Goal: Task Accomplishment & Management: Complete application form

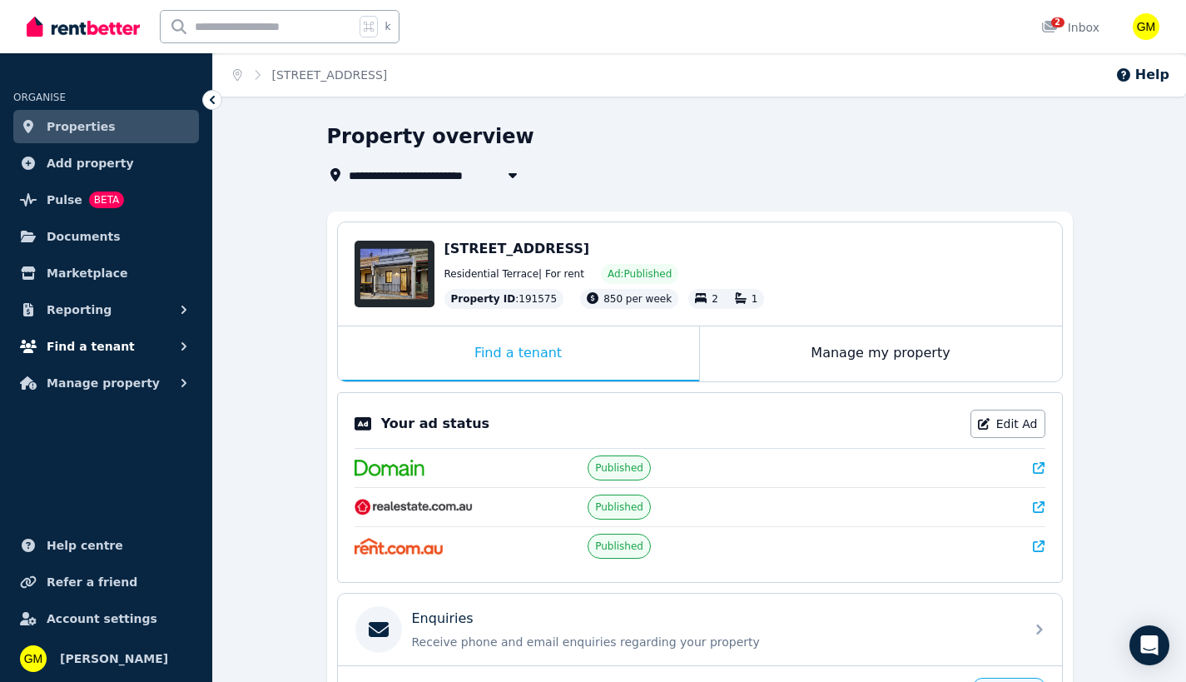
click at [105, 335] on button "Find a tenant" at bounding box center [106, 346] width 186 height 33
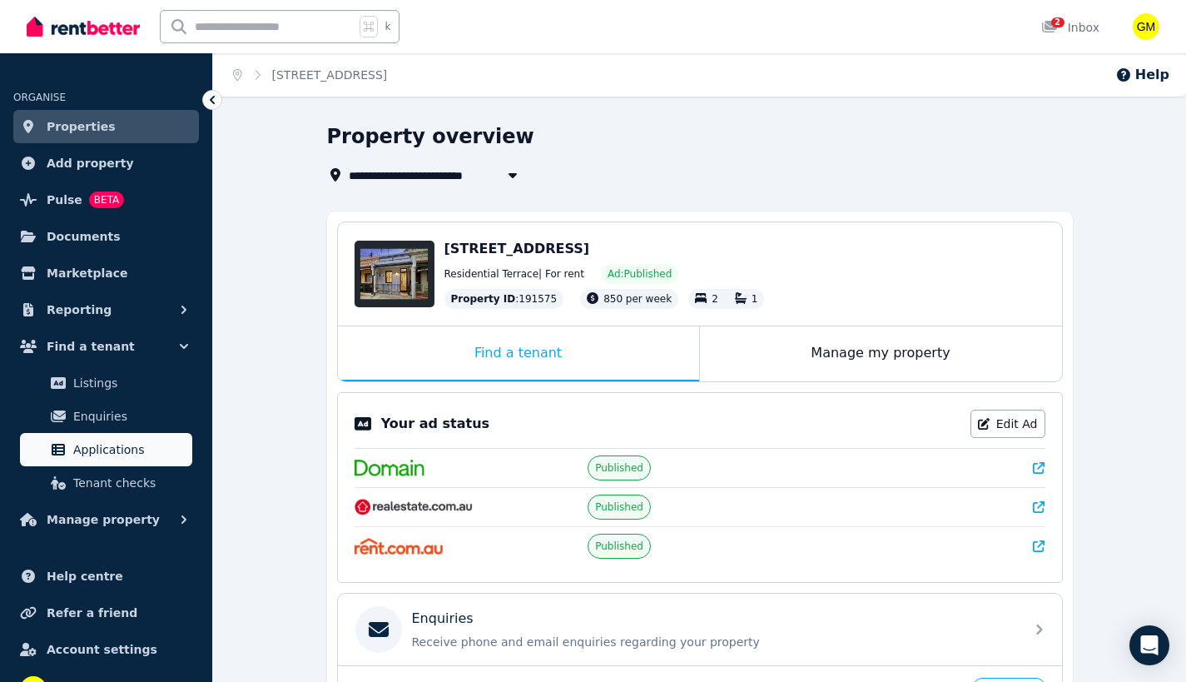
click at [97, 453] on span "Applications" at bounding box center [129, 450] width 112 height 20
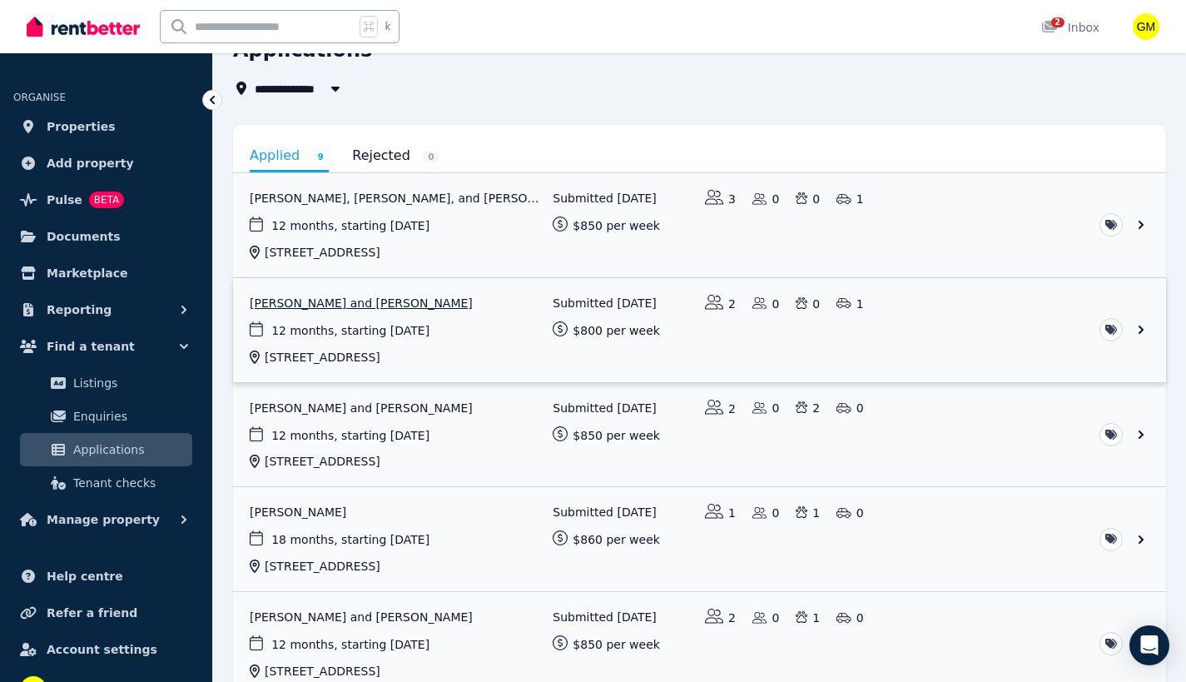
scroll to position [87, 0]
click at [1146, 226] on link "View application: Joyce Fang, Charlie Cummins, and Sophie Gray" at bounding box center [699, 225] width 933 height 104
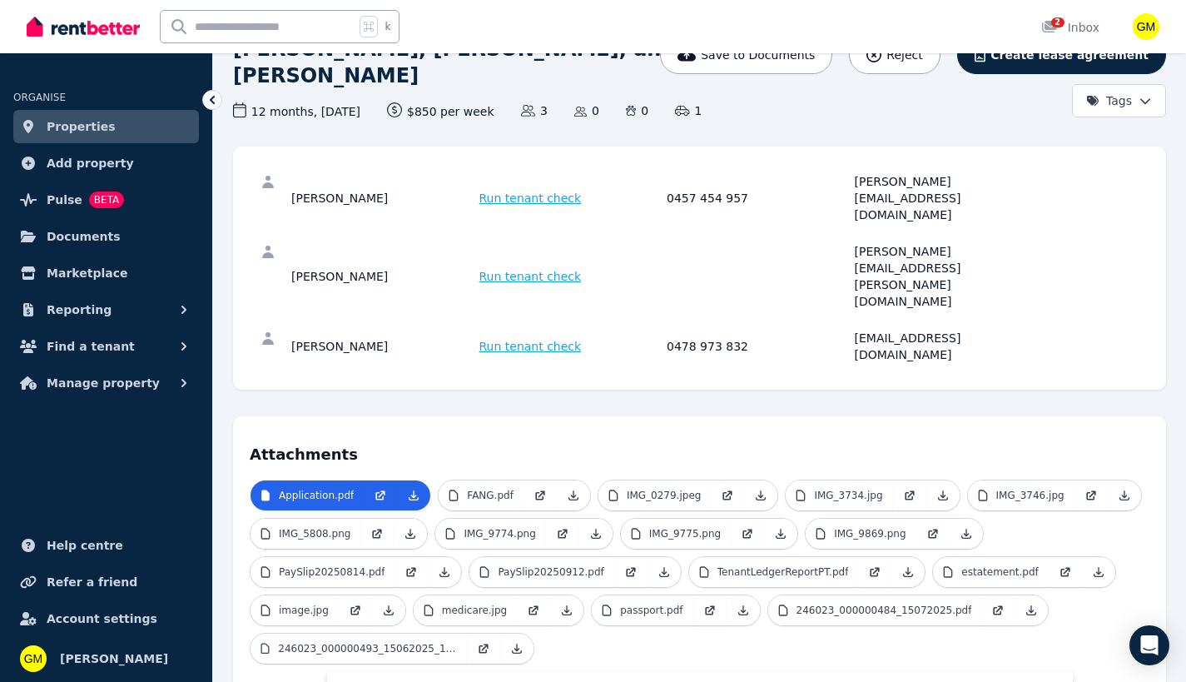
scroll to position [145, 0]
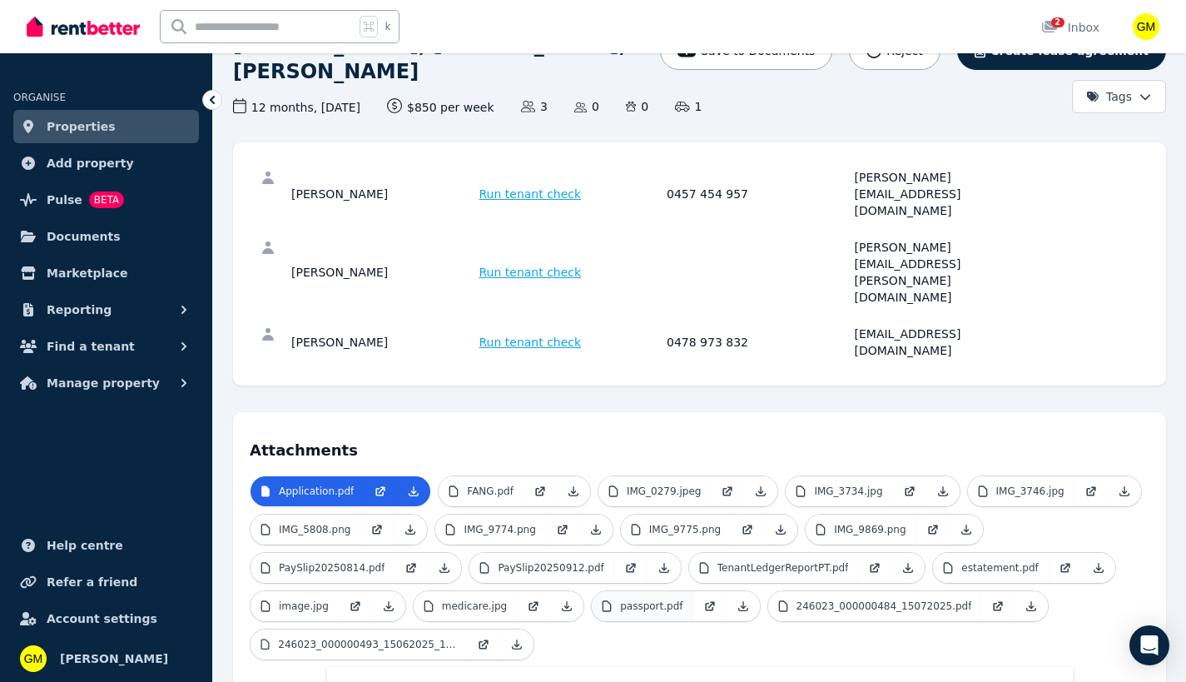
click at [643, 599] on p "passport.pdf" at bounding box center [651, 605] width 62 height 13
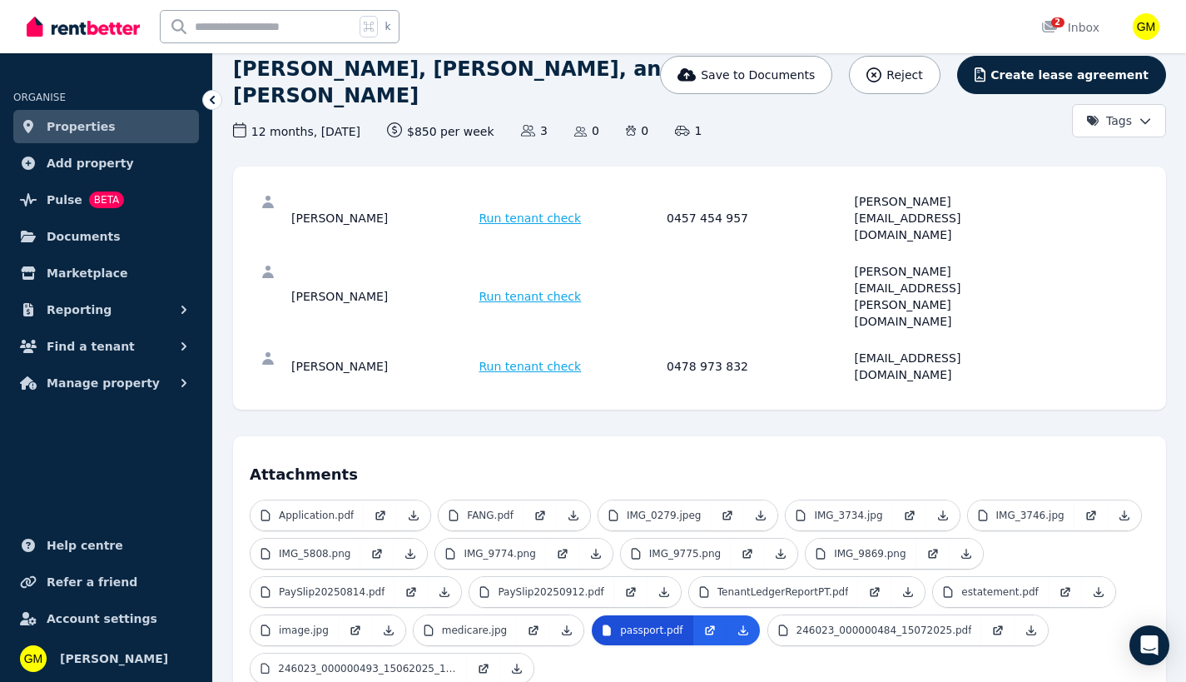
scroll to position [137, 0]
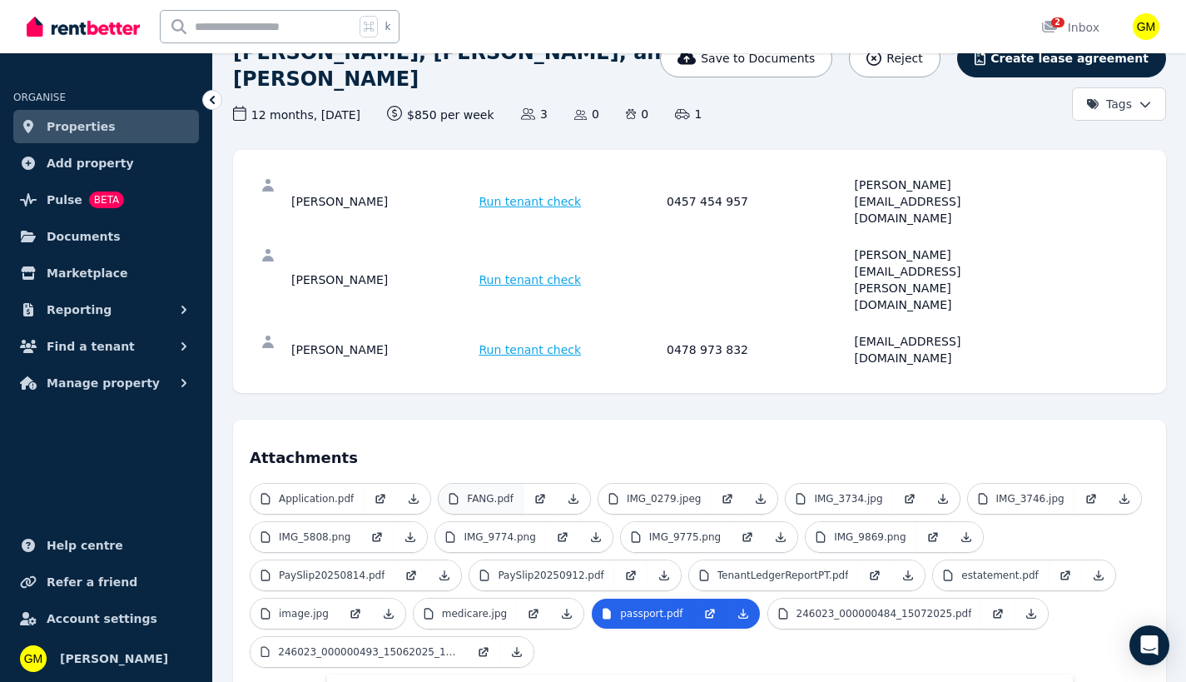
click at [485, 492] on p "FANG.pdf" at bounding box center [490, 498] width 47 height 13
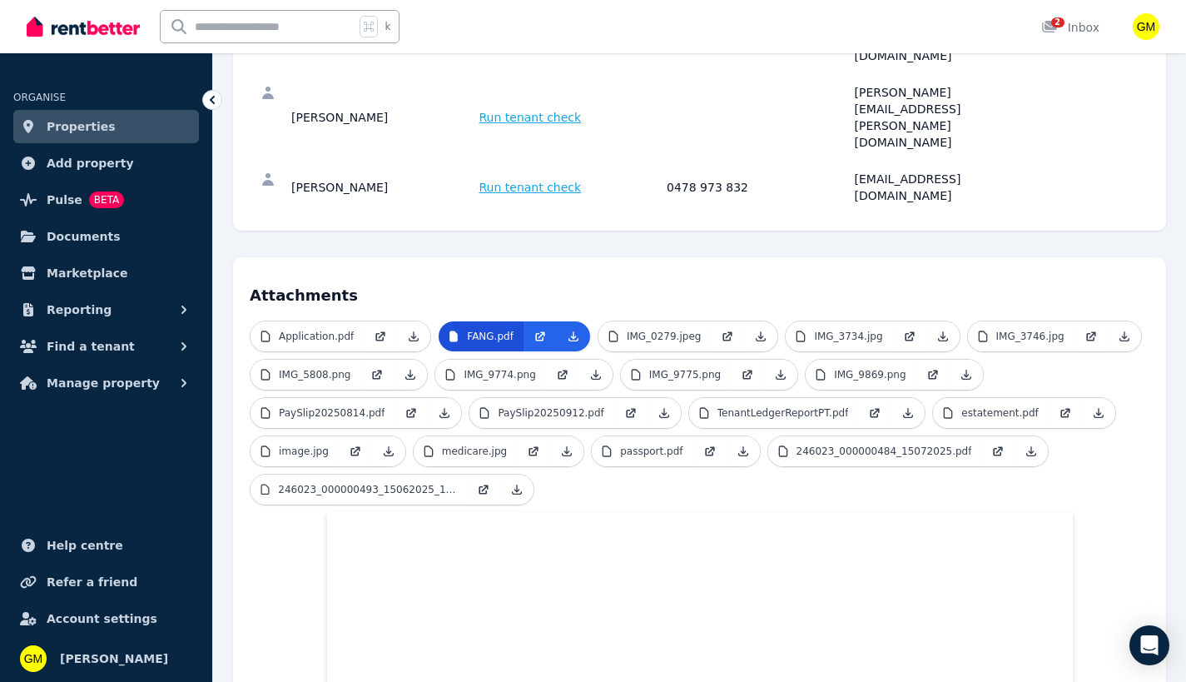
scroll to position [200, 0]
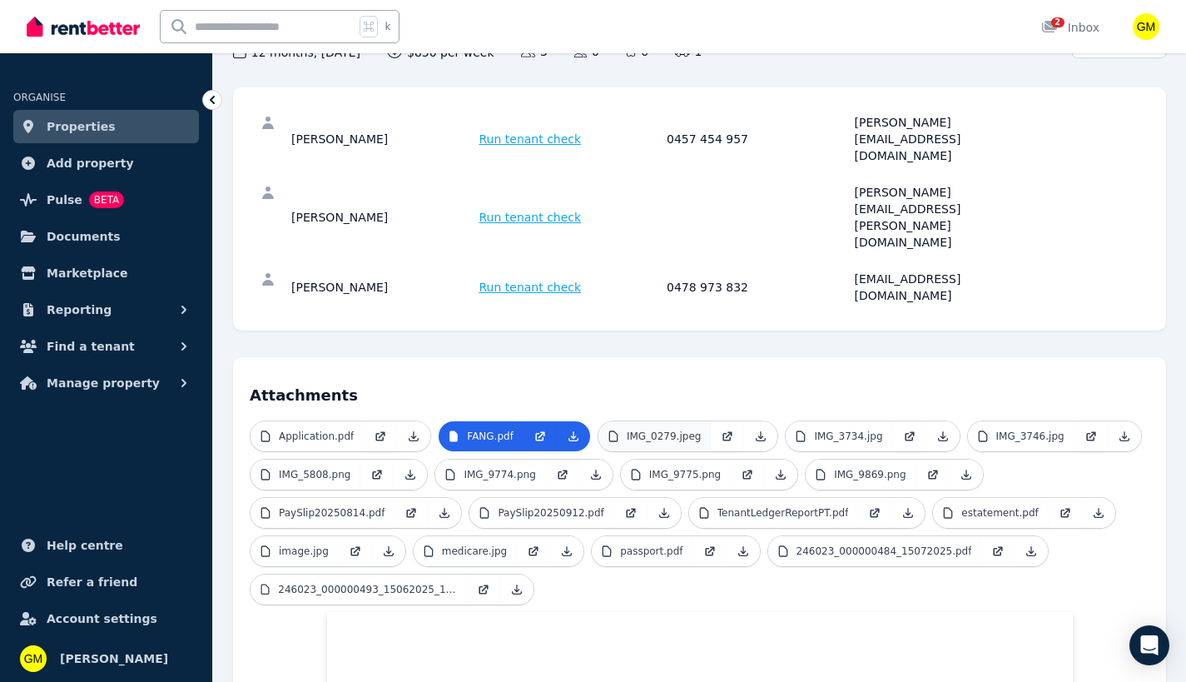
click at [643, 430] on p "IMG_0279.jpeg" at bounding box center [664, 436] width 75 height 13
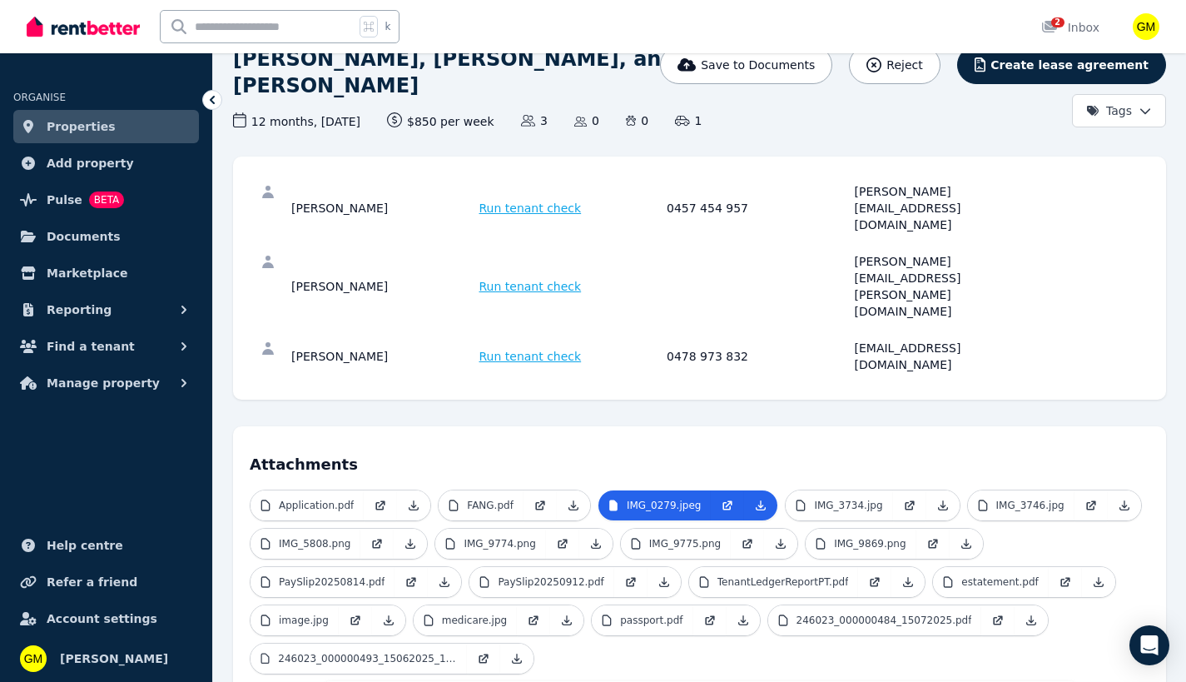
scroll to position [76, 0]
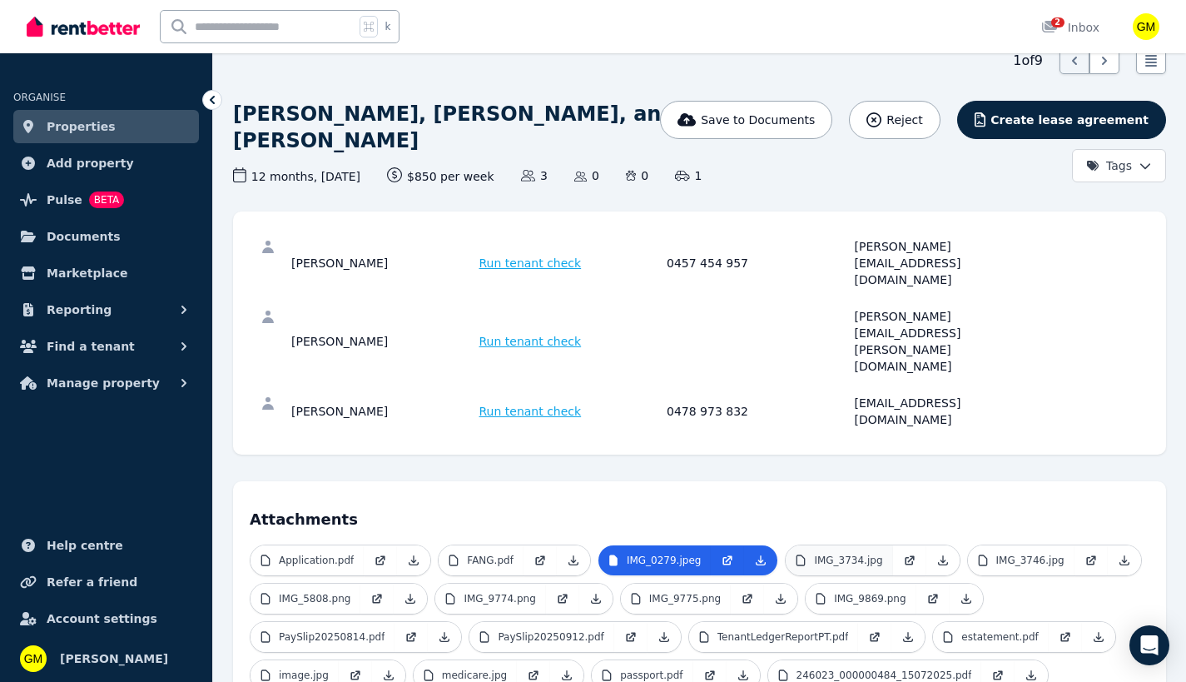
click at [840, 545] on link "IMG_3734.jpg" at bounding box center [839, 560] width 107 height 30
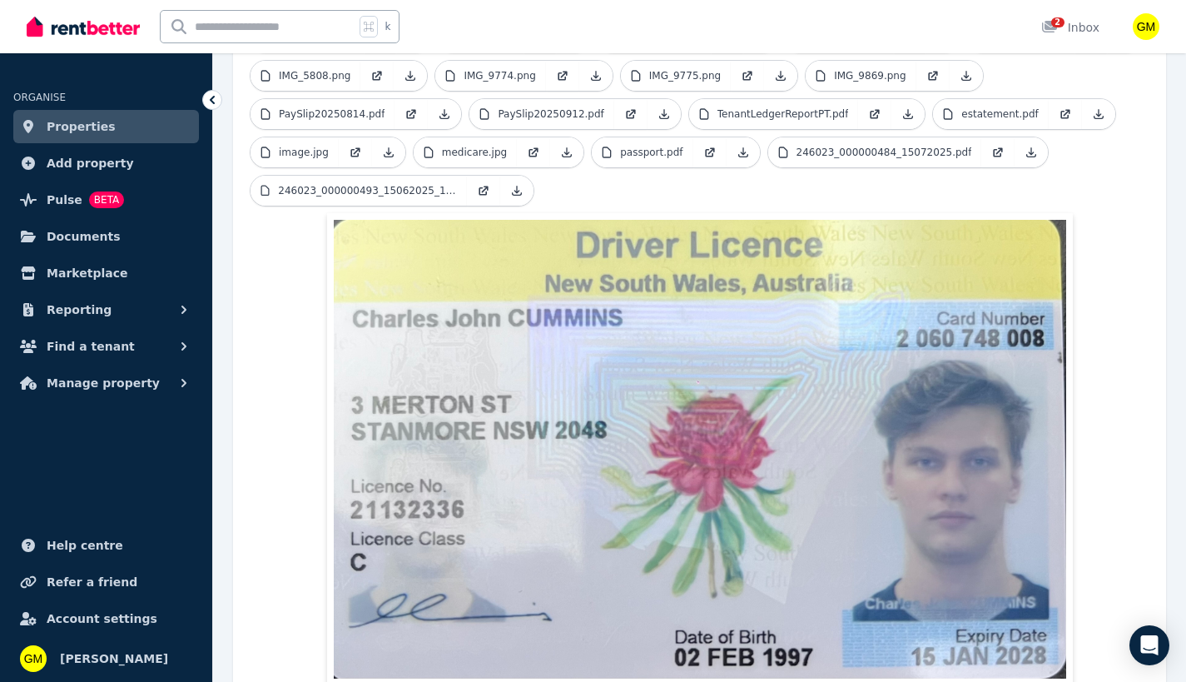
scroll to position [360, 0]
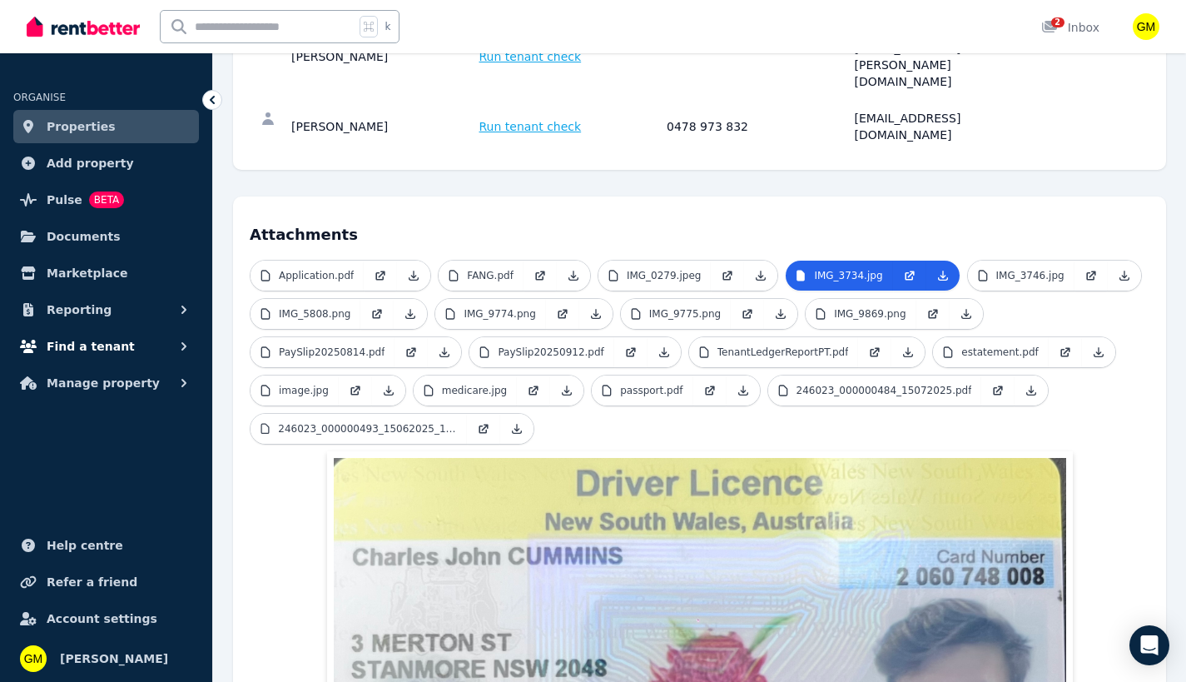
click at [109, 350] on span "Find a tenant" at bounding box center [91, 346] width 88 height 20
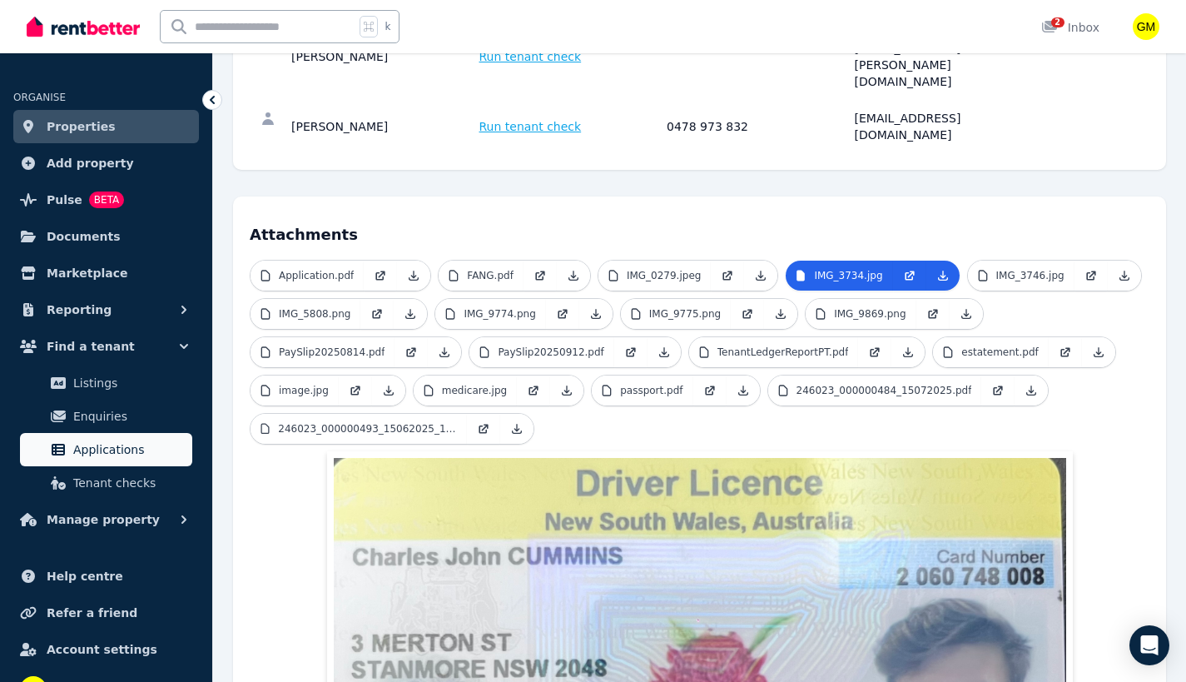
click at [103, 445] on span "Applications" at bounding box center [129, 450] width 112 height 20
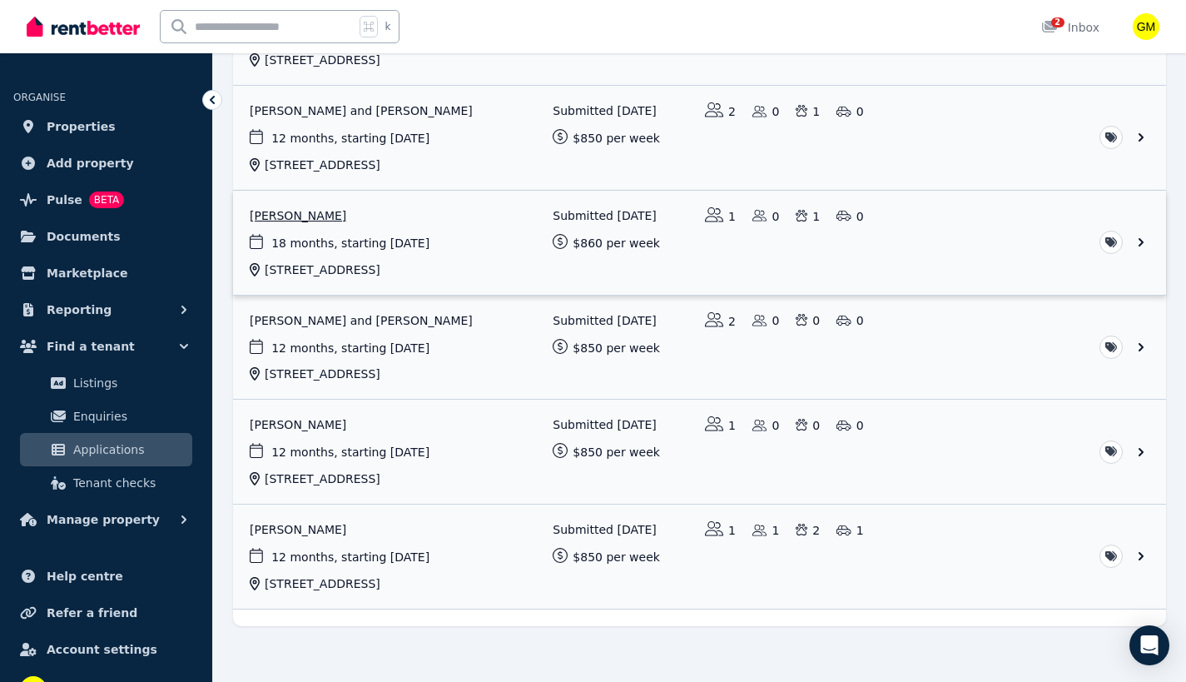
scroll to position [591, 0]
click at [321, 455] on link "View application: Jorge Serrador" at bounding box center [699, 453] width 933 height 104
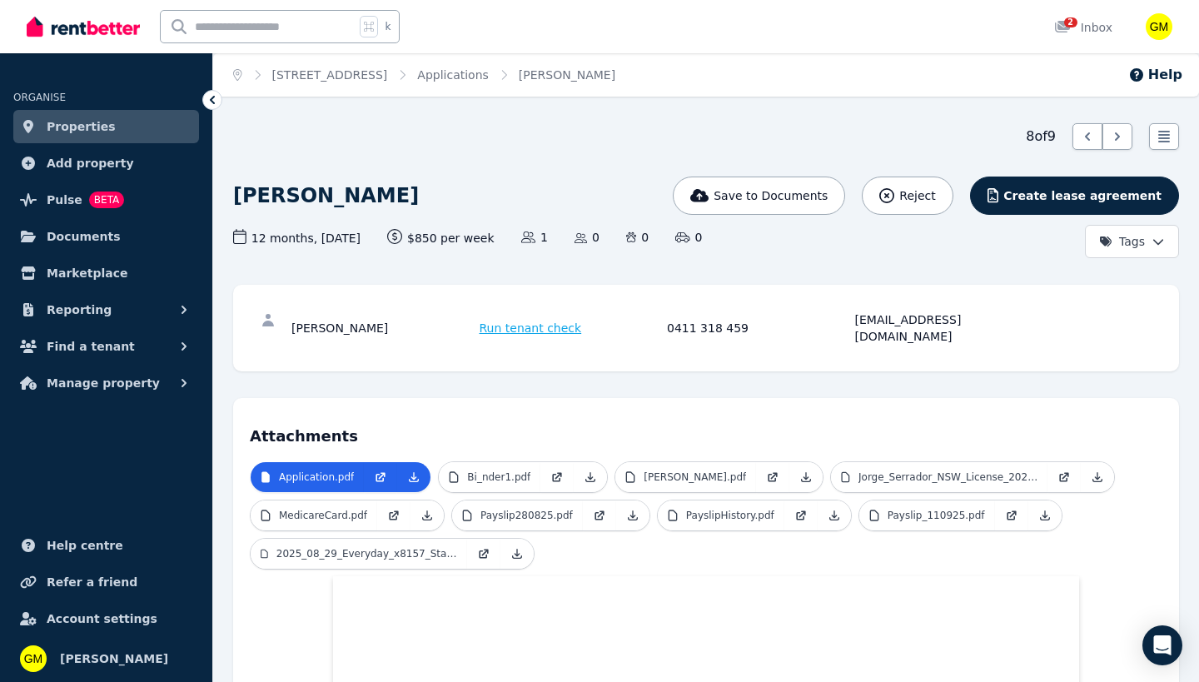
click at [1160, 246] on html "Open main menu k 2 Inbox Open user menu ORGANISE Properties Add property Pulse …" at bounding box center [599, 341] width 1199 height 682
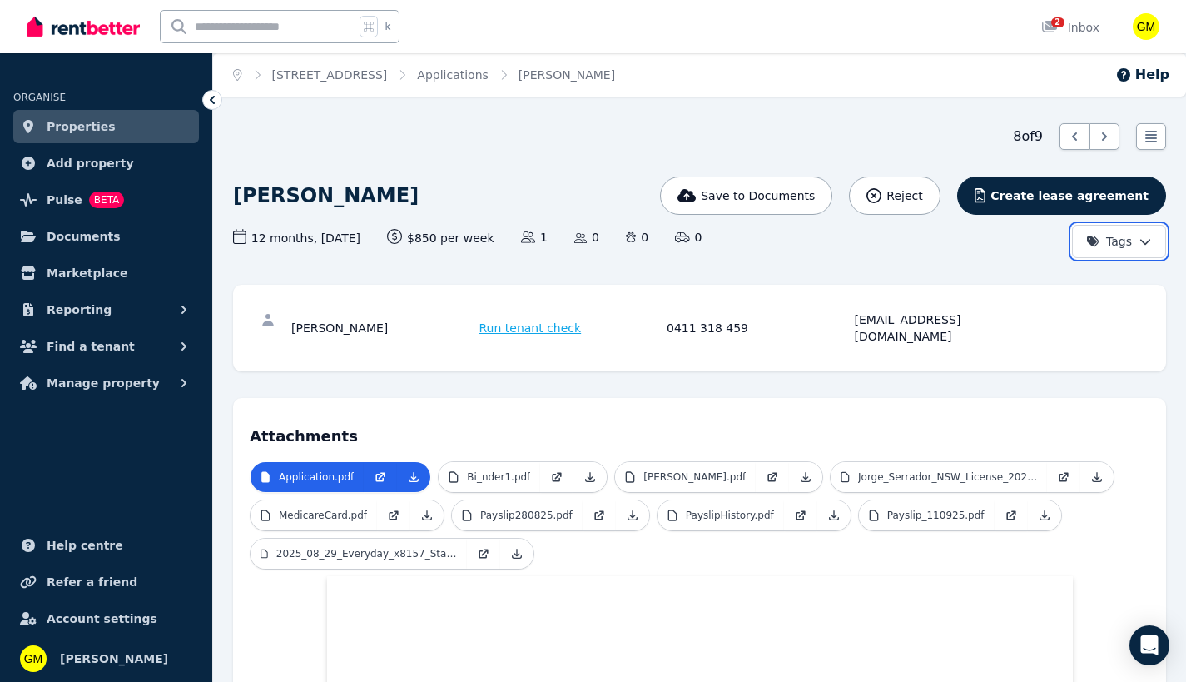
click at [1160, 246] on html "Open main menu k 2 Inbox Open user menu ORGANISE Properties Add property Pulse …" at bounding box center [593, 341] width 1186 height 682
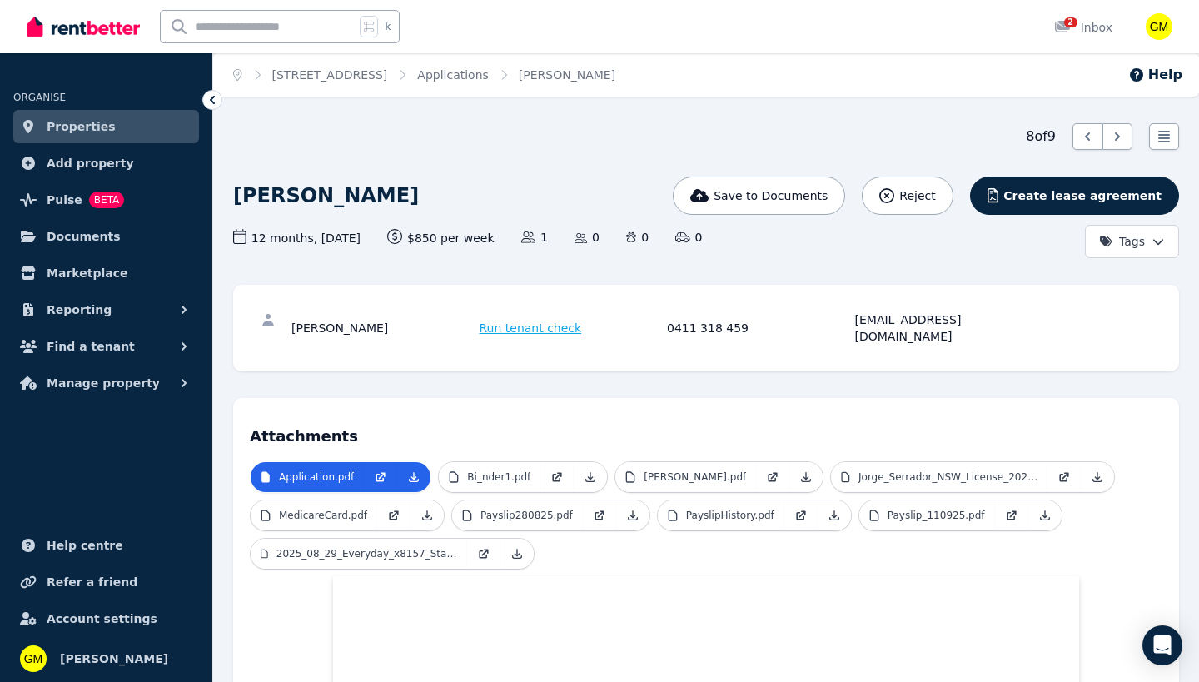
click at [1156, 249] on html "Open main menu k 2 Inbox Open user menu ORGANISE Properties Add property Pulse …" at bounding box center [599, 341] width 1199 height 682
click at [873, 249] on html "Open main menu k 2 Inbox Open user menu ORGANISE Properties Add property Pulse …" at bounding box center [599, 341] width 1199 height 682
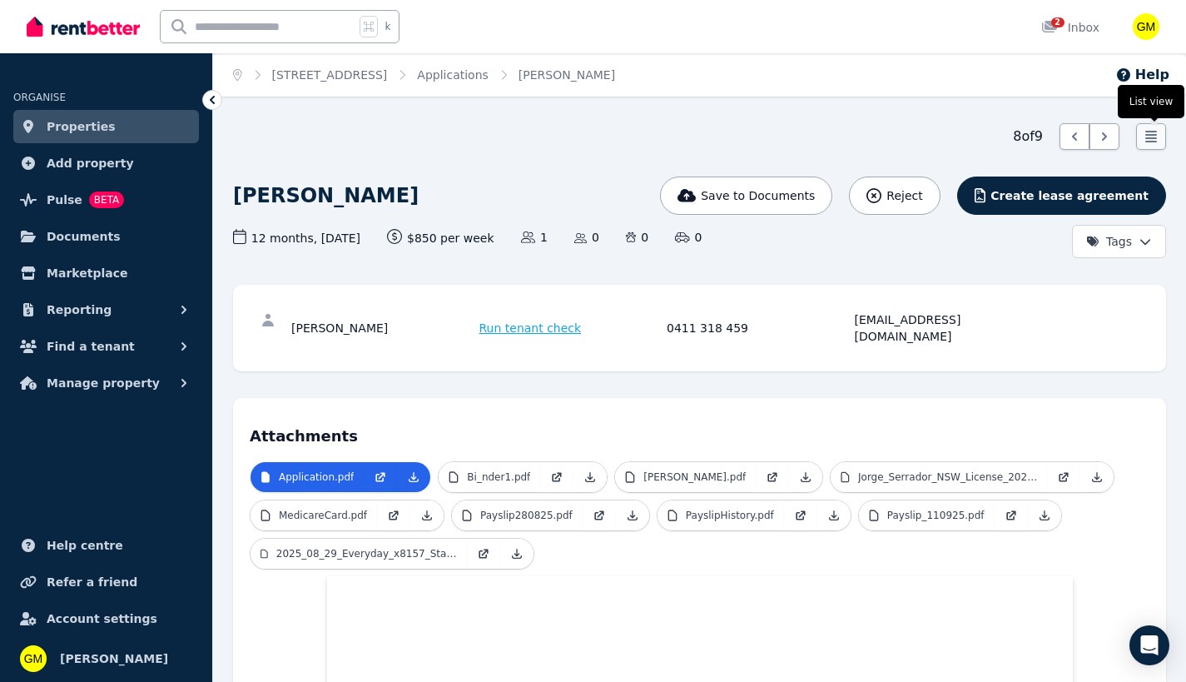
click at [1147, 138] on icon at bounding box center [1152, 137] width 12 height 12
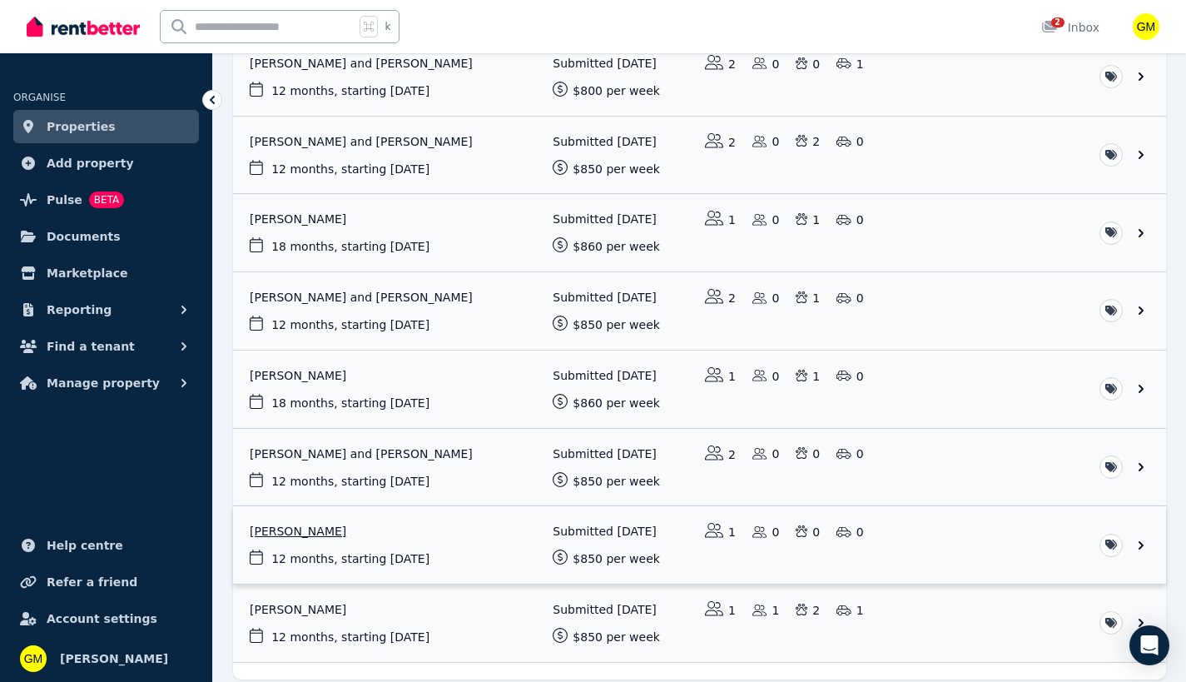
scroll to position [367, 0]
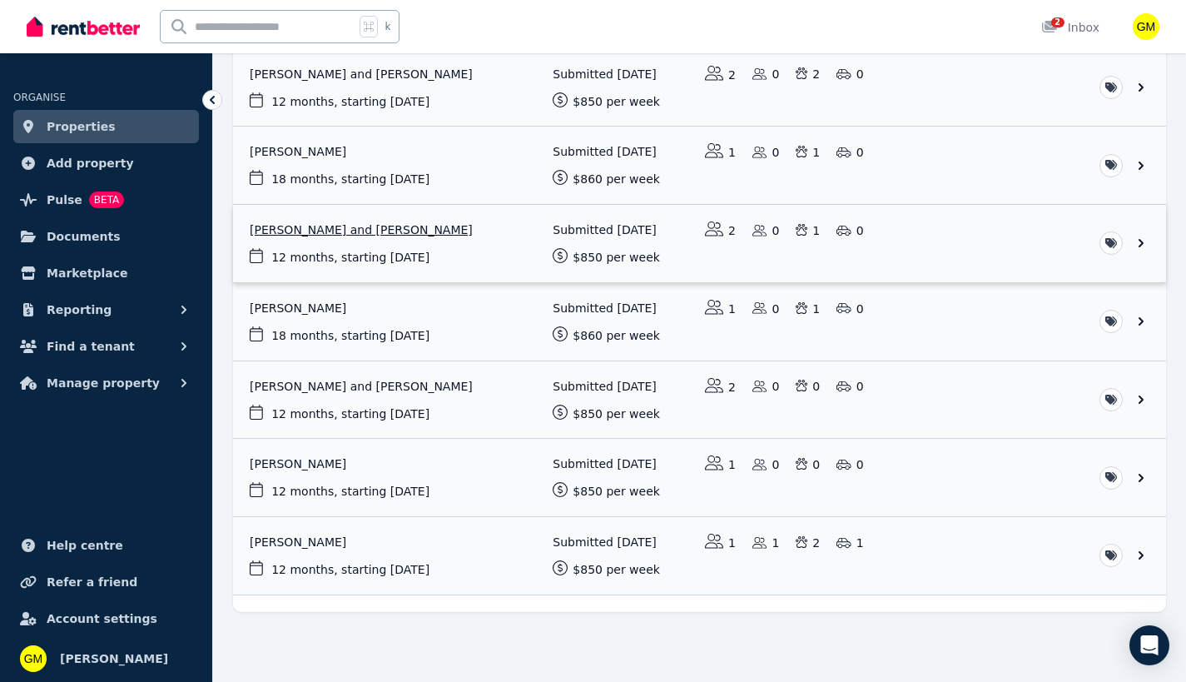
click at [682, 246] on link "View application: Sam Cooling and Sandra Cooling" at bounding box center [699, 243] width 933 height 77
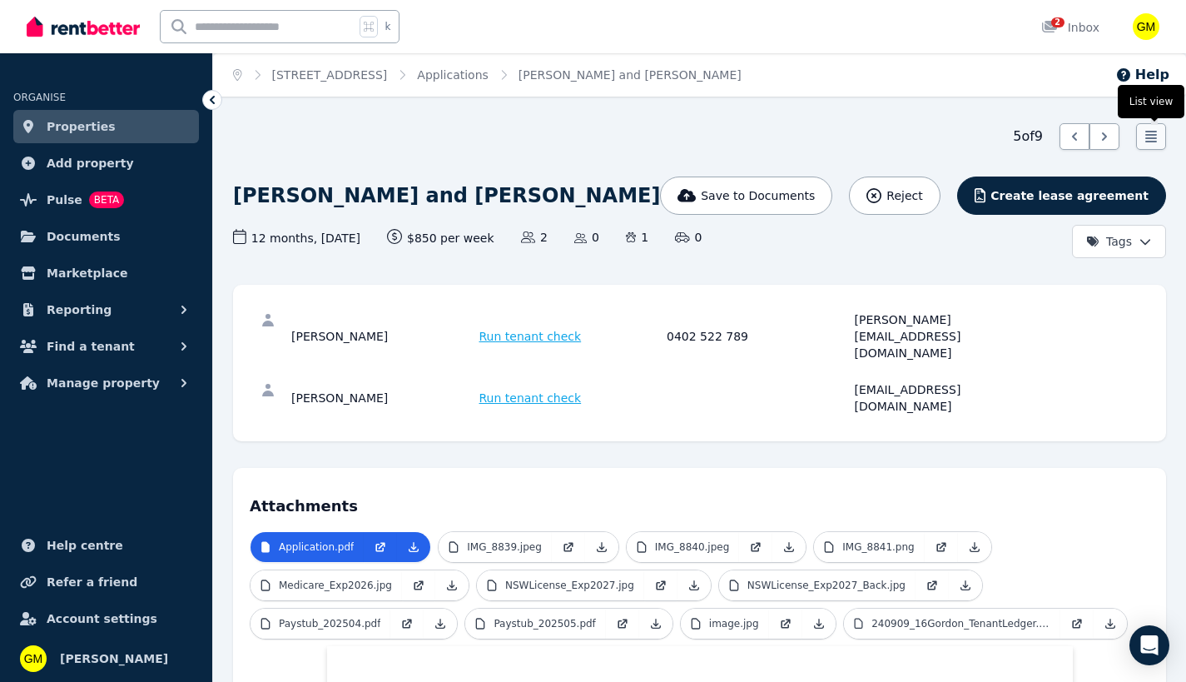
click at [1154, 140] on icon at bounding box center [1151, 136] width 17 height 17
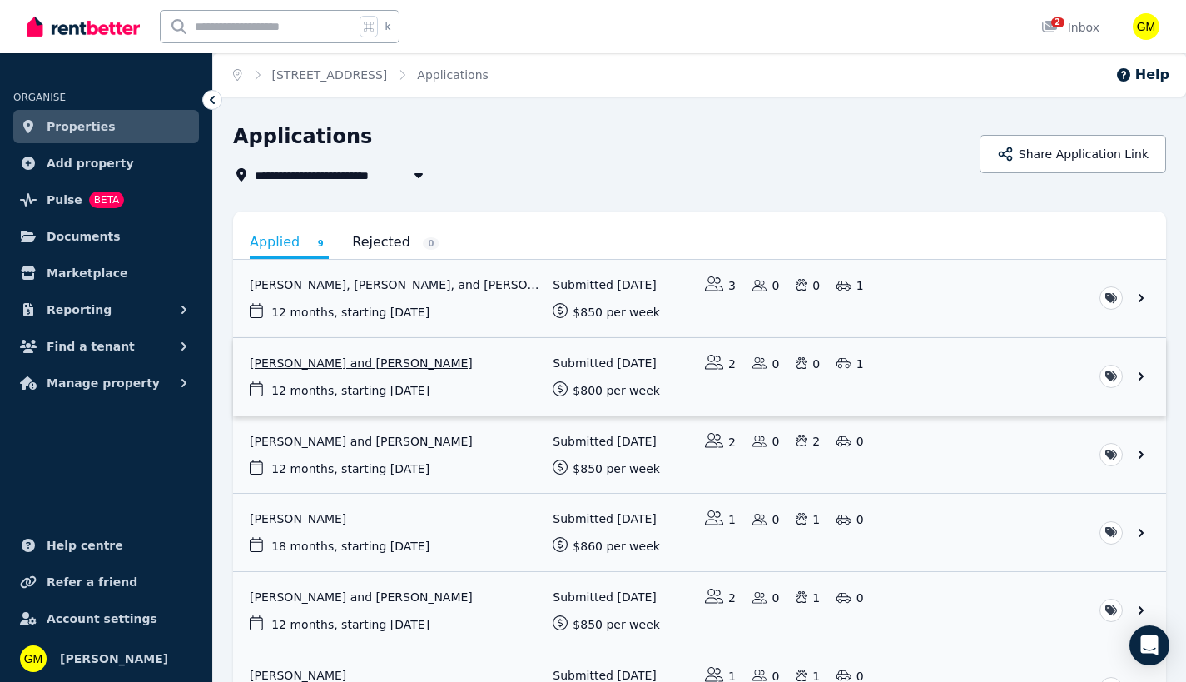
click at [377, 365] on link "View application: David Sindel and Himadri Bhakta" at bounding box center [699, 376] width 933 height 77
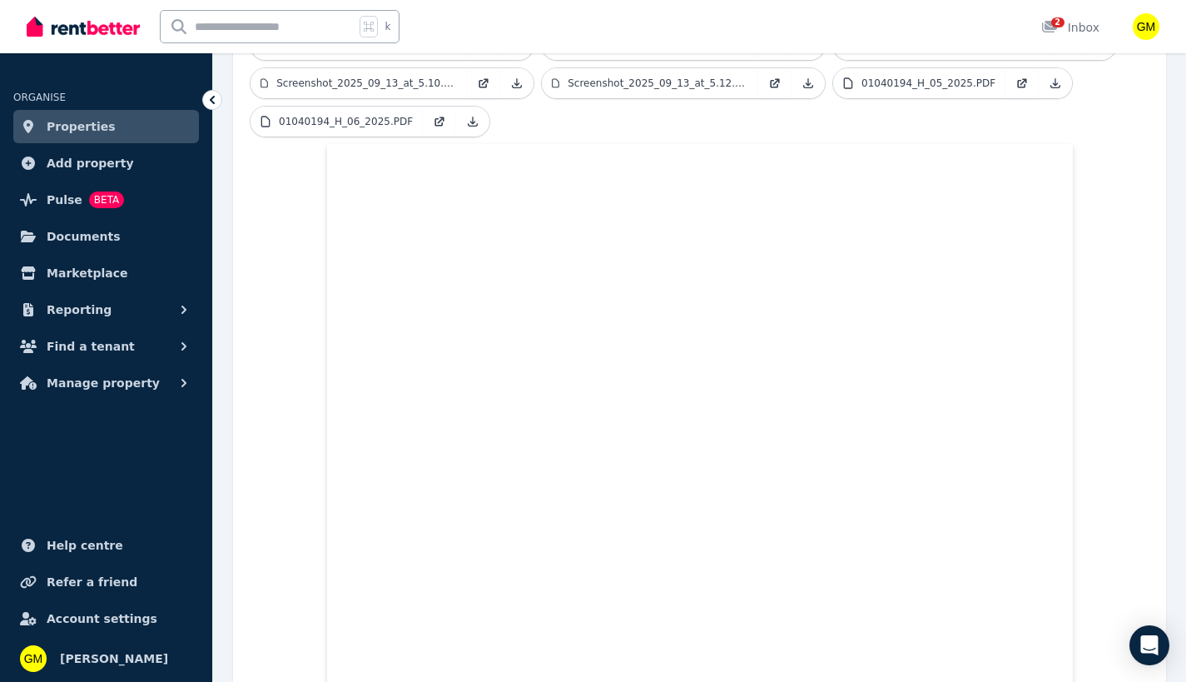
scroll to position [529, 0]
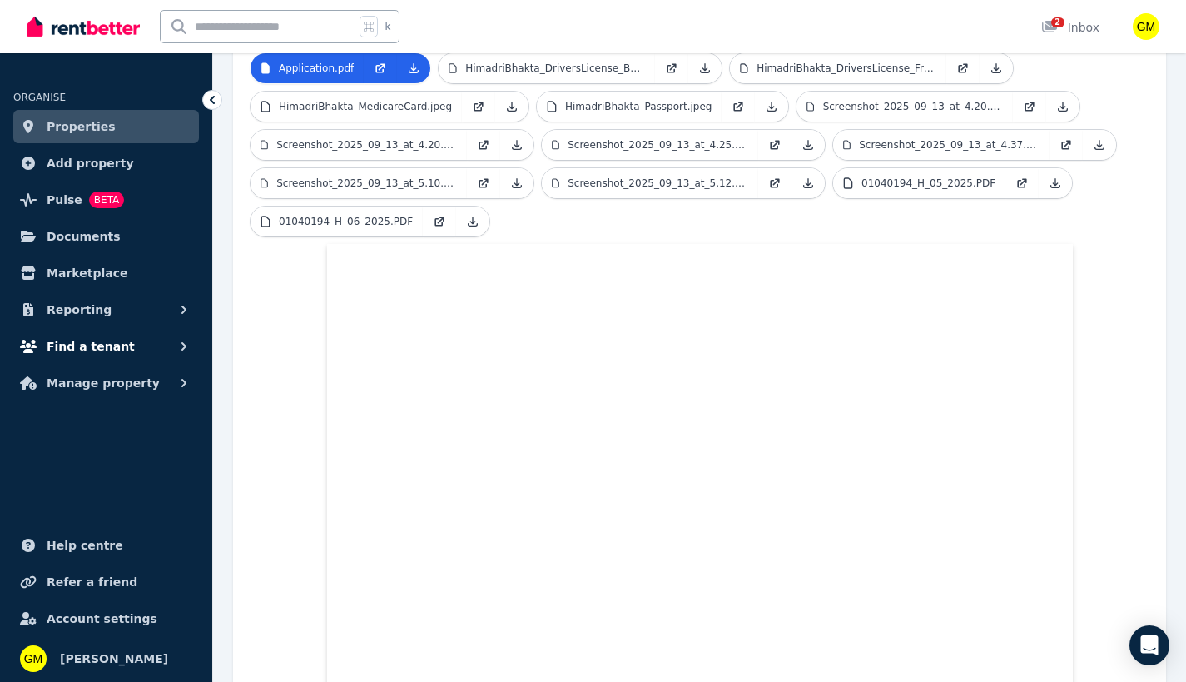
click at [89, 336] on button "Find a tenant" at bounding box center [106, 346] width 186 height 33
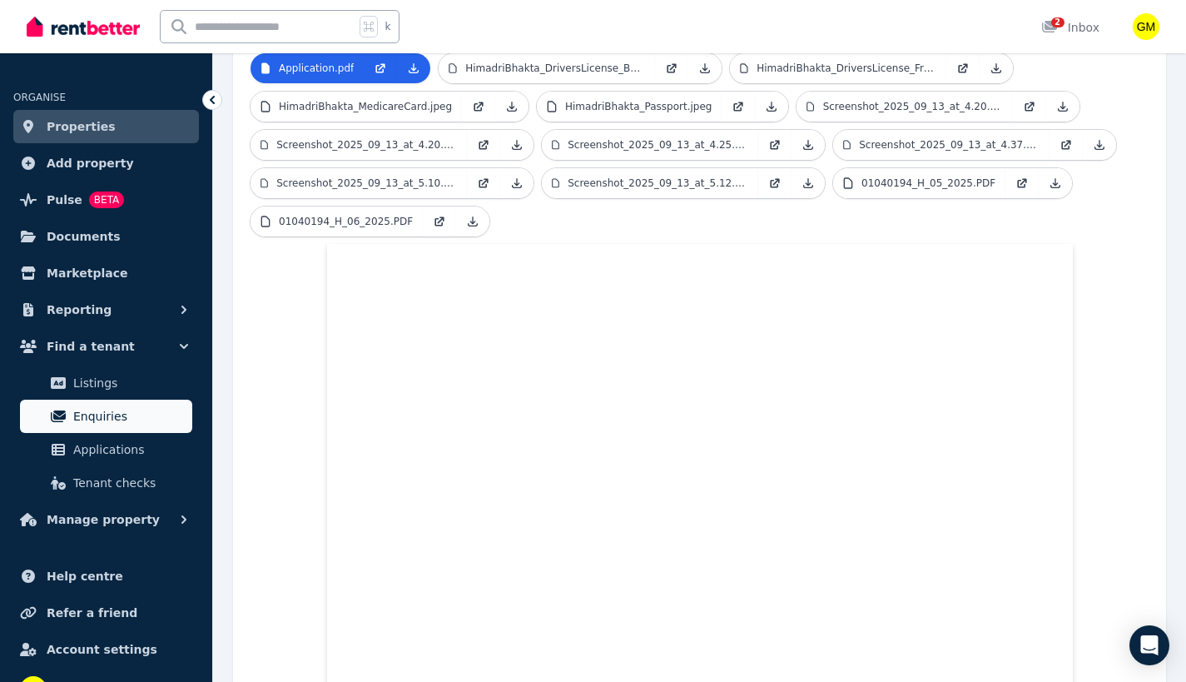
click at [103, 421] on span "Enquiries" at bounding box center [129, 416] width 112 height 20
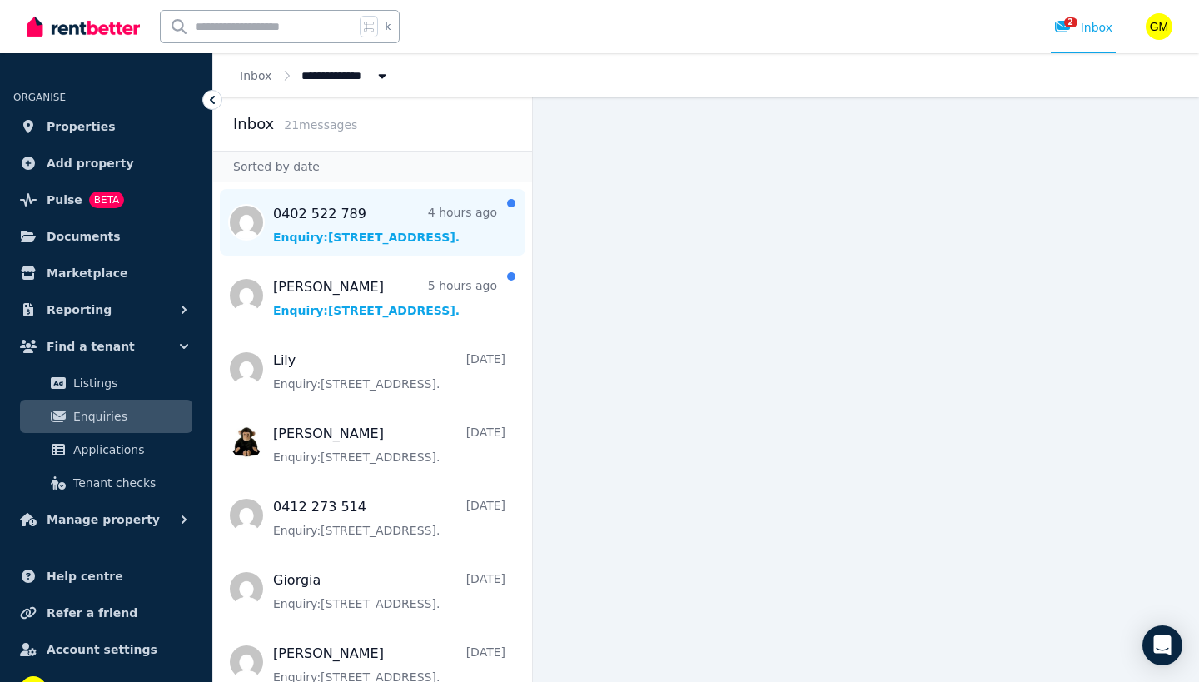
click at [334, 238] on span "Message list" at bounding box center [372, 222] width 319 height 67
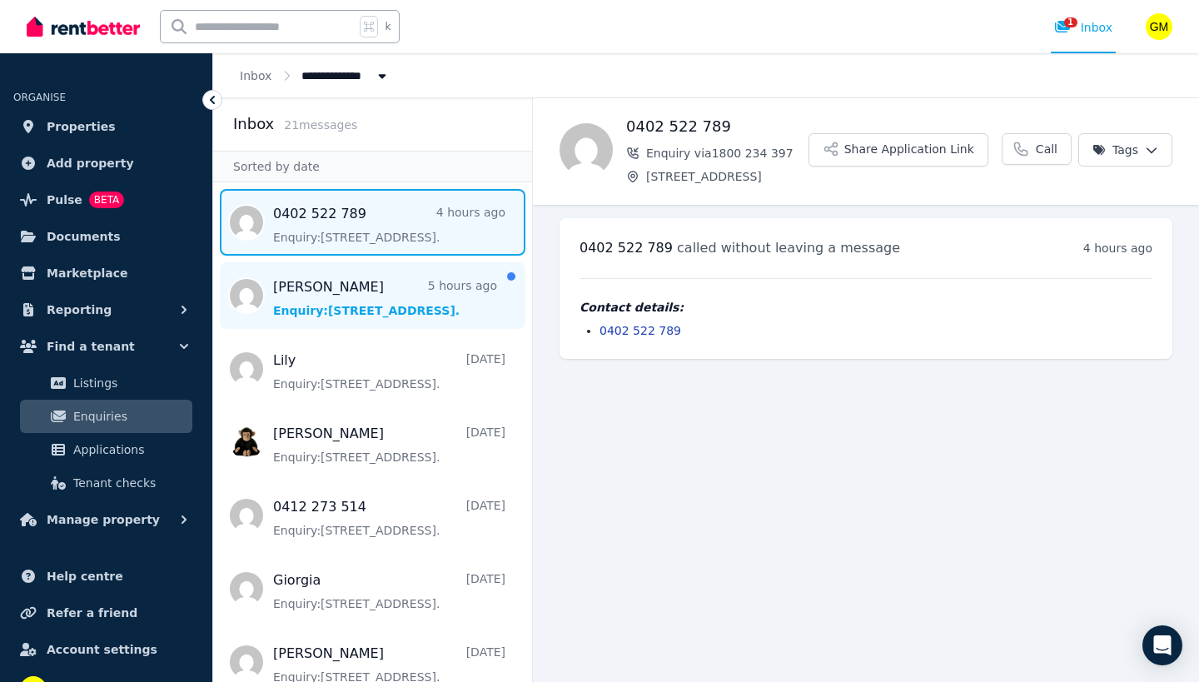
click at [330, 282] on span "Message list" at bounding box center [372, 295] width 319 height 67
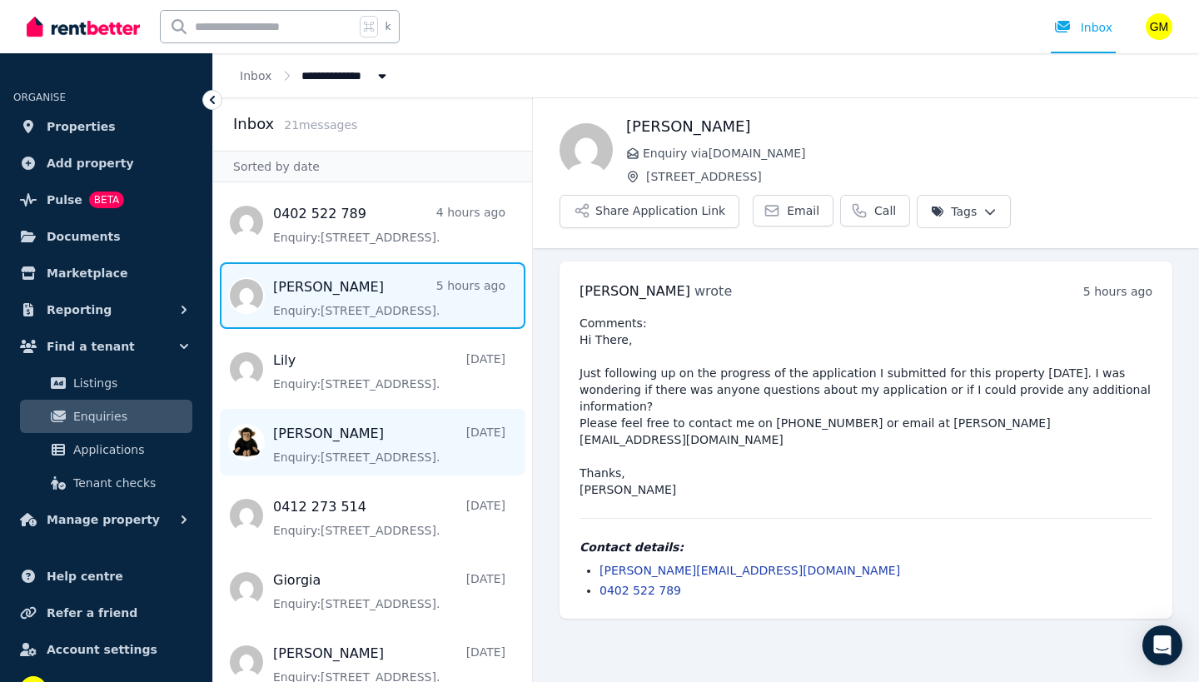
click at [351, 439] on span "Message list" at bounding box center [372, 442] width 319 height 67
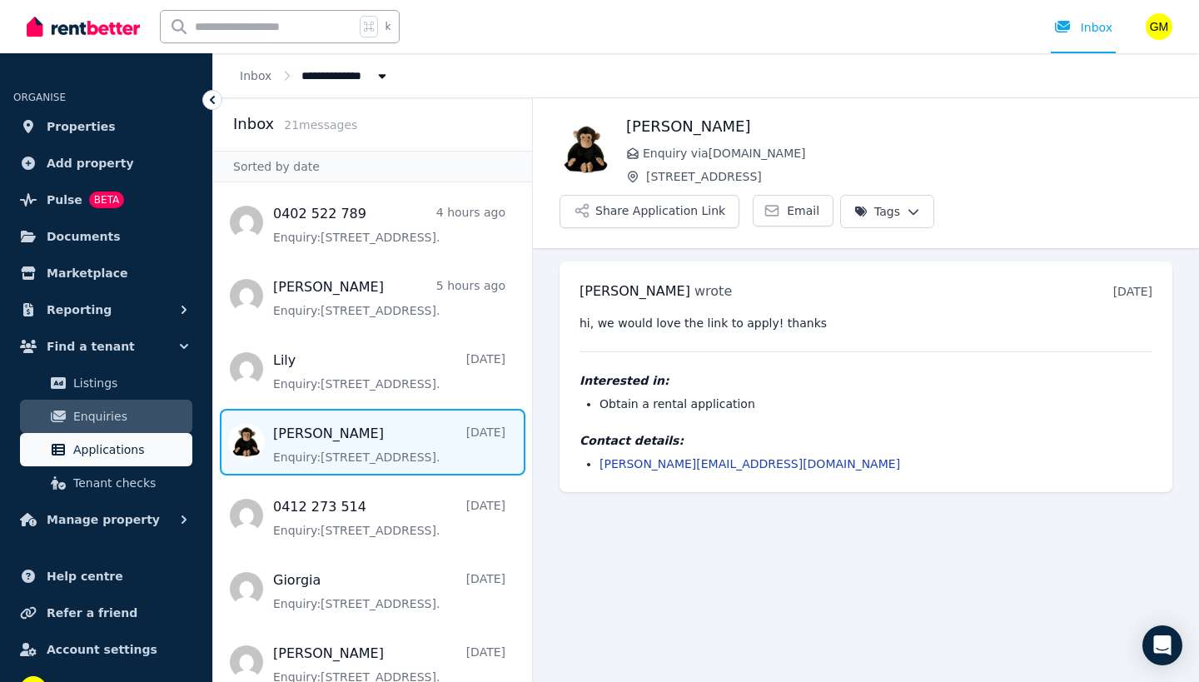
click at [104, 459] on span "Applications" at bounding box center [129, 450] width 112 height 20
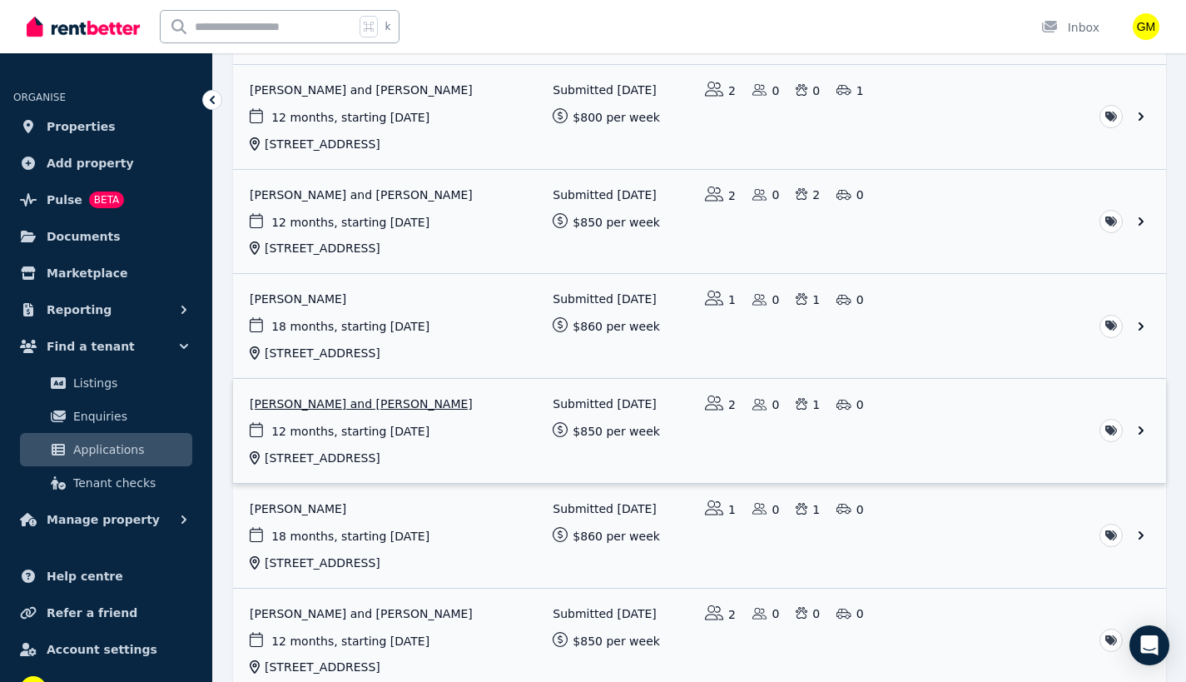
scroll to position [400, 0]
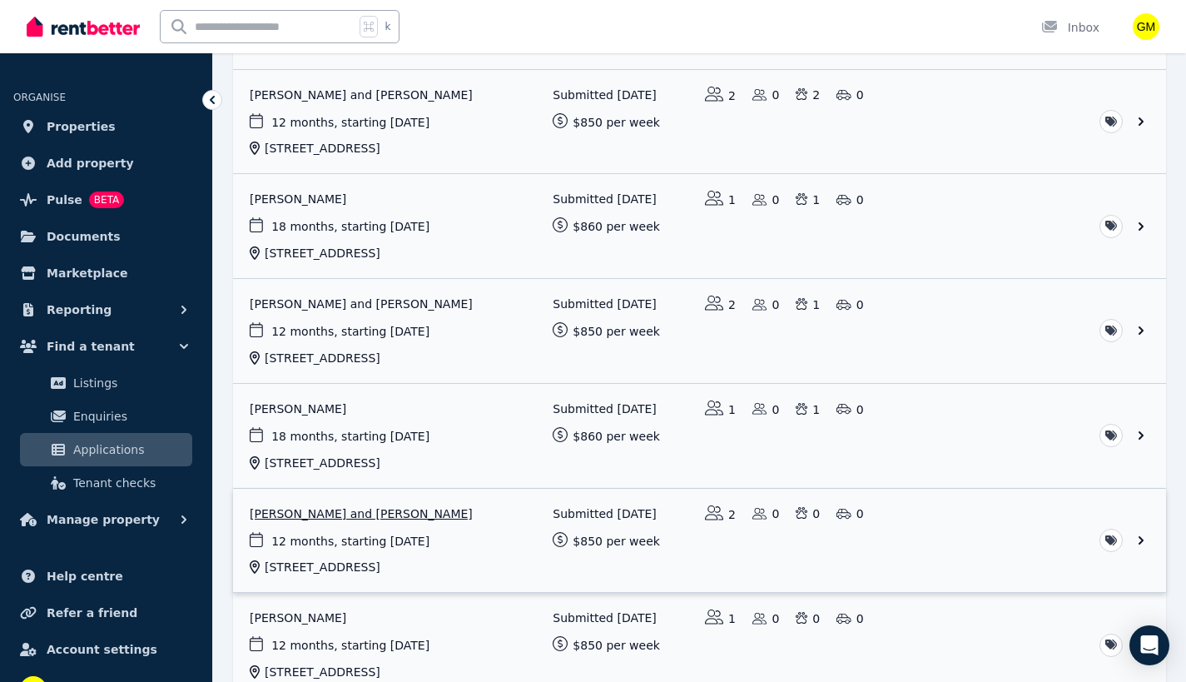
click at [475, 589] on link "View application: Marcus Kjaer and Freya Lawrence" at bounding box center [699, 541] width 933 height 104
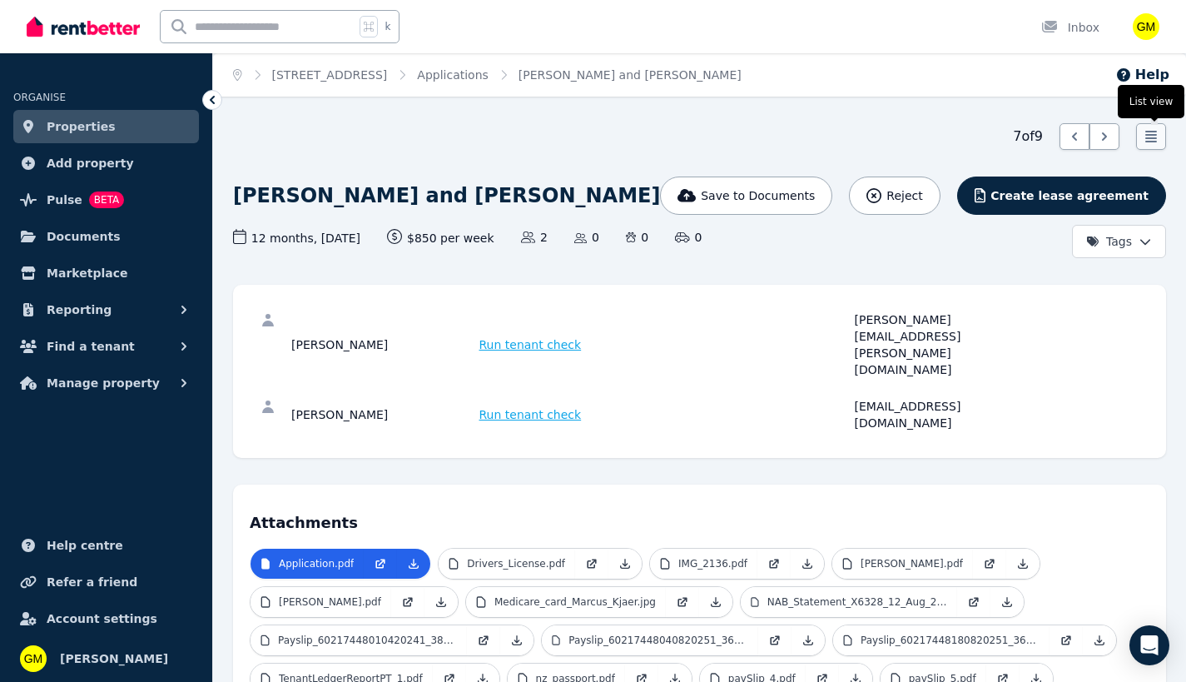
click at [1157, 139] on icon at bounding box center [1151, 136] width 17 height 17
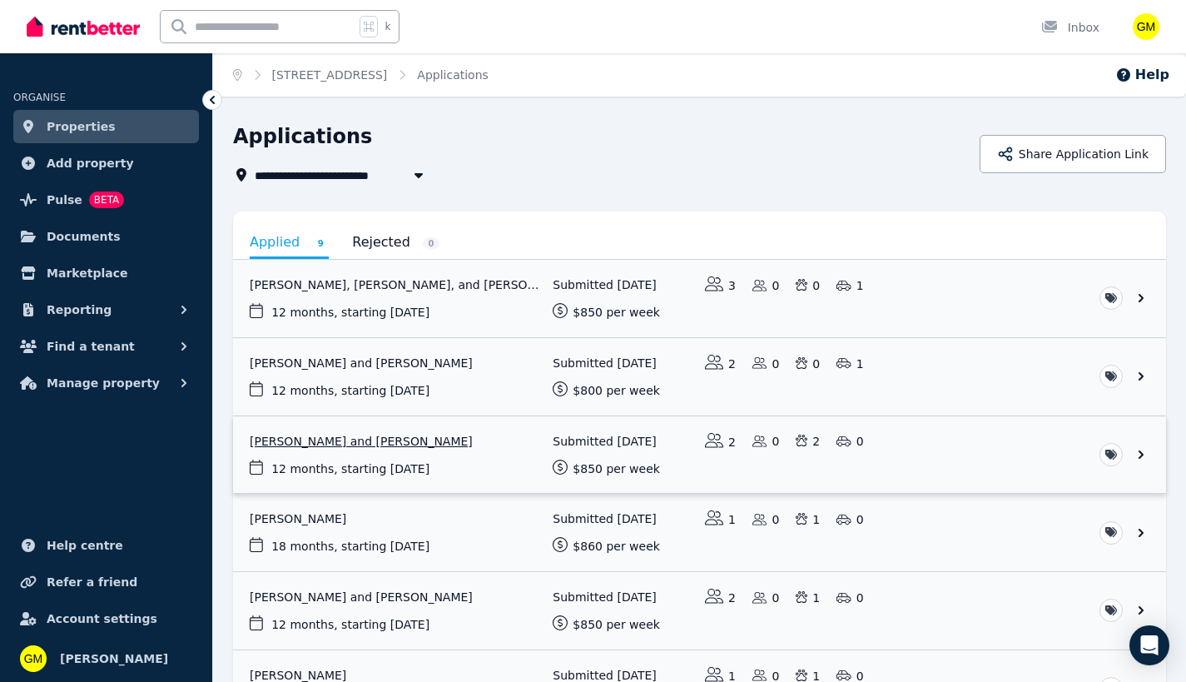
click at [341, 443] on link "View application: Mary Pavela and Lee Vincent" at bounding box center [699, 454] width 933 height 77
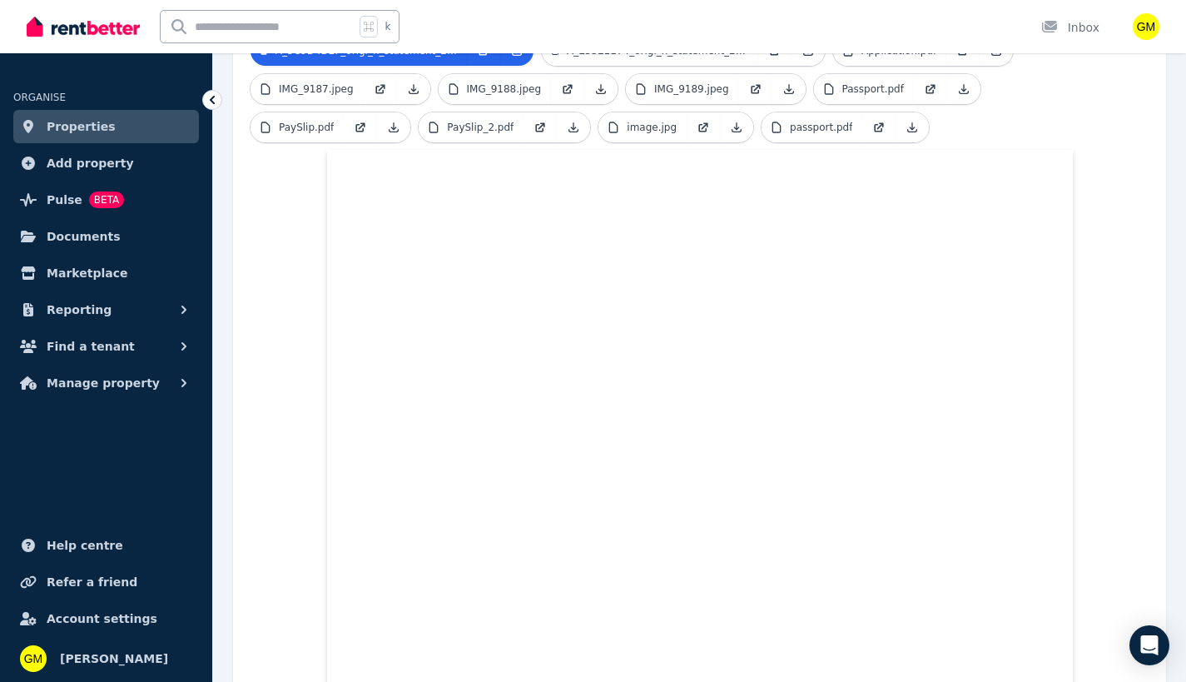
scroll to position [396, 0]
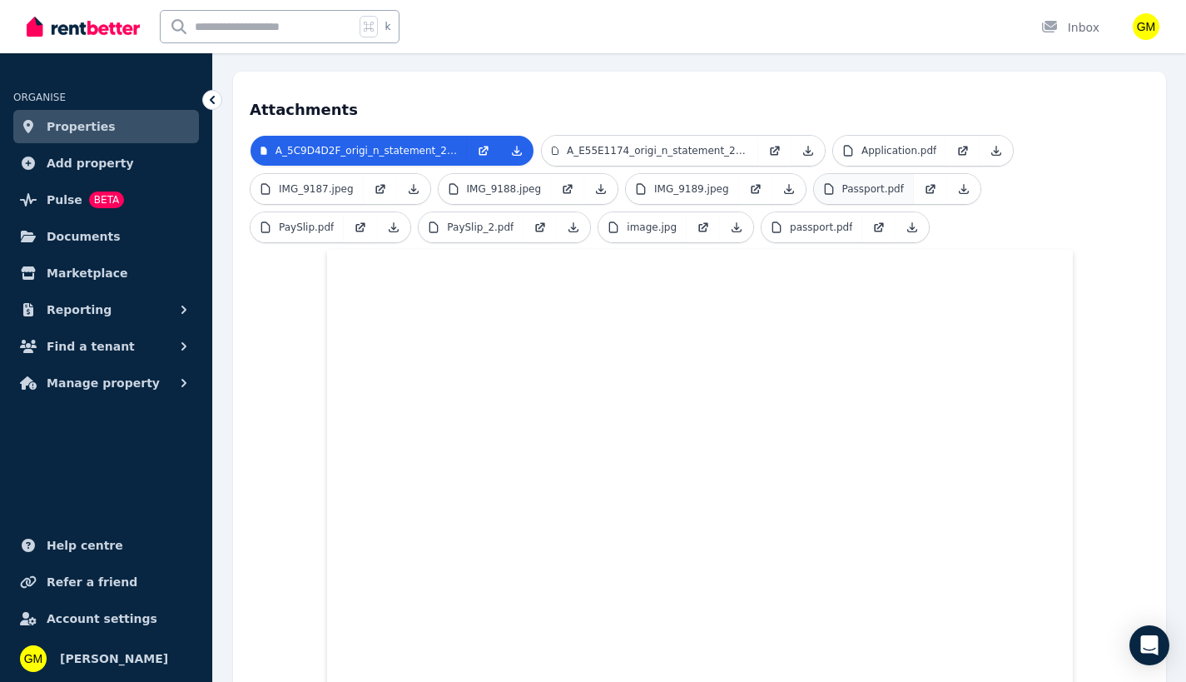
click at [861, 182] on p "Passport.pdf" at bounding box center [874, 188] width 62 height 13
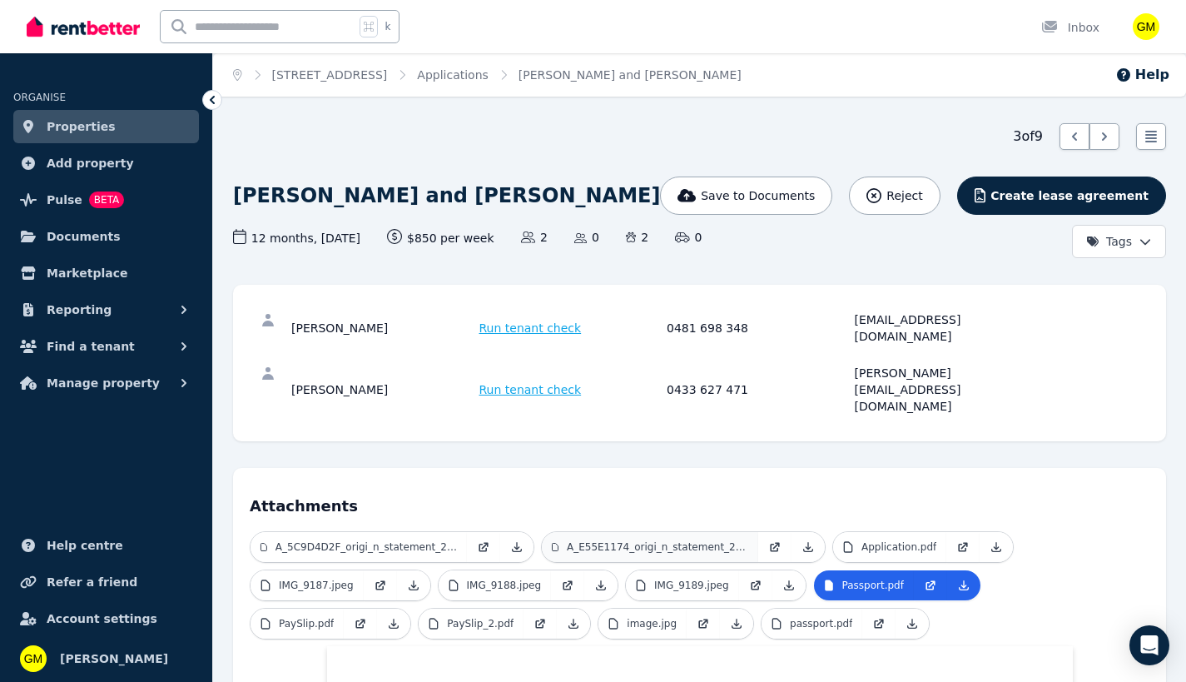
scroll to position [100, 0]
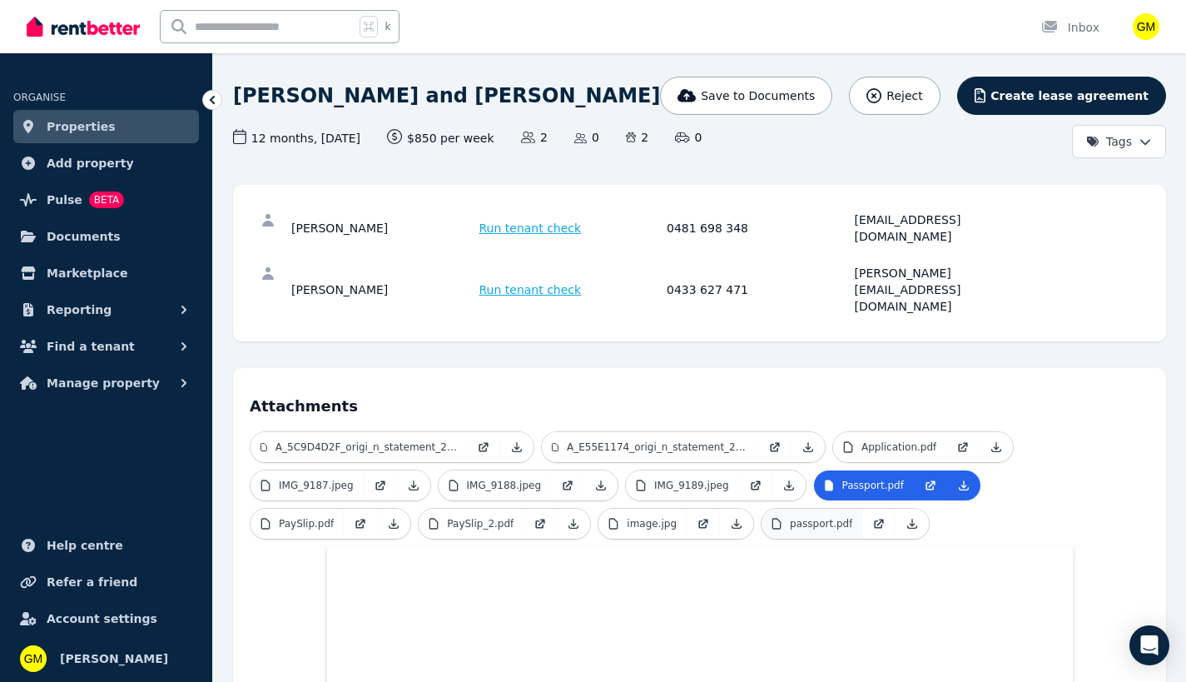
click at [790, 517] on p "passport.pdf" at bounding box center [821, 523] width 62 height 13
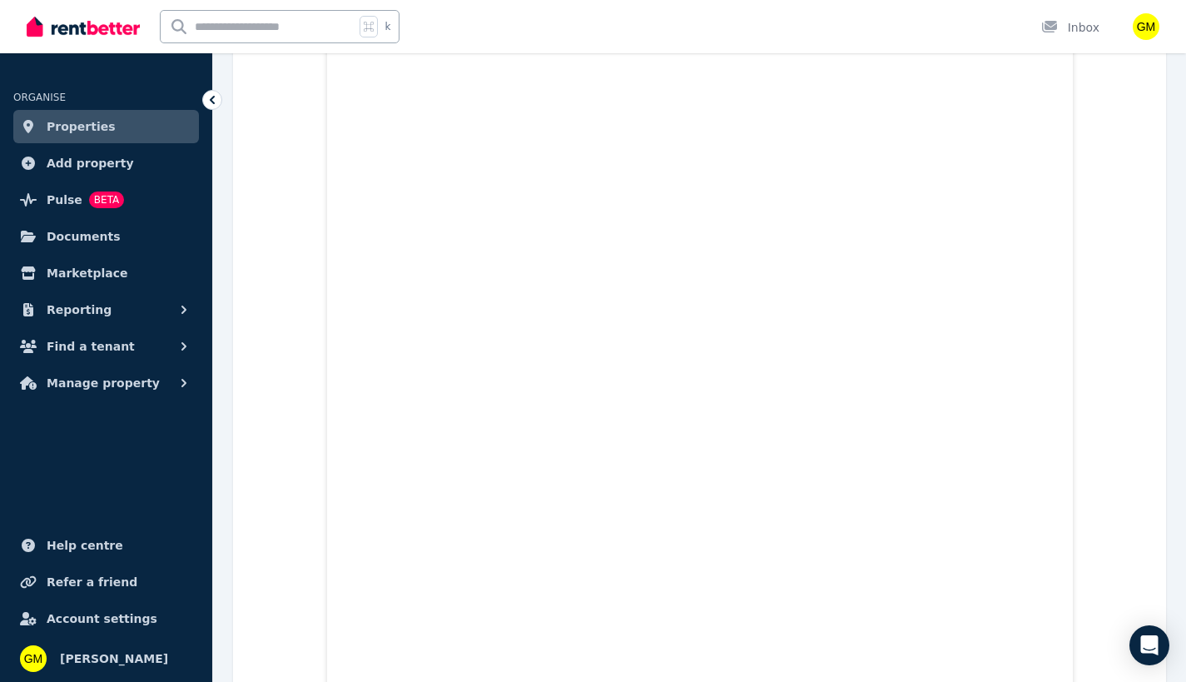
scroll to position [0, 0]
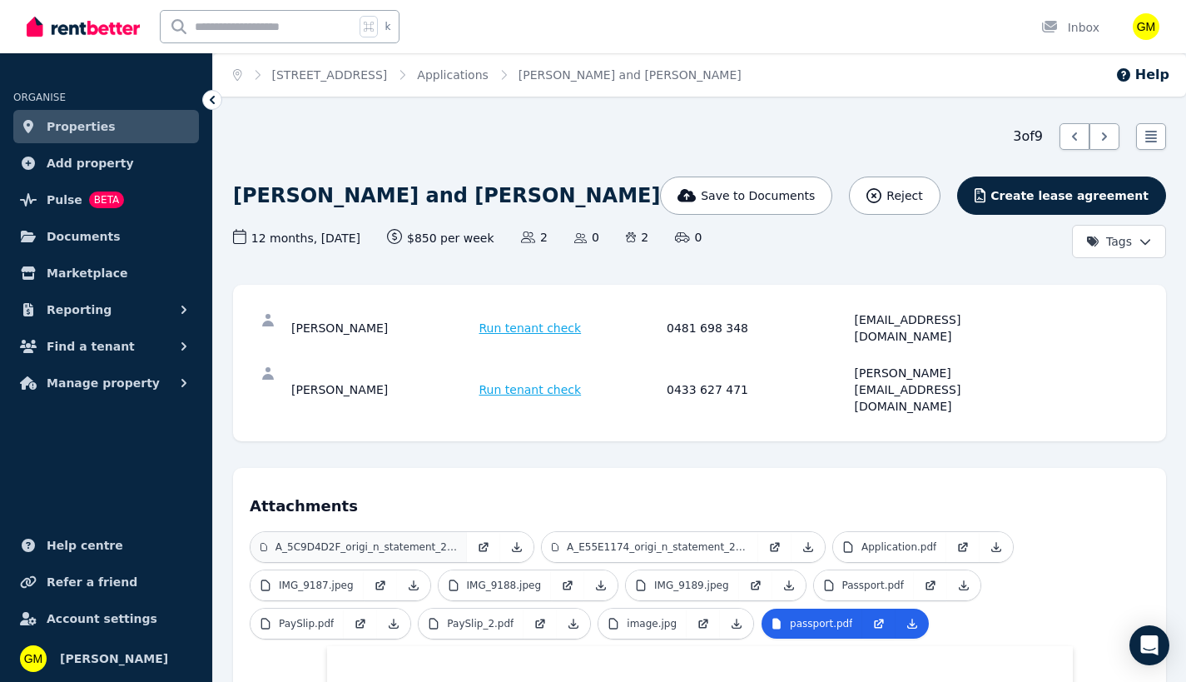
click at [362, 532] on link "A_5C9D4D2F_origi_n_statement_2025_07_31.pdf" at bounding box center [359, 547] width 216 height 30
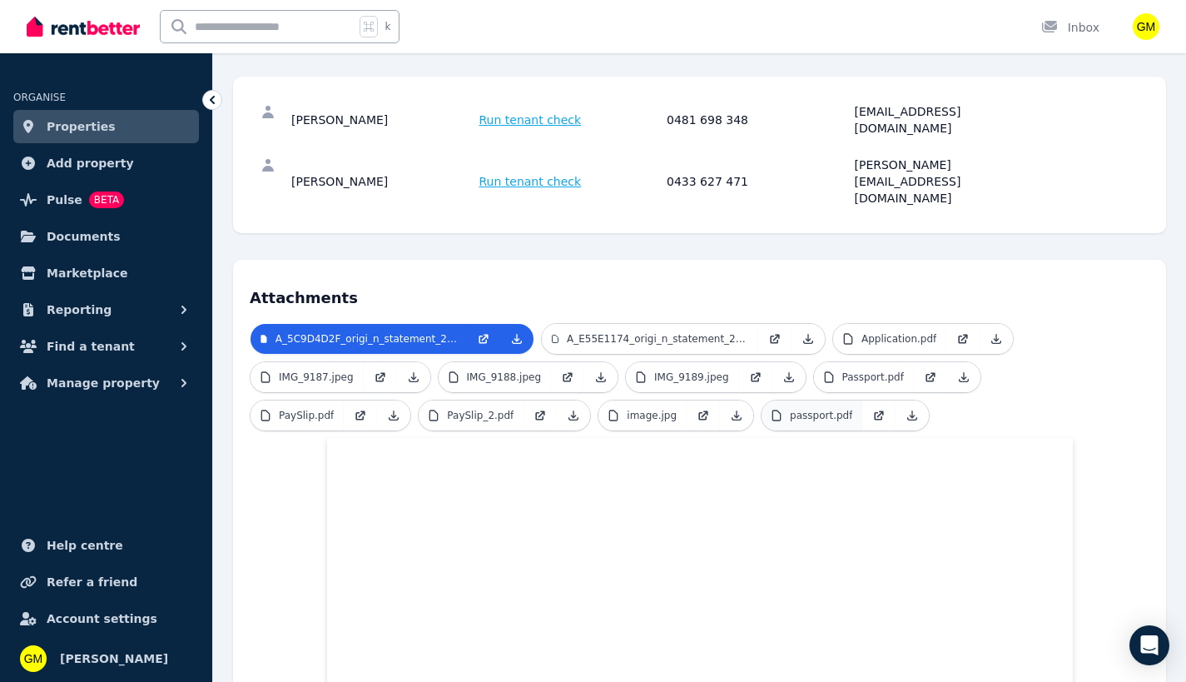
scroll to position [108, 0]
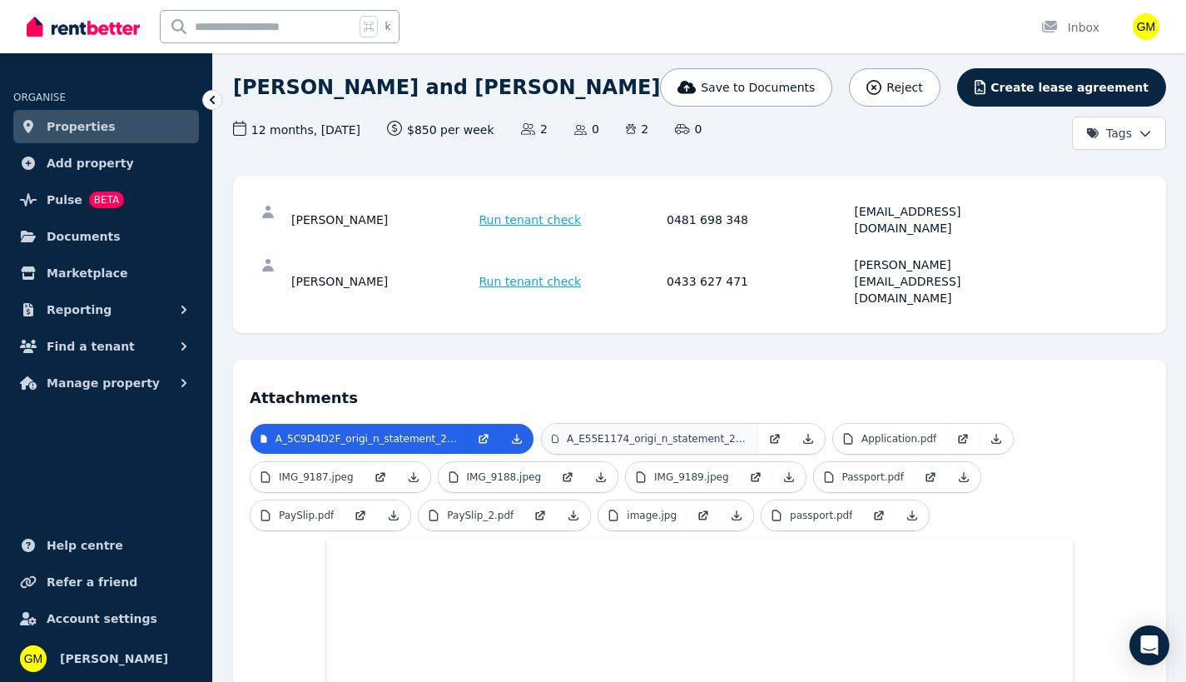
click at [627, 424] on link "A_E55E1174_origi_n_statement_2025_08_24.pdf" at bounding box center [650, 439] width 216 height 30
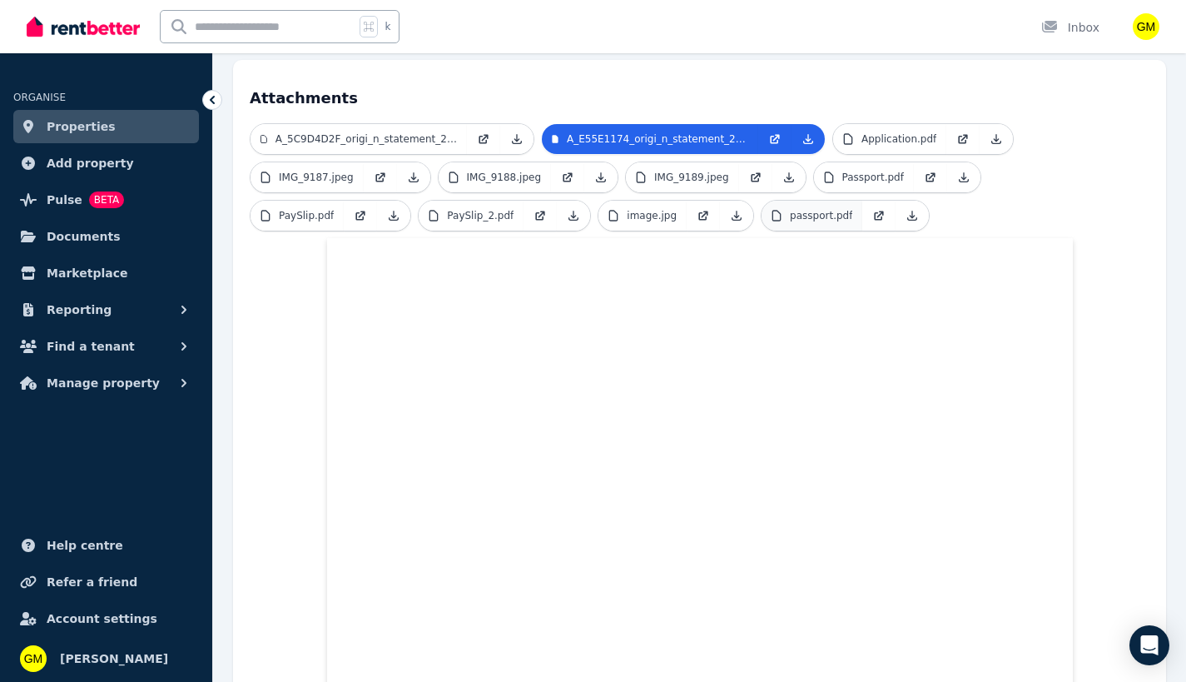
scroll to position [111, 0]
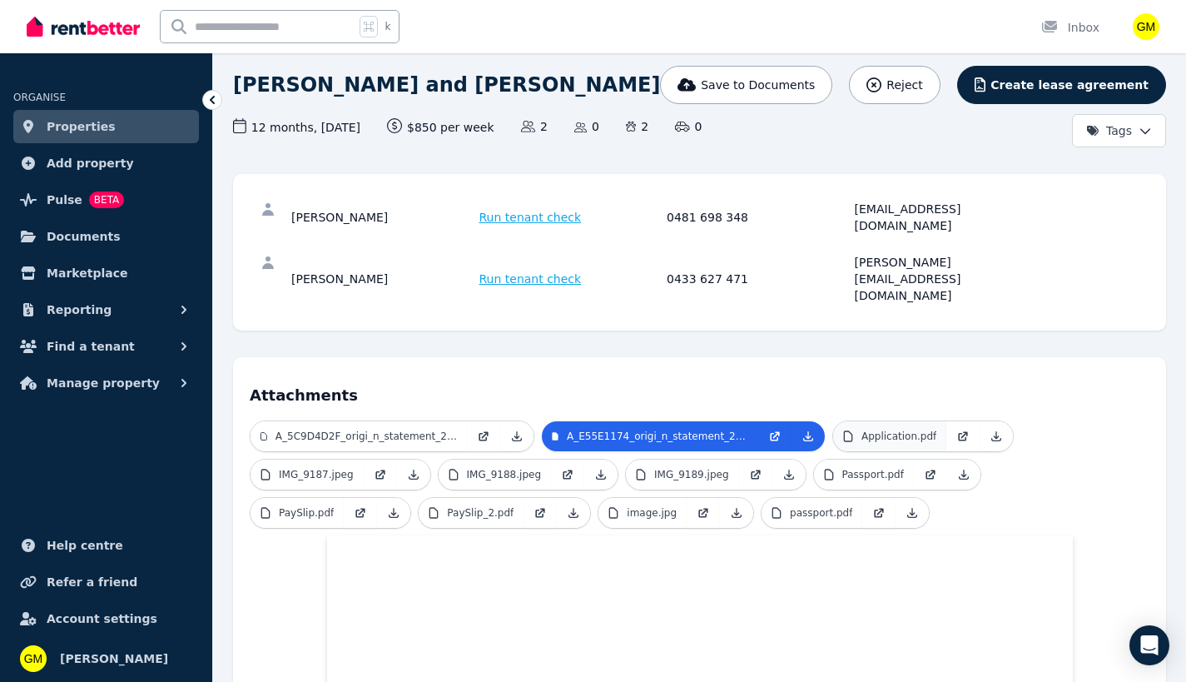
click at [888, 421] on link "Application.pdf" at bounding box center [889, 436] width 113 height 30
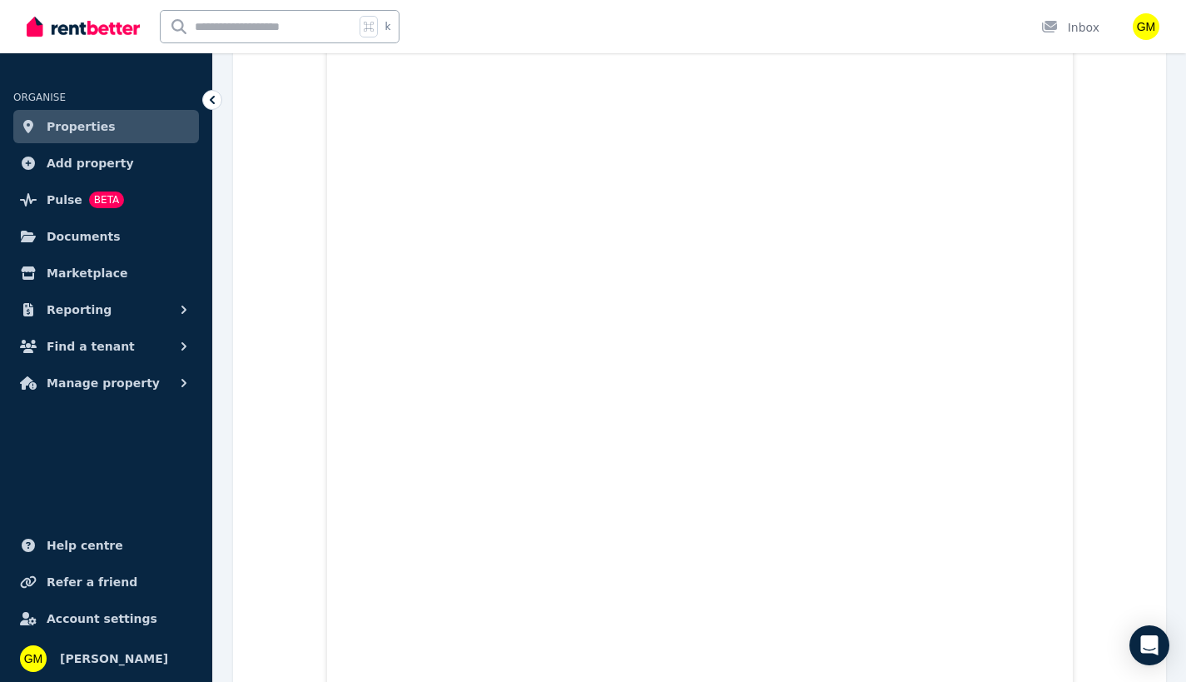
scroll to position [0, 0]
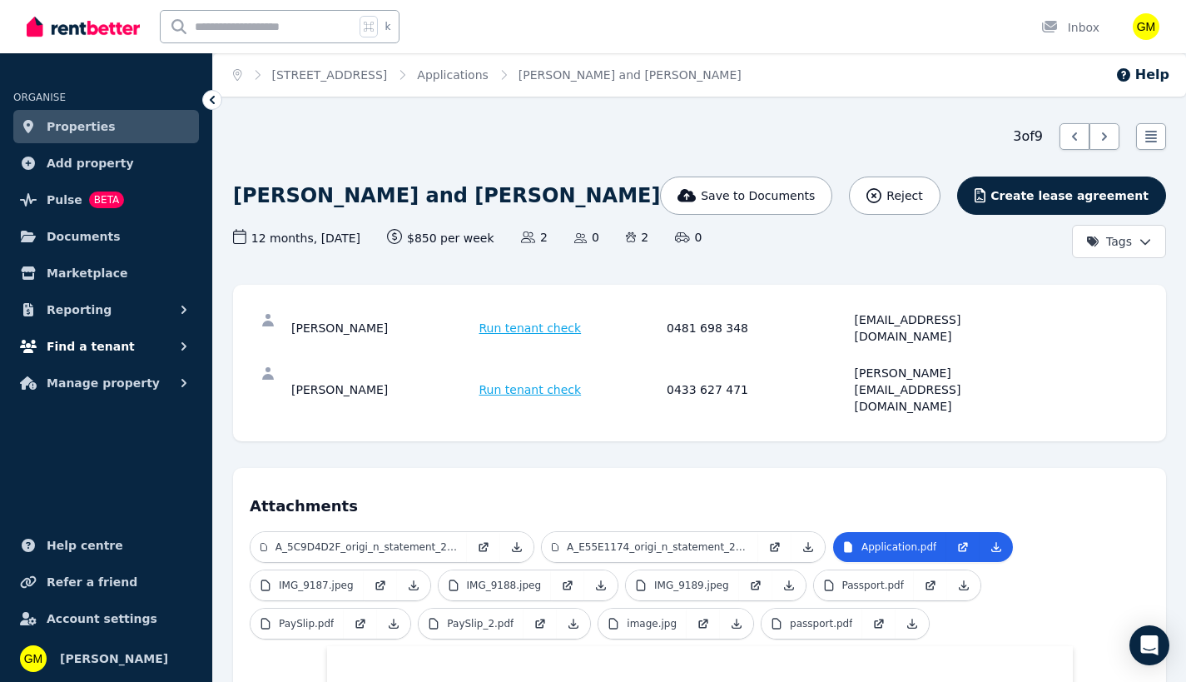
click at [86, 347] on span "Find a tenant" at bounding box center [91, 346] width 88 height 20
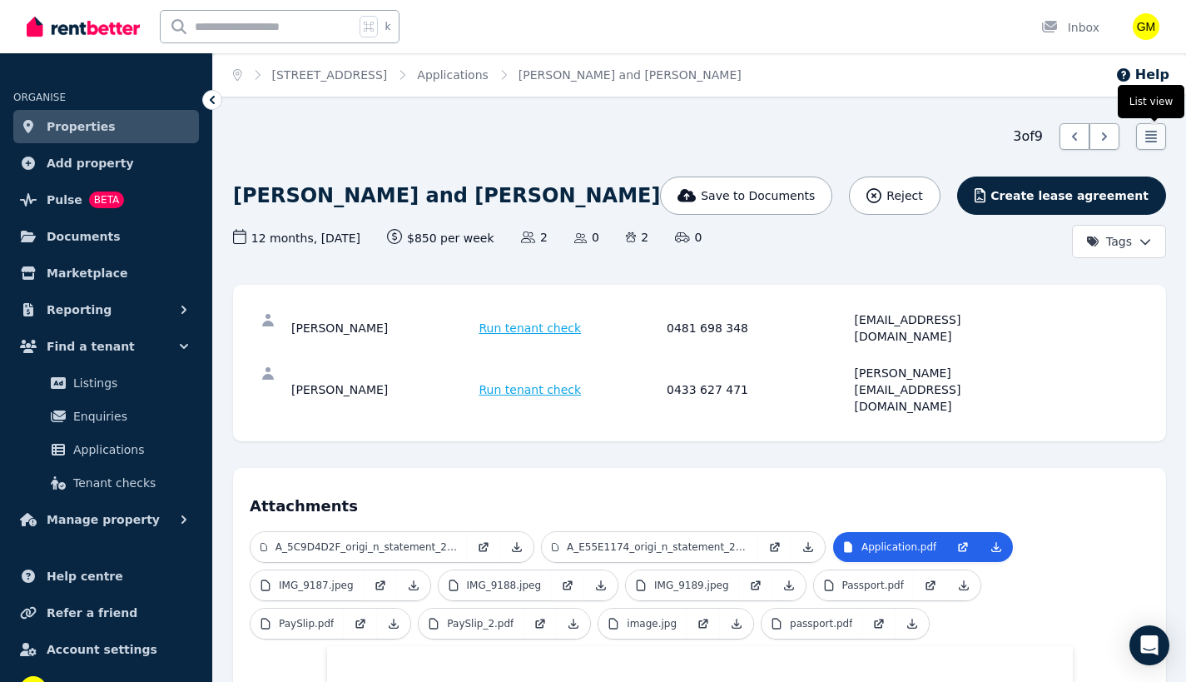
click at [1149, 144] on icon at bounding box center [1151, 136] width 17 height 17
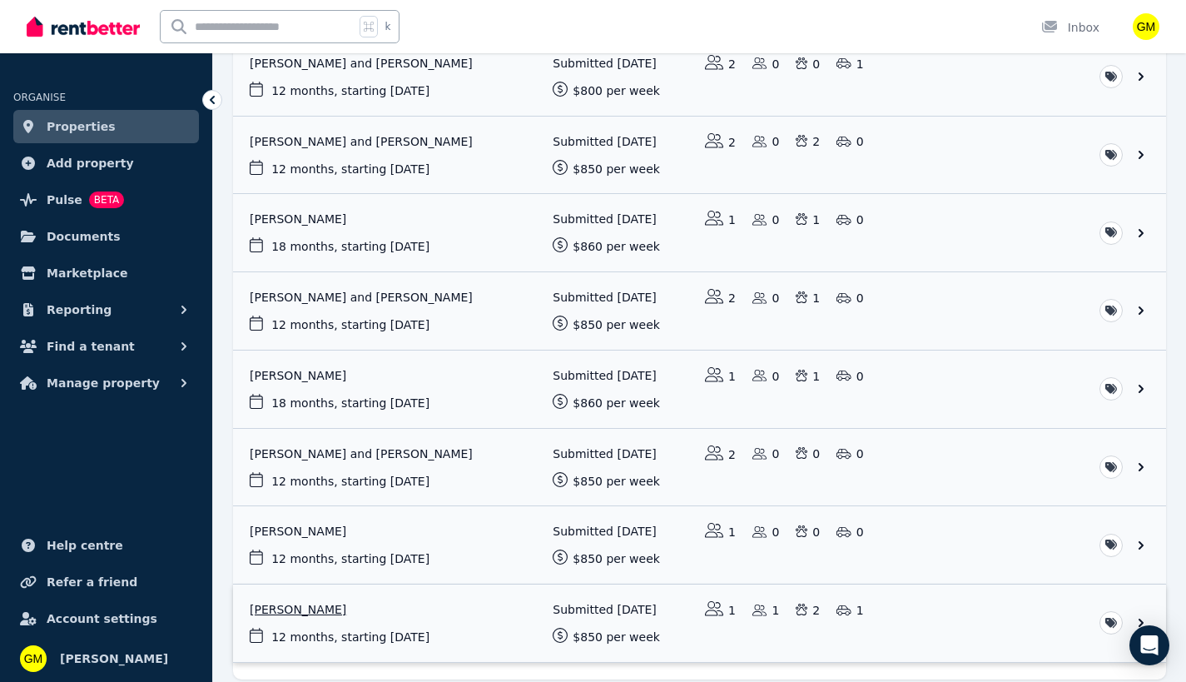
scroll to position [367, 0]
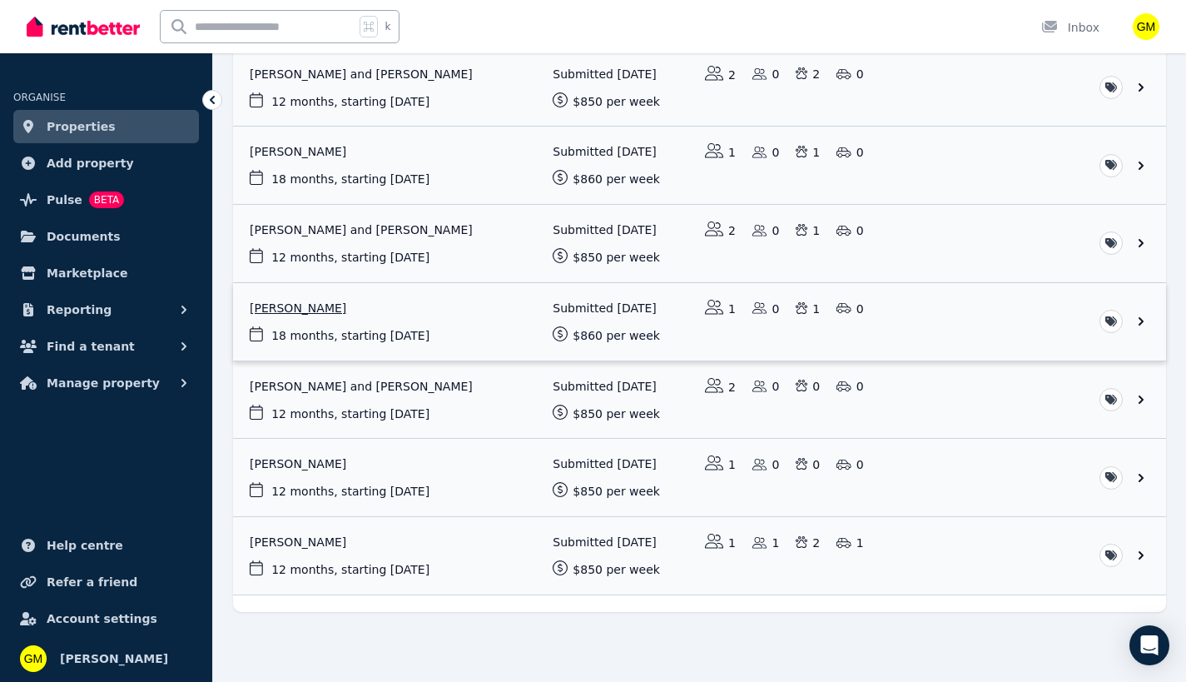
click at [370, 301] on link "View application: Archie Oxenbould" at bounding box center [699, 321] width 933 height 77
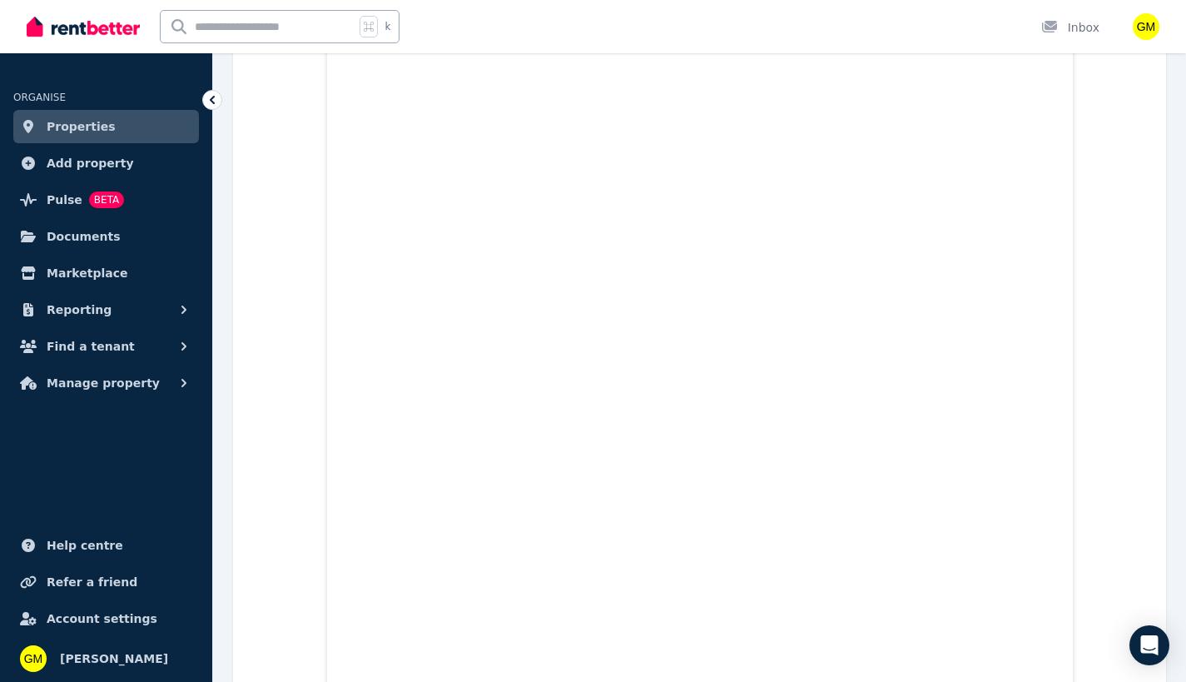
scroll to position [500, 0]
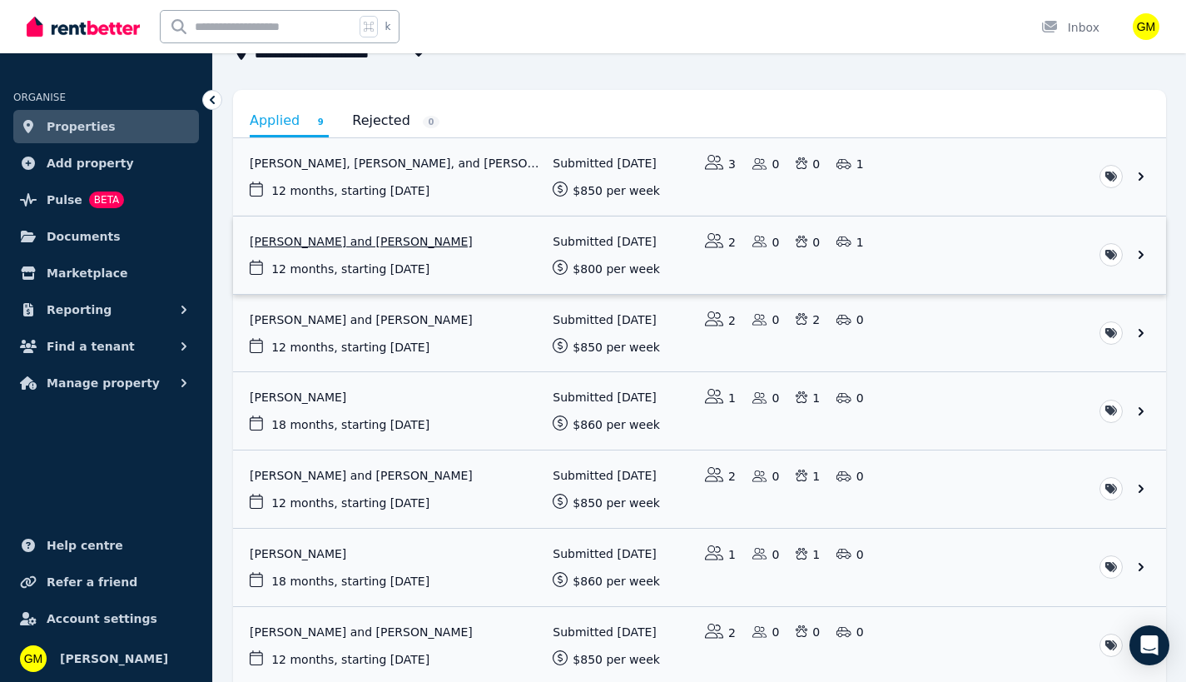
scroll to position [129, 0]
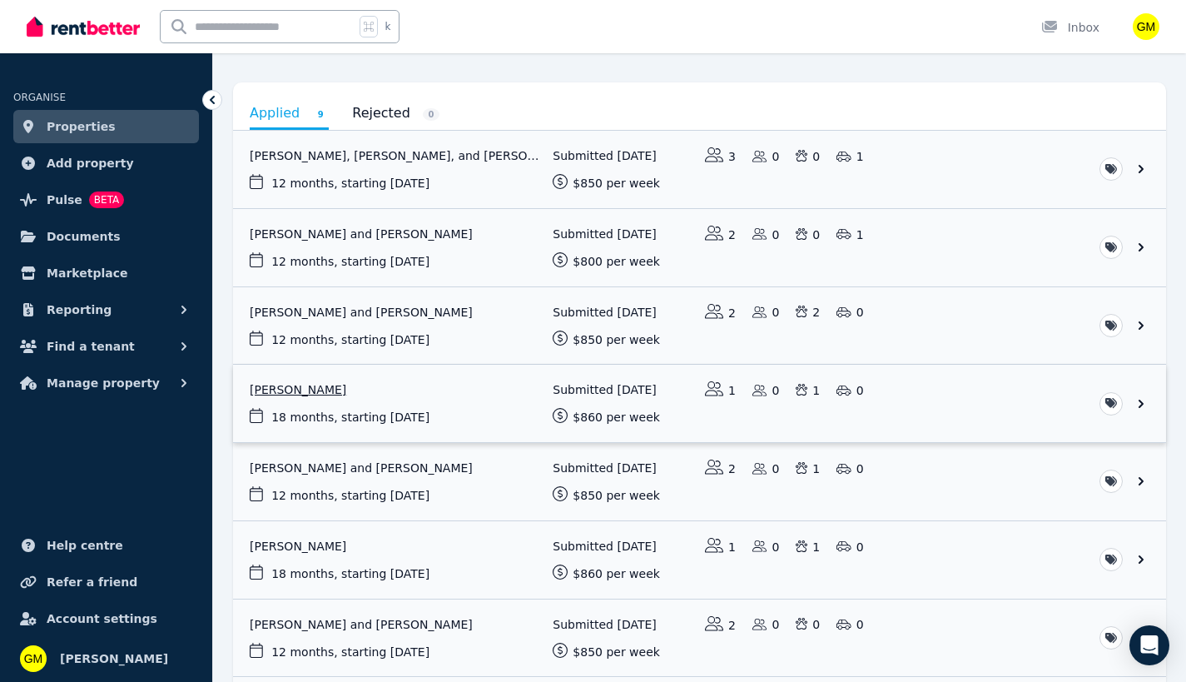
click at [375, 389] on link "View application: Lily Scott" at bounding box center [699, 403] width 933 height 77
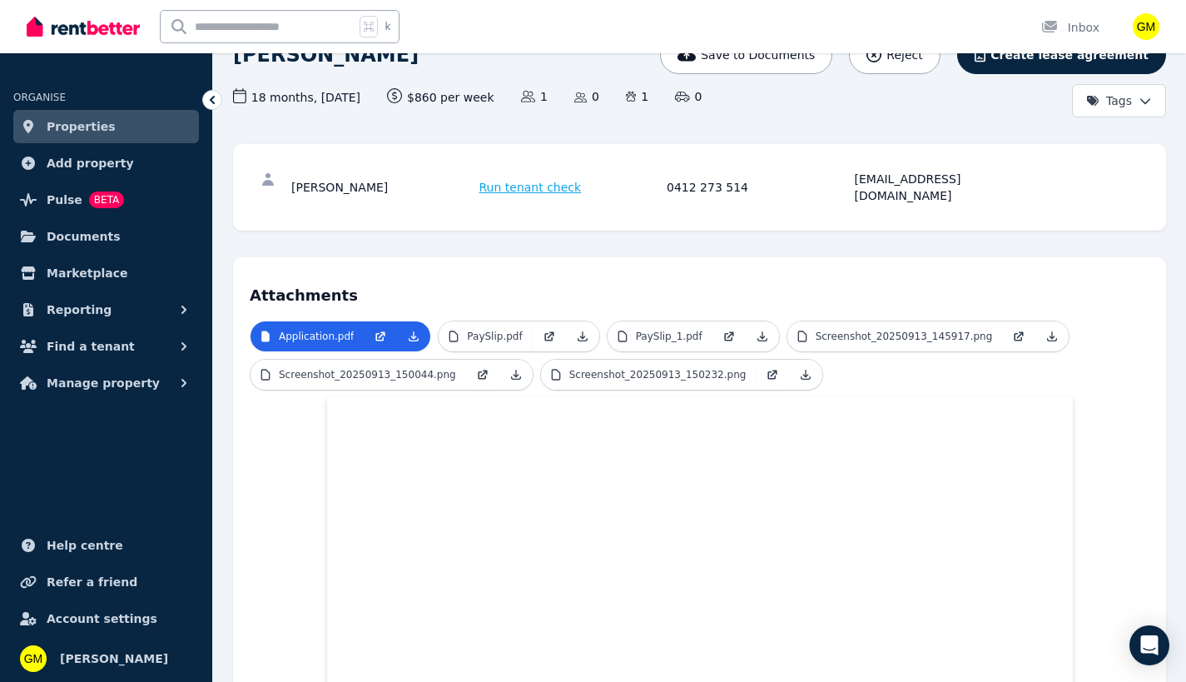
scroll to position [129, 0]
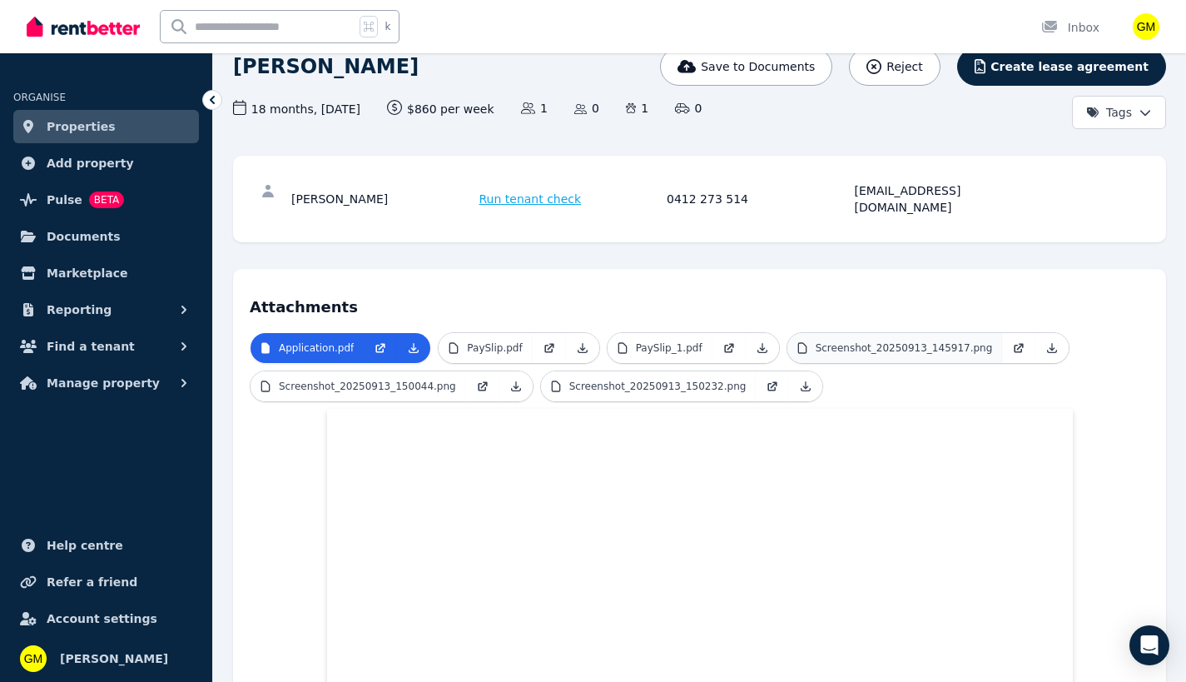
click at [883, 341] on p "Screenshot_20250913_145917.png" at bounding box center [904, 347] width 177 height 13
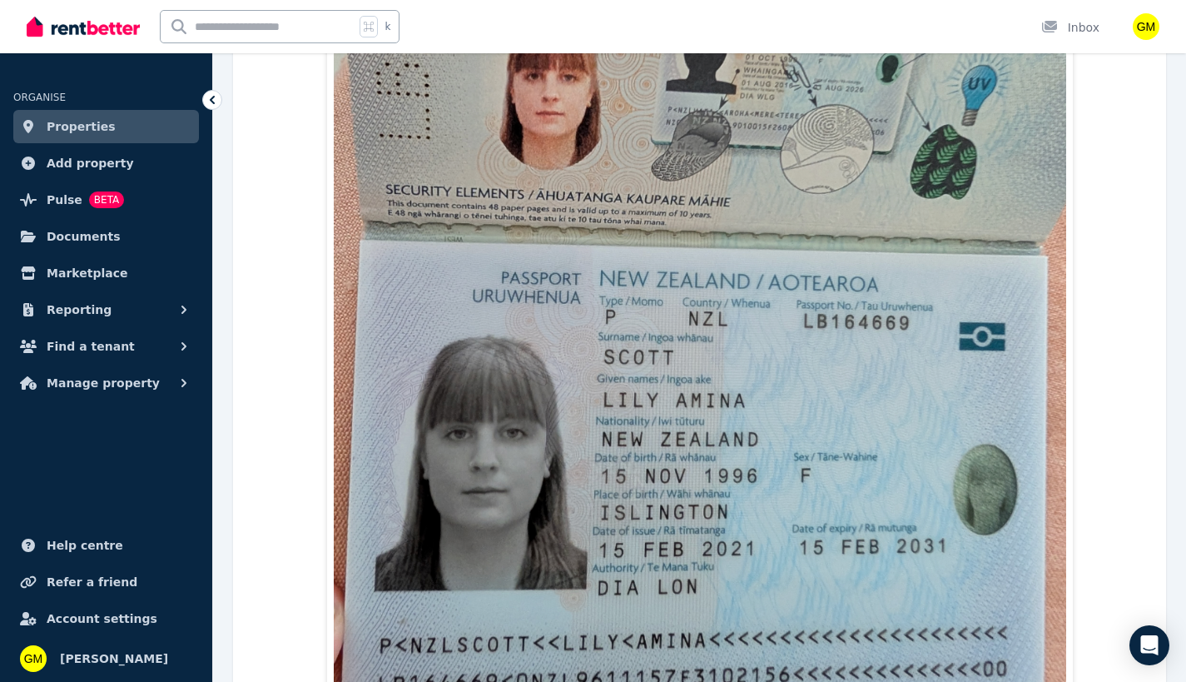
scroll to position [1133, 0]
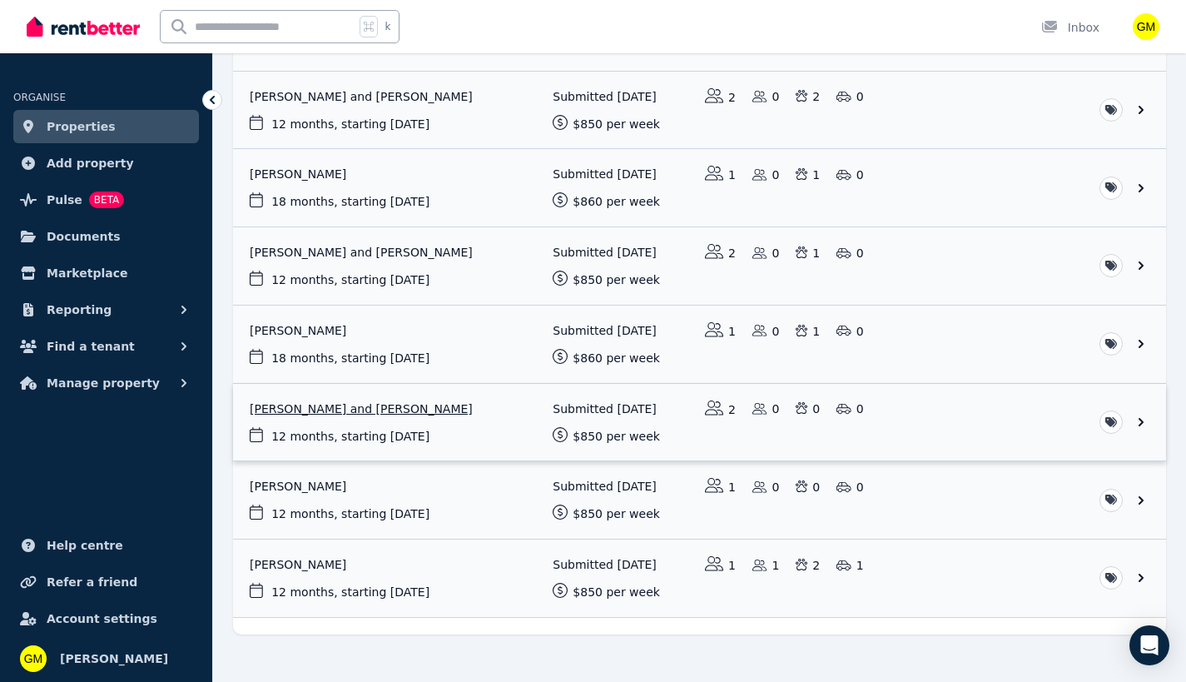
scroll to position [343, 0]
click at [286, 560] on link "View application: Liz Nelson" at bounding box center [699, 579] width 933 height 77
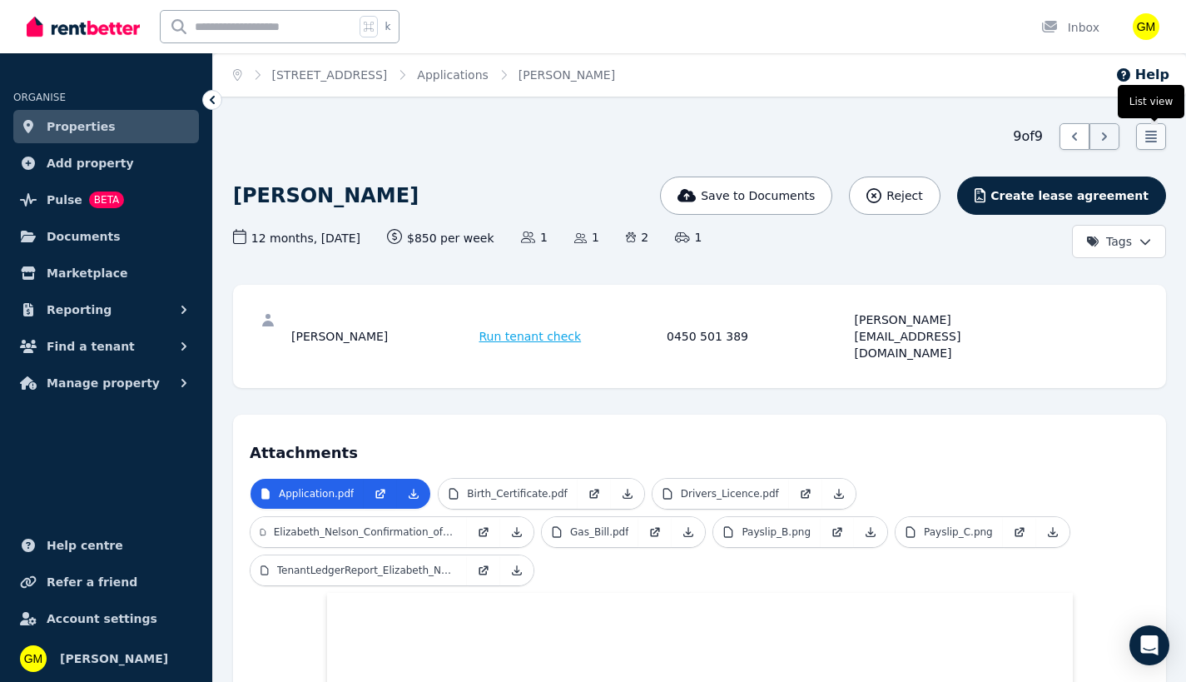
click at [1163, 144] on div at bounding box center [1151, 136] width 30 height 27
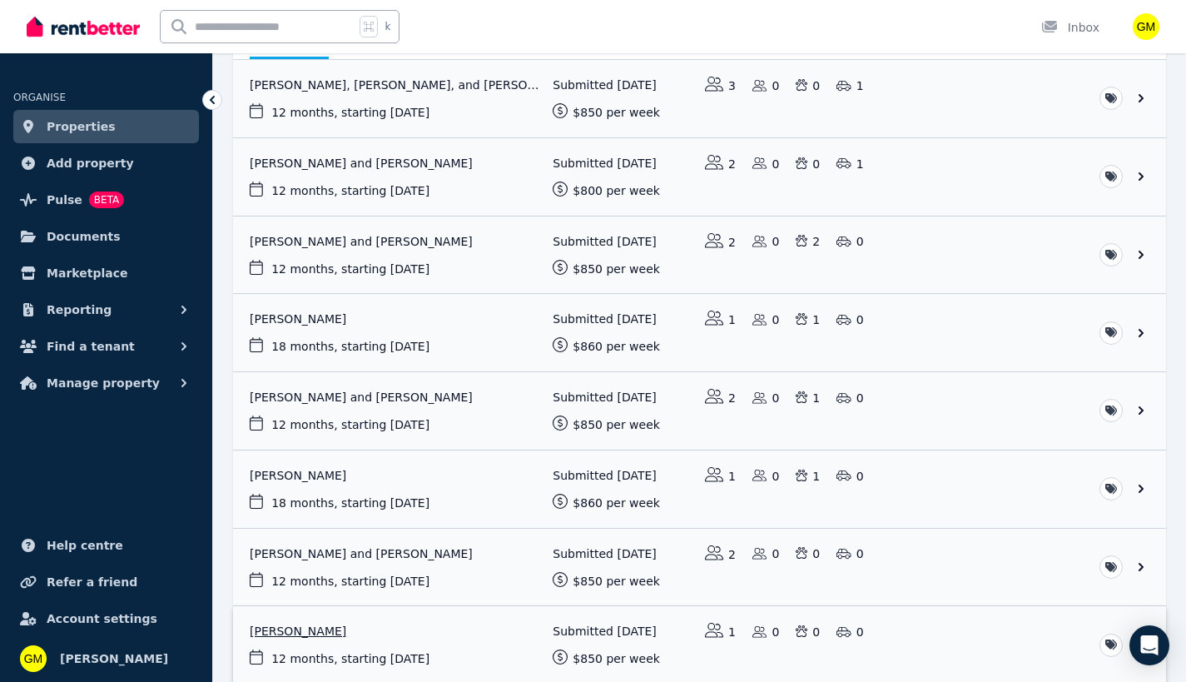
scroll to position [300, 0]
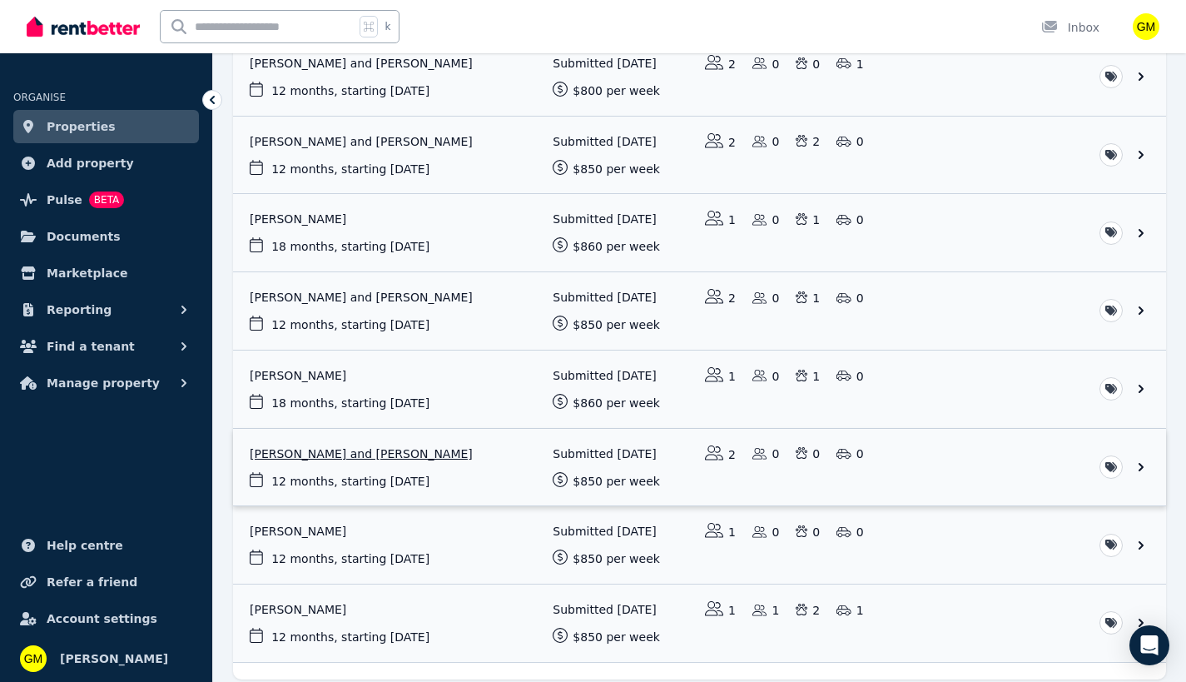
click at [350, 458] on link "View application: Marcus Kjaer and Freya Lawrence" at bounding box center [699, 467] width 933 height 77
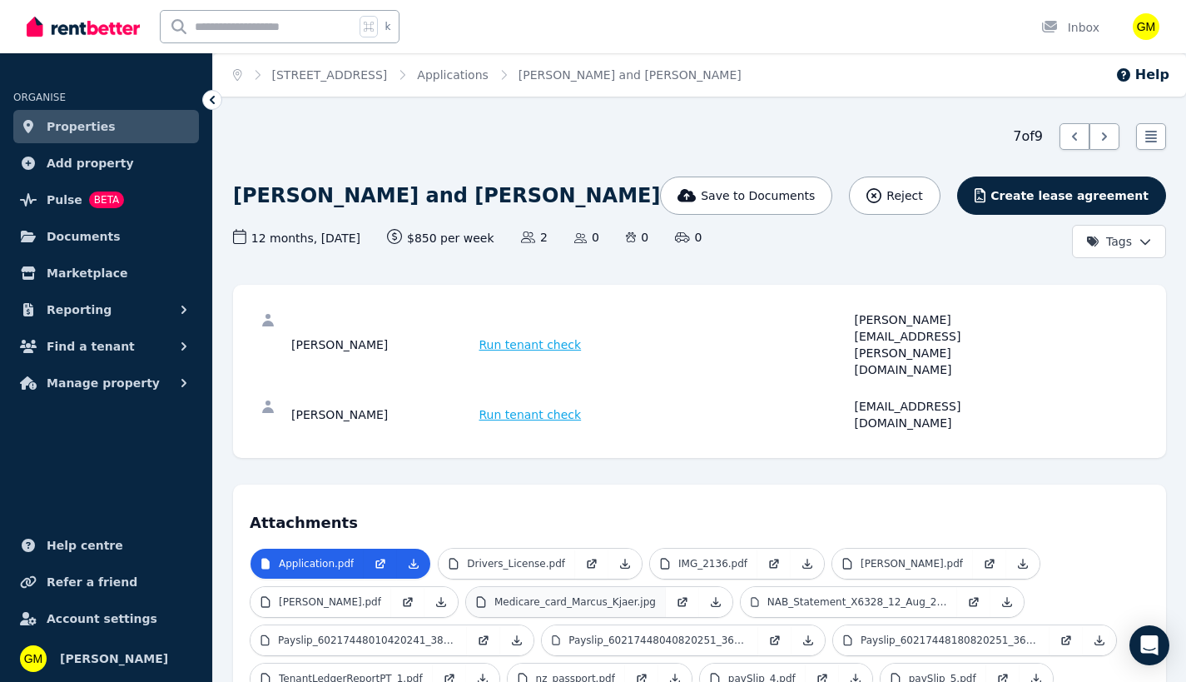
click at [636, 595] on p "Medicare_card_Marcus_Kjaer.jpg" at bounding box center [576, 601] width 162 height 13
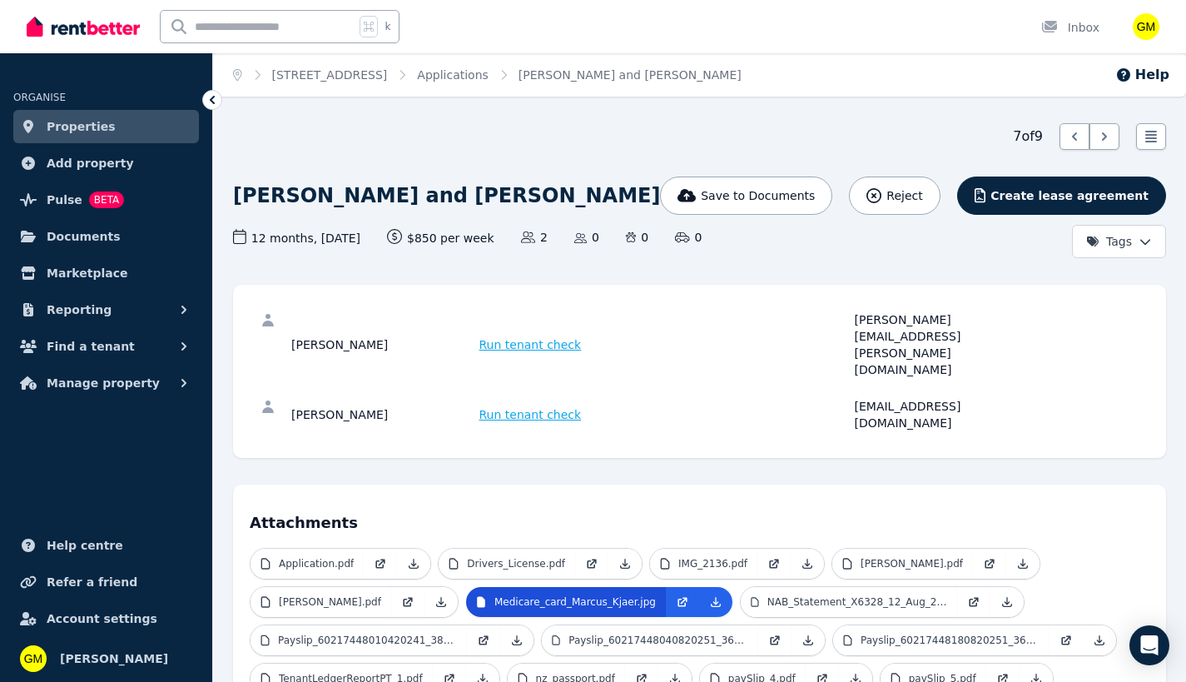
click at [634, 595] on p "Medicare_card_Marcus_Kjaer.jpg" at bounding box center [576, 601] width 162 height 13
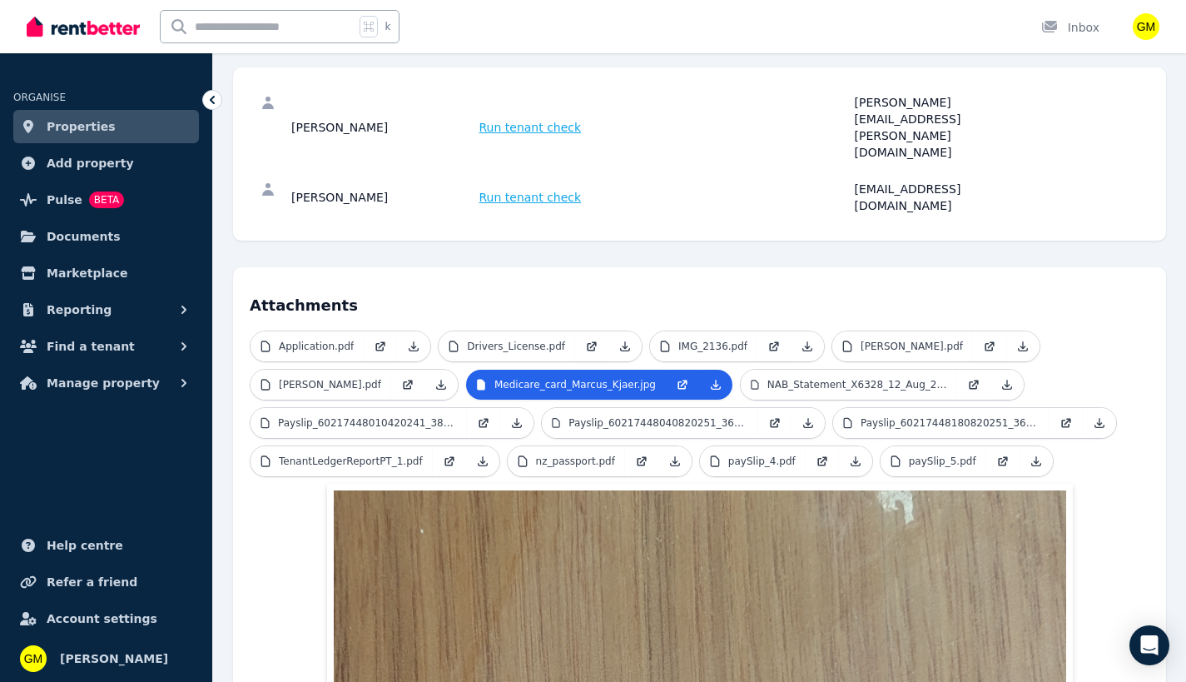
scroll to position [104, 0]
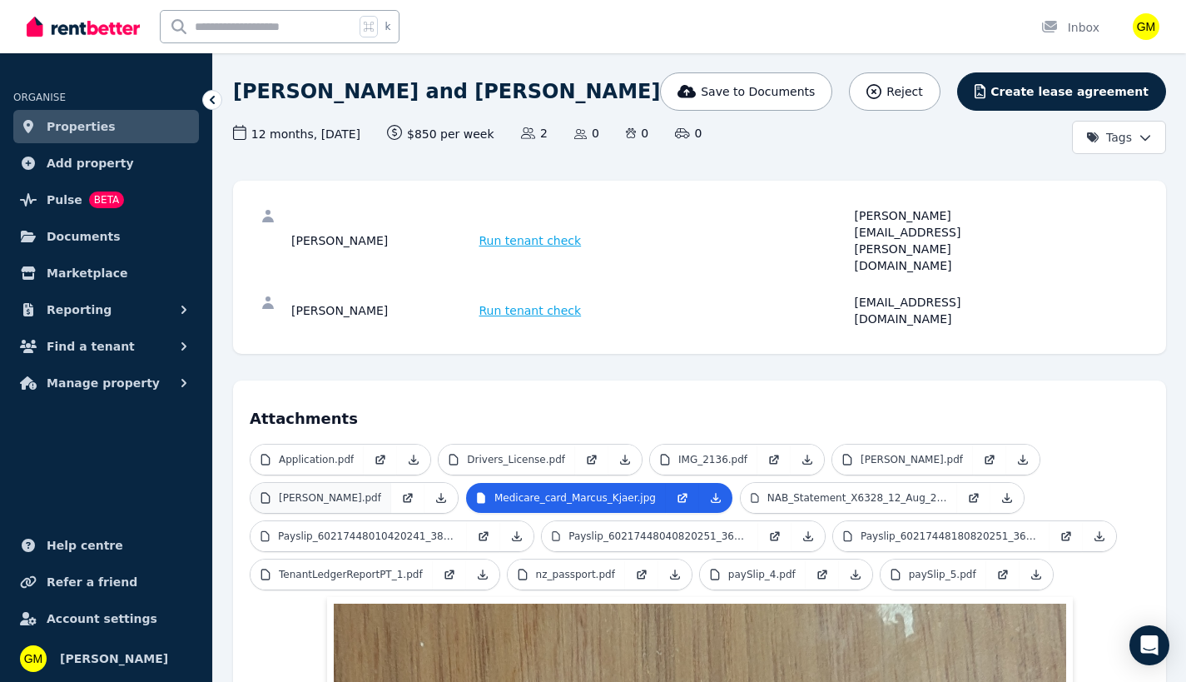
click at [381, 491] on p "[PERSON_NAME].pdf" at bounding box center [330, 497] width 102 height 13
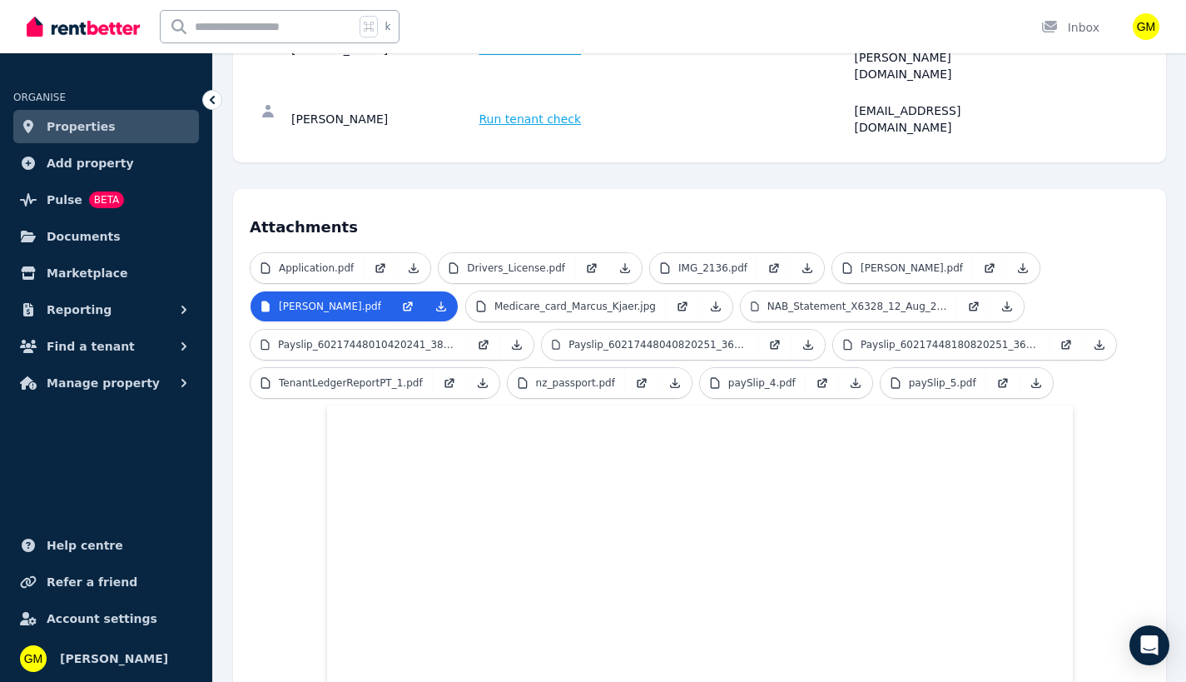
scroll to position [0, 0]
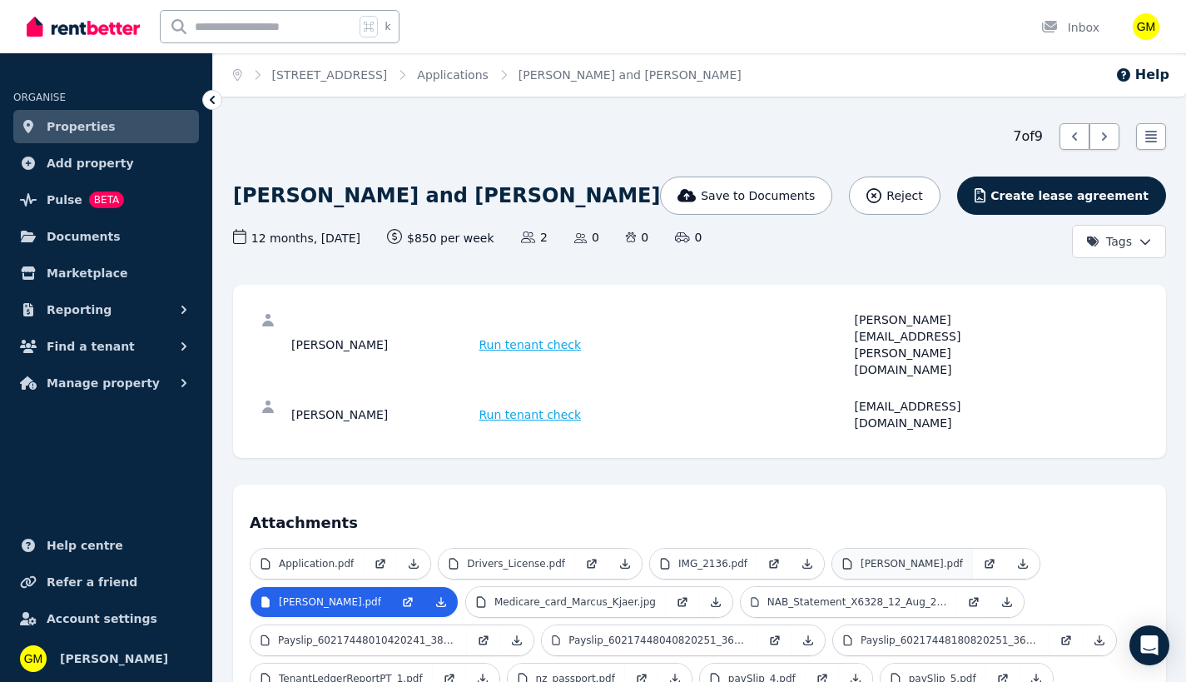
click at [961, 549] on link "[PERSON_NAME].pdf" at bounding box center [903, 564] width 141 height 30
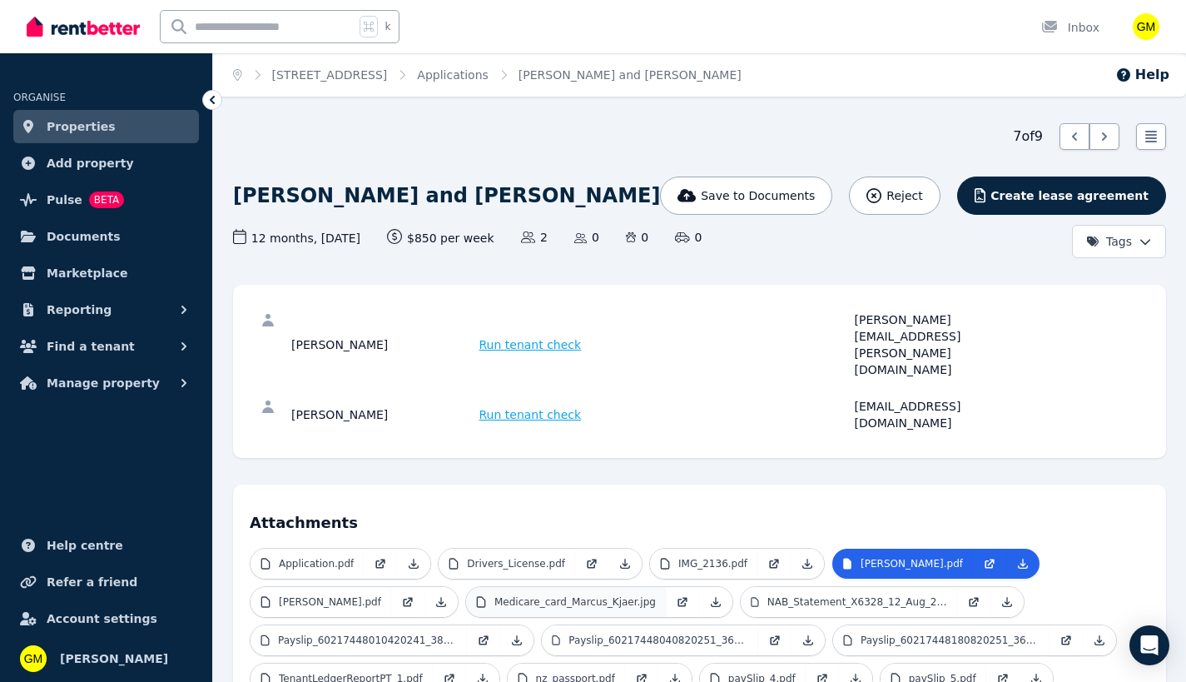
click at [614, 595] on p "Medicare_card_Marcus_Kjaer.jpg" at bounding box center [576, 601] width 162 height 13
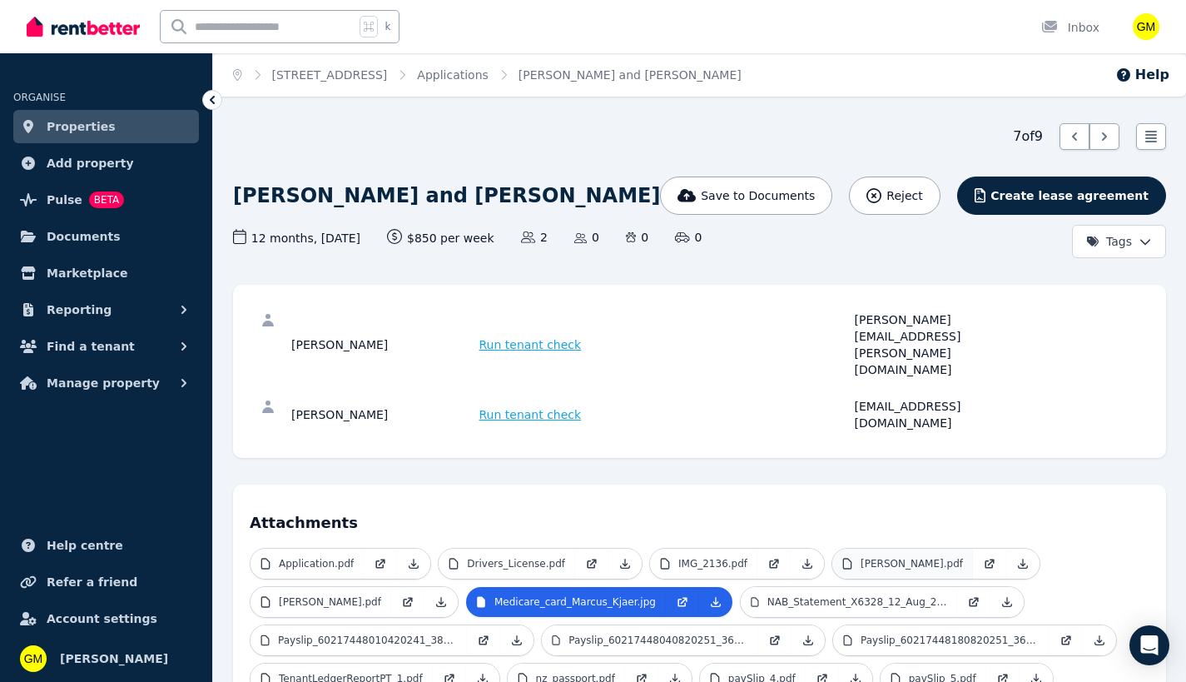
click at [918, 549] on link "[PERSON_NAME].pdf" at bounding box center [903, 564] width 141 height 30
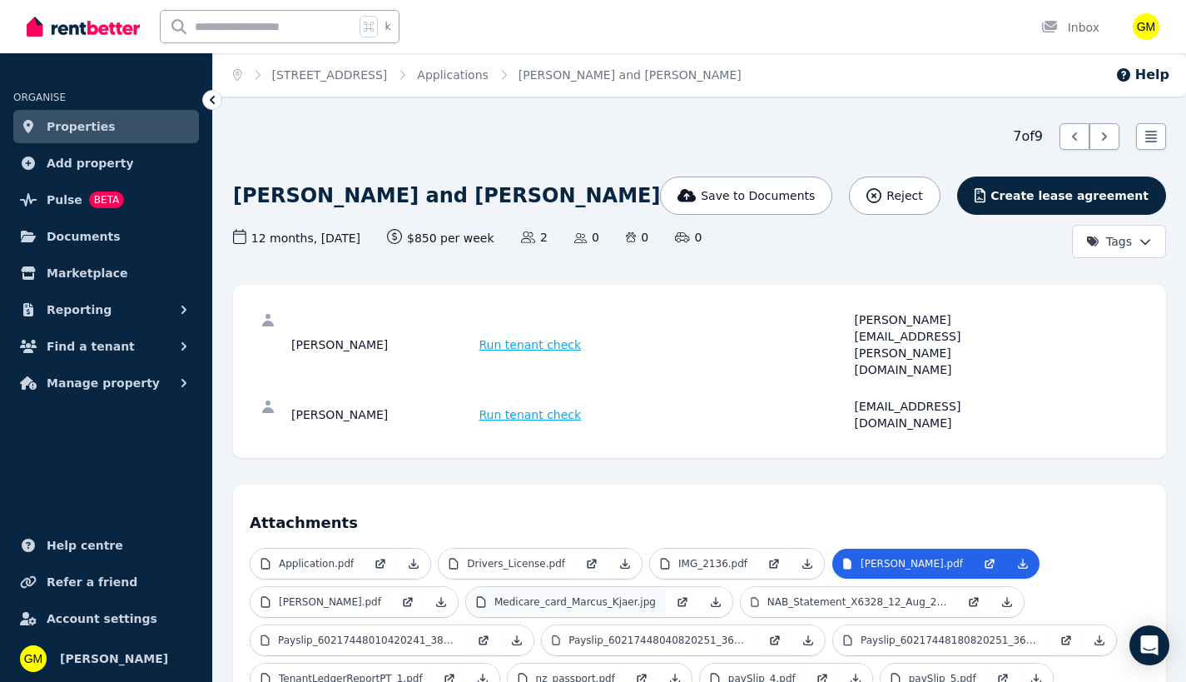
click at [647, 595] on p "Medicare_card_Marcus_Kjaer.jpg" at bounding box center [576, 601] width 162 height 13
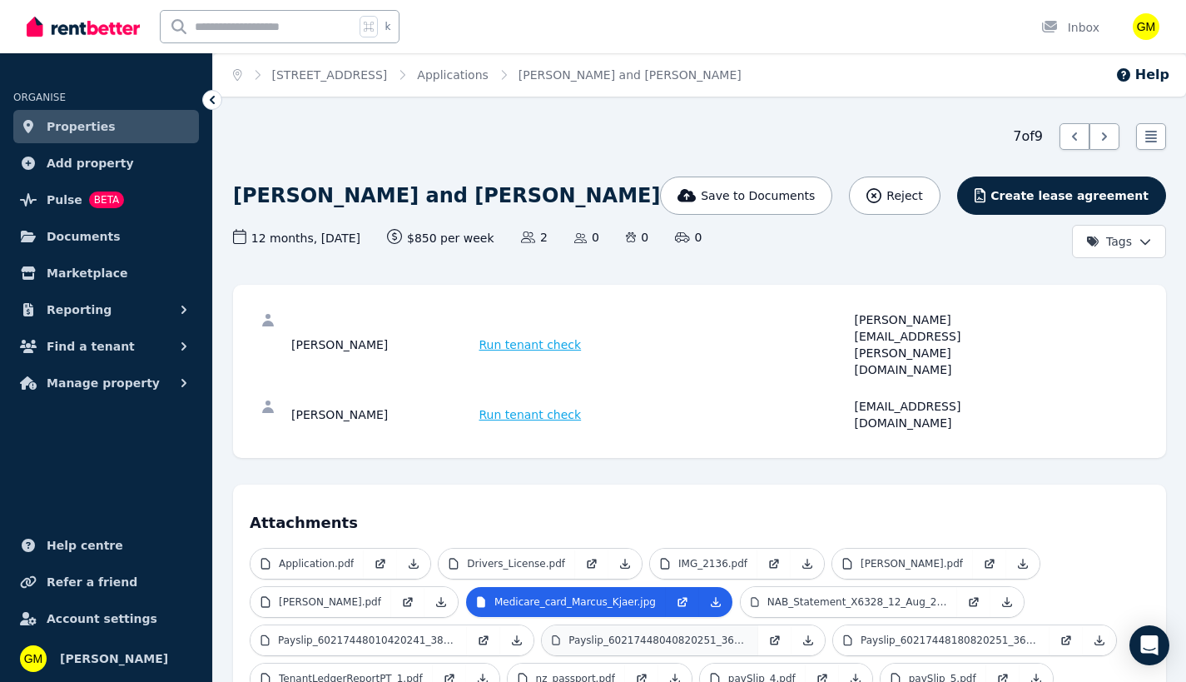
scroll to position [98, 0]
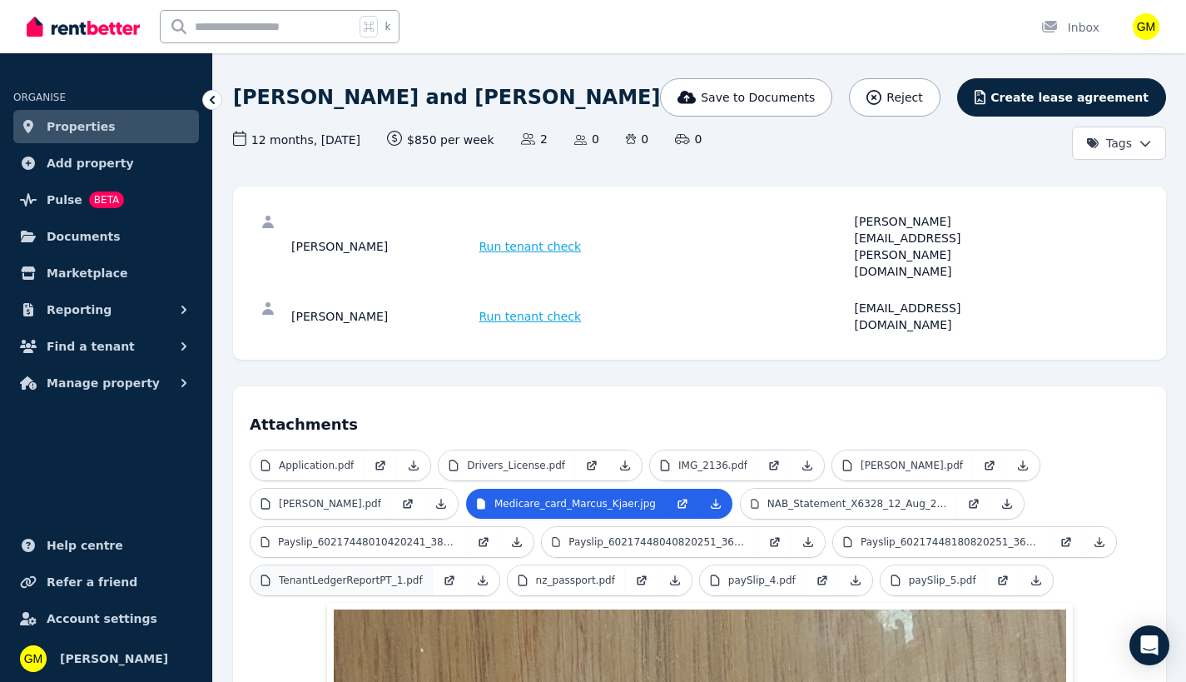
click at [326, 574] on p "TenantLedgerReportPT_1.pdf" at bounding box center [351, 580] width 144 height 13
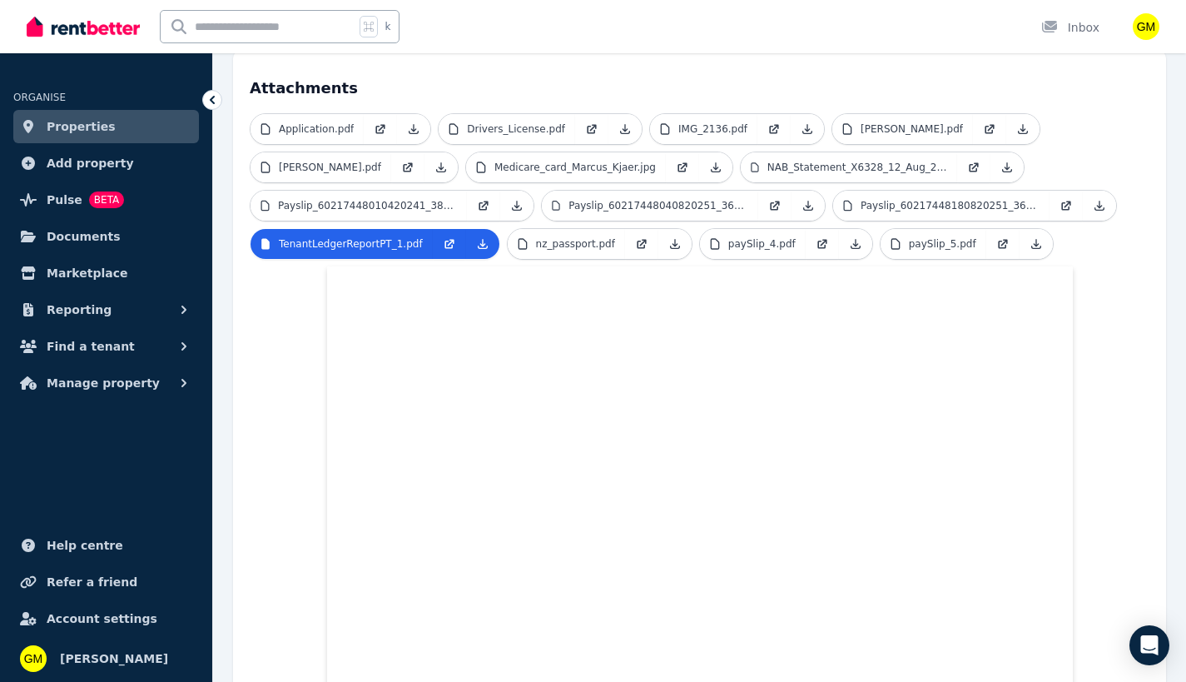
scroll to position [335, 0]
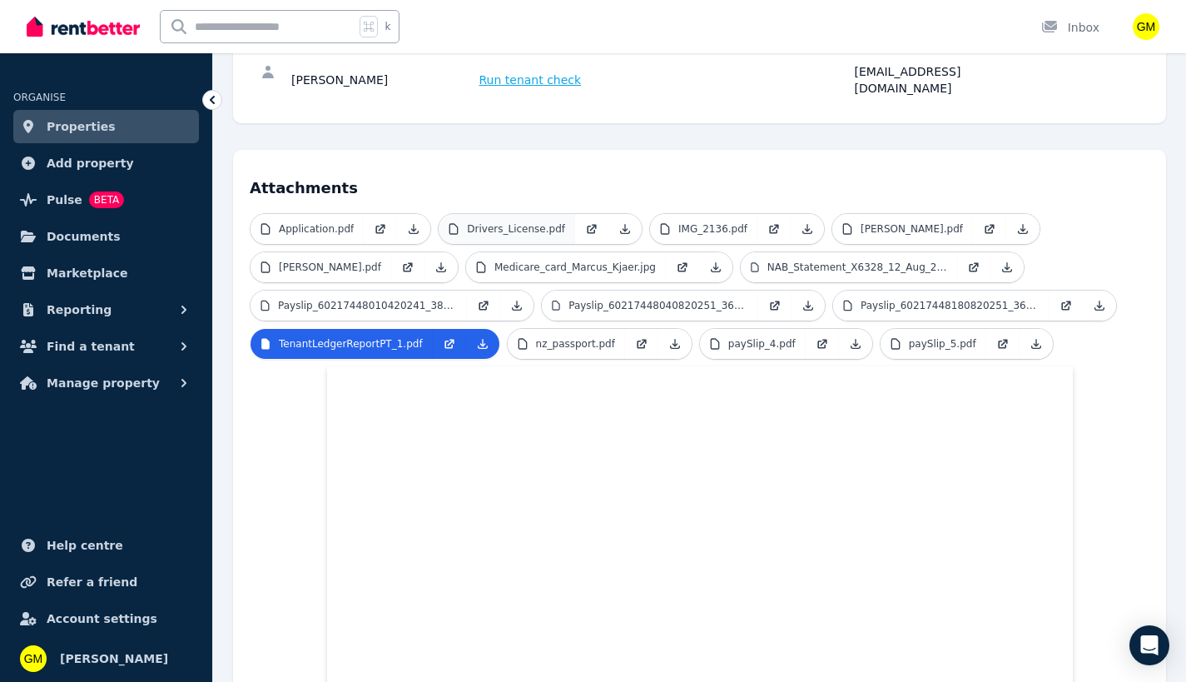
click at [488, 222] on p "Drivers_License.pdf" at bounding box center [516, 228] width 98 height 13
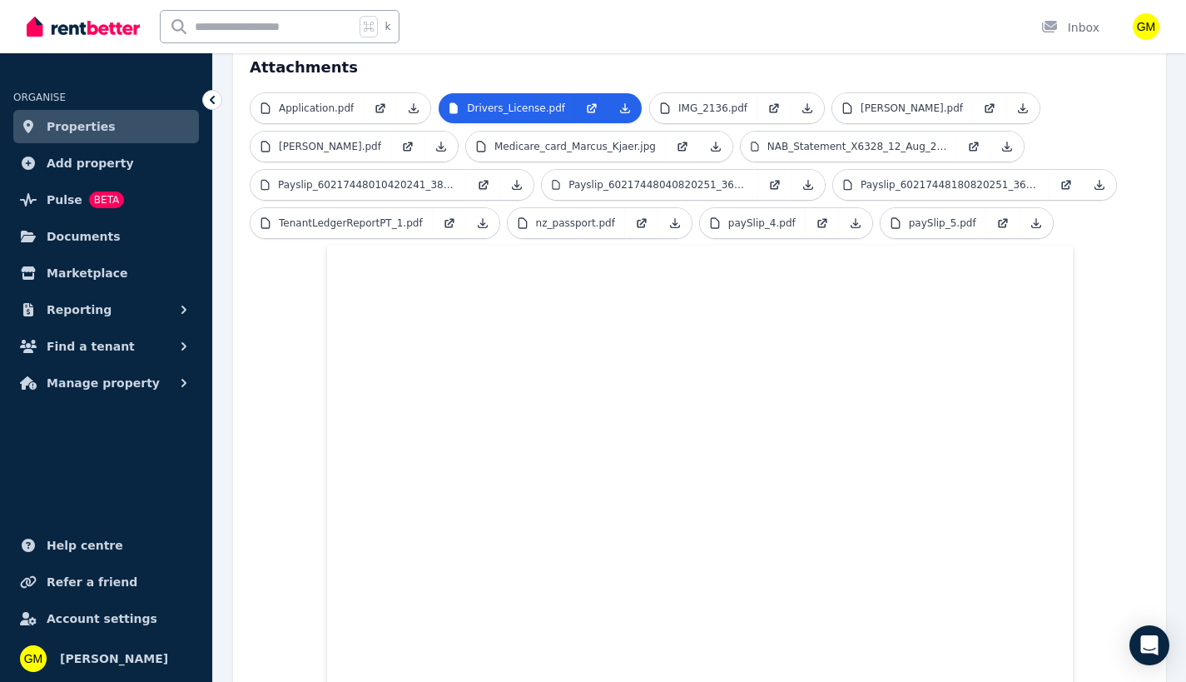
scroll to position [0, 0]
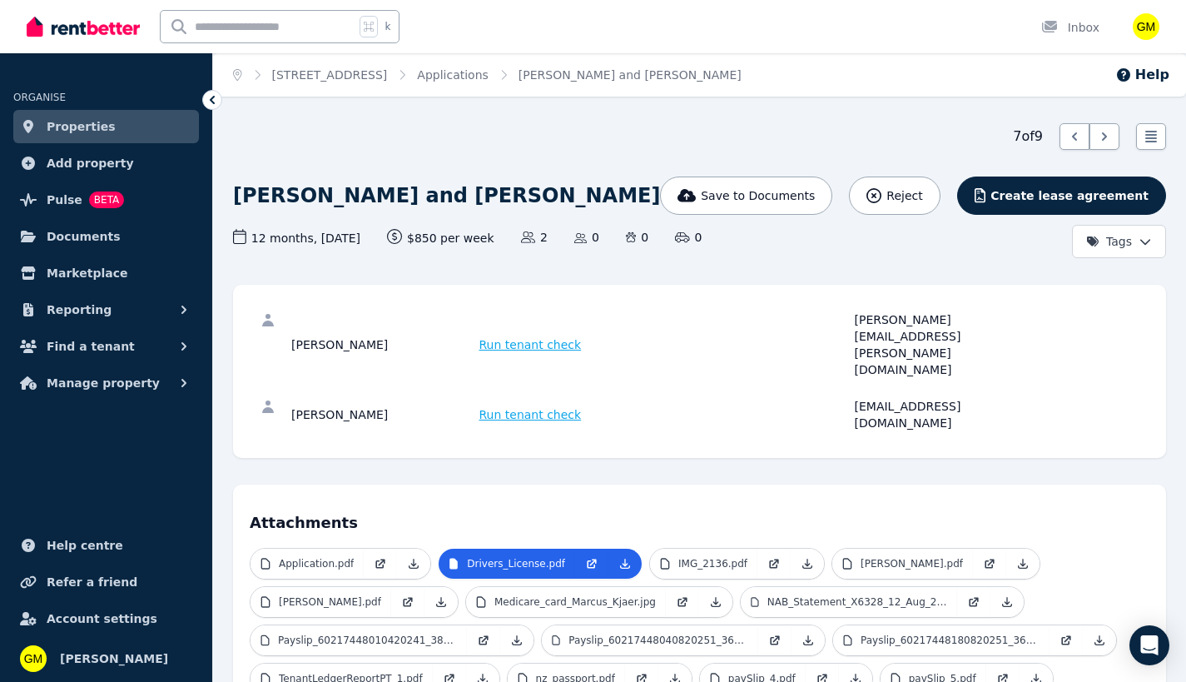
click at [216, 97] on icon at bounding box center [212, 100] width 17 height 17
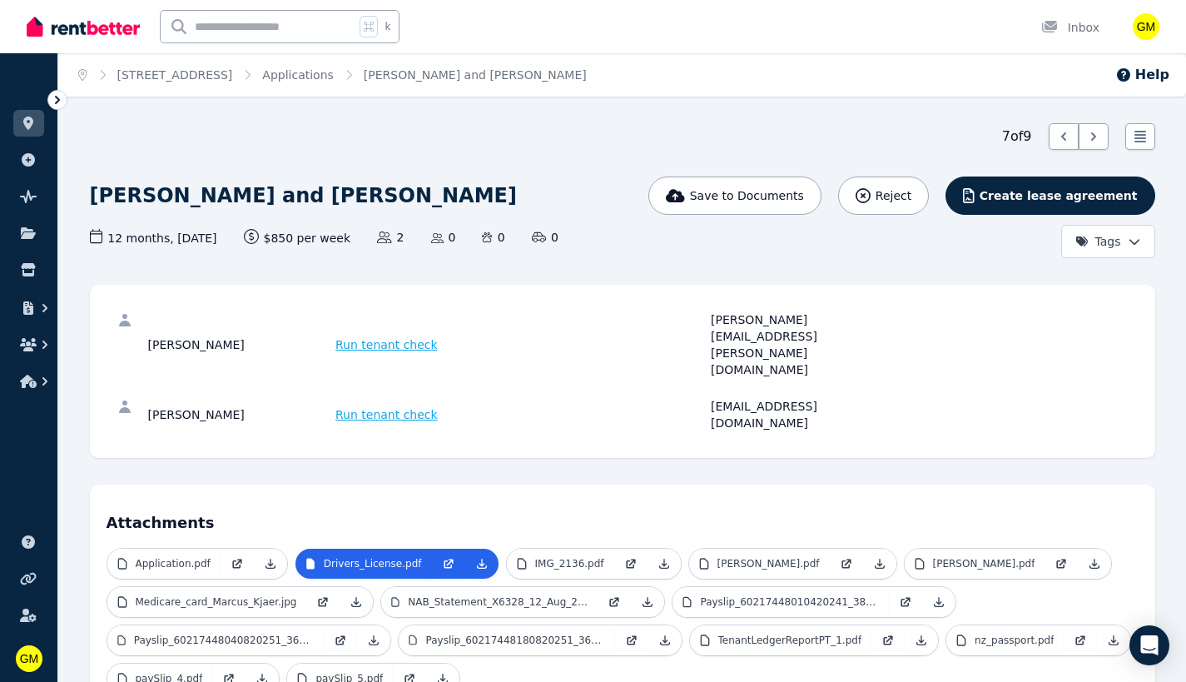
click at [59, 97] on icon at bounding box center [57, 100] width 17 height 17
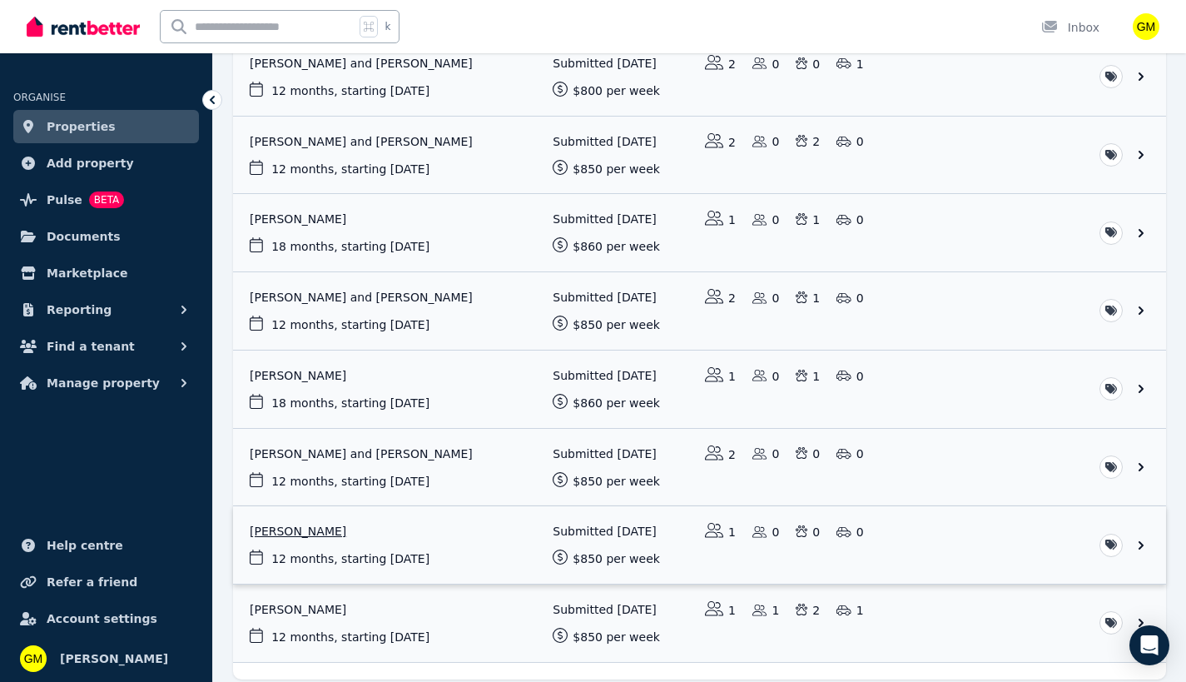
scroll to position [367, 0]
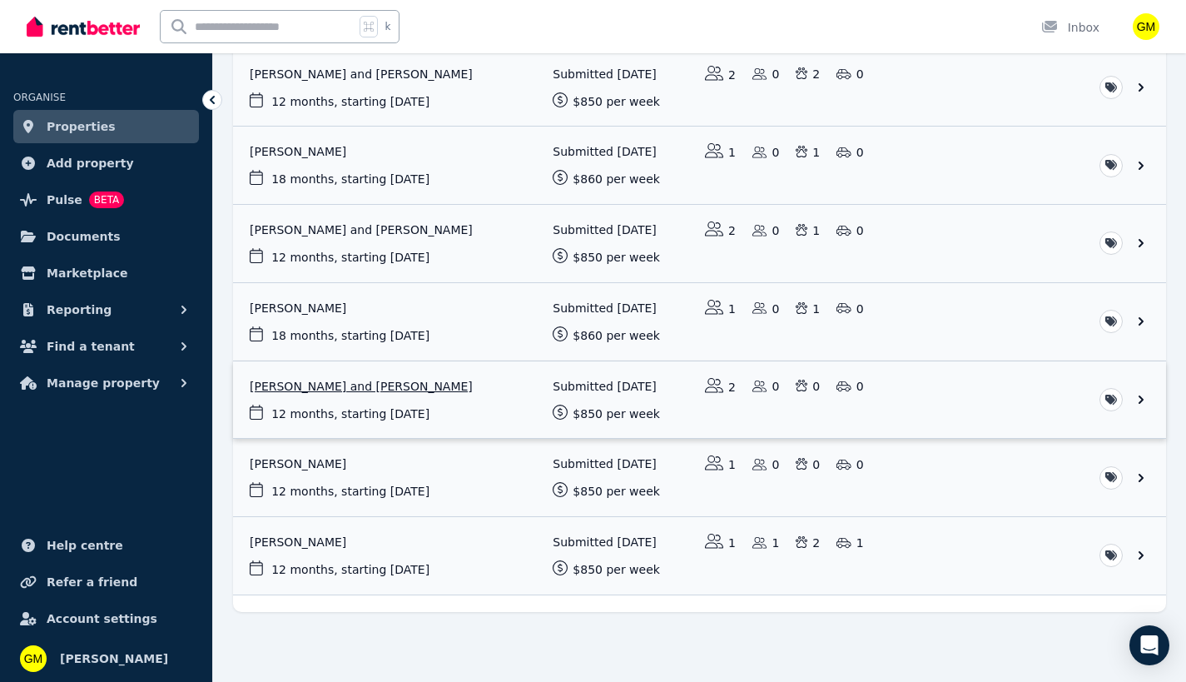
click at [404, 395] on link "View application: Marcus Kjaer and Freya Lawrence" at bounding box center [699, 399] width 933 height 77
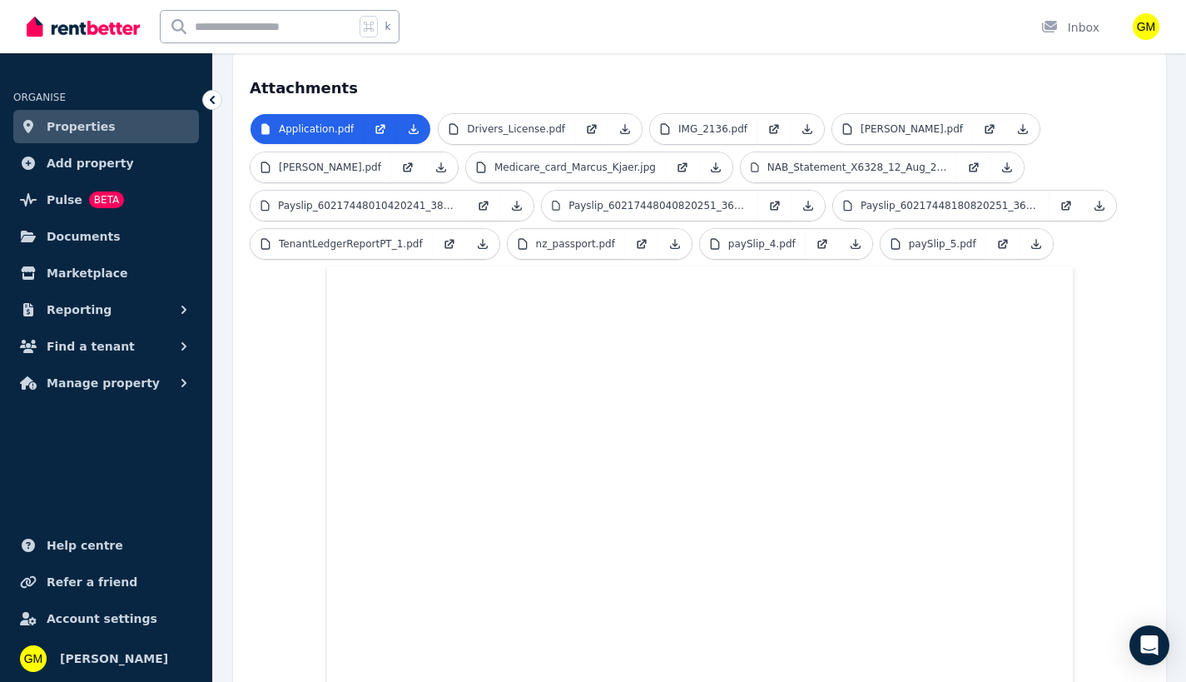
scroll to position [335, 0]
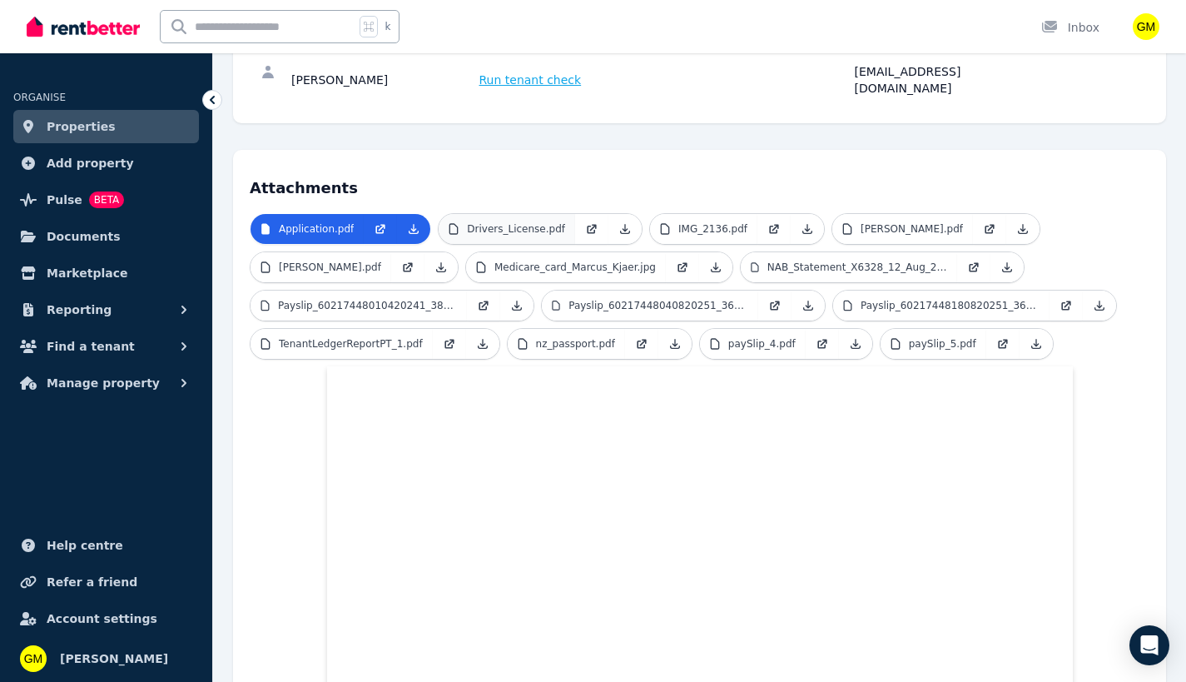
click at [541, 222] on p "Drivers_License.pdf" at bounding box center [516, 228] width 98 height 13
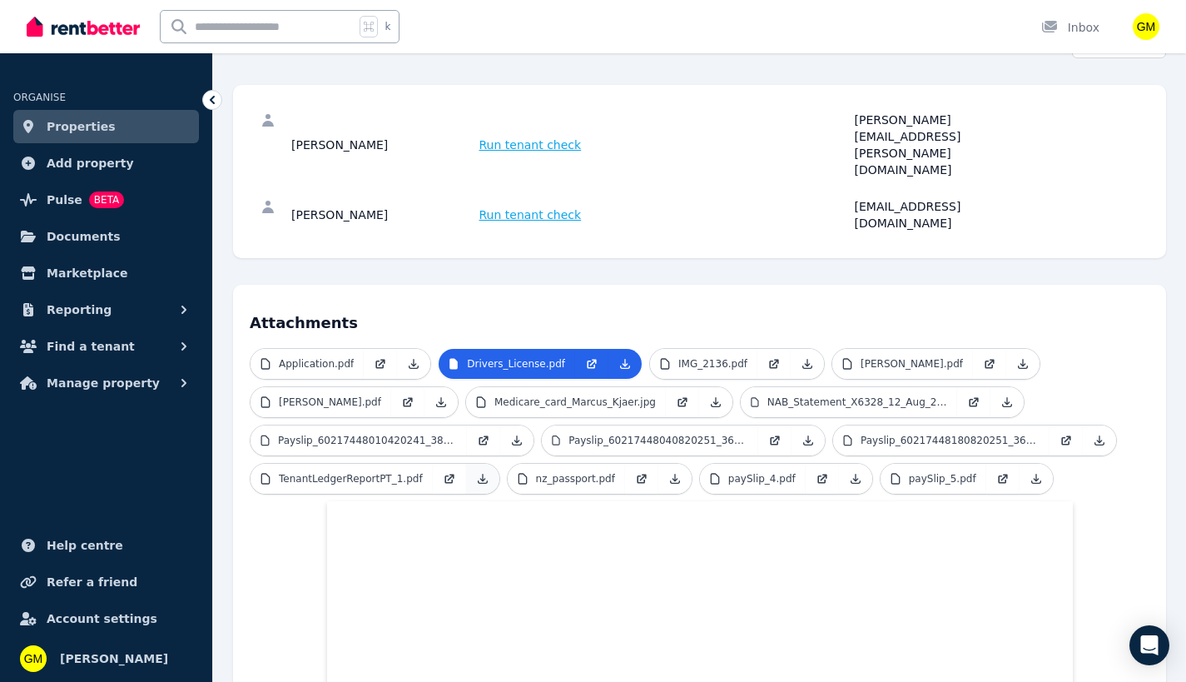
scroll to position [300, 0]
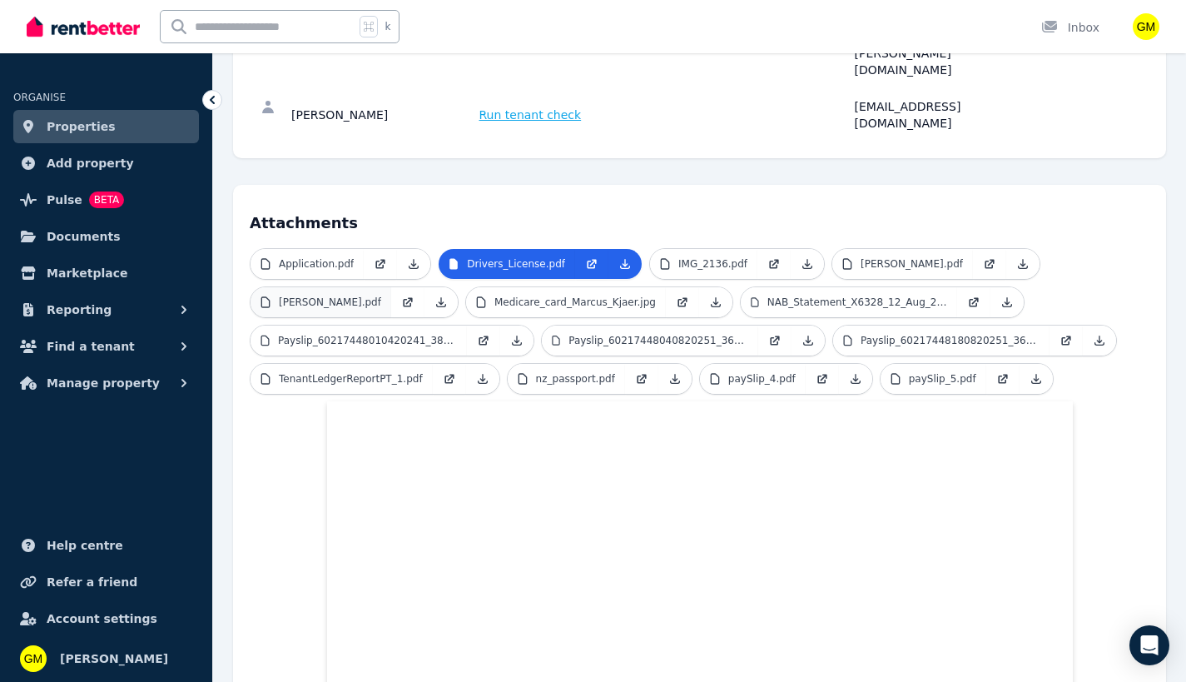
click at [381, 296] on p "[PERSON_NAME].pdf" at bounding box center [330, 302] width 102 height 13
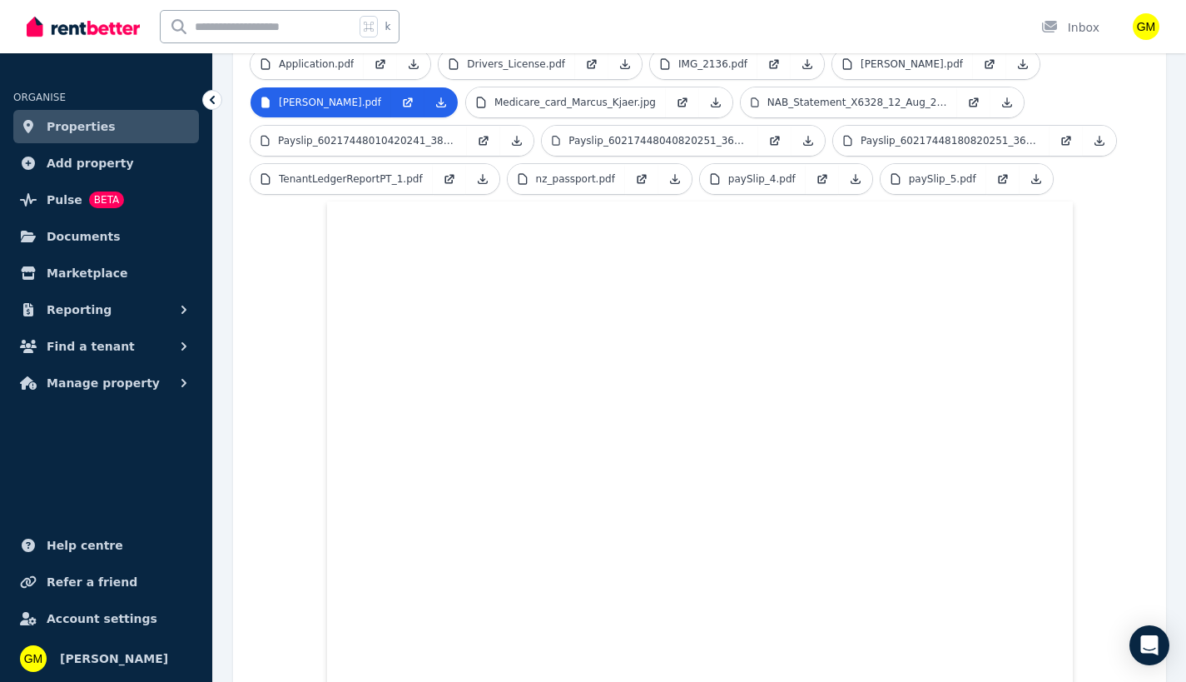
scroll to position [599, 0]
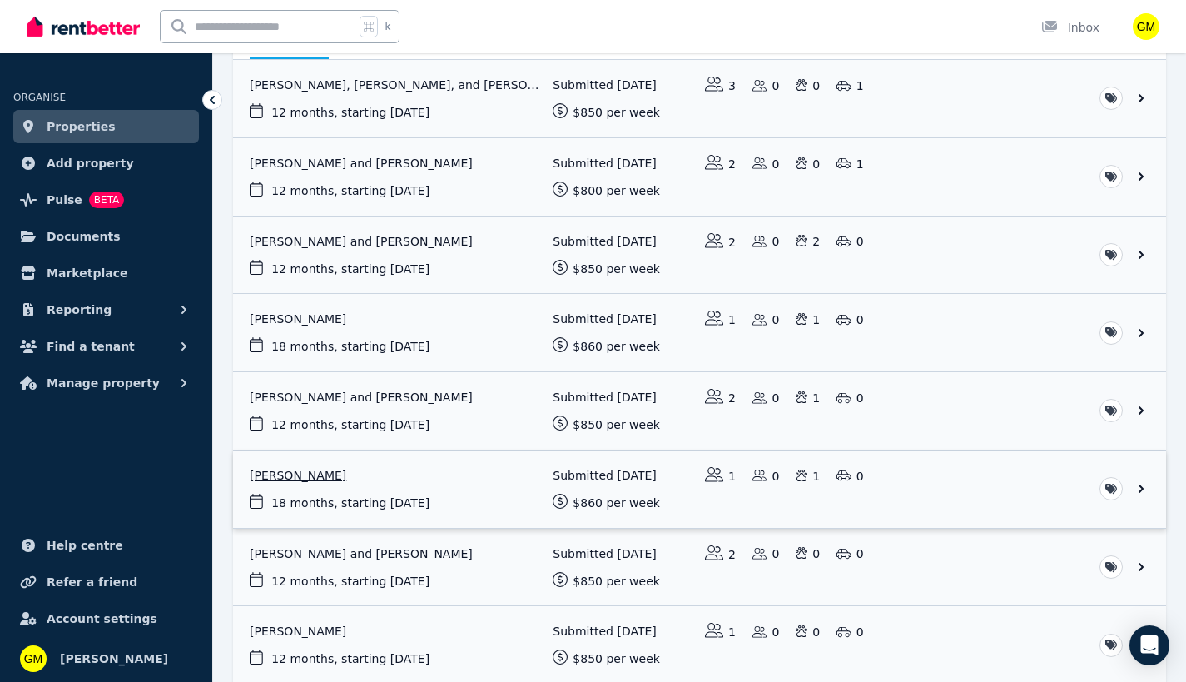
scroll to position [300, 0]
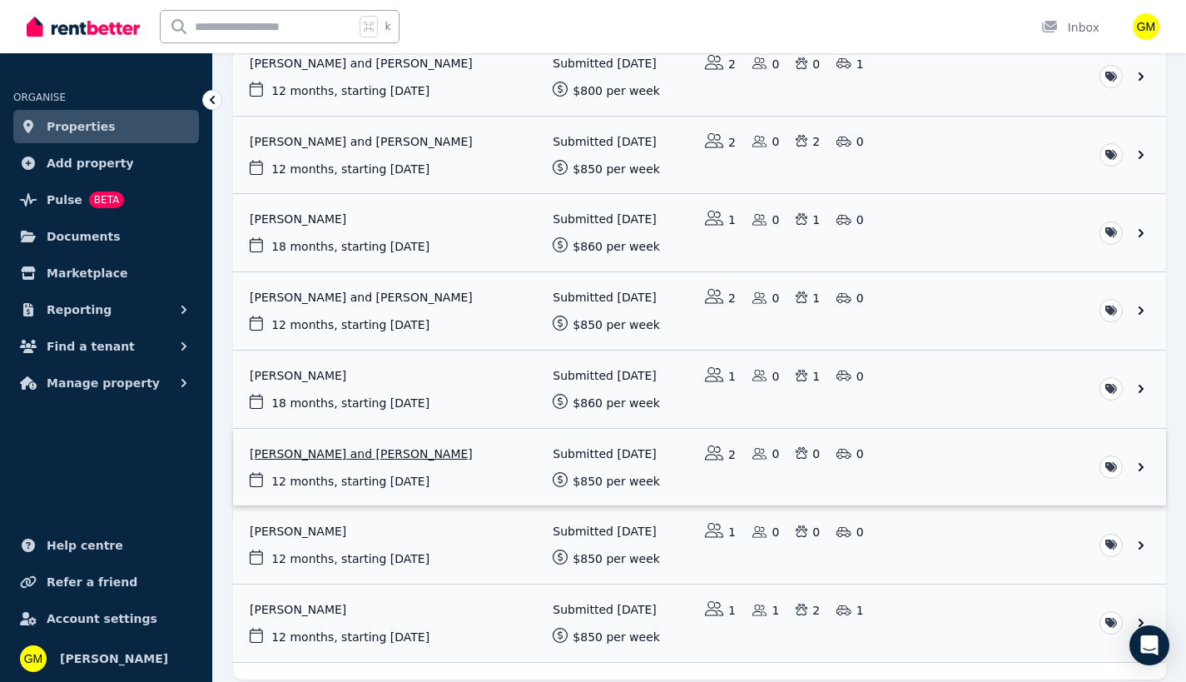
click at [391, 455] on link "View application: Marcus Kjaer and Freya Lawrence" at bounding box center [699, 467] width 933 height 77
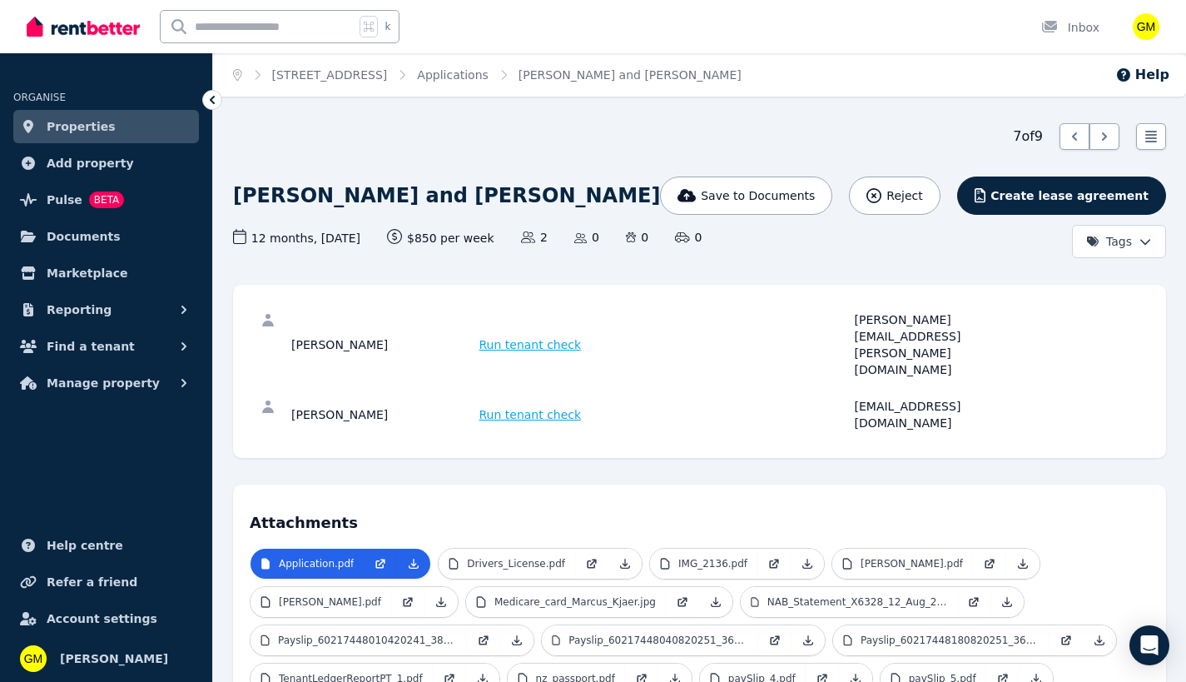
click at [524, 336] on span "Run tenant check" at bounding box center [531, 344] width 102 height 17
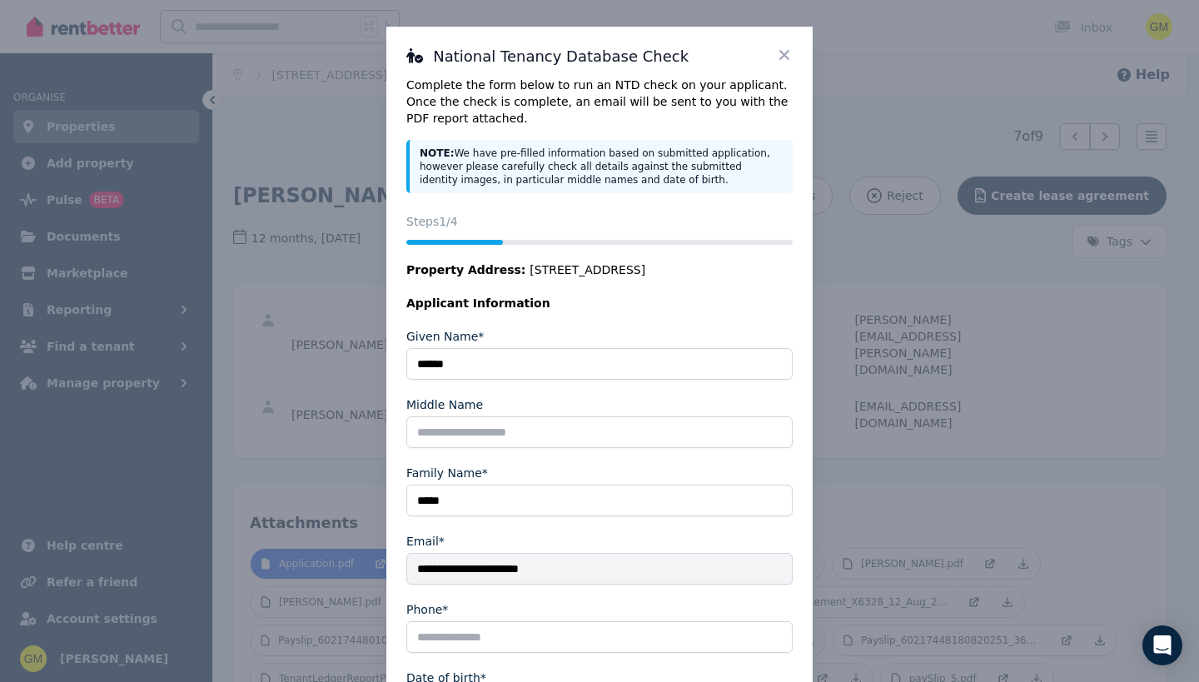
click at [778, 57] on icon at bounding box center [784, 55] width 17 height 17
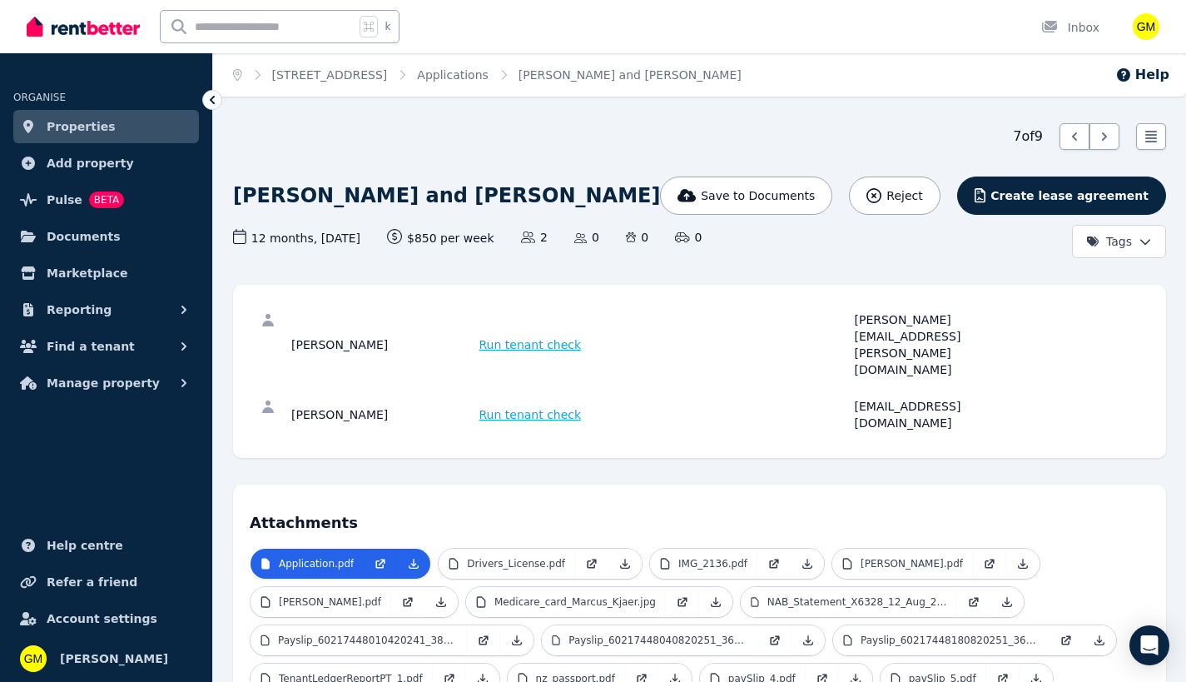
click at [532, 406] on span "Run tenant check" at bounding box center [531, 414] width 102 height 17
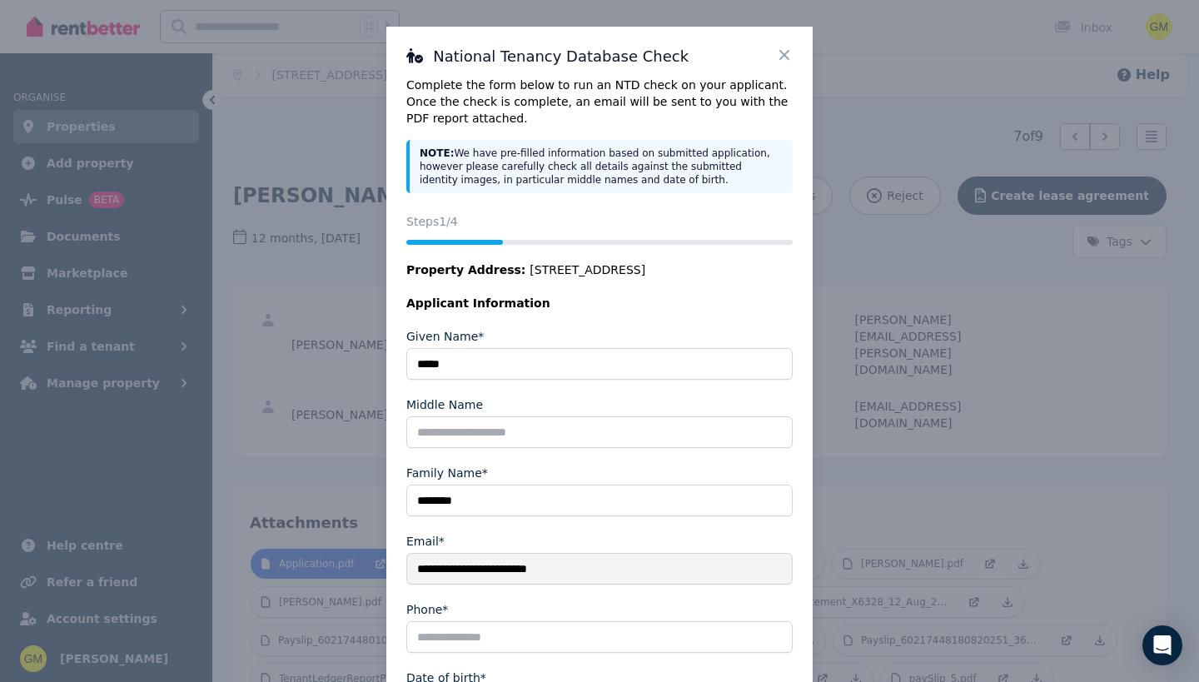
click at [781, 56] on icon at bounding box center [784, 55] width 17 height 17
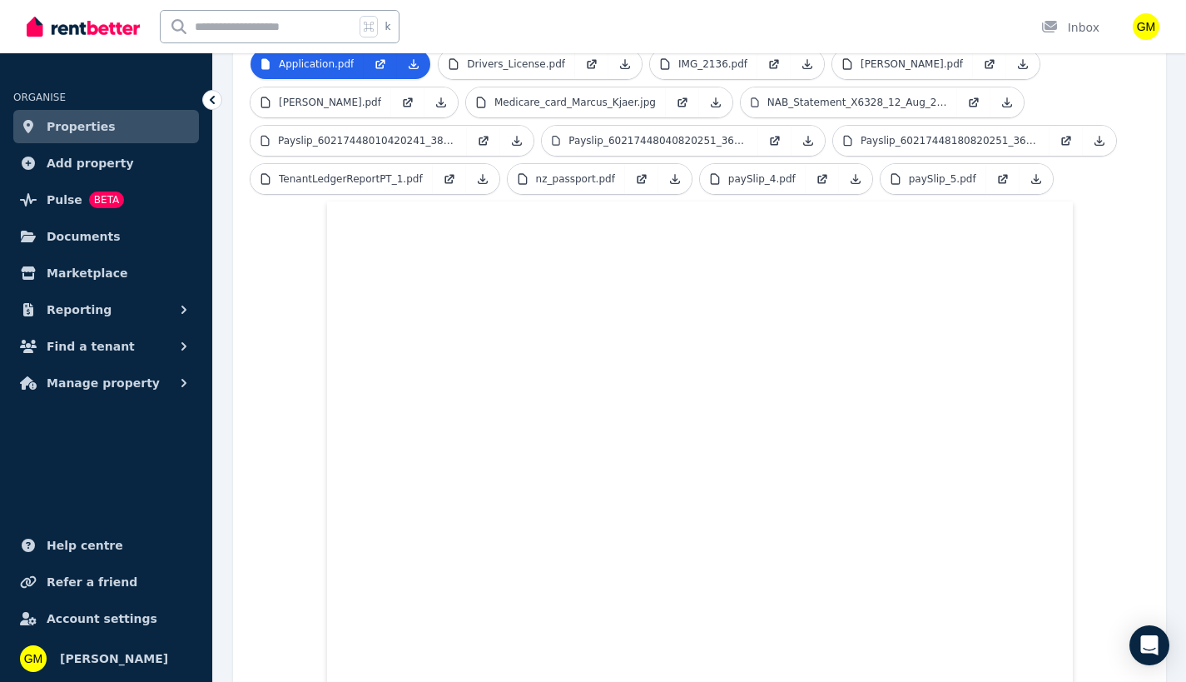
scroll to position [300, 0]
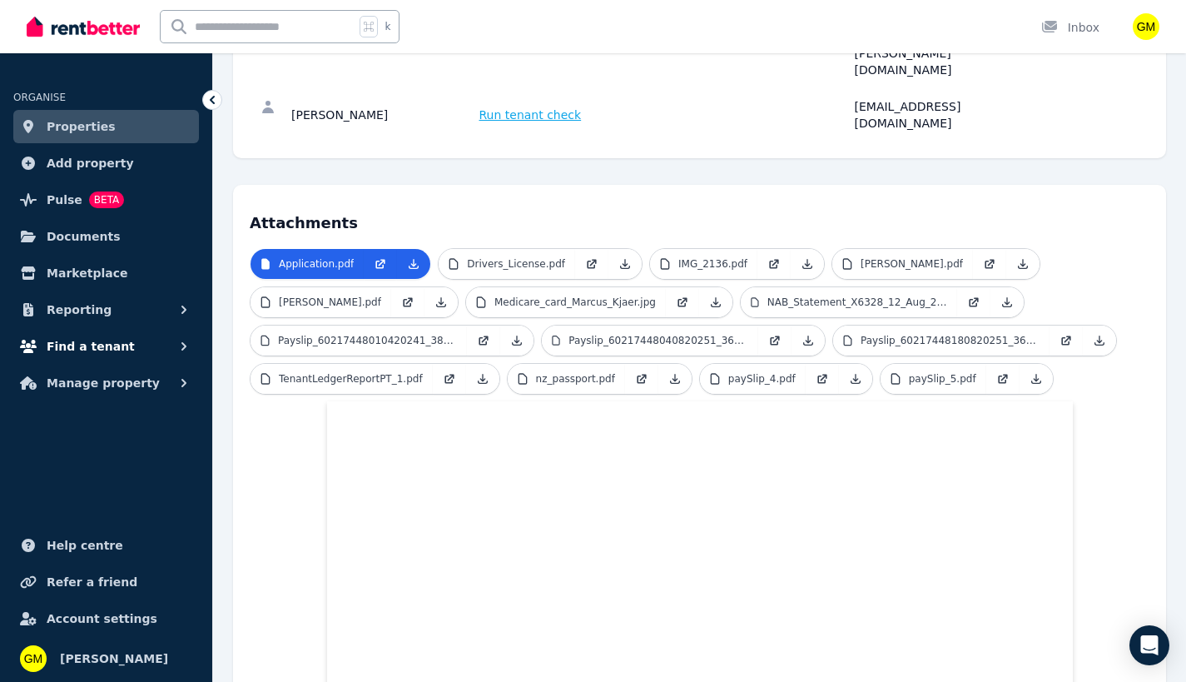
click at [102, 345] on span "Find a tenant" at bounding box center [91, 346] width 88 height 20
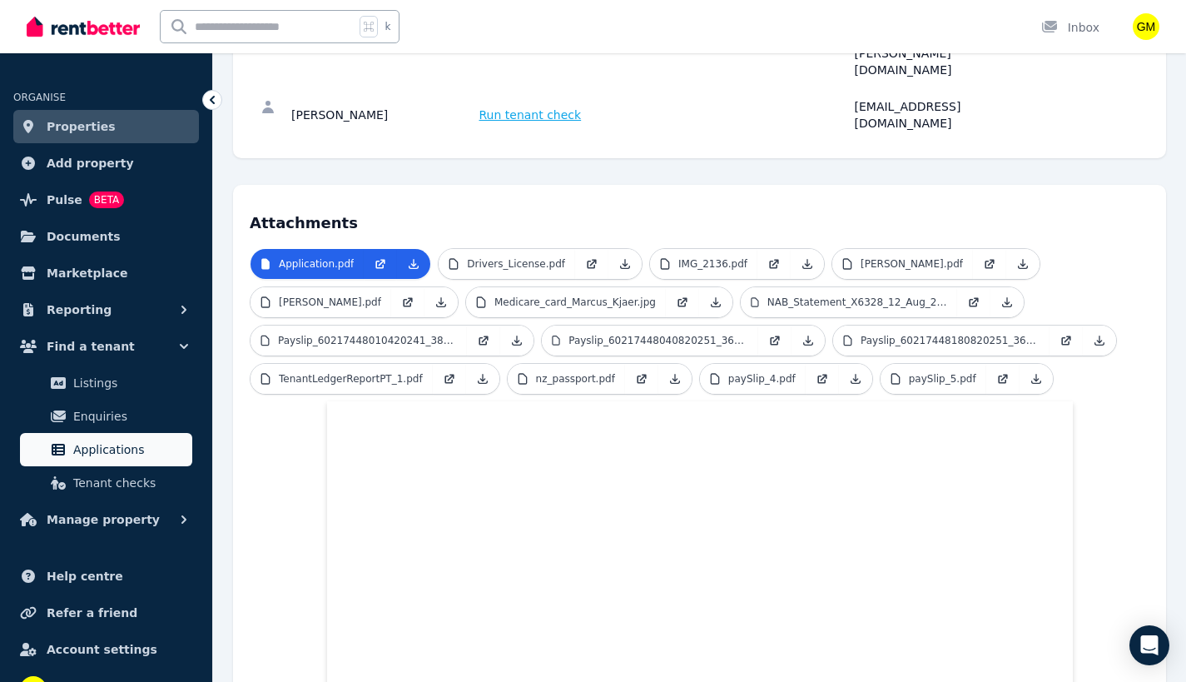
click at [101, 455] on span "Applications" at bounding box center [129, 450] width 112 height 20
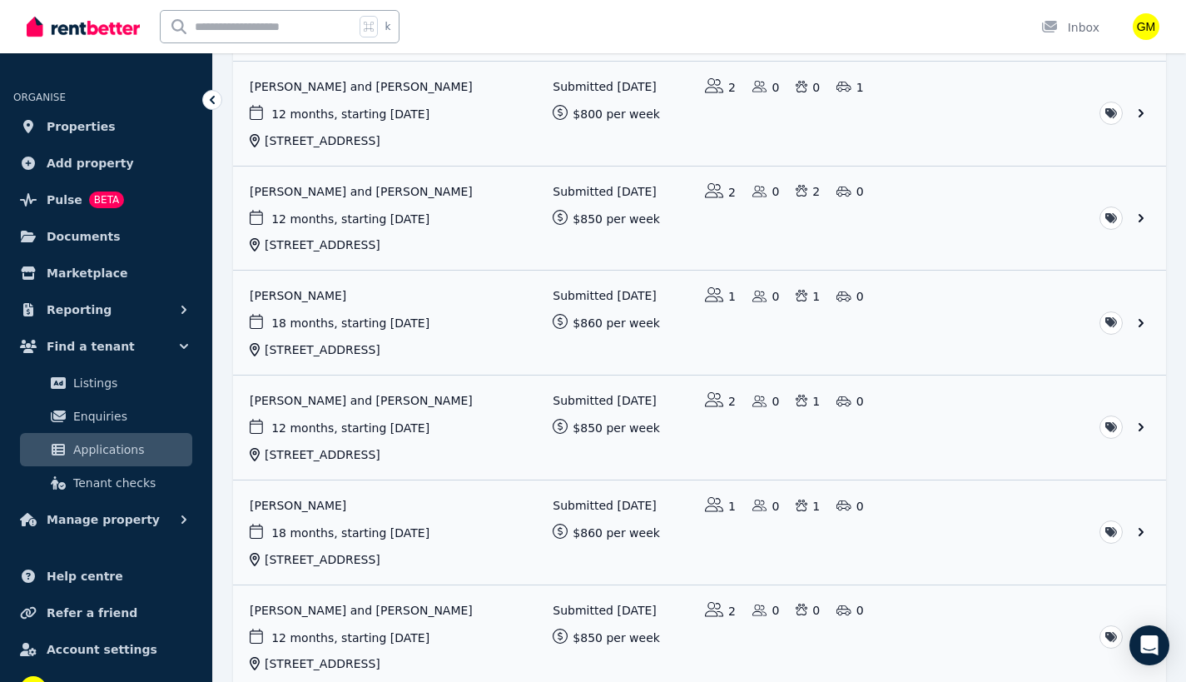
scroll to position [607, 0]
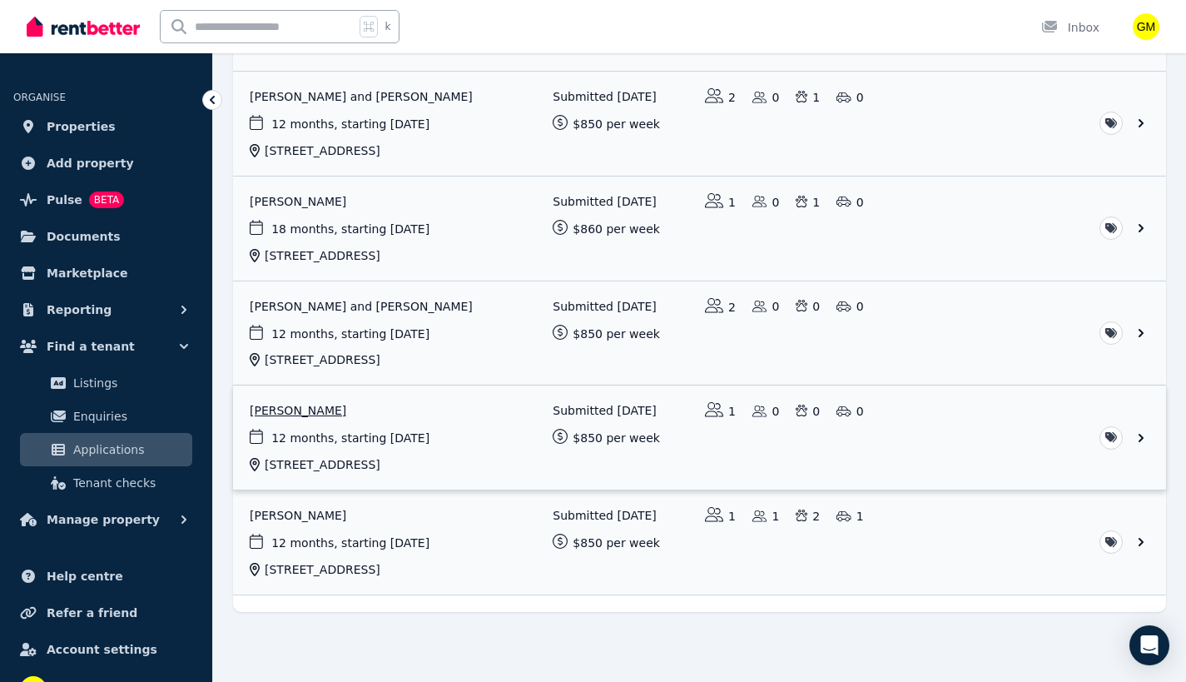
click at [358, 425] on link "View application: Jorge Serrador" at bounding box center [699, 437] width 933 height 104
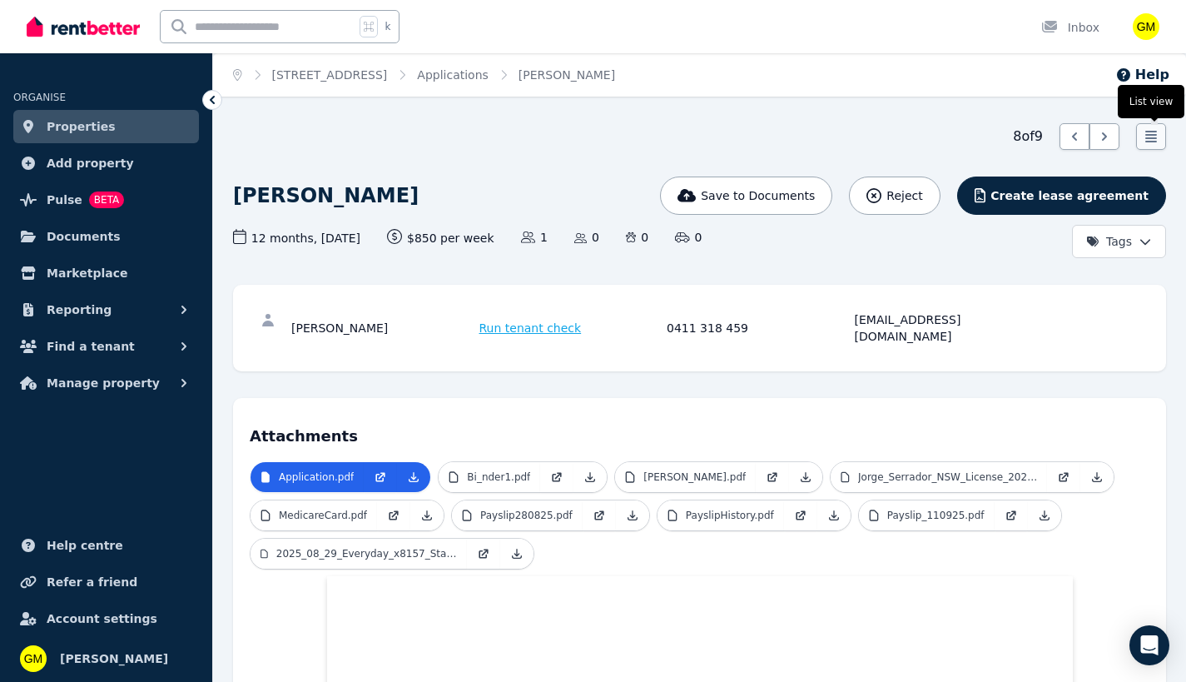
click at [1159, 134] on icon at bounding box center [1151, 136] width 17 height 17
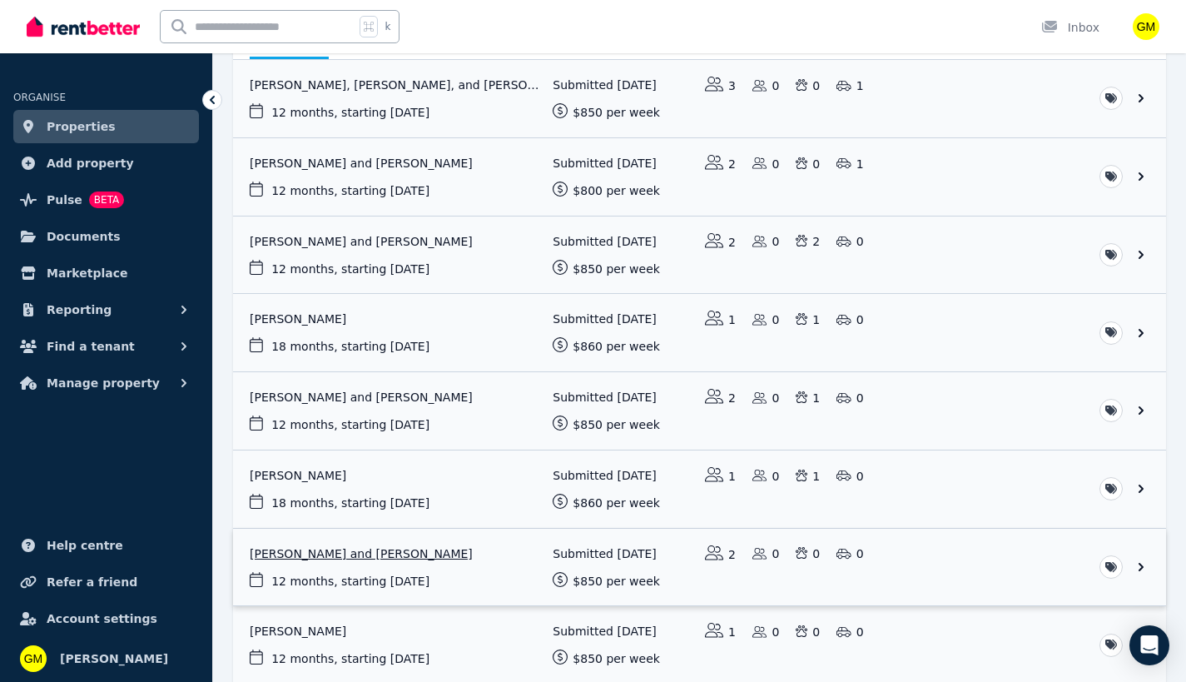
scroll to position [300, 0]
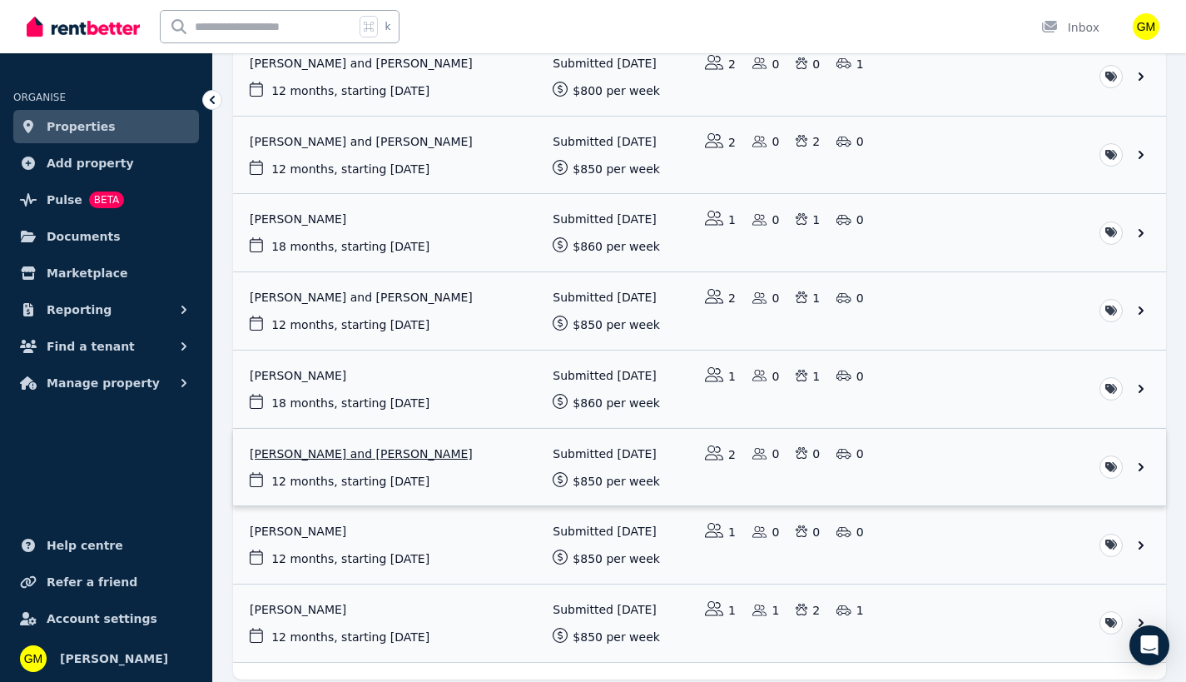
click at [385, 448] on link "View application: Marcus Kjaer and Freya Lawrence" at bounding box center [699, 467] width 933 height 77
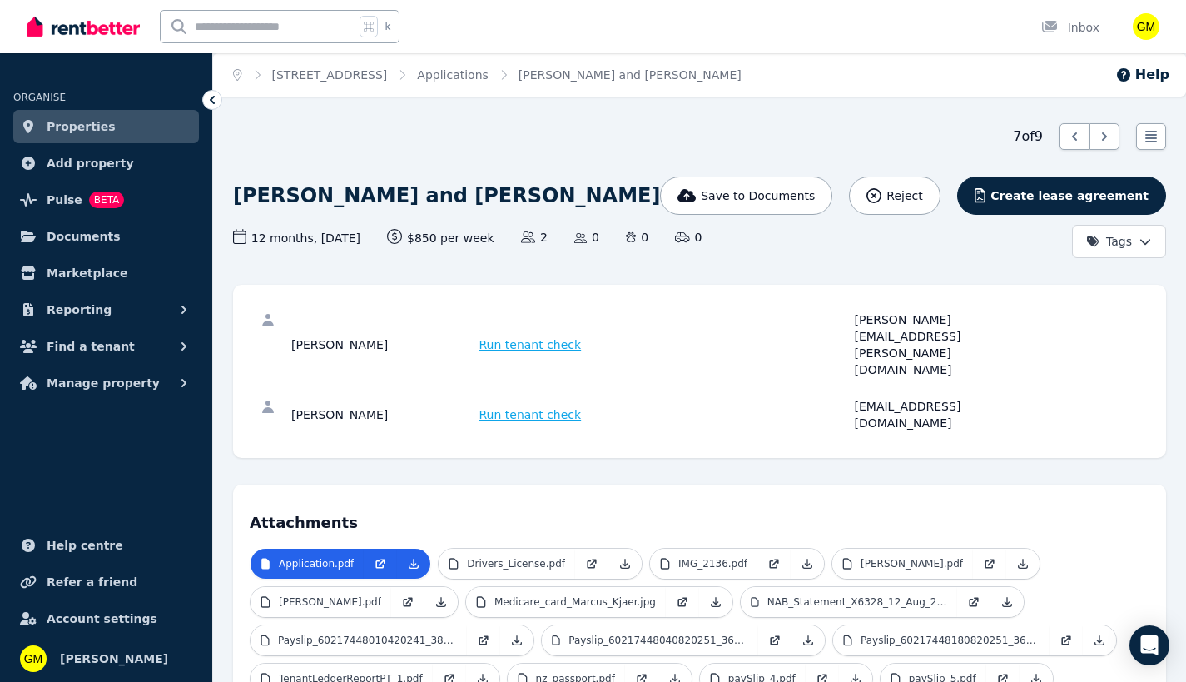
scroll to position [100, 0]
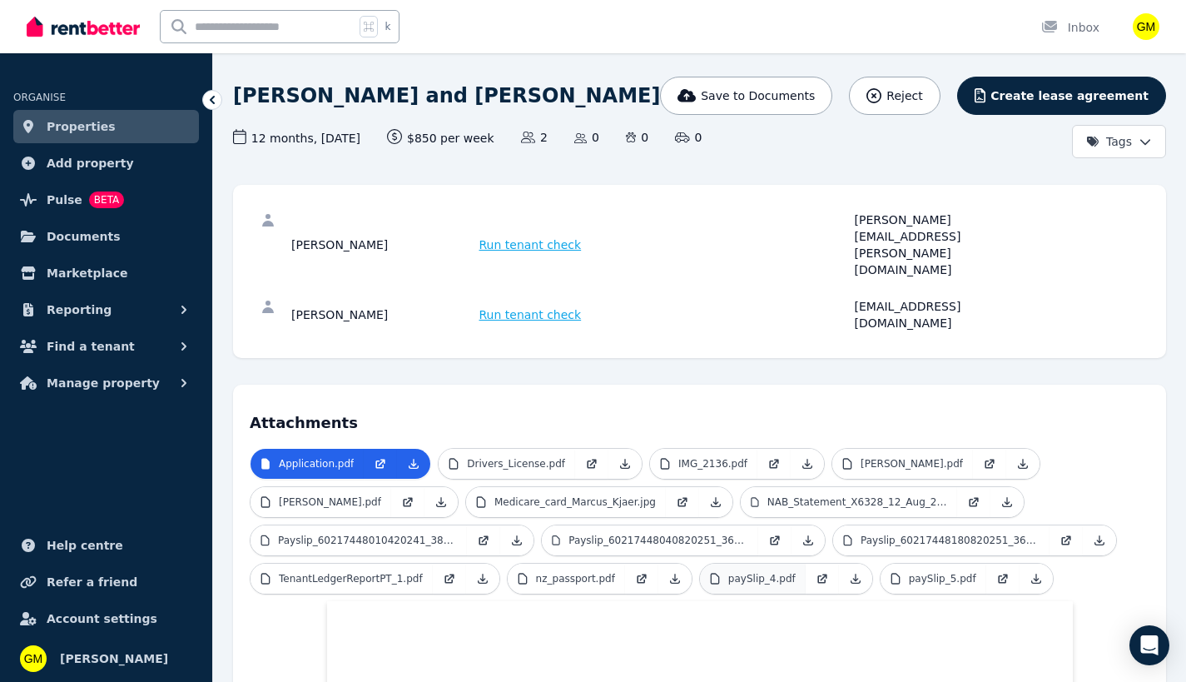
click at [777, 572] on p "paySlip_4.pdf" at bounding box center [761, 578] width 67 height 13
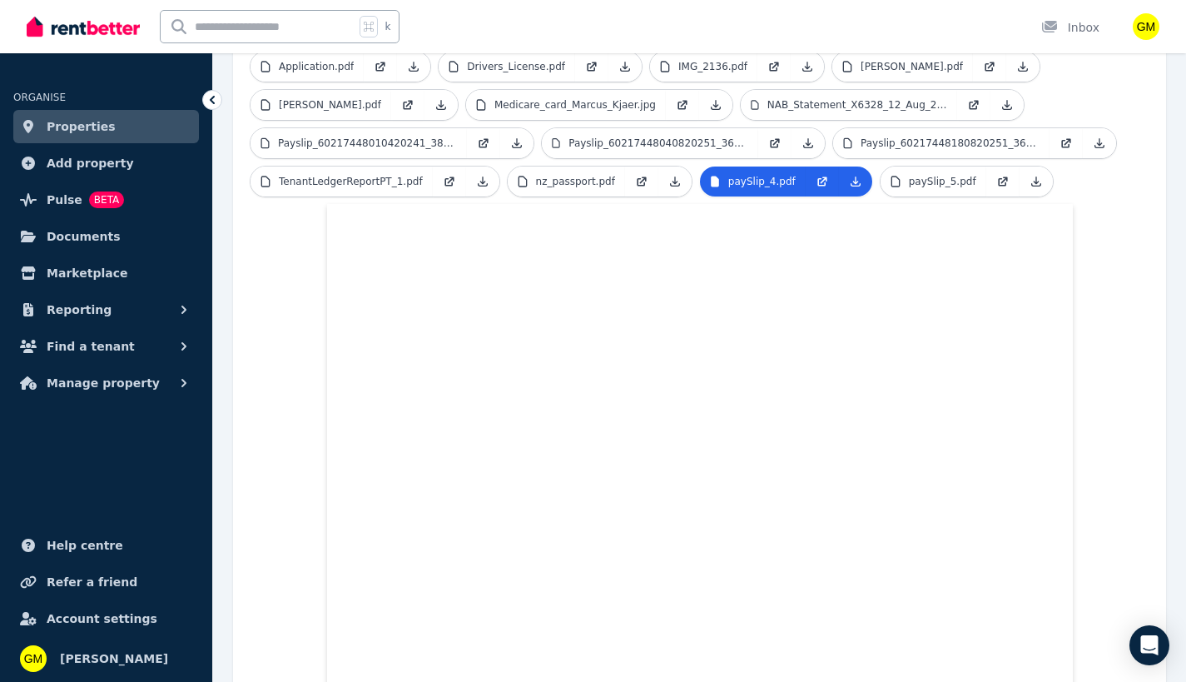
scroll to position [297, 0]
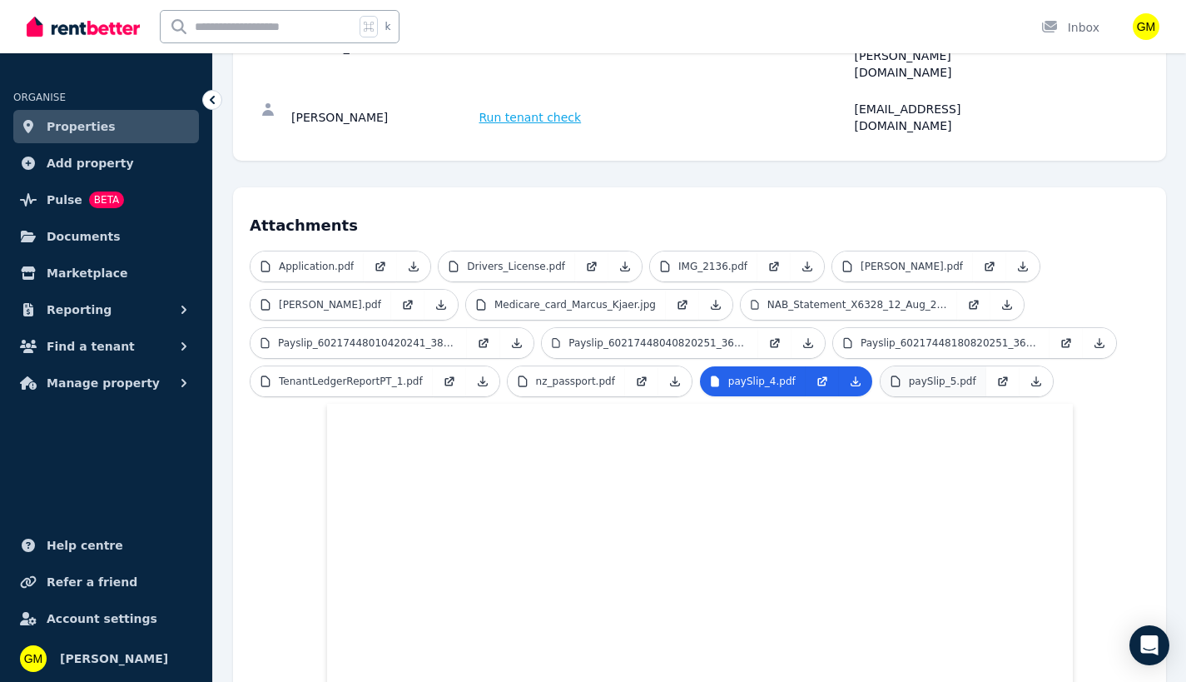
click at [932, 375] on p "paySlip_5.pdf" at bounding box center [942, 381] width 67 height 13
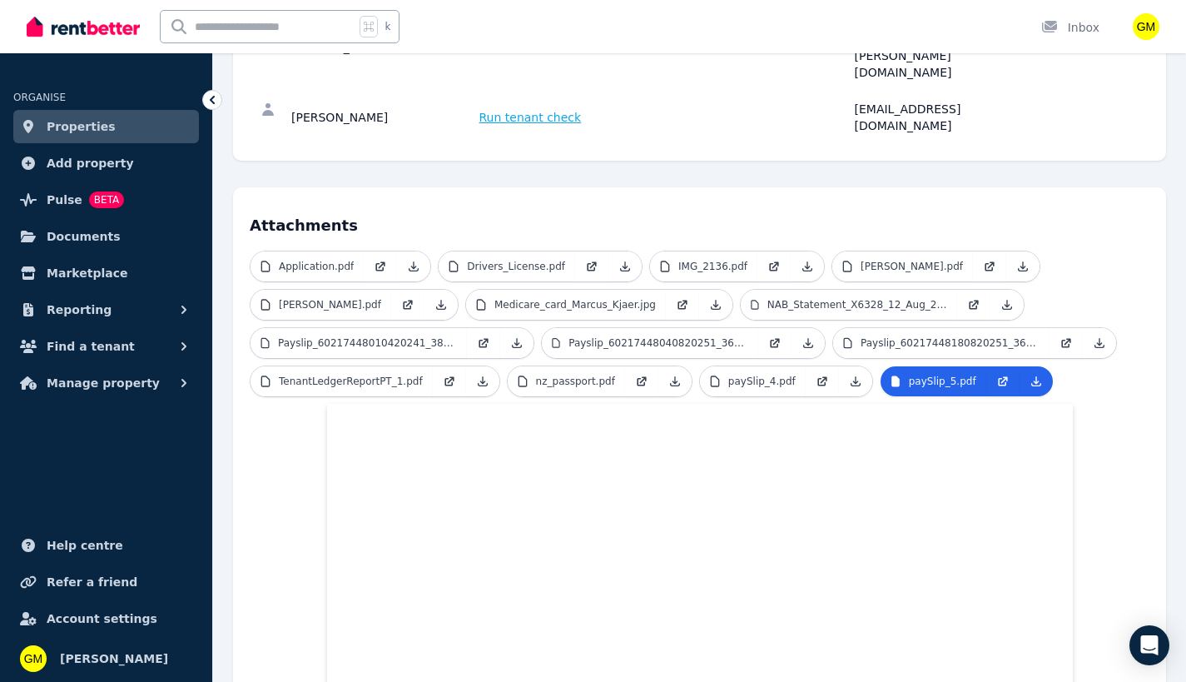
scroll to position [326, 0]
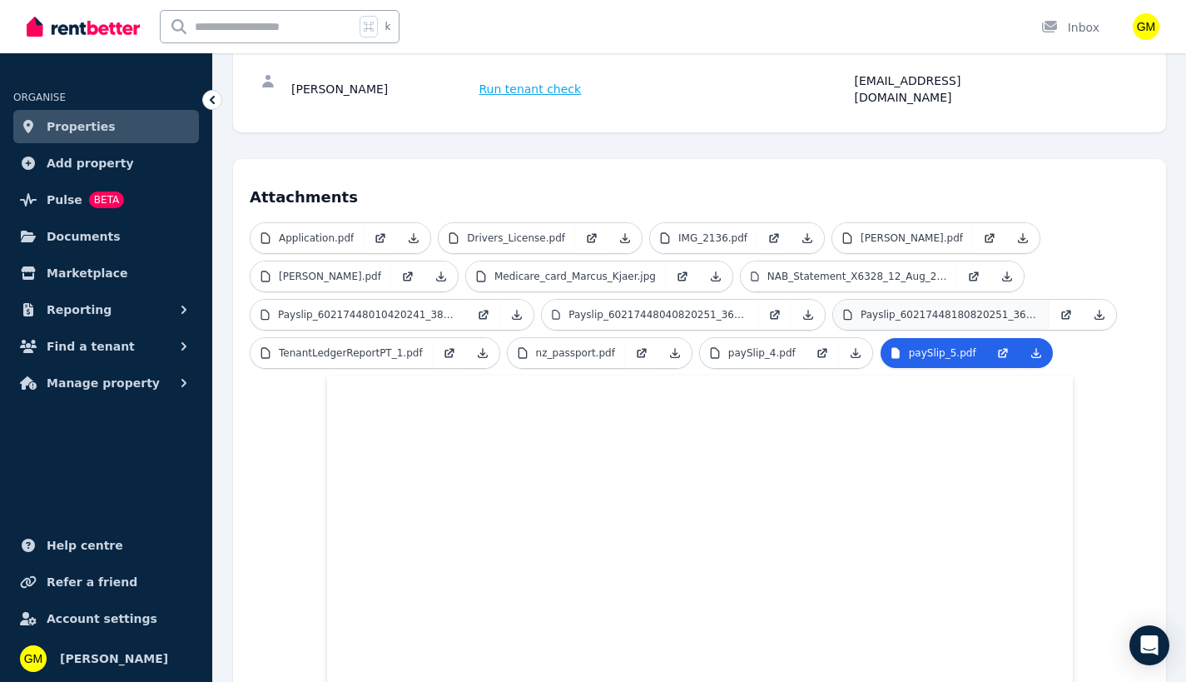
click at [943, 300] on link "Payslip_60217448180820251_368.pdf" at bounding box center [941, 315] width 216 height 30
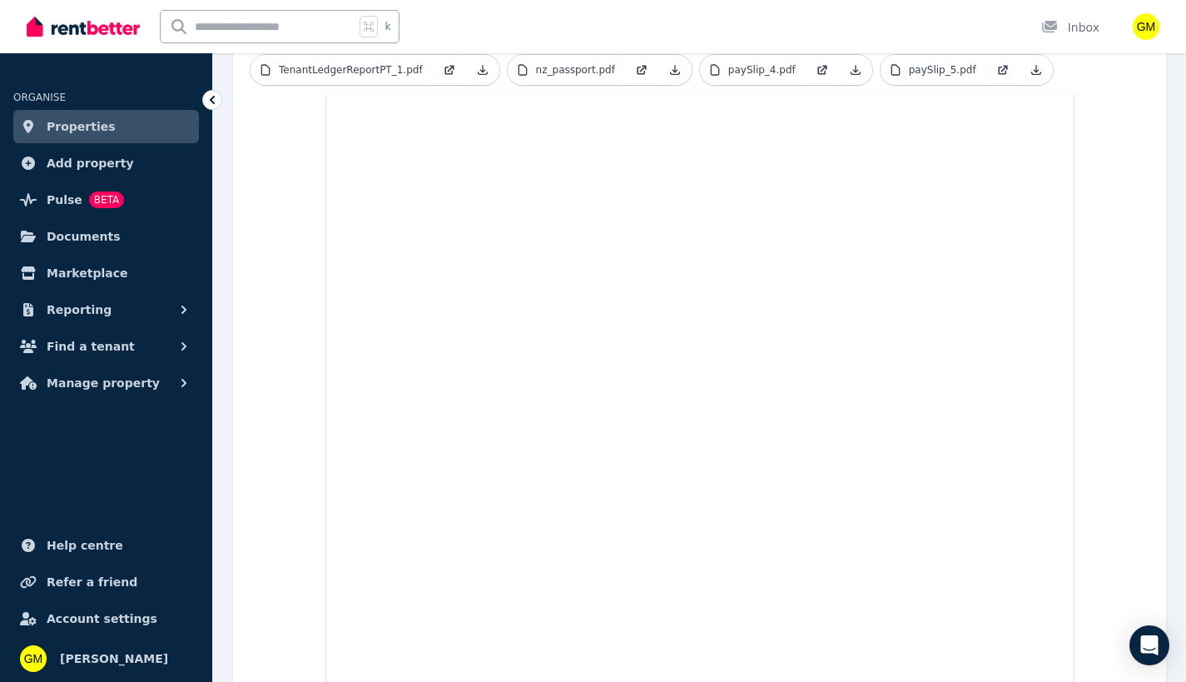
scroll to position [0, 0]
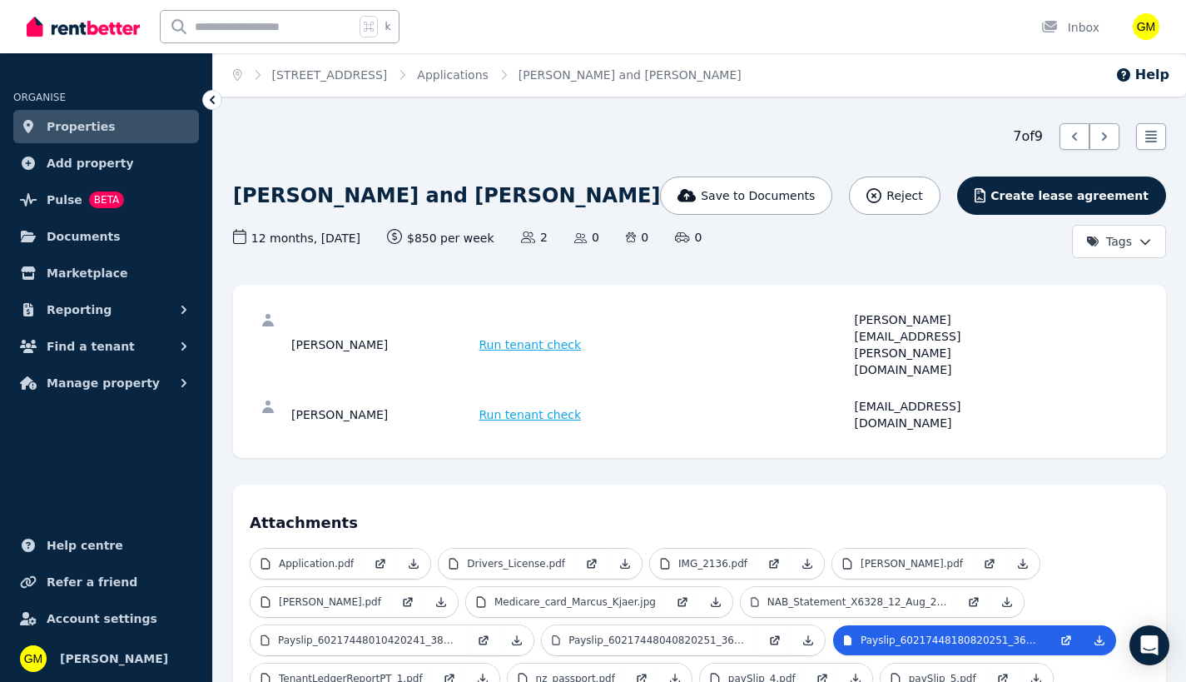
click at [639, 634] on p "Payslip_60217448040820251_361_1.pdf" at bounding box center [659, 640] width 180 height 13
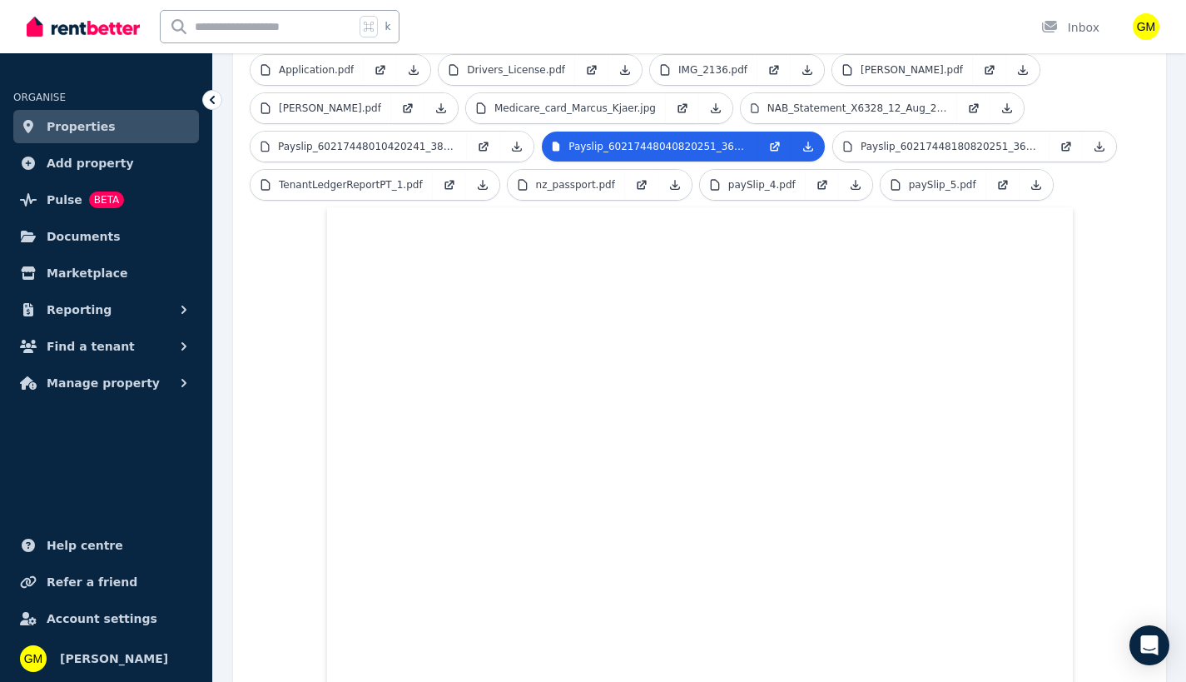
scroll to position [365, 0]
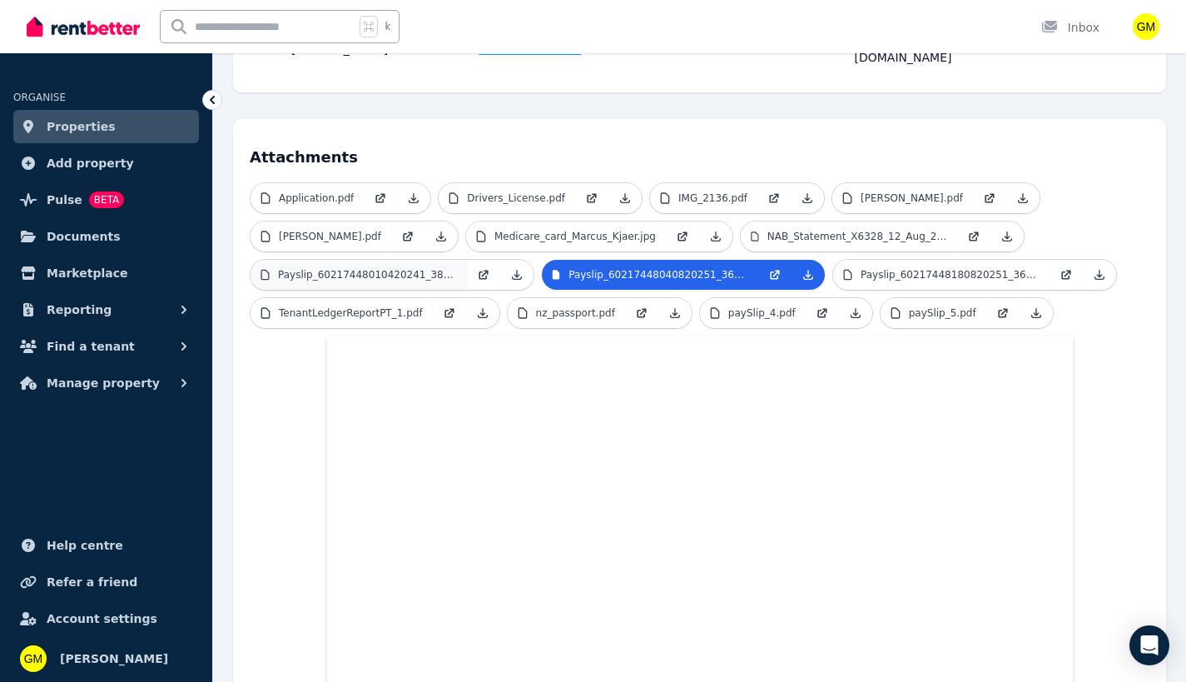
click at [357, 268] on p "Payslip_60217448010420241_386.pdf" at bounding box center [367, 274] width 179 height 13
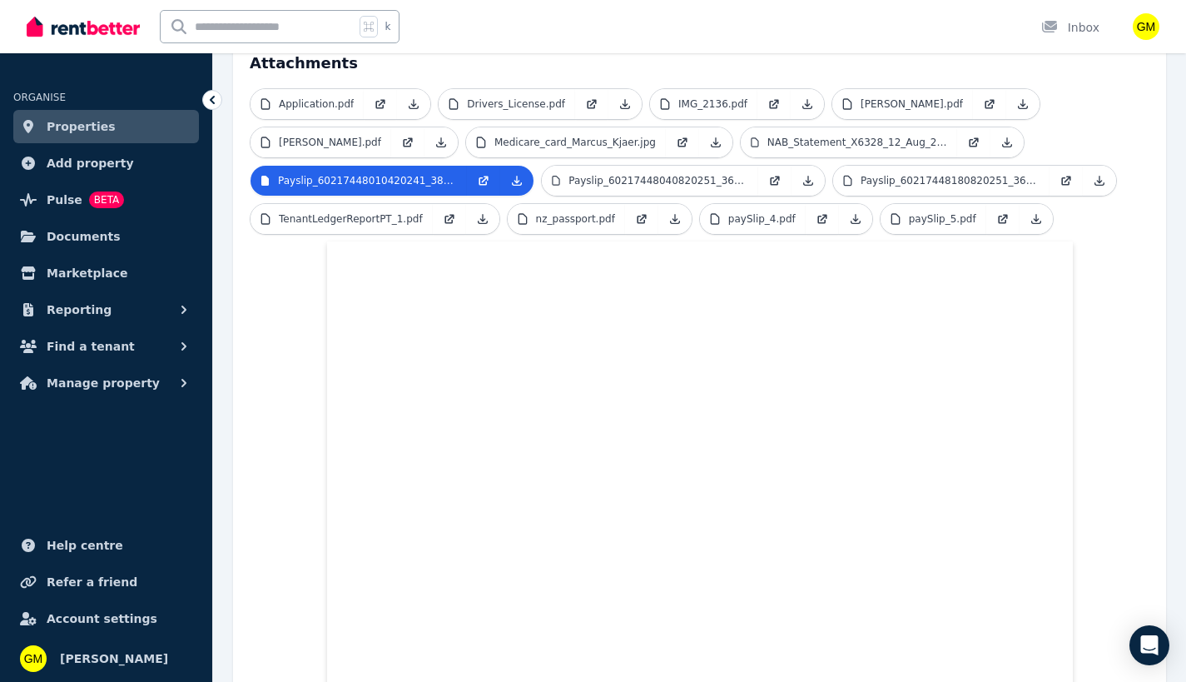
scroll to position [265, 0]
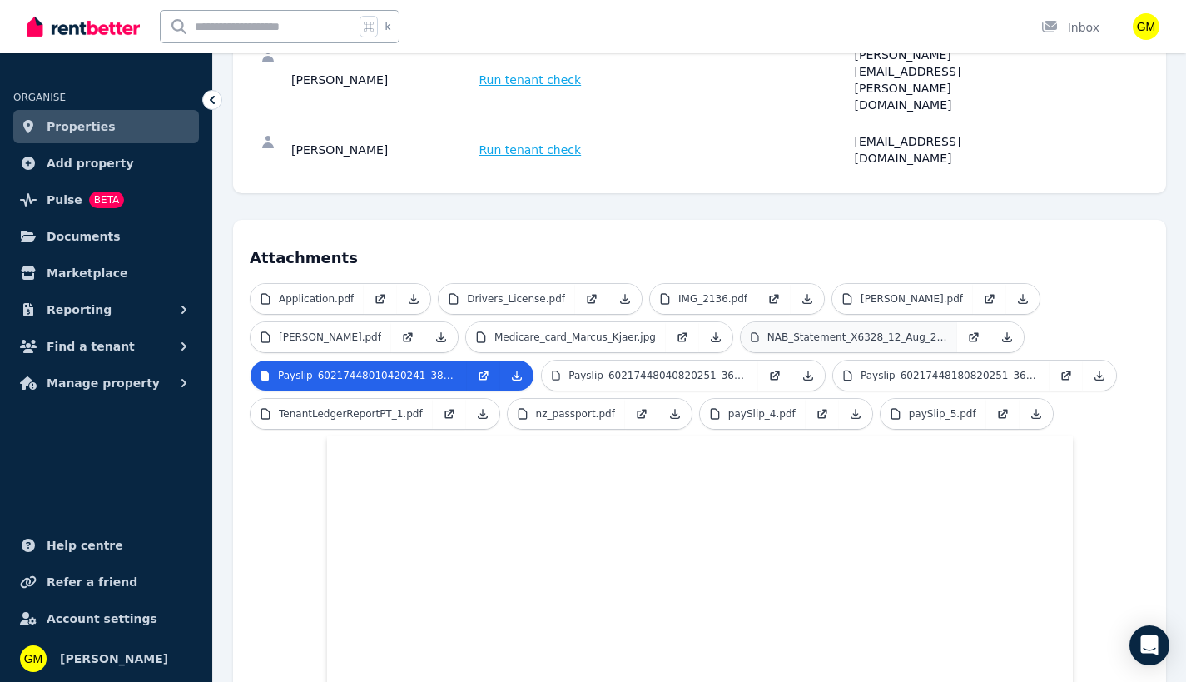
click at [899, 331] on p "NAB_Statement_X6328_12_Aug_2025.pdf" at bounding box center [858, 337] width 180 height 13
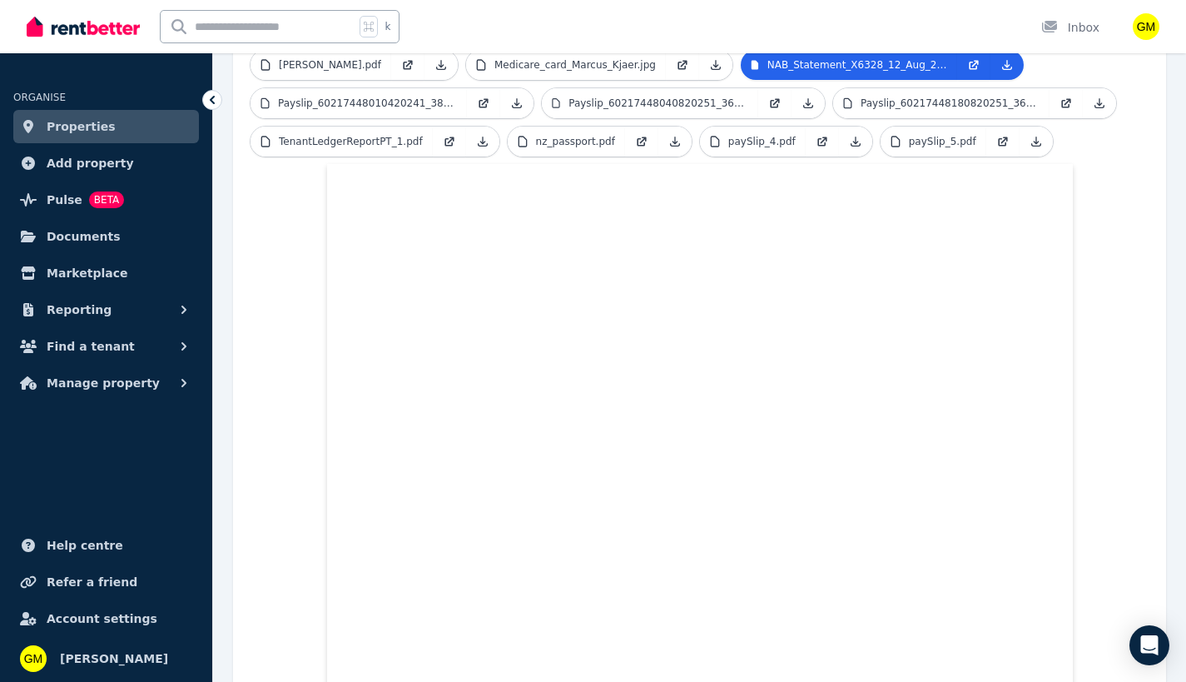
scroll to position [0, 0]
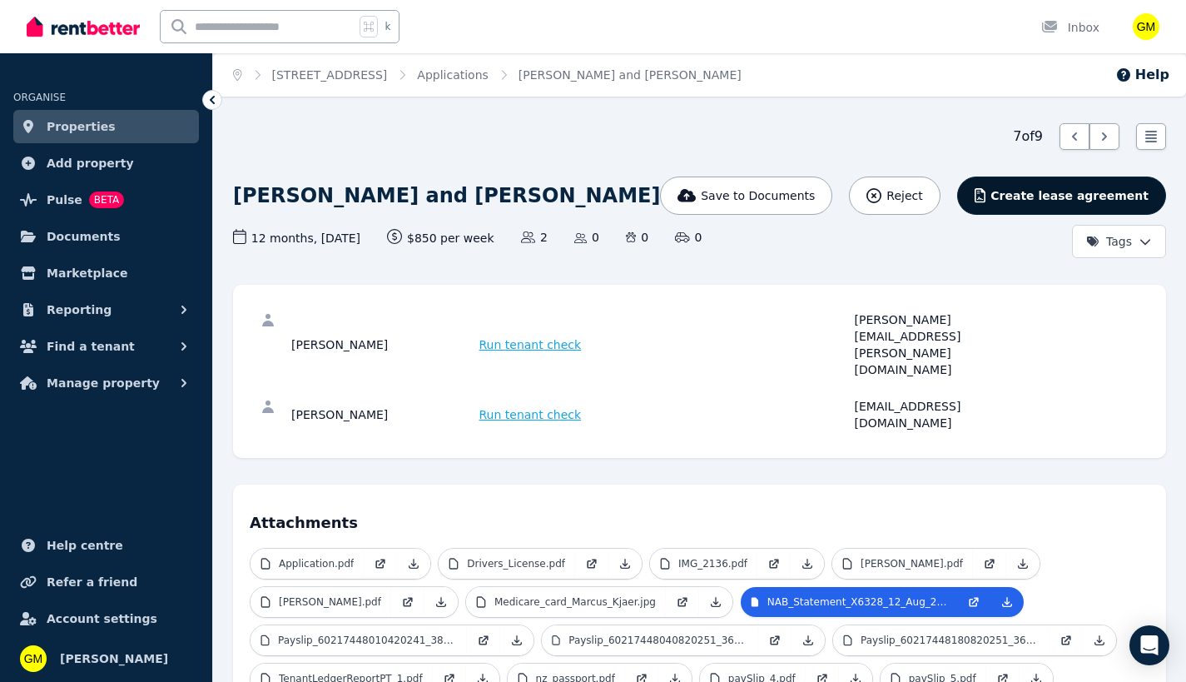
click at [1101, 198] on span "Create lease agreement" at bounding box center [1070, 195] width 158 height 17
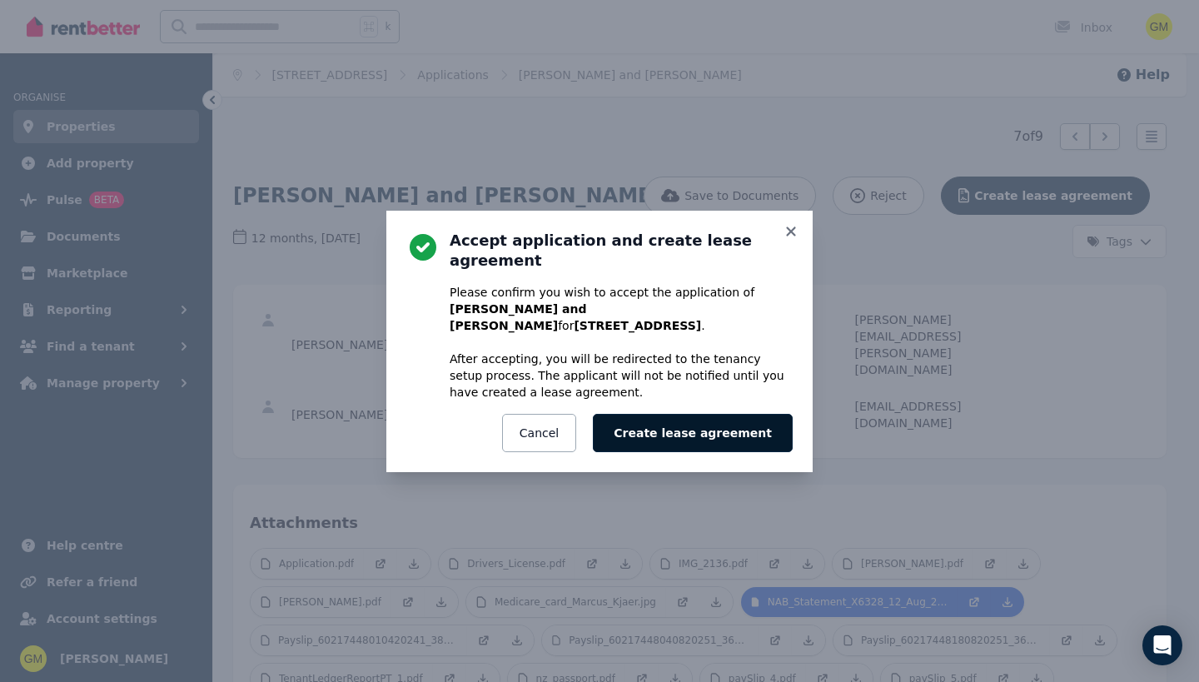
click at [703, 414] on button "Create lease agreement" at bounding box center [693, 433] width 200 height 38
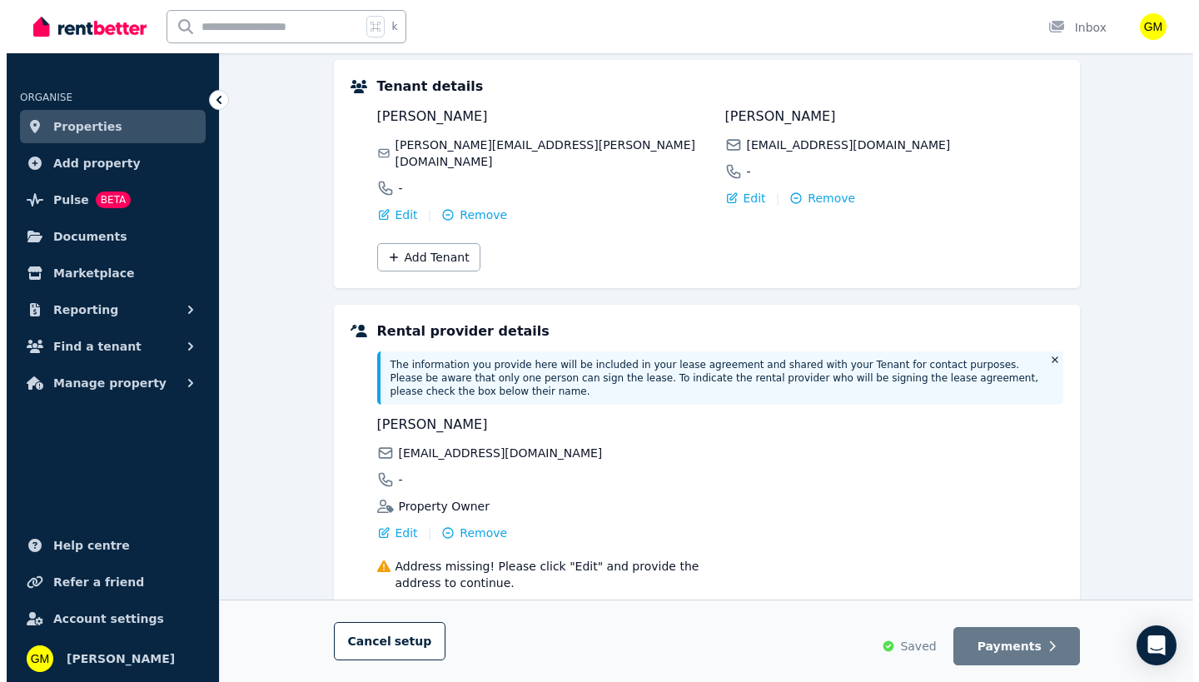
scroll to position [300, 0]
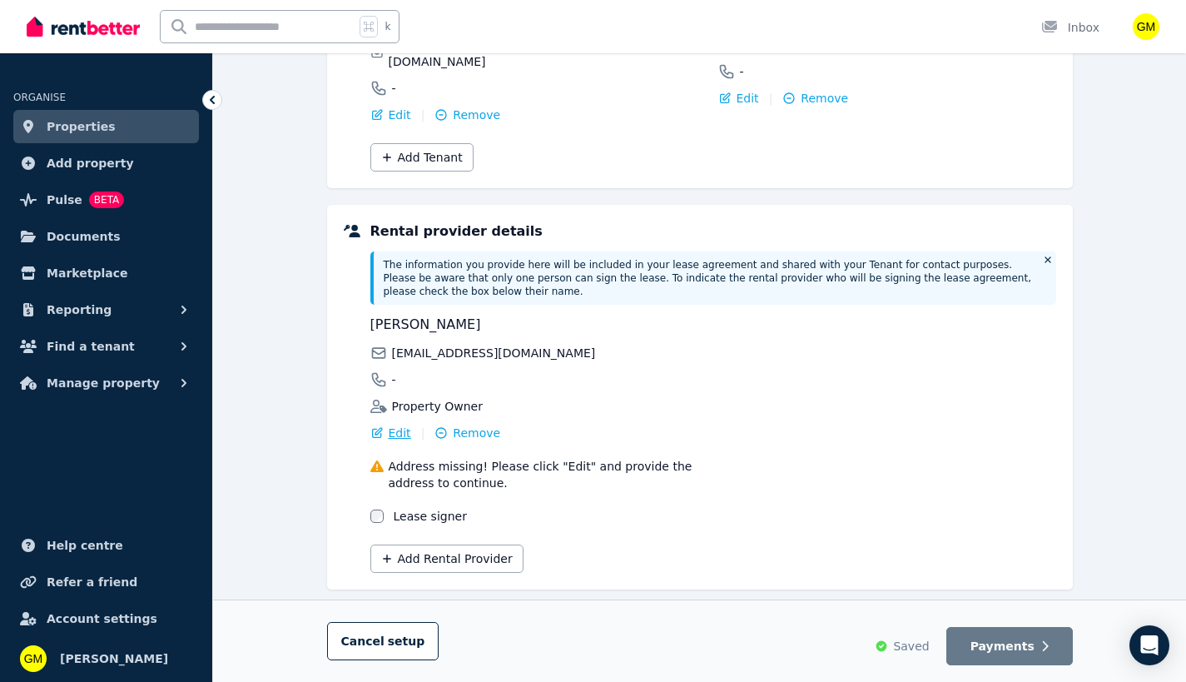
click at [399, 425] on span "Edit" at bounding box center [400, 433] width 22 height 17
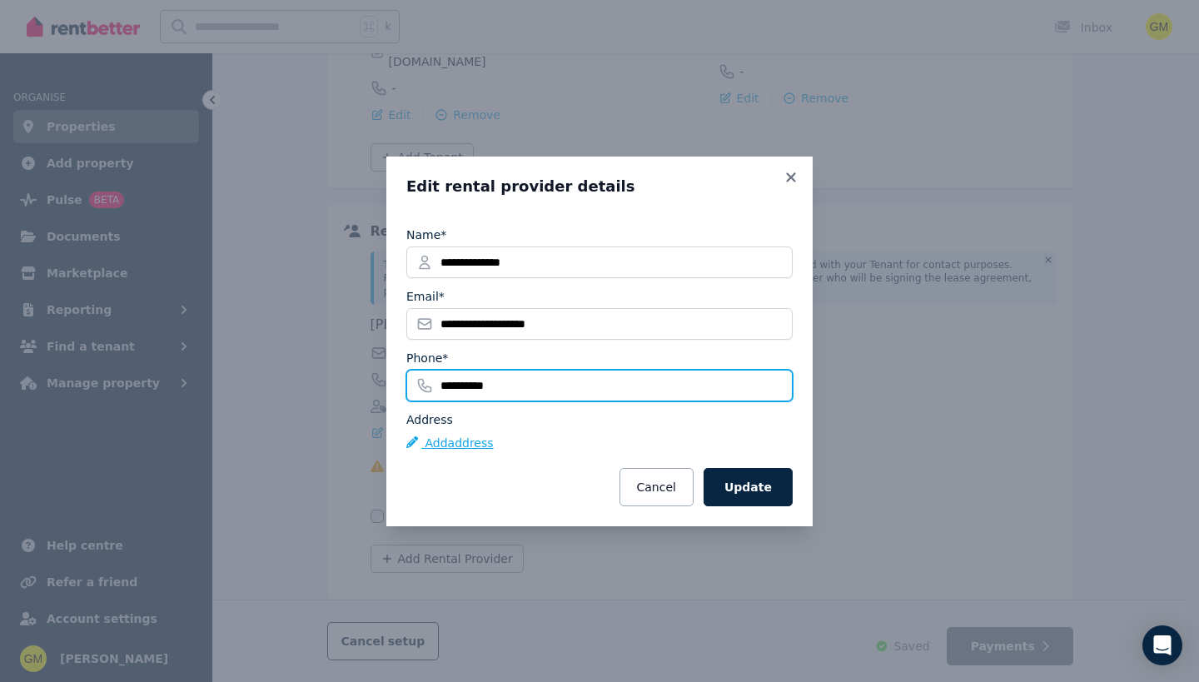
type input "**********"
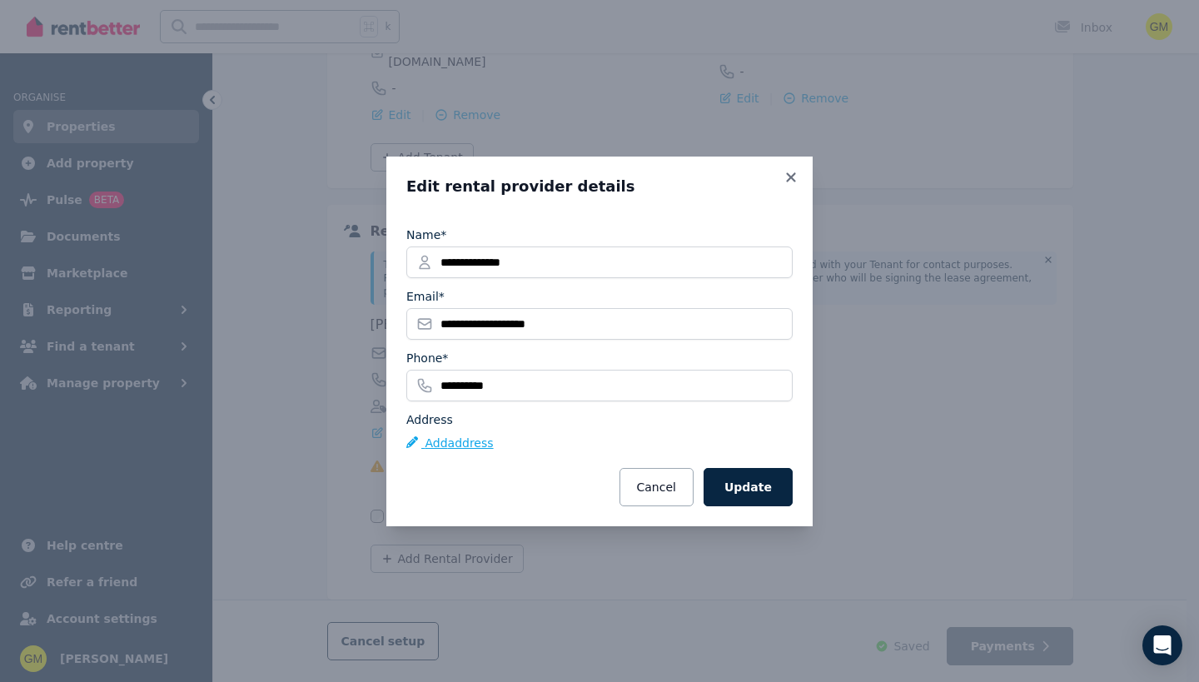
click at [454, 438] on button "Add address" at bounding box center [449, 443] width 87 height 17
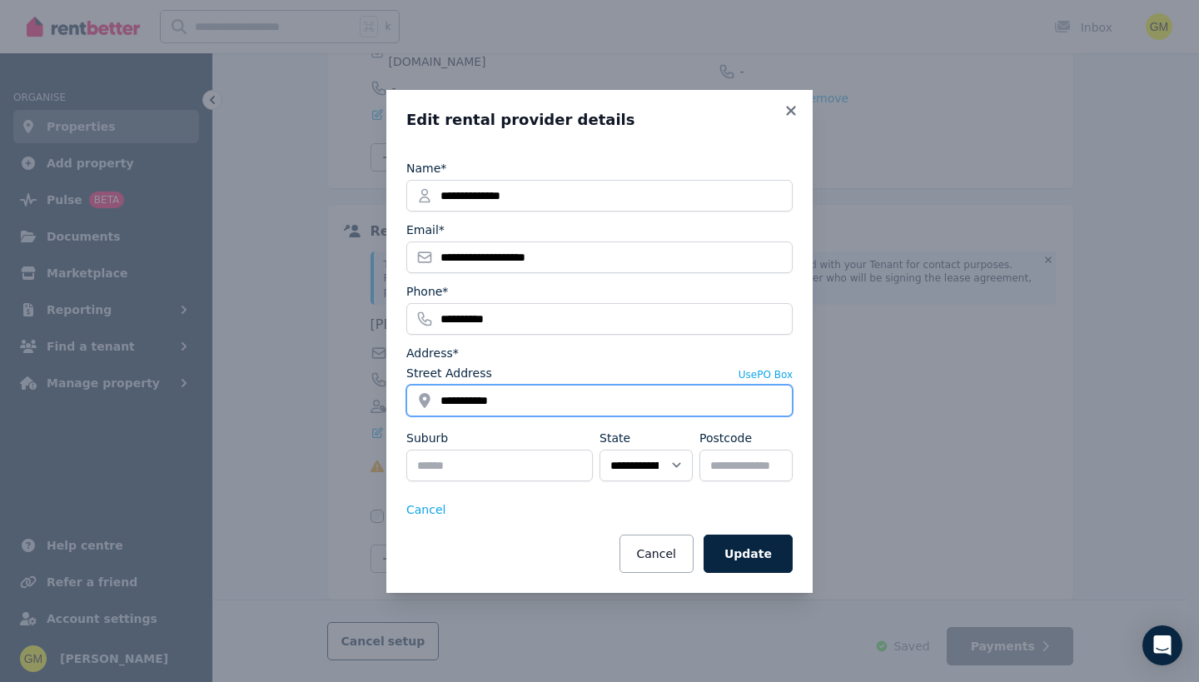
type input "**********"
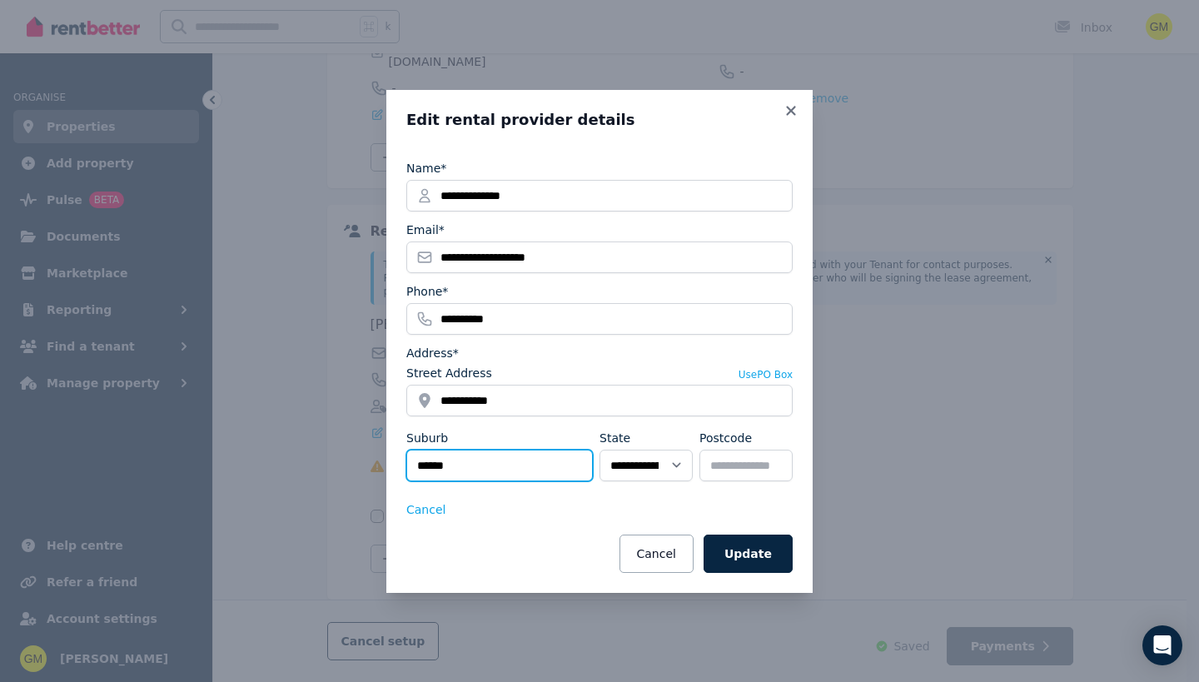
type input "******"
select select "***"
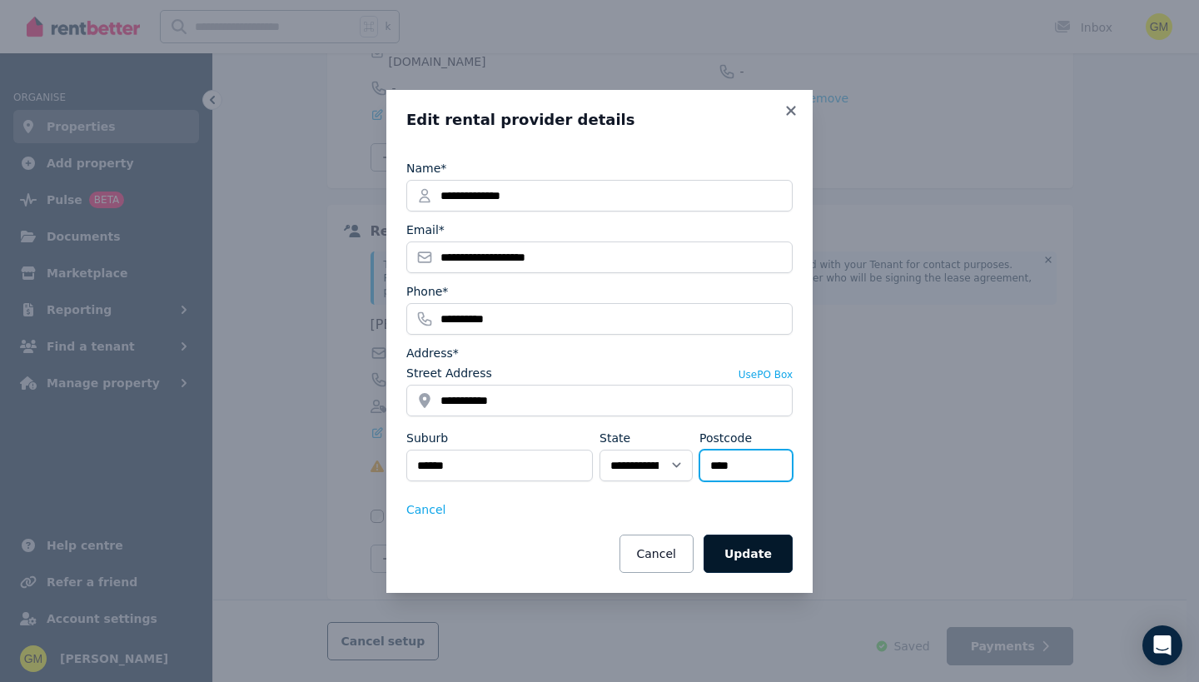
type input "****"
click at [762, 546] on button "Update" at bounding box center [747, 553] width 89 height 38
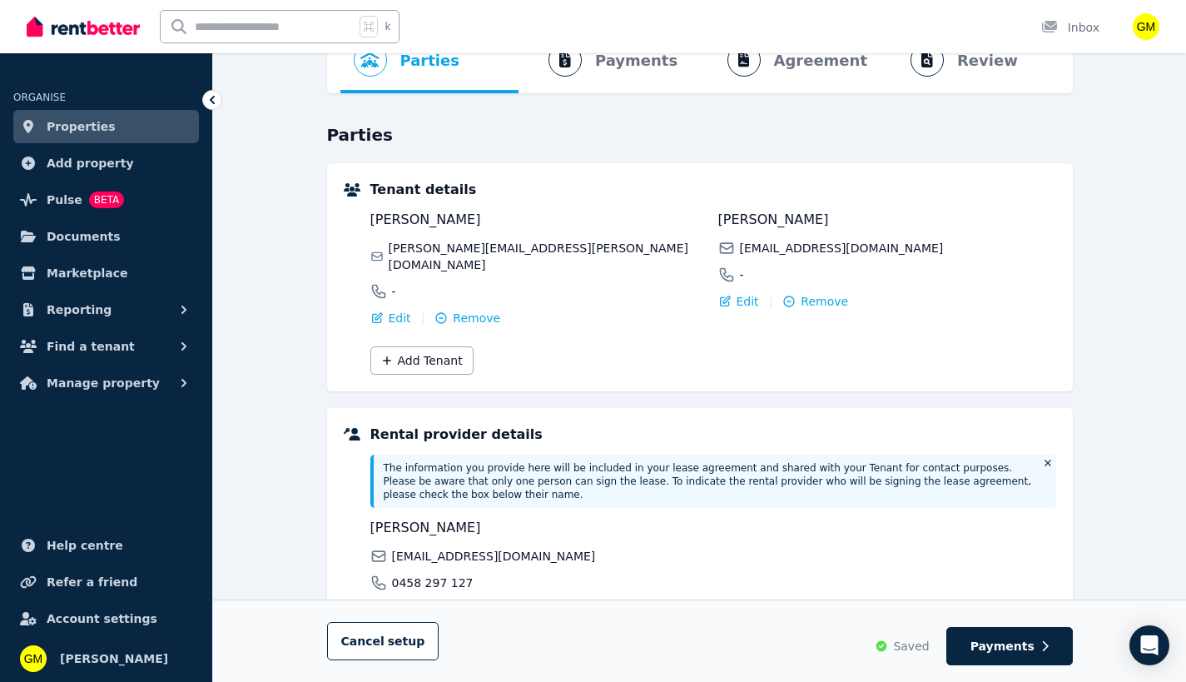
scroll to position [0, 0]
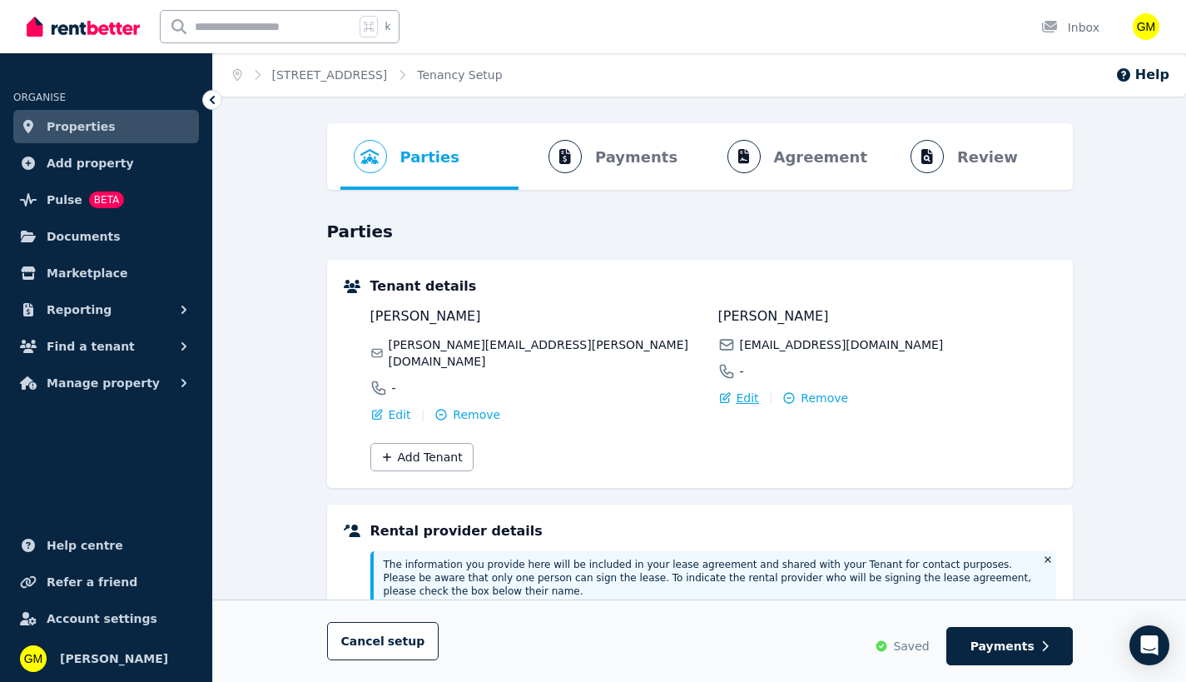
click at [726, 391] on icon "button" at bounding box center [724, 397] width 13 height 13
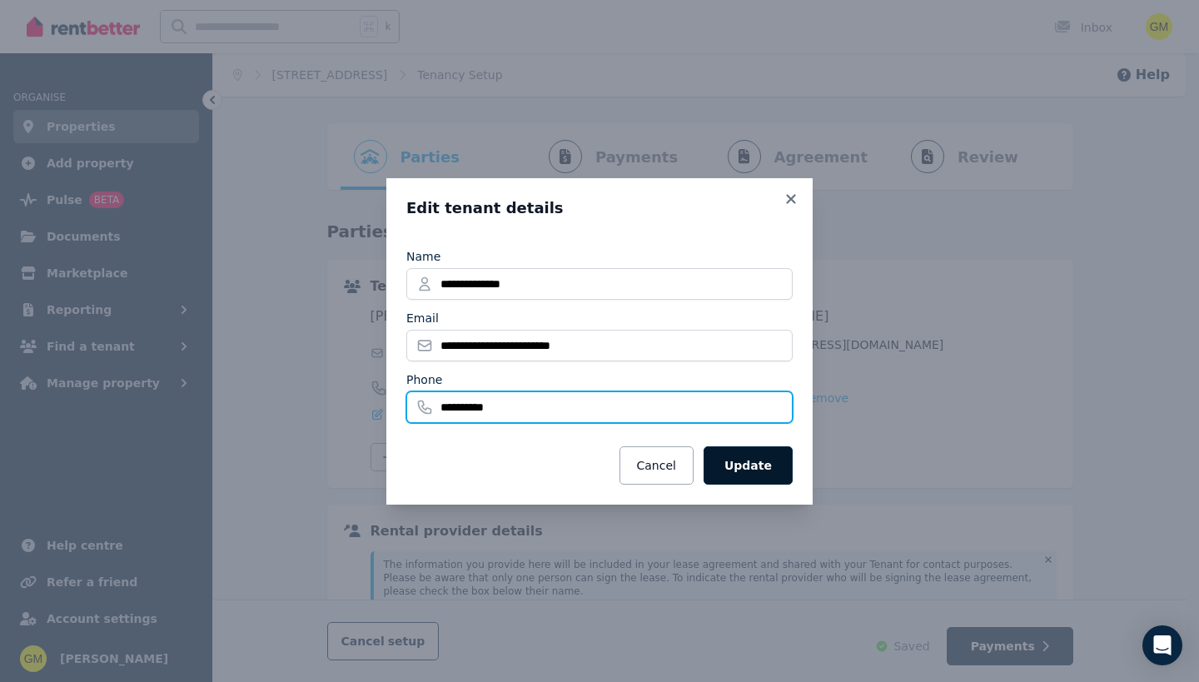
type input "**********"
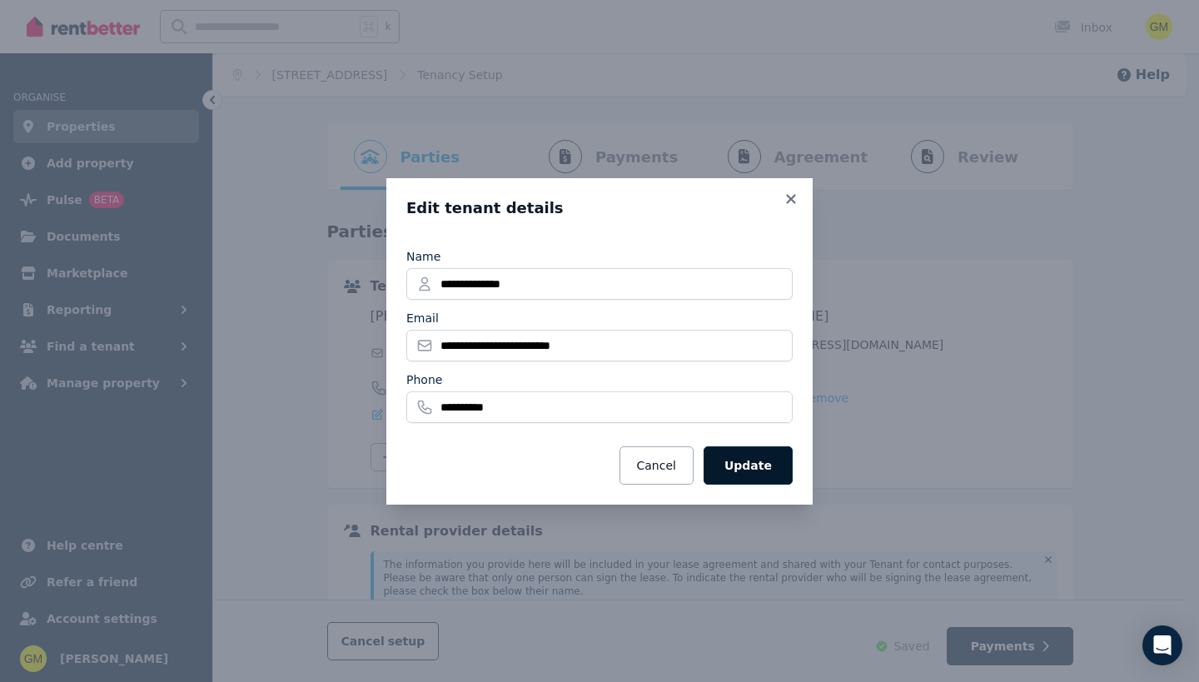
click at [783, 480] on button "Update" at bounding box center [747, 465] width 89 height 38
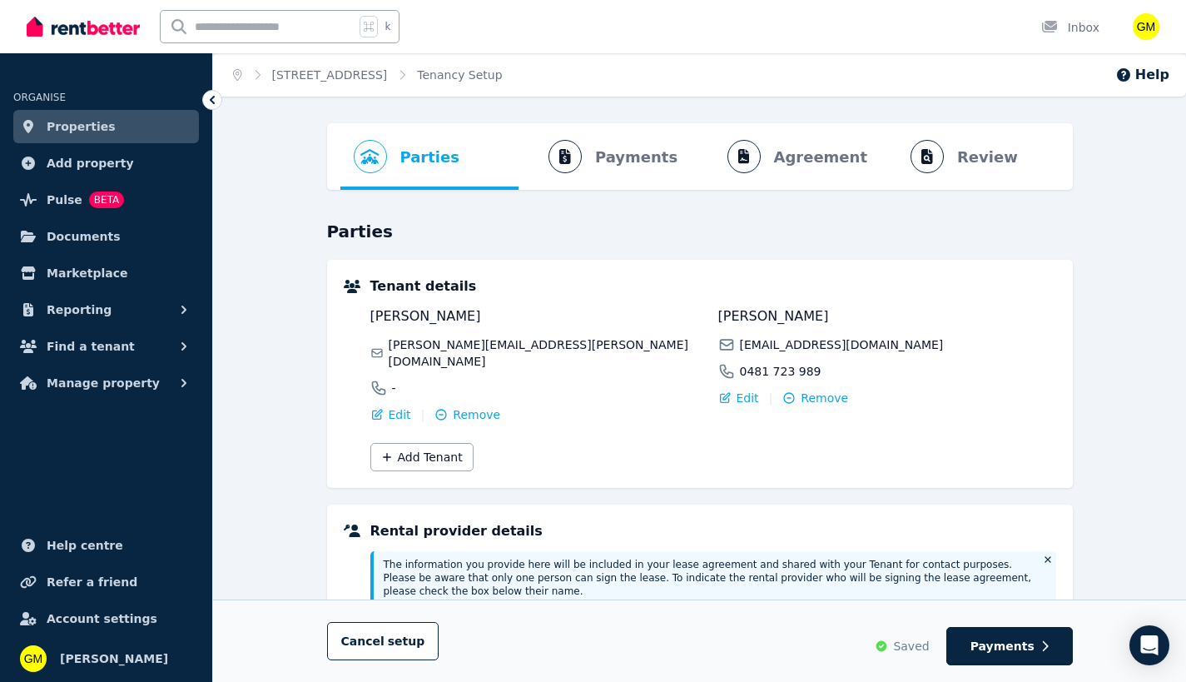
scroll to position [296, 0]
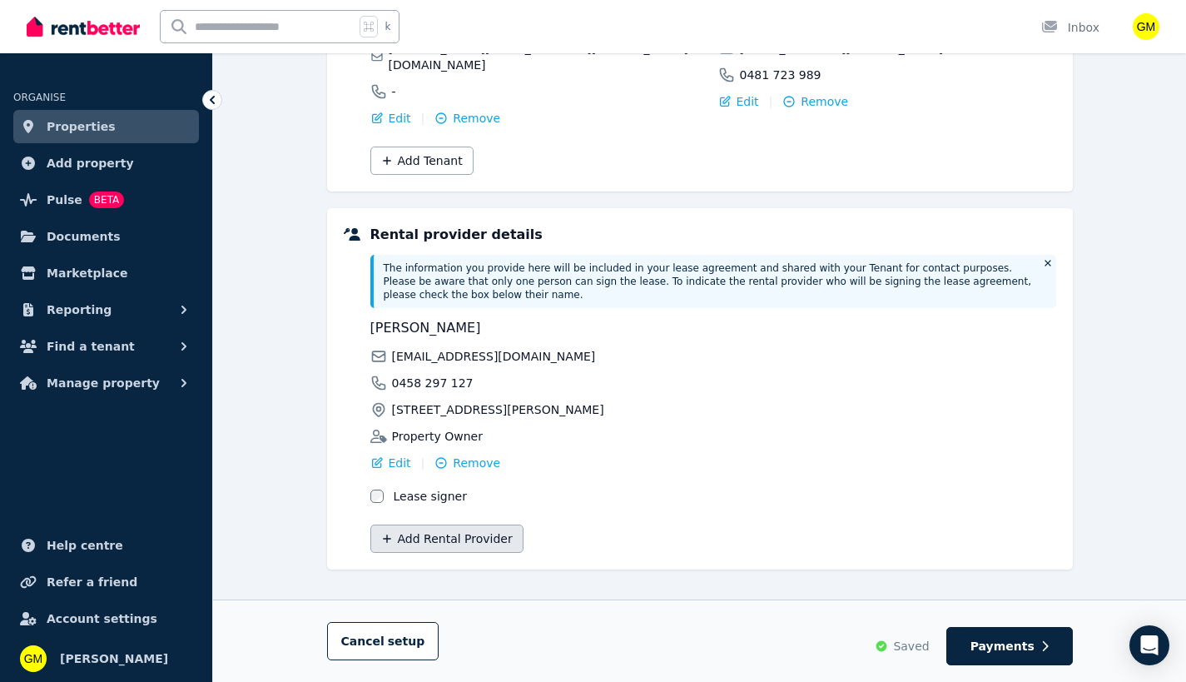
click at [440, 527] on button "Add Rental Provider" at bounding box center [446, 538] width 153 height 28
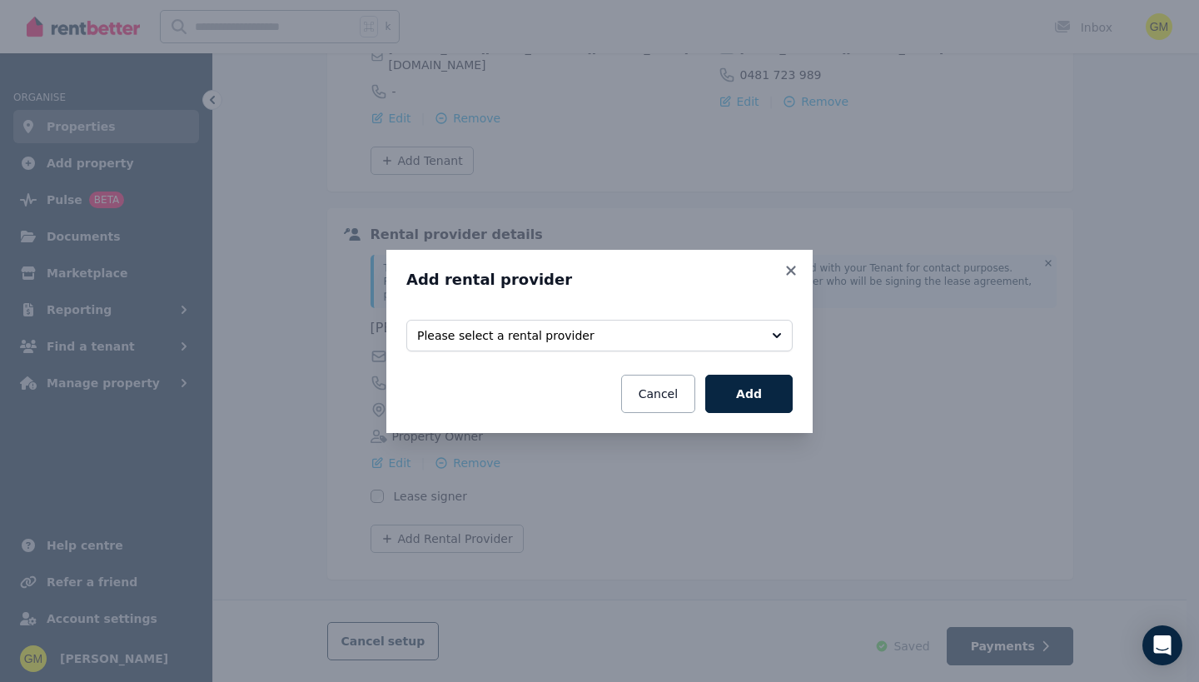
click at [588, 321] on button "Please select a rental provider" at bounding box center [599, 336] width 386 height 32
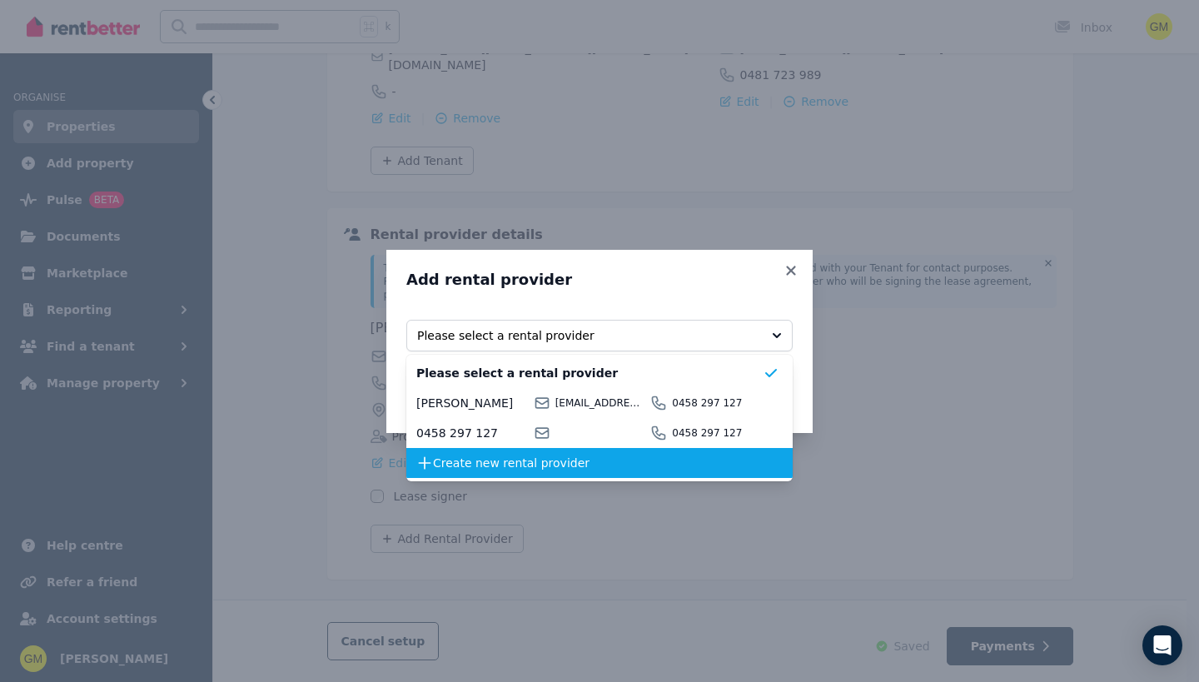
click at [475, 465] on span "Create new rental provider" at bounding box center [598, 463] width 330 height 17
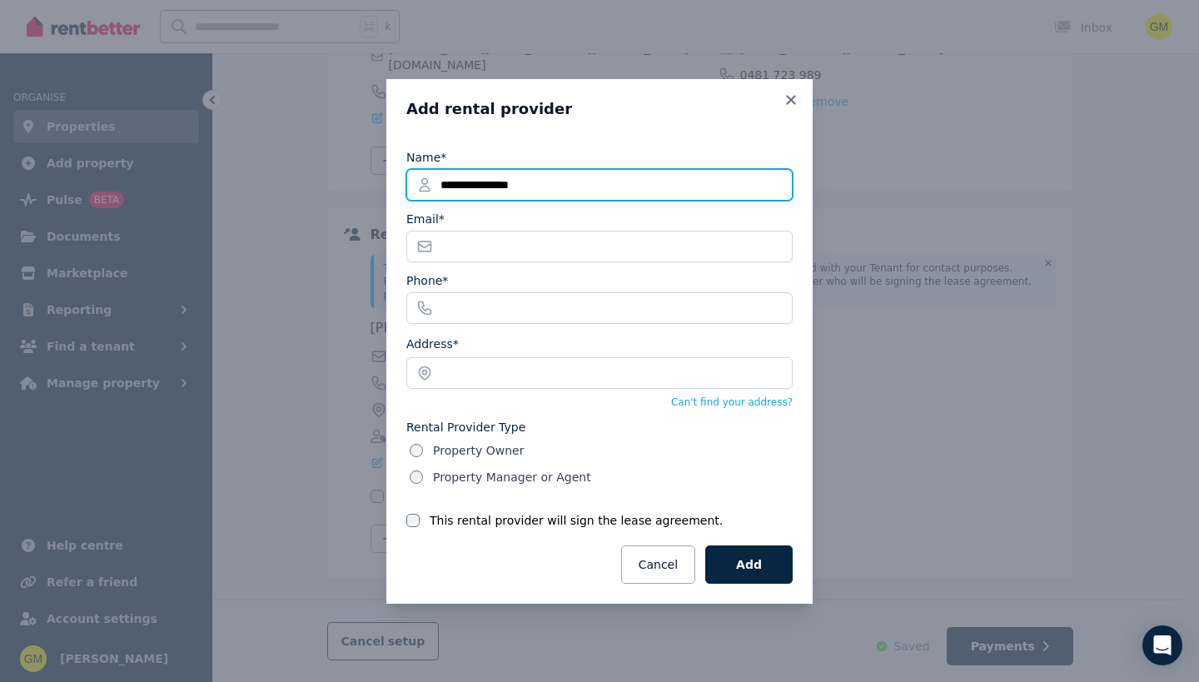
type input "**********"
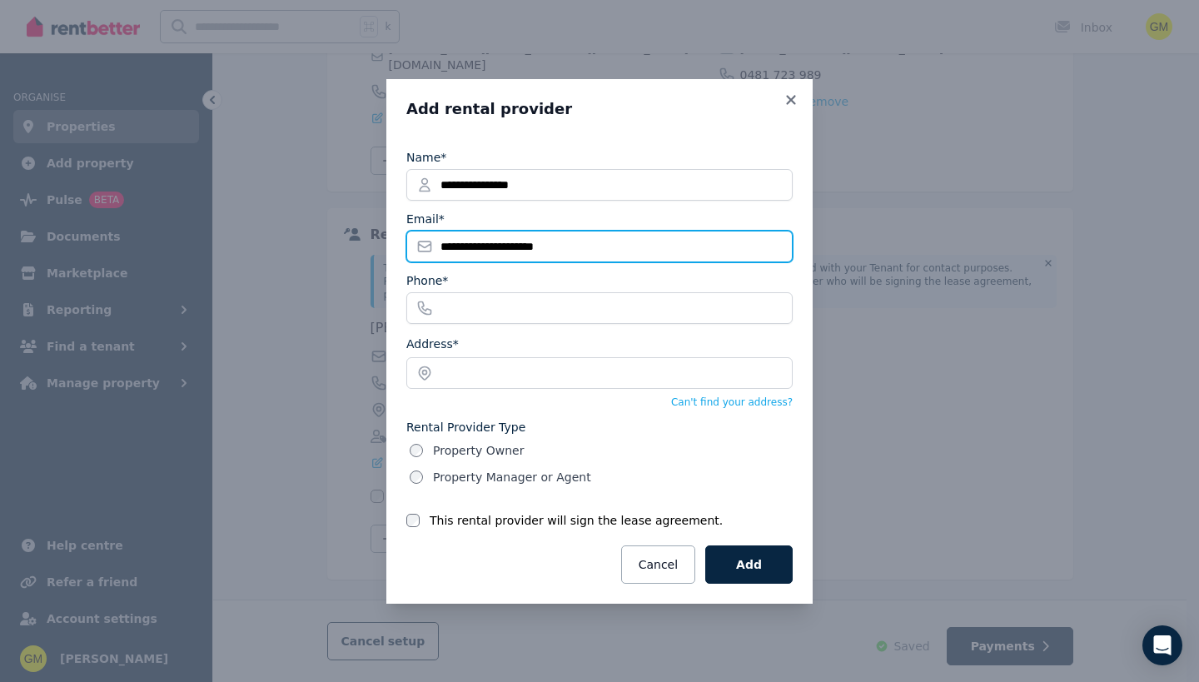
type input "**********"
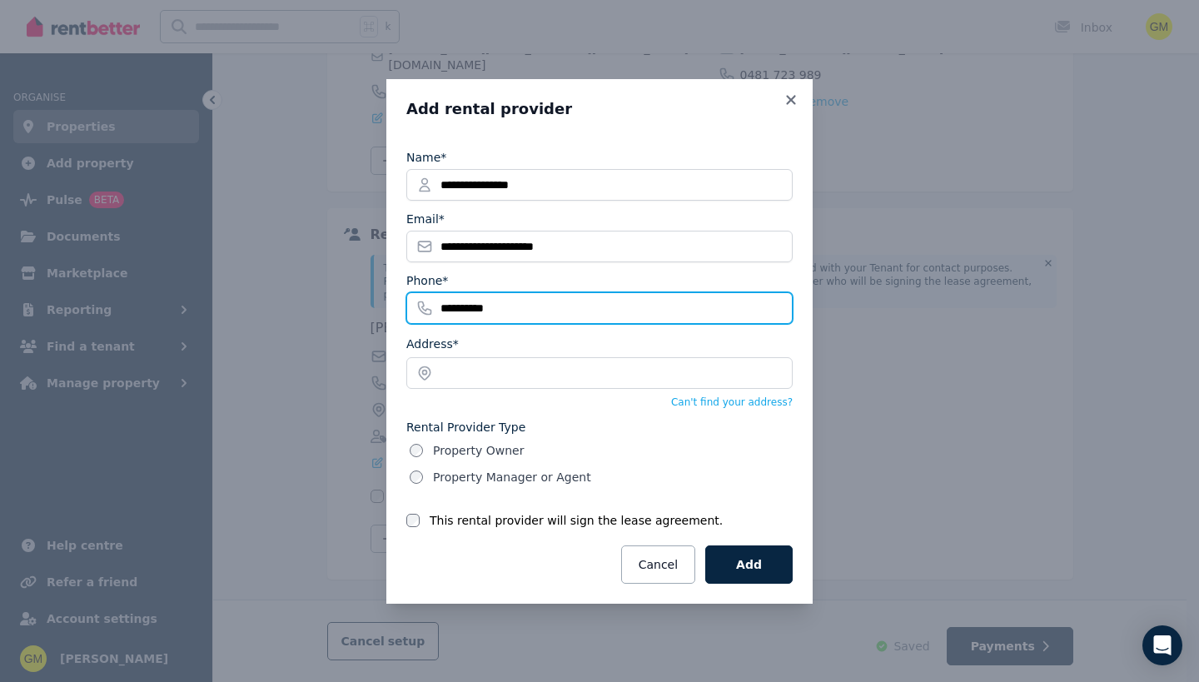
type input "**********"
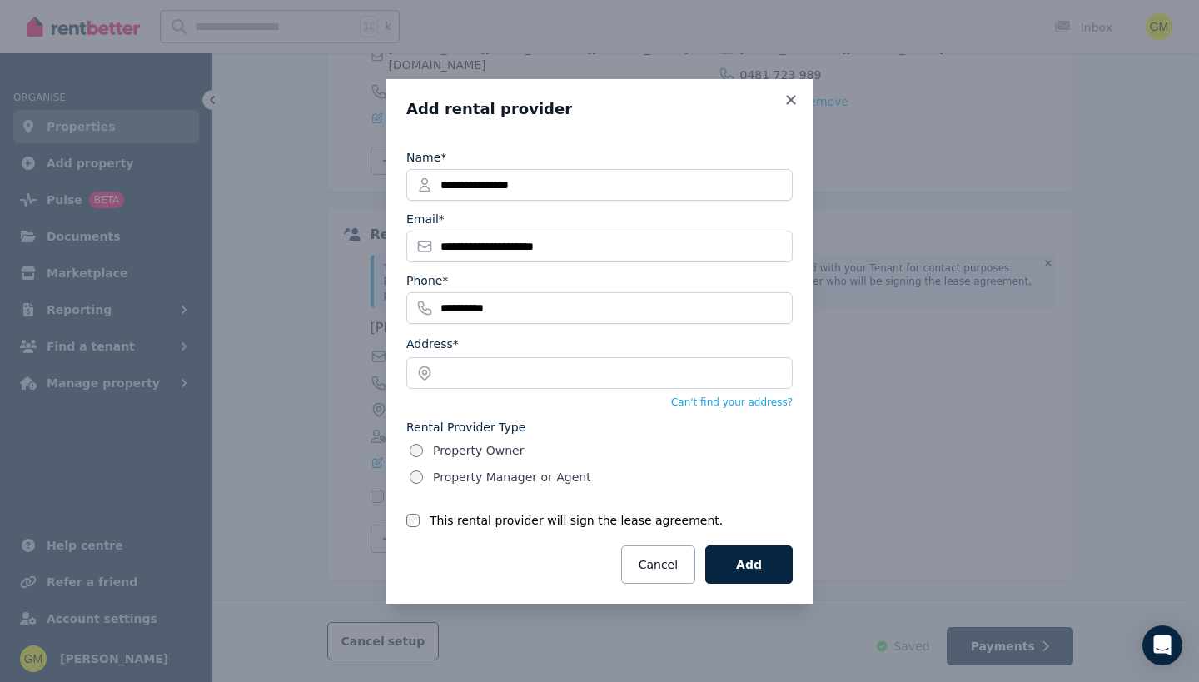
click at [670, 285] on div "Phone*" at bounding box center [599, 280] width 386 height 17
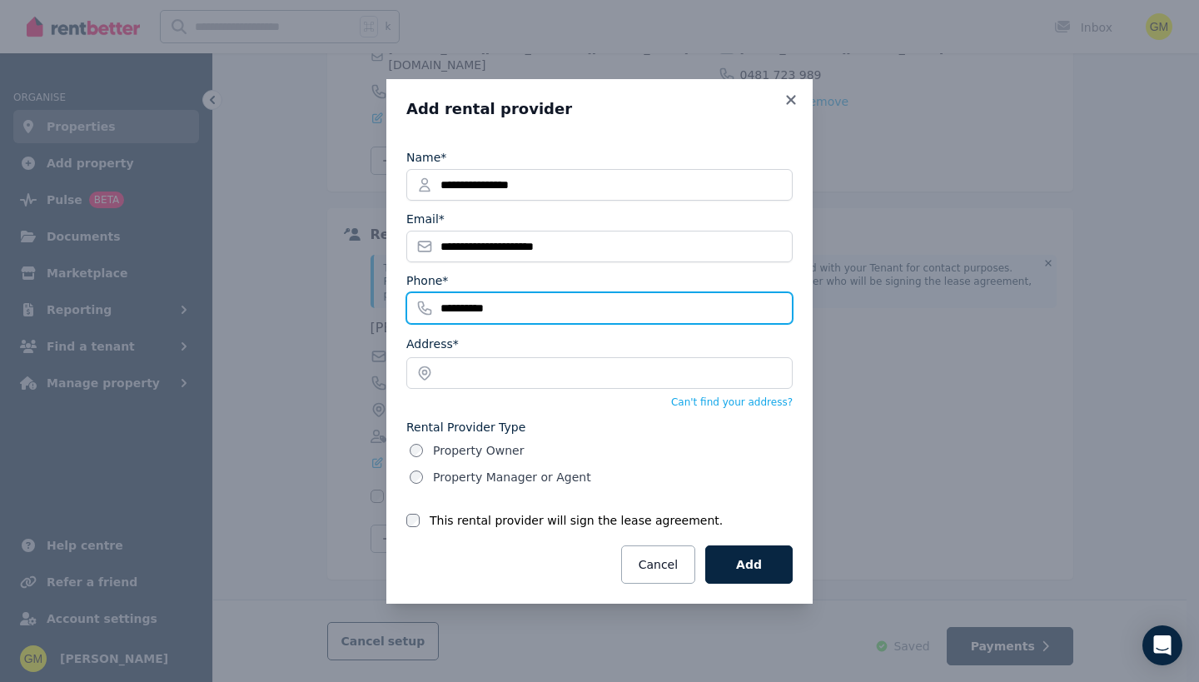
click at [569, 318] on input "**********" at bounding box center [599, 308] width 386 height 32
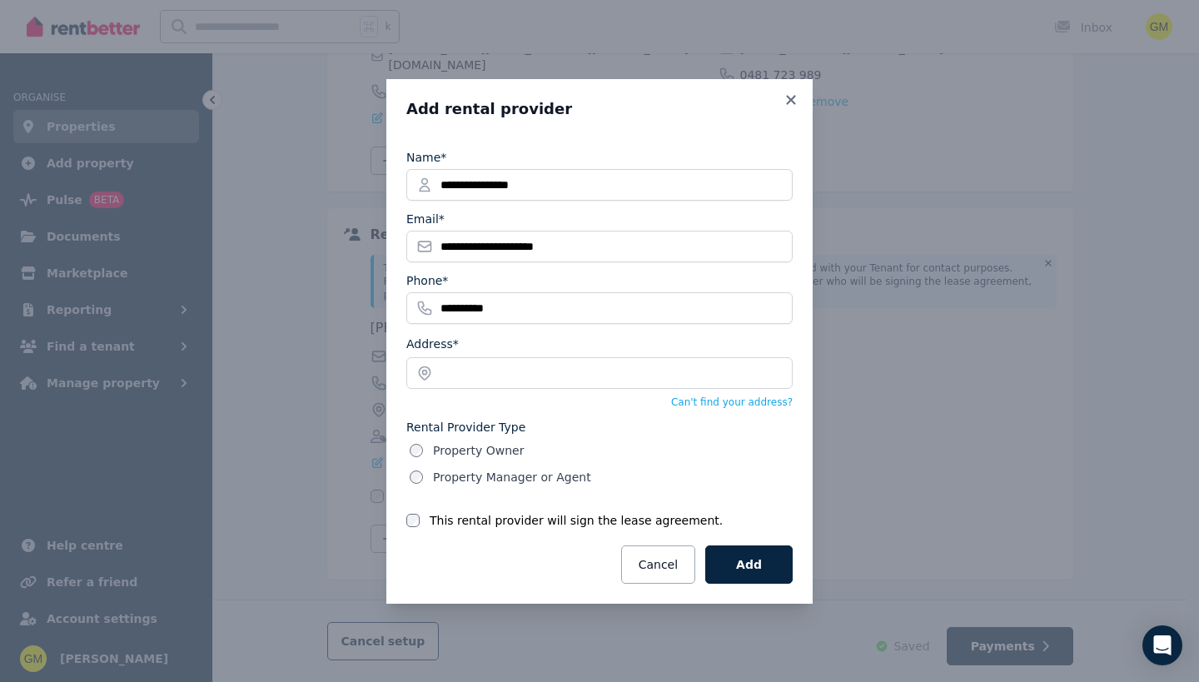
click at [576, 336] on div "Address*" at bounding box center [599, 361] width 386 height 55
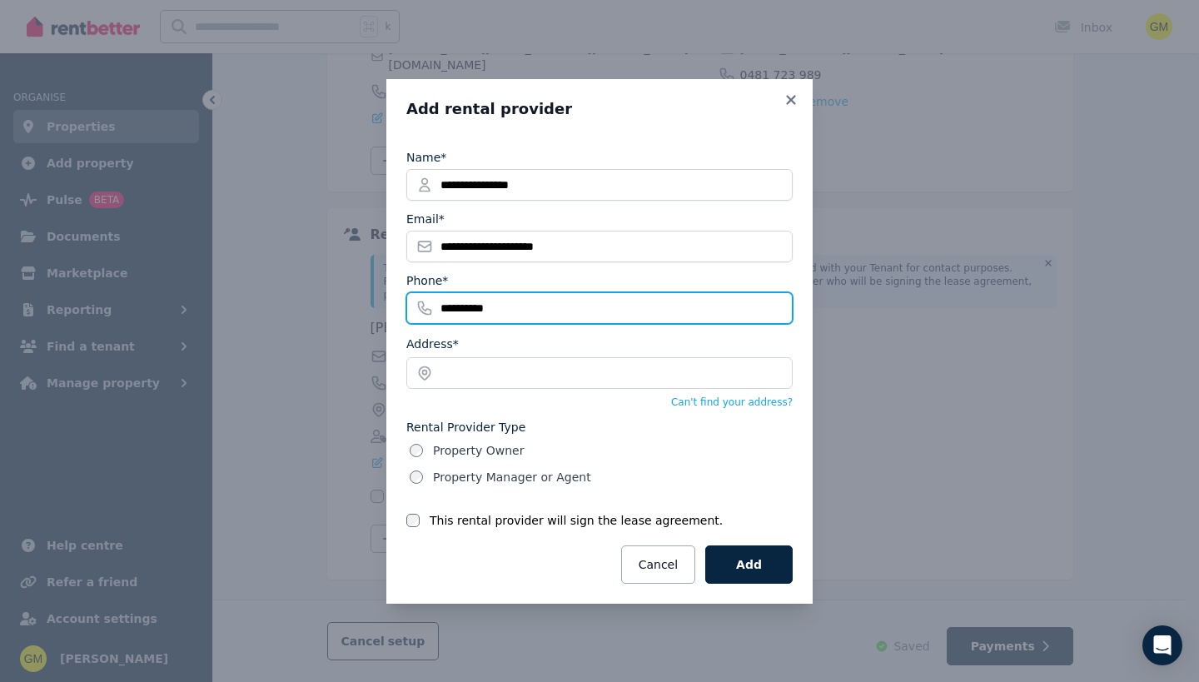
click at [543, 312] on input "**********" at bounding box center [599, 308] width 386 height 32
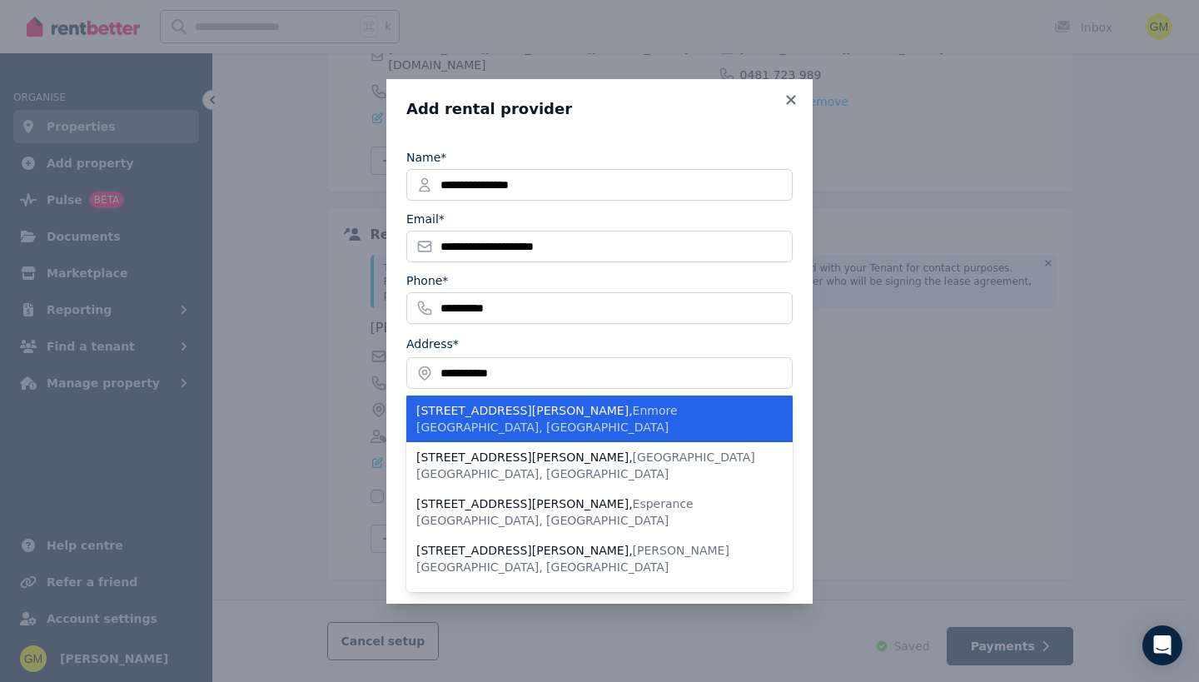
click at [517, 412] on span "Enmore [GEOGRAPHIC_DATA], [GEOGRAPHIC_DATA]" at bounding box center [546, 419] width 261 height 30
type input "**********"
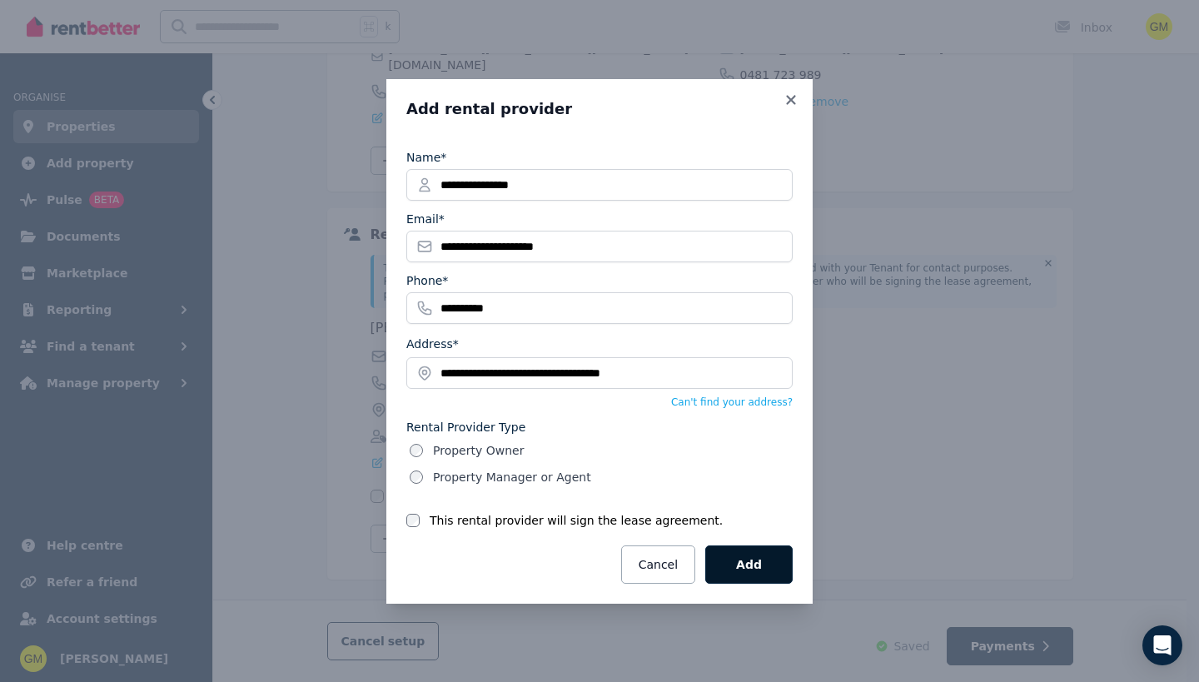
click at [753, 561] on button "Add" at bounding box center [748, 564] width 87 height 38
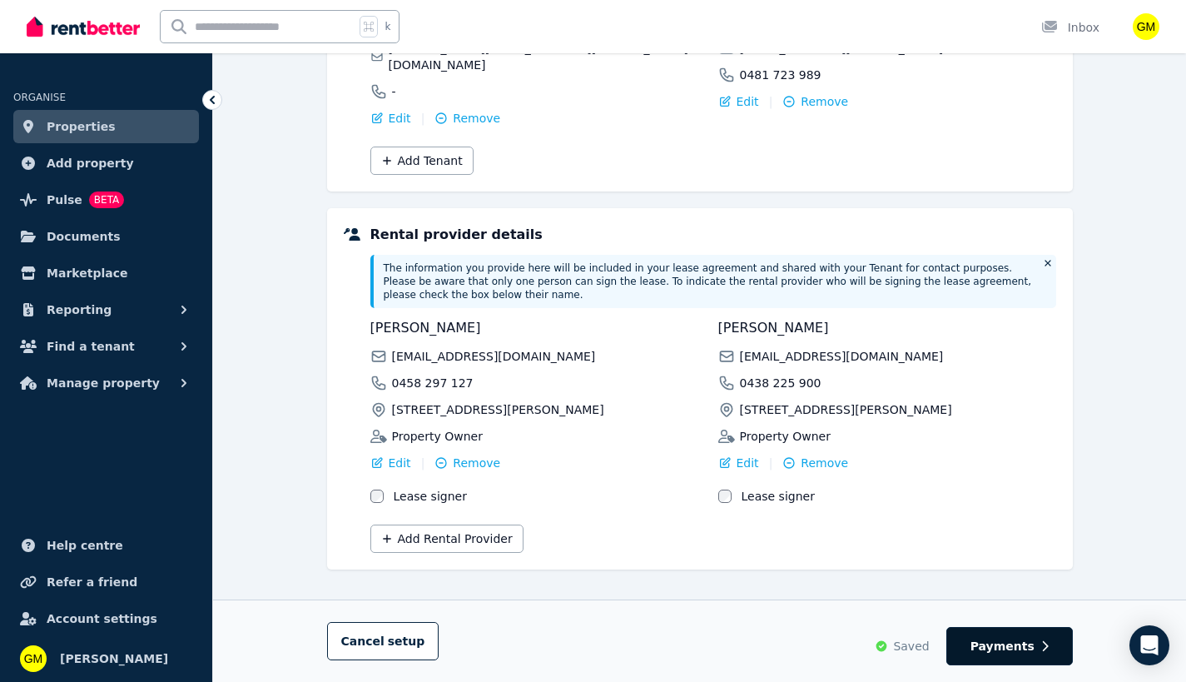
click at [1031, 650] on span "Payments" at bounding box center [1003, 646] width 64 height 17
select select "**********"
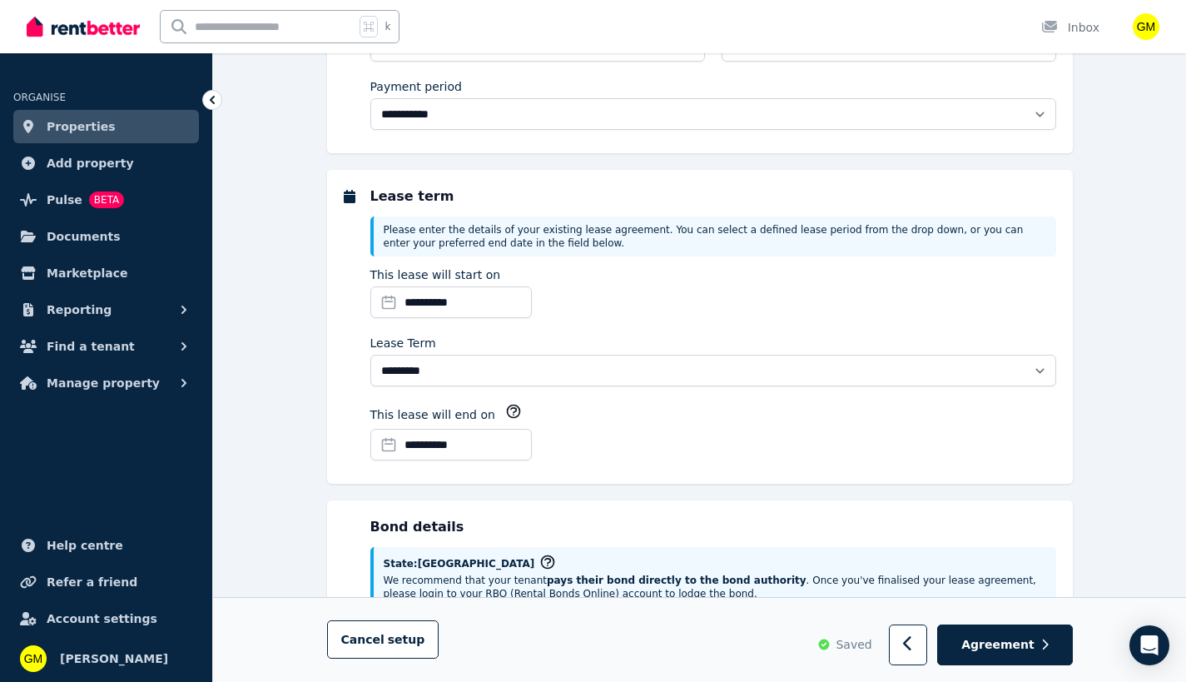
scroll to position [0, 0]
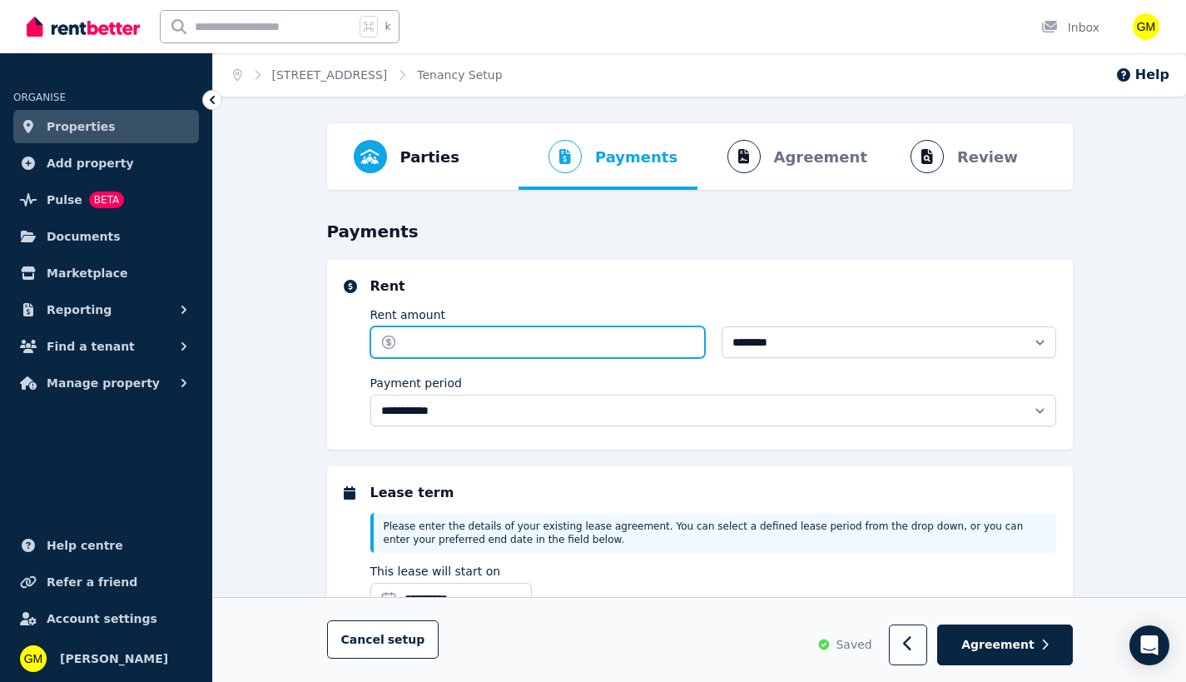
click at [436, 333] on input "Rent amount" at bounding box center [537, 342] width 335 height 32
type input "***"
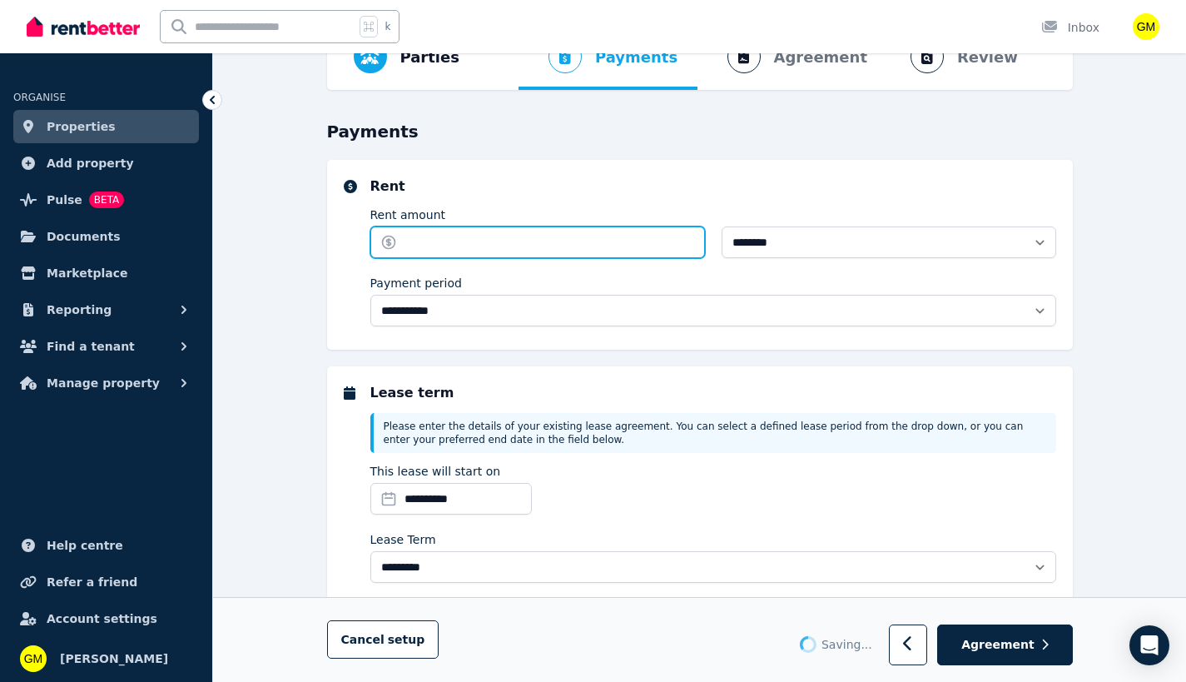
type input "******"
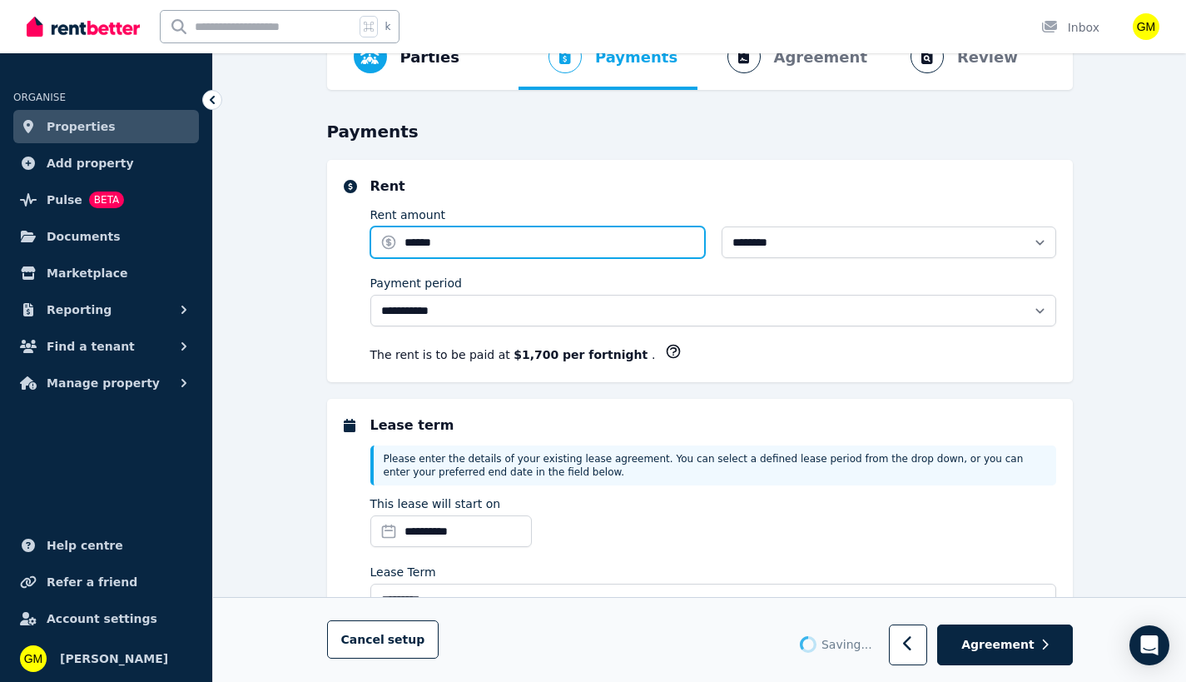
scroll to position [200, 0]
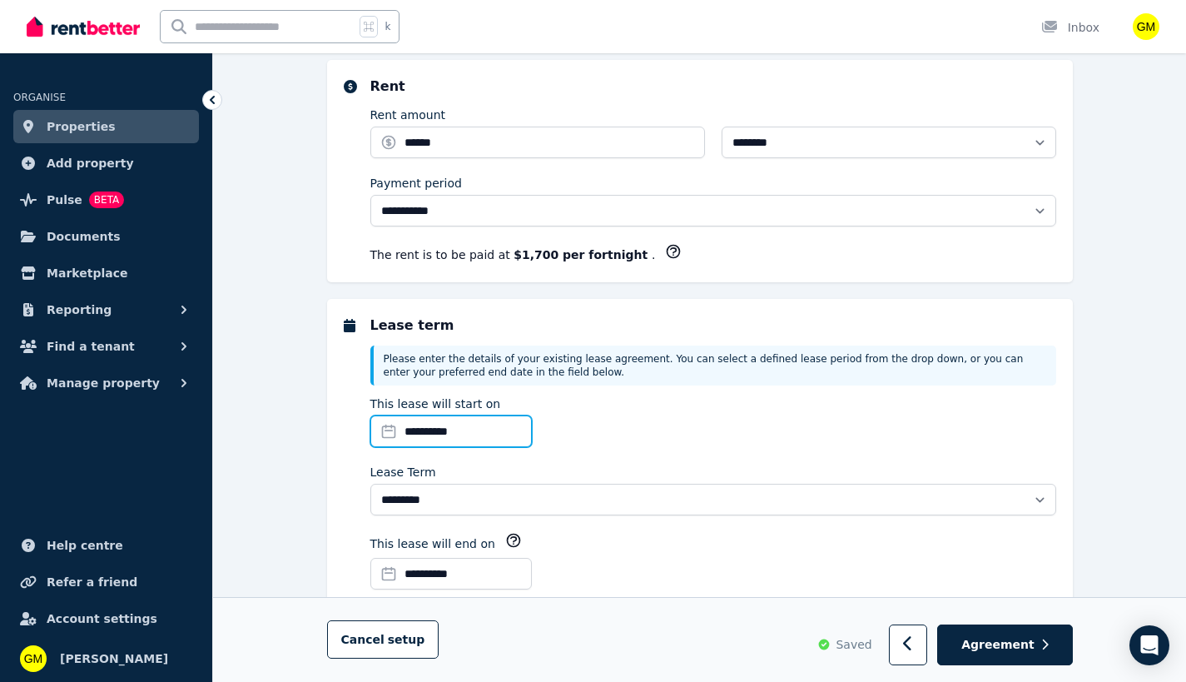
click at [529, 421] on input "**********" at bounding box center [451, 431] width 162 height 32
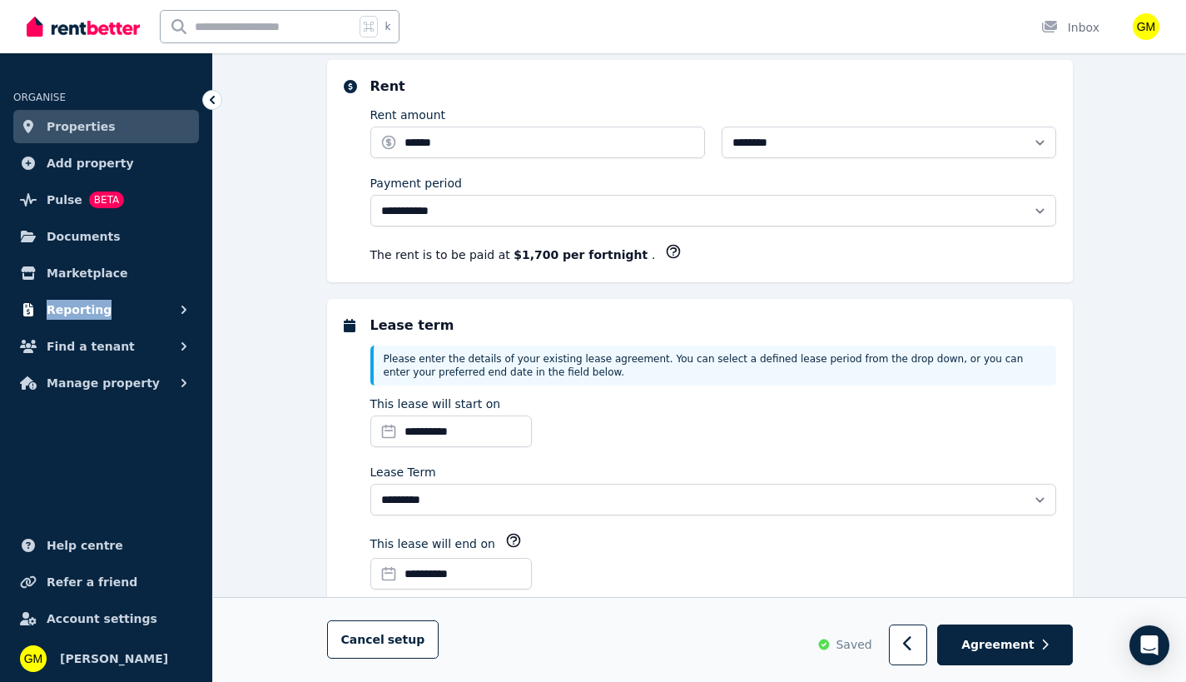
click at [152, 315] on button "Reporting" at bounding box center [106, 309] width 186 height 33
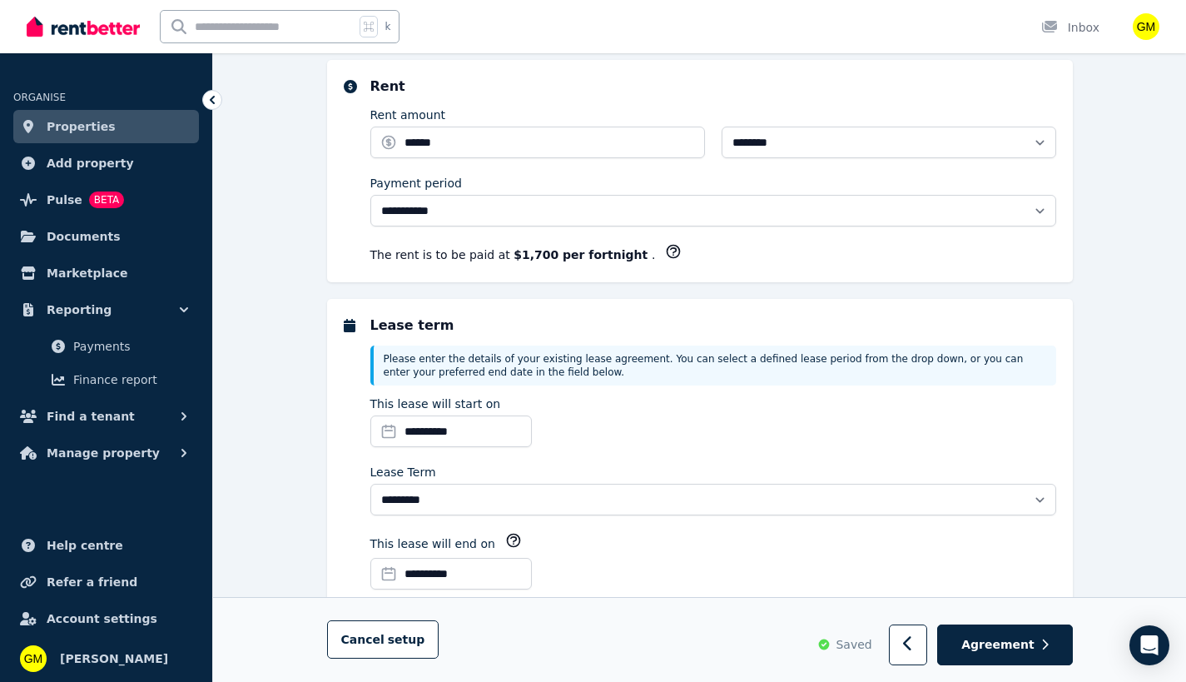
click at [181, 410] on icon "button" at bounding box center [184, 416] width 17 height 17
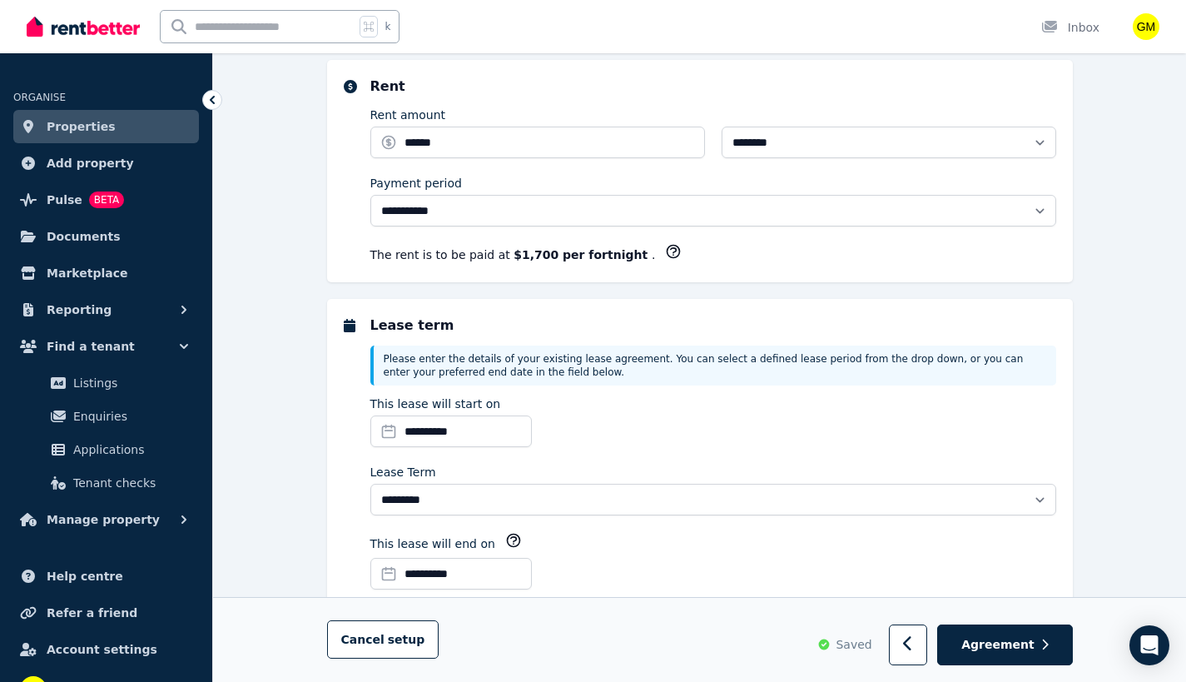
click at [624, 444] on div "**********" at bounding box center [713, 424] width 686 height 58
click at [413, 430] on input "**********" at bounding box center [451, 431] width 162 height 32
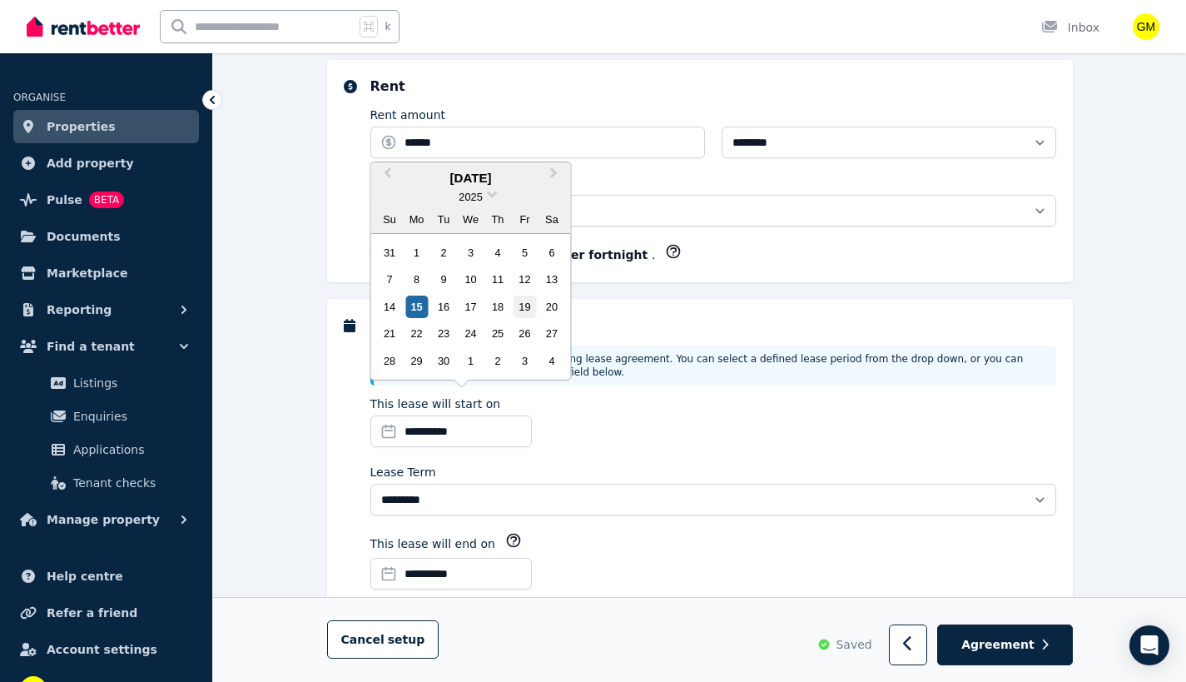
click at [523, 310] on div "19" at bounding box center [525, 307] width 22 height 22
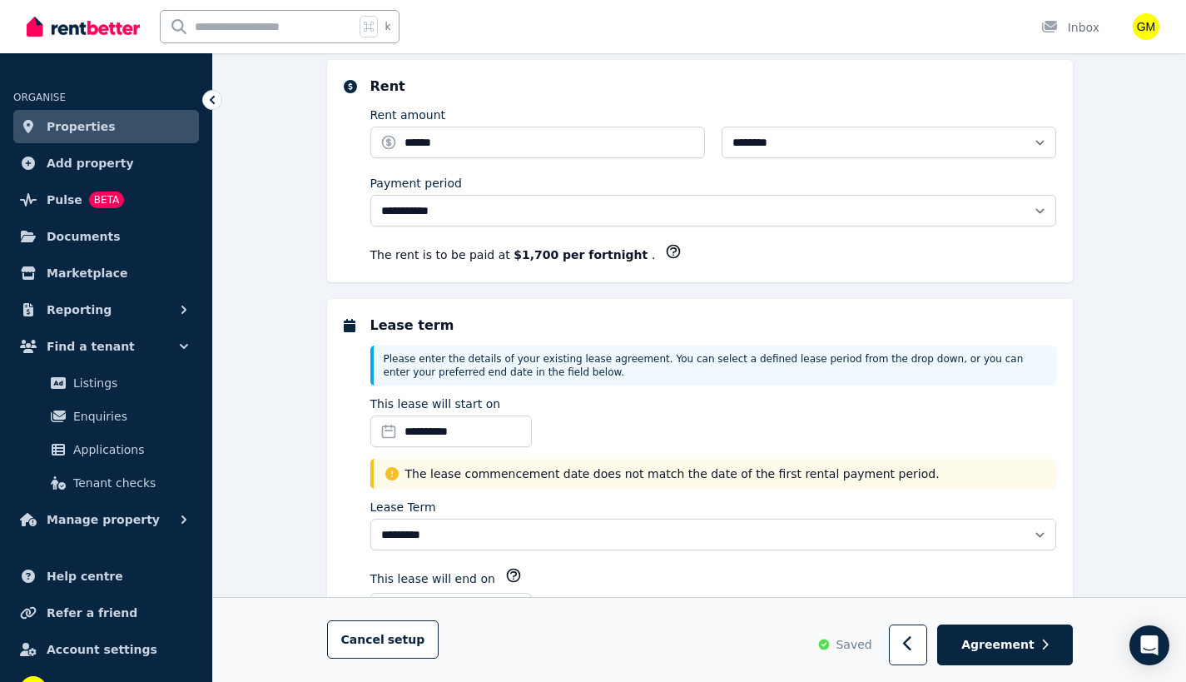
scroll to position [300, 0]
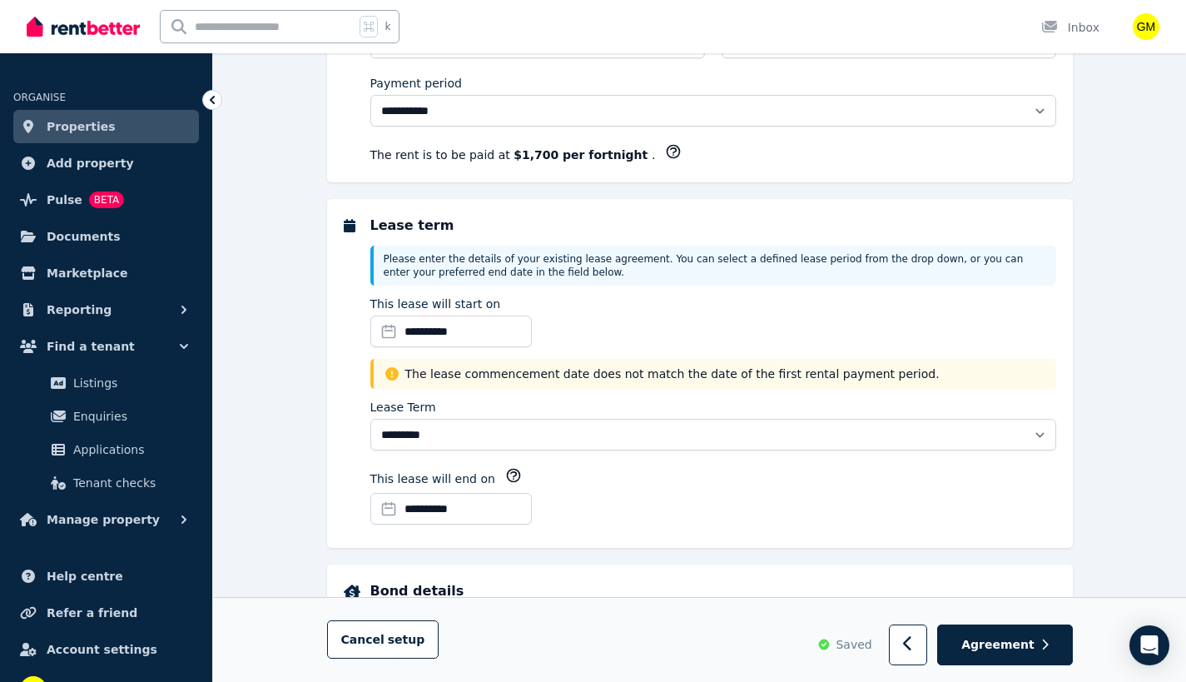
click at [491, 511] on input "**********" at bounding box center [451, 509] width 162 height 32
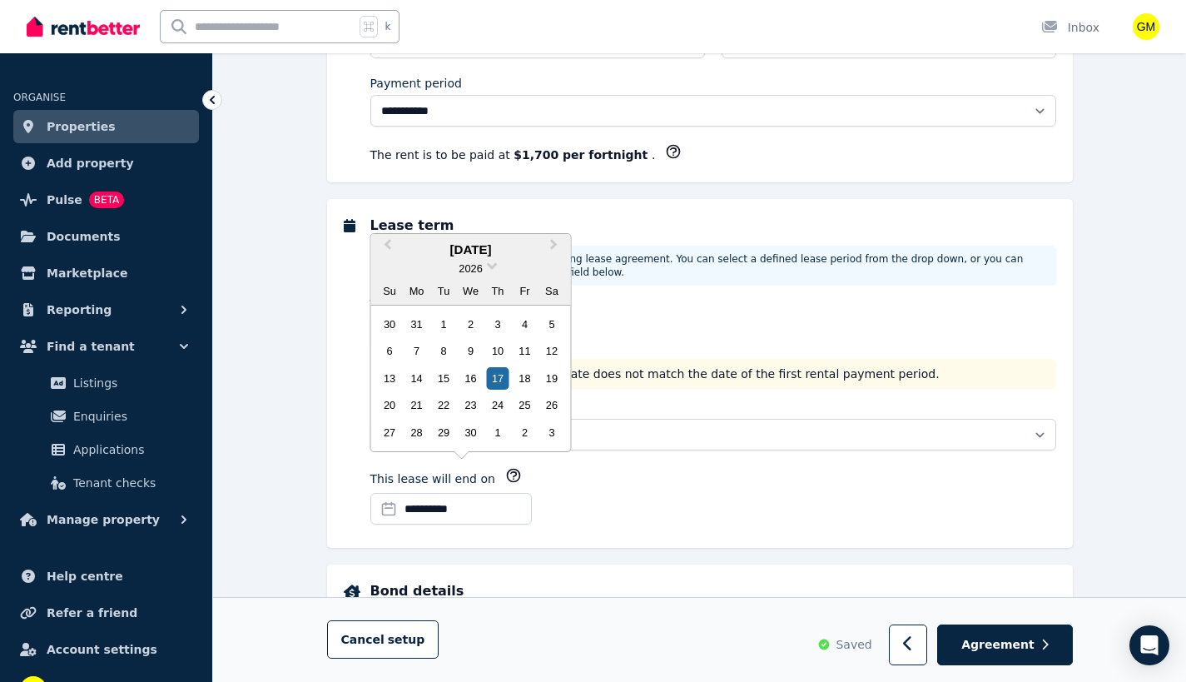
click at [629, 501] on div "**********" at bounding box center [713, 499] width 686 height 64
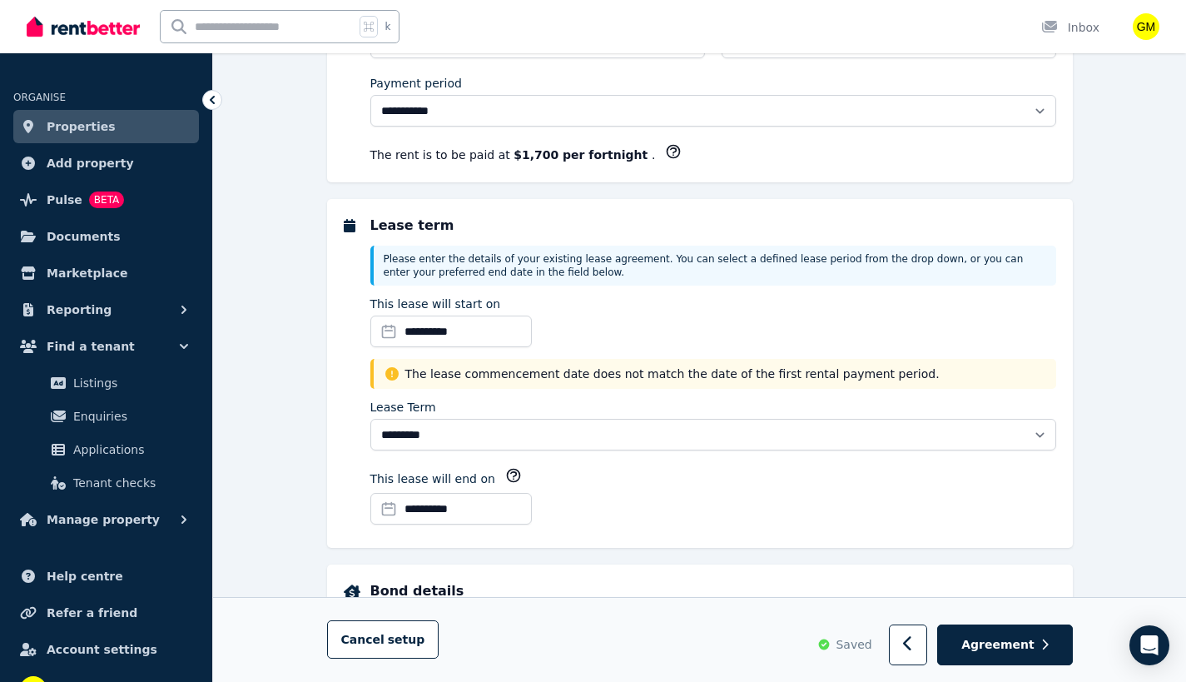
click at [482, 508] on input "**********" at bounding box center [451, 509] width 162 height 32
click at [615, 500] on div "**********" at bounding box center [713, 499] width 686 height 64
click at [457, 337] on input "**********" at bounding box center [451, 332] width 162 height 32
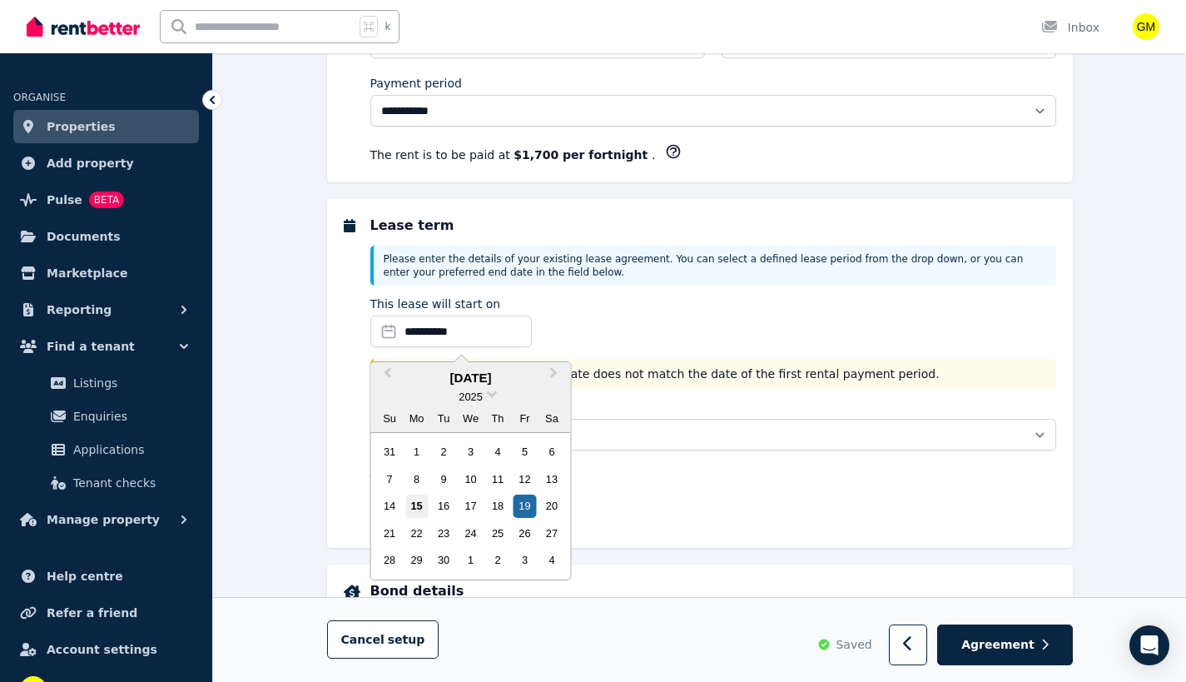
click at [422, 507] on div "15" at bounding box center [416, 506] width 22 height 22
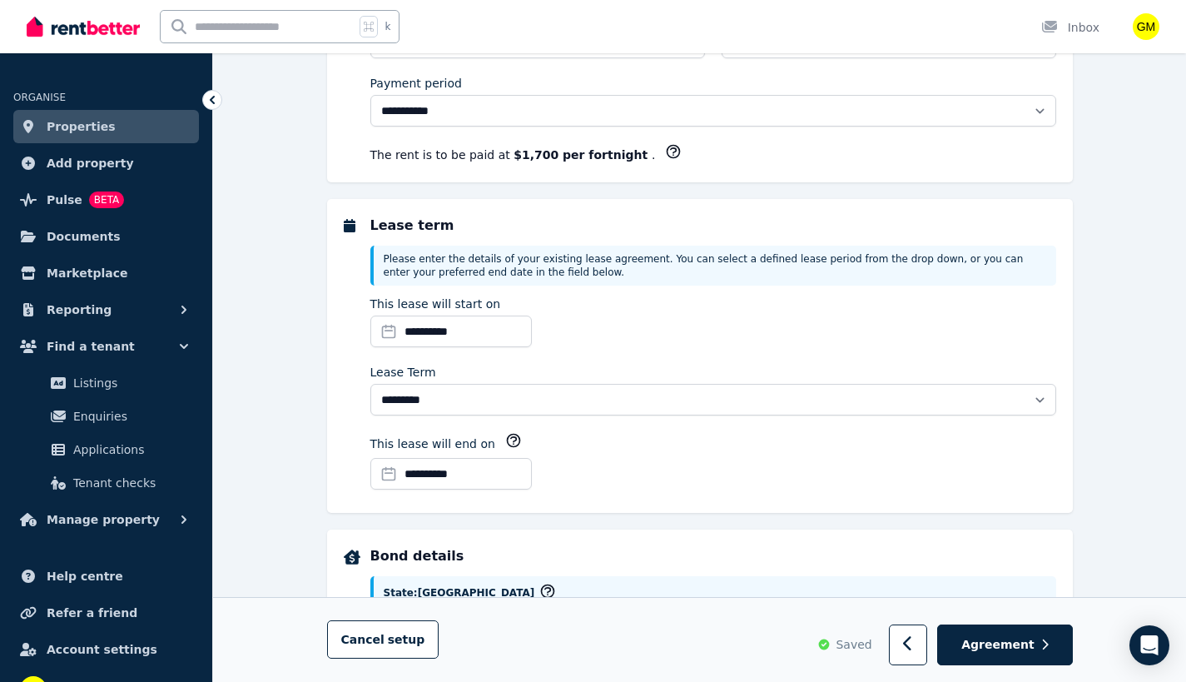
click at [634, 438] on div "**********" at bounding box center [713, 464] width 686 height 64
click at [495, 331] on input "**********" at bounding box center [451, 332] width 162 height 32
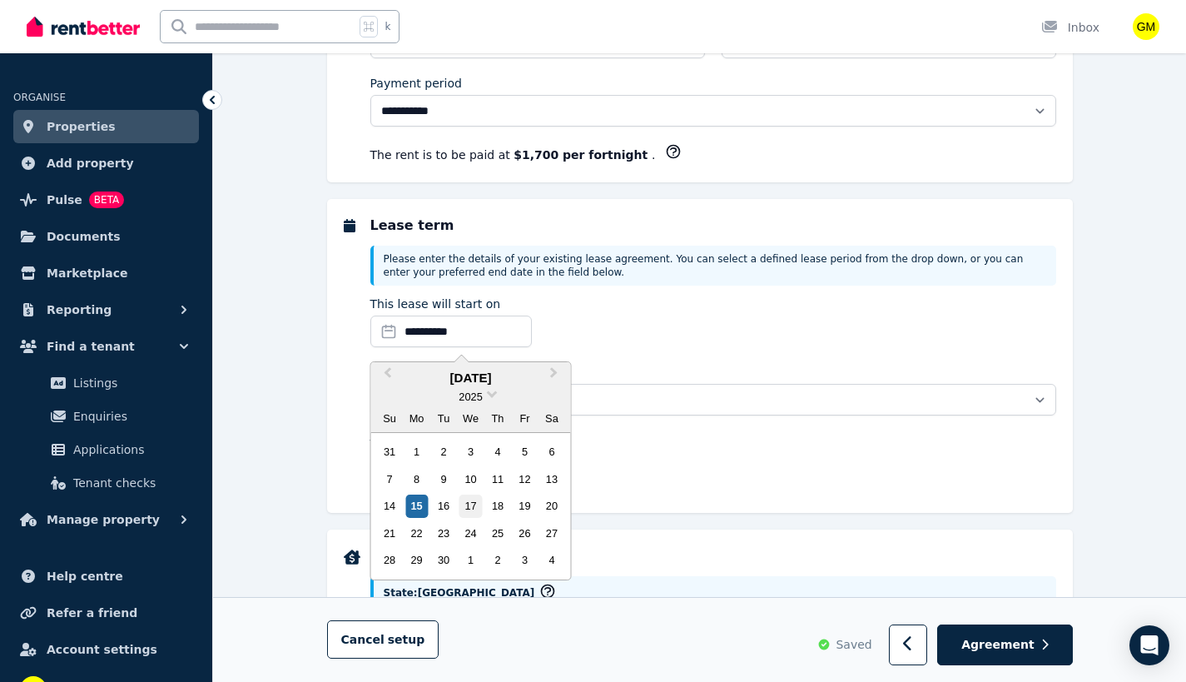
click at [469, 508] on div "17" at bounding box center [471, 506] width 22 height 22
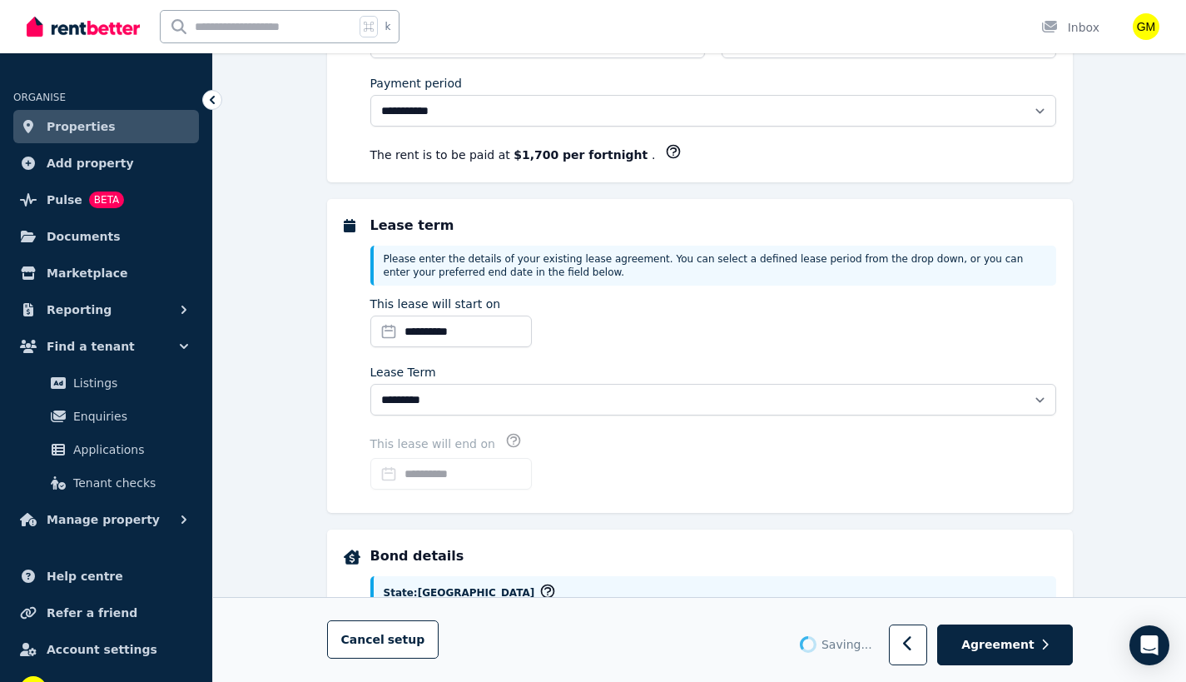
click at [681, 467] on div "**********" at bounding box center [713, 464] width 686 height 64
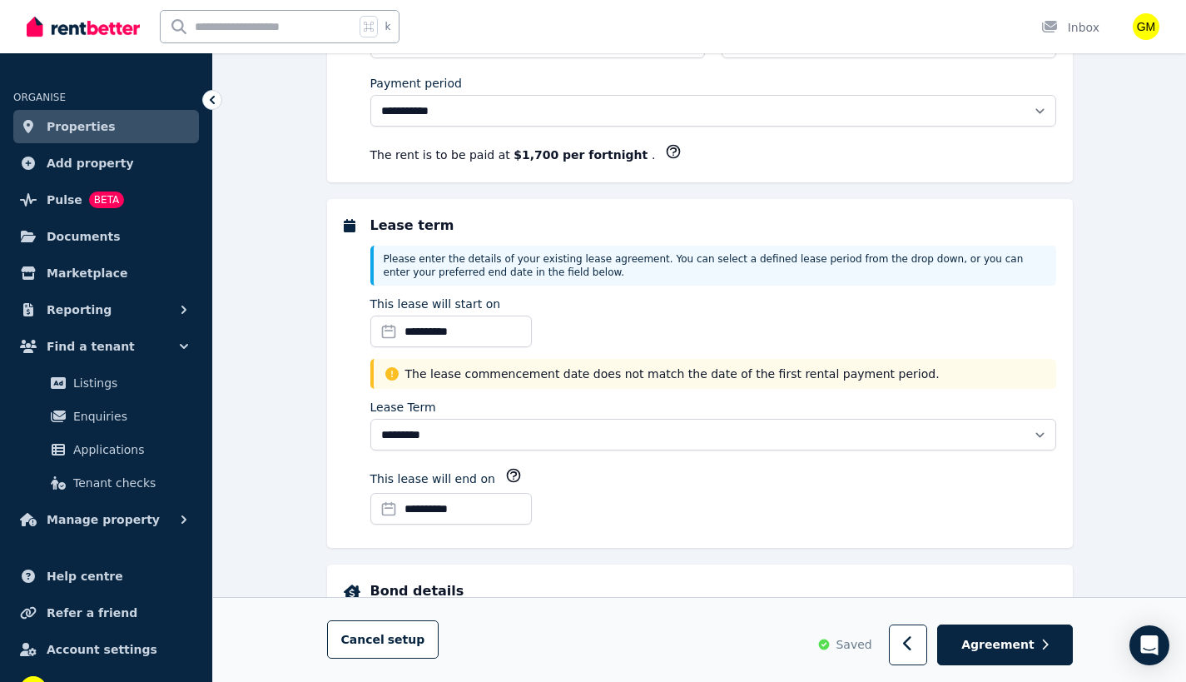
click at [635, 512] on div "**********" at bounding box center [713, 499] width 686 height 64
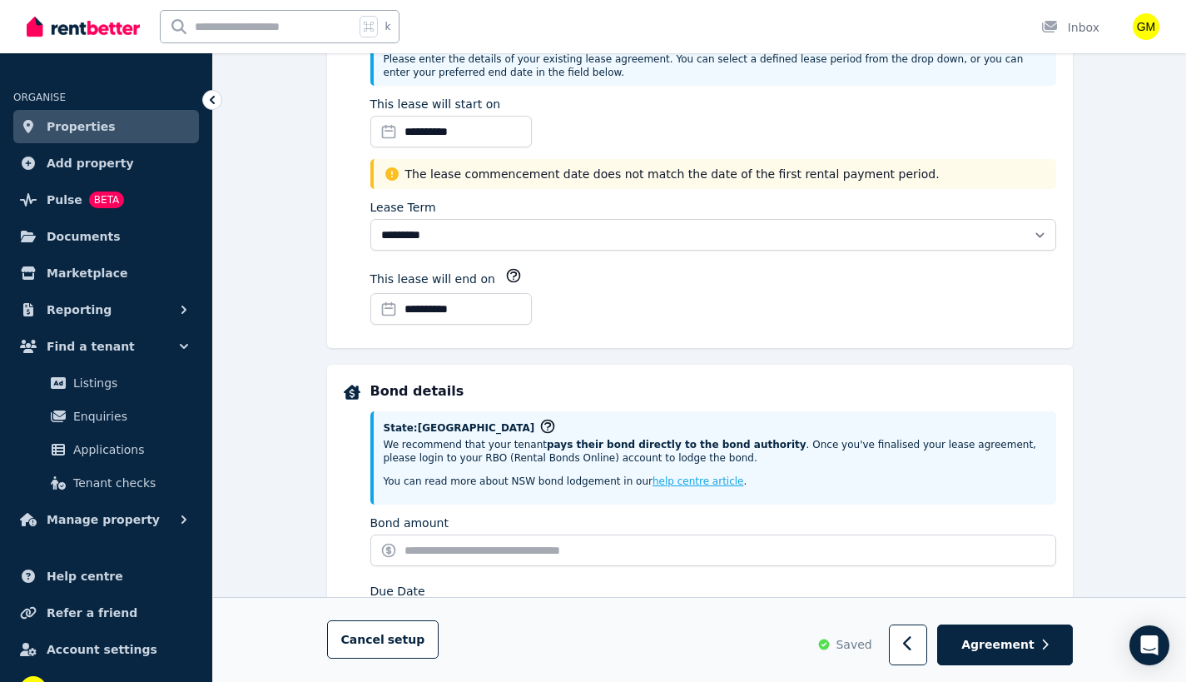
scroll to position [599, 0]
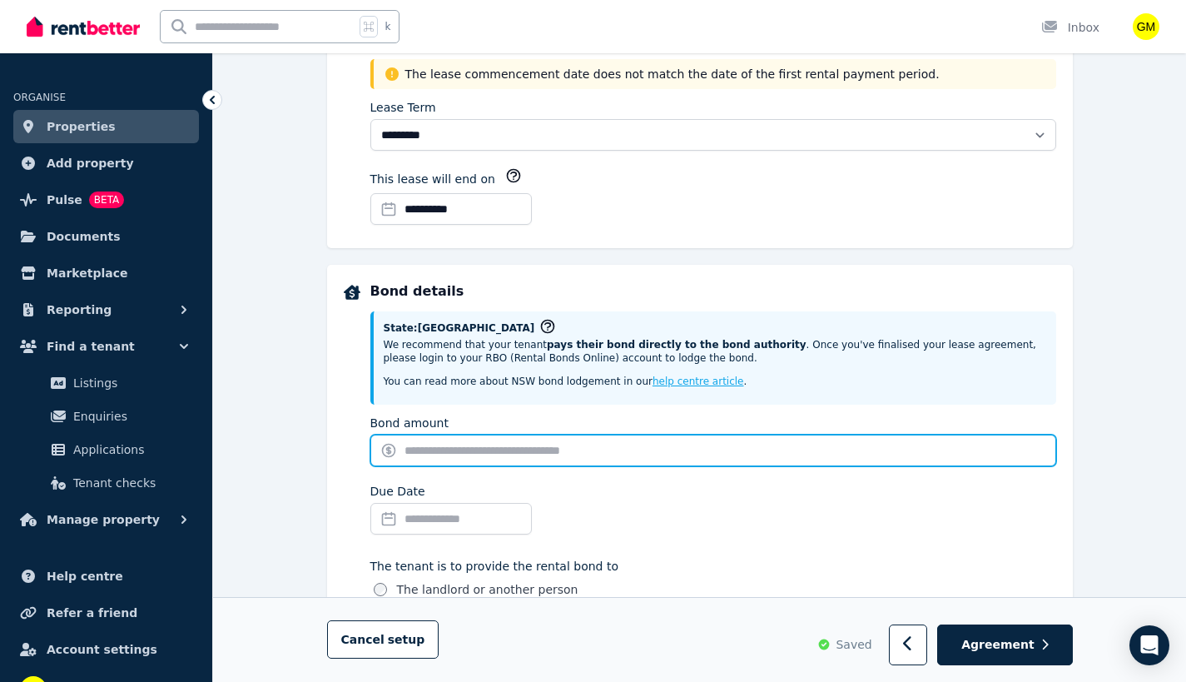
click at [581, 450] on input "Bond amount" at bounding box center [713, 451] width 686 height 32
type input "****"
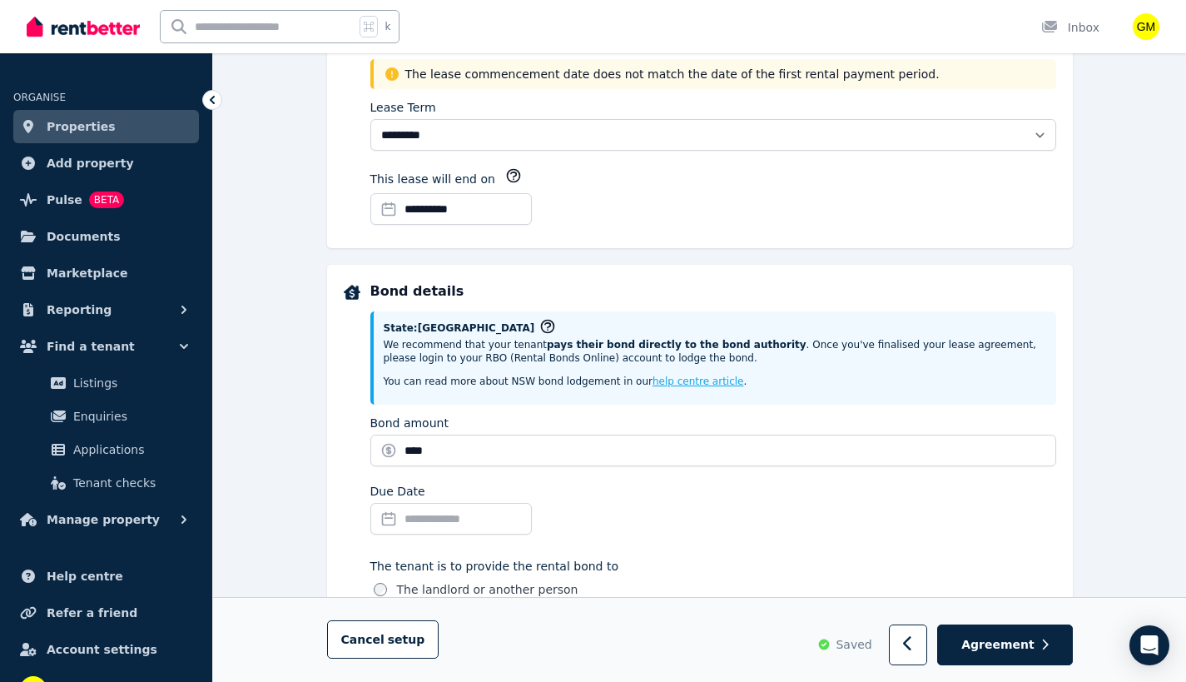
click at [640, 521] on div "Due Date" at bounding box center [713, 512] width 686 height 58
click at [474, 514] on input "Due Date" at bounding box center [451, 519] width 162 height 32
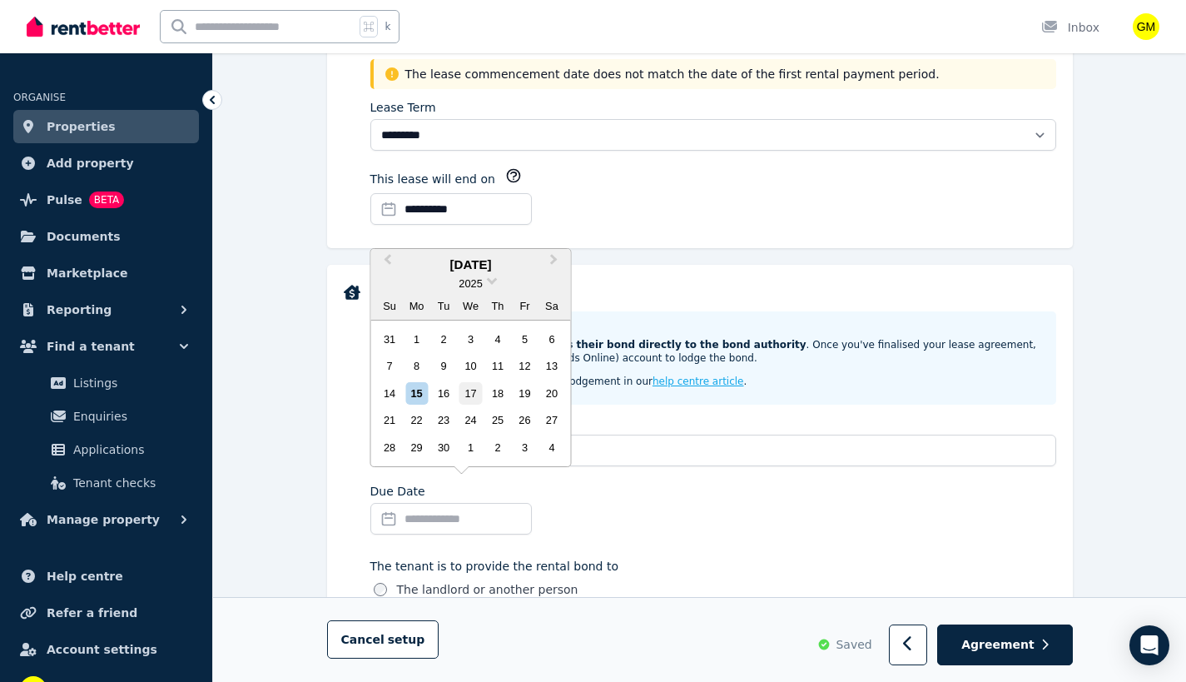
click at [466, 395] on div "17" at bounding box center [471, 393] width 22 height 22
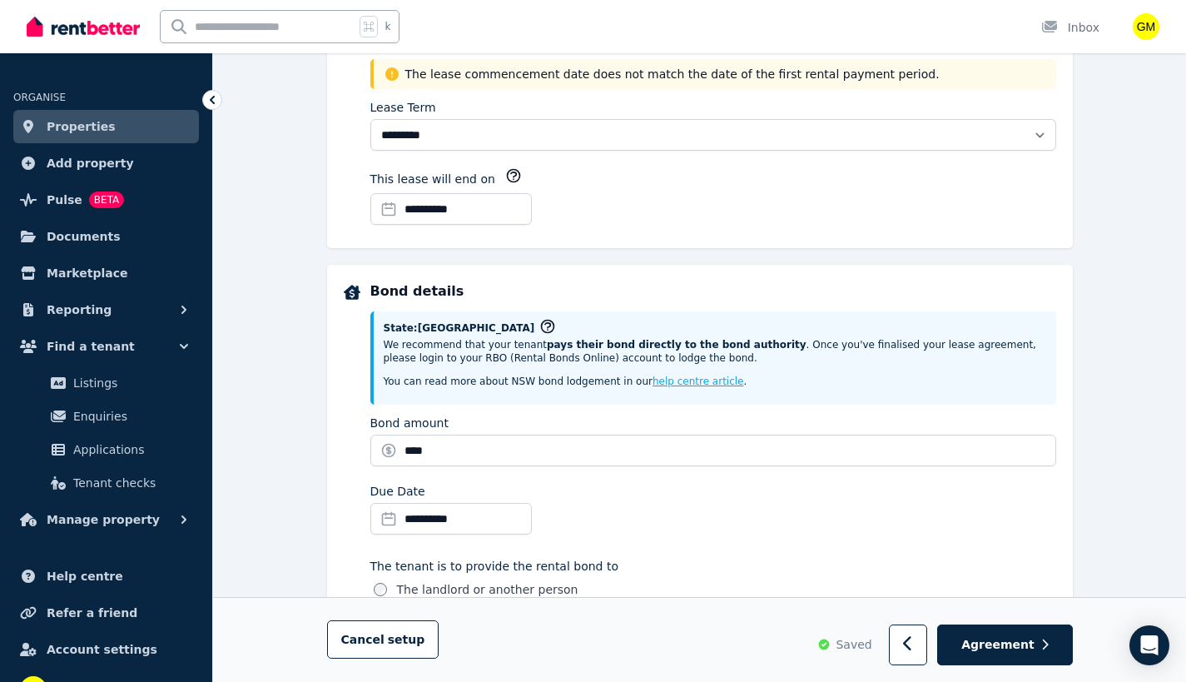
click at [720, 517] on div "**********" at bounding box center [713, 512] width 686 height 58
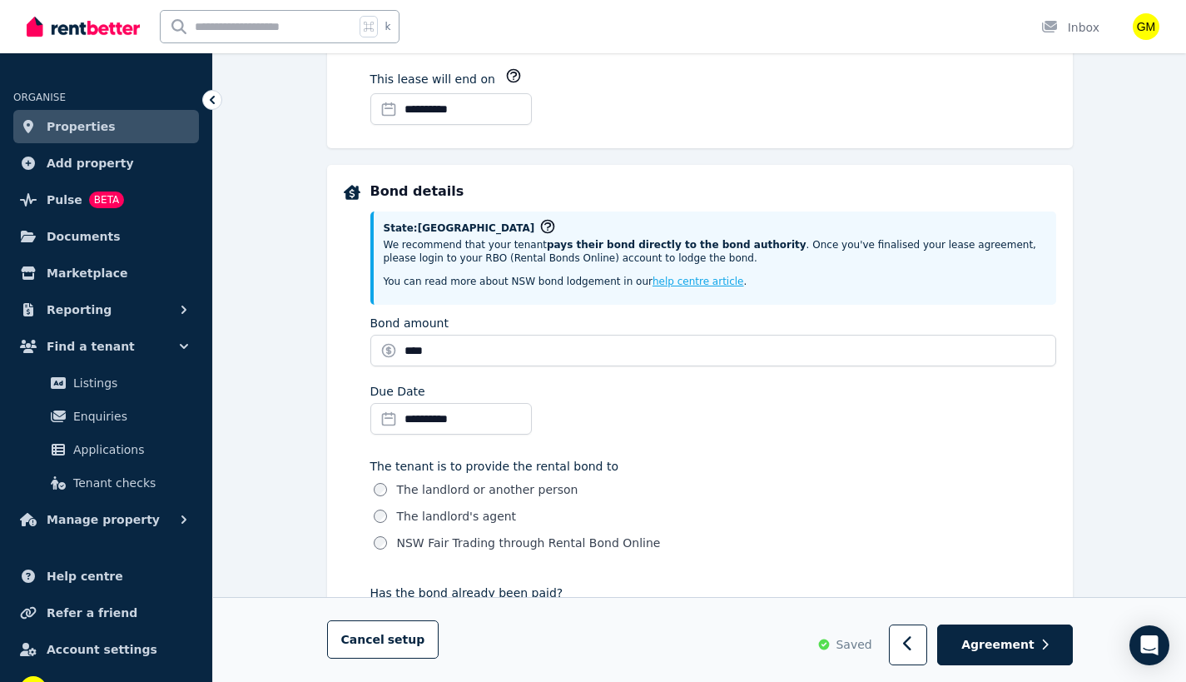
scroll to position [799, 0]
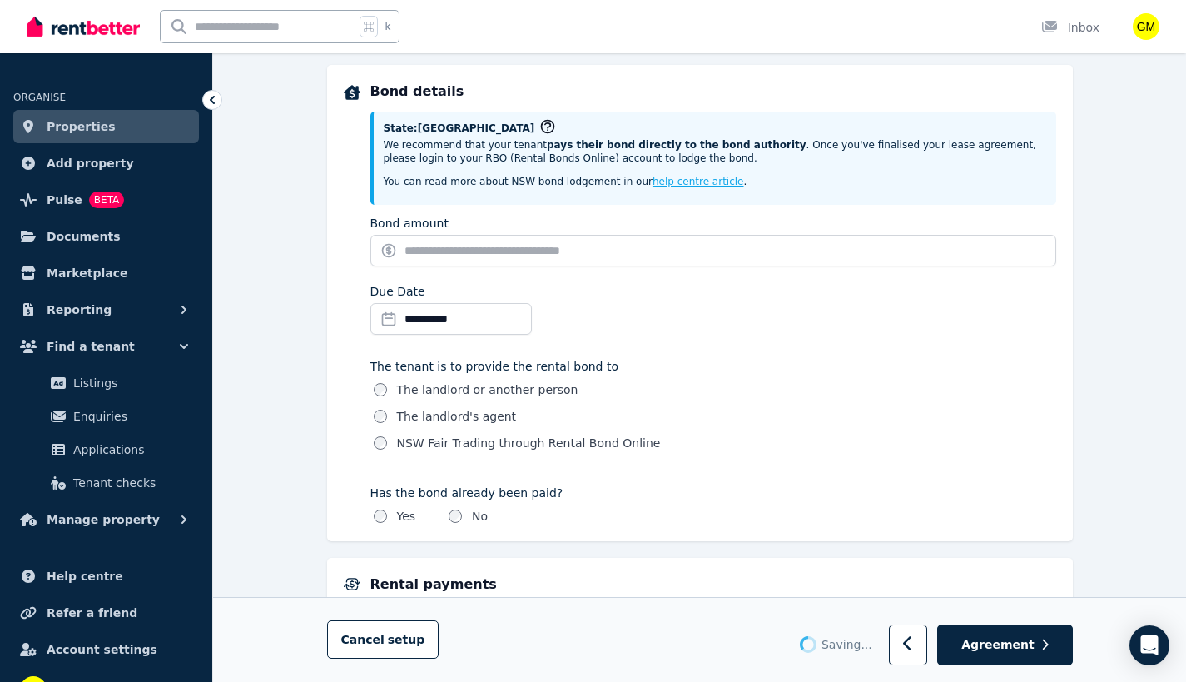
type input "*******"
click at [827, 382] on div "The landlord or another person" at bounding box center [715, 389] width 683 height 17
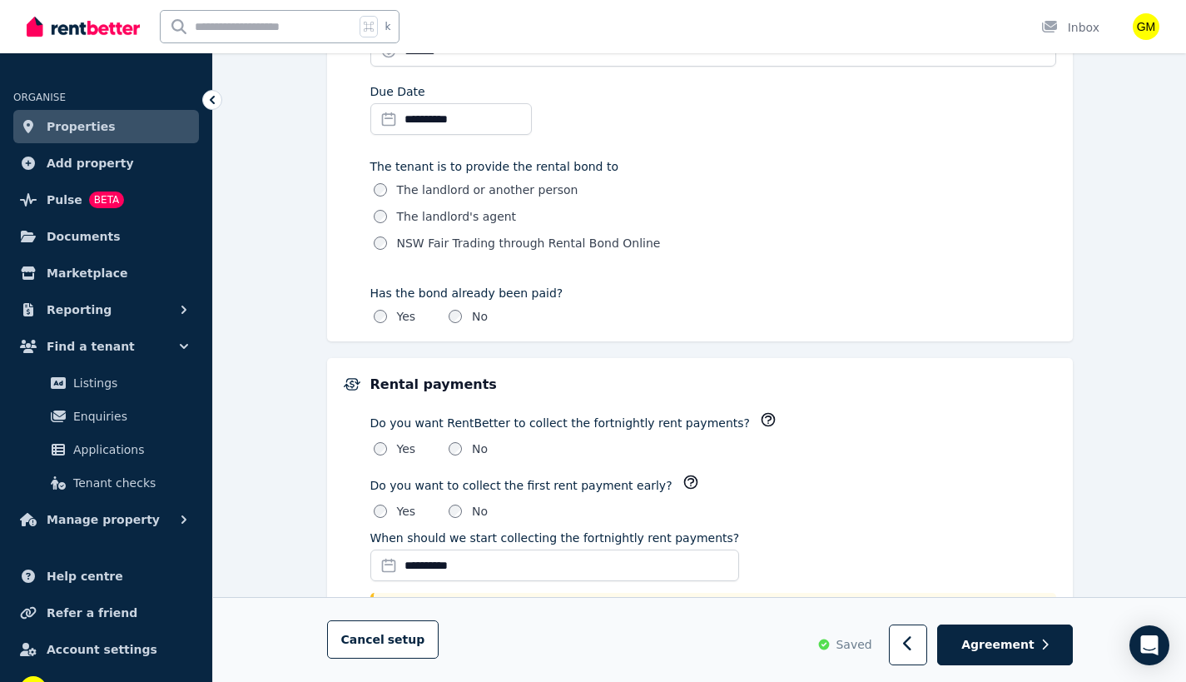
scroll to position [1099, 0]
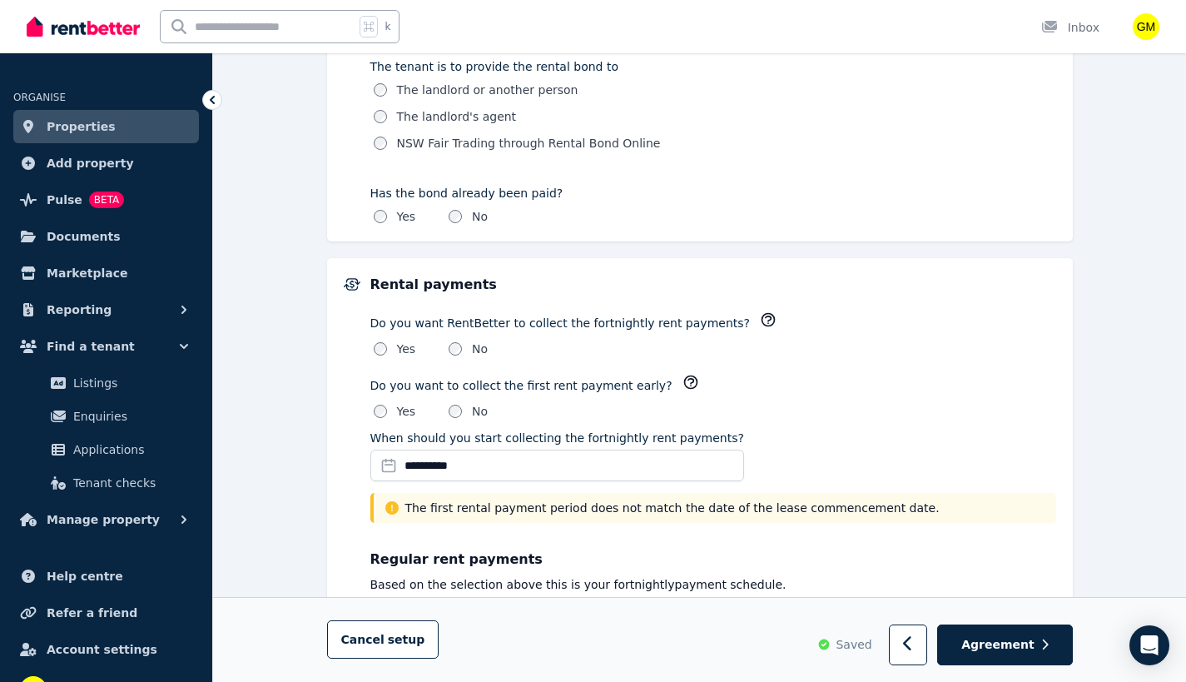
click at [683, 383] on icon "button" at bounding box center [691, 382] width 17 height 17
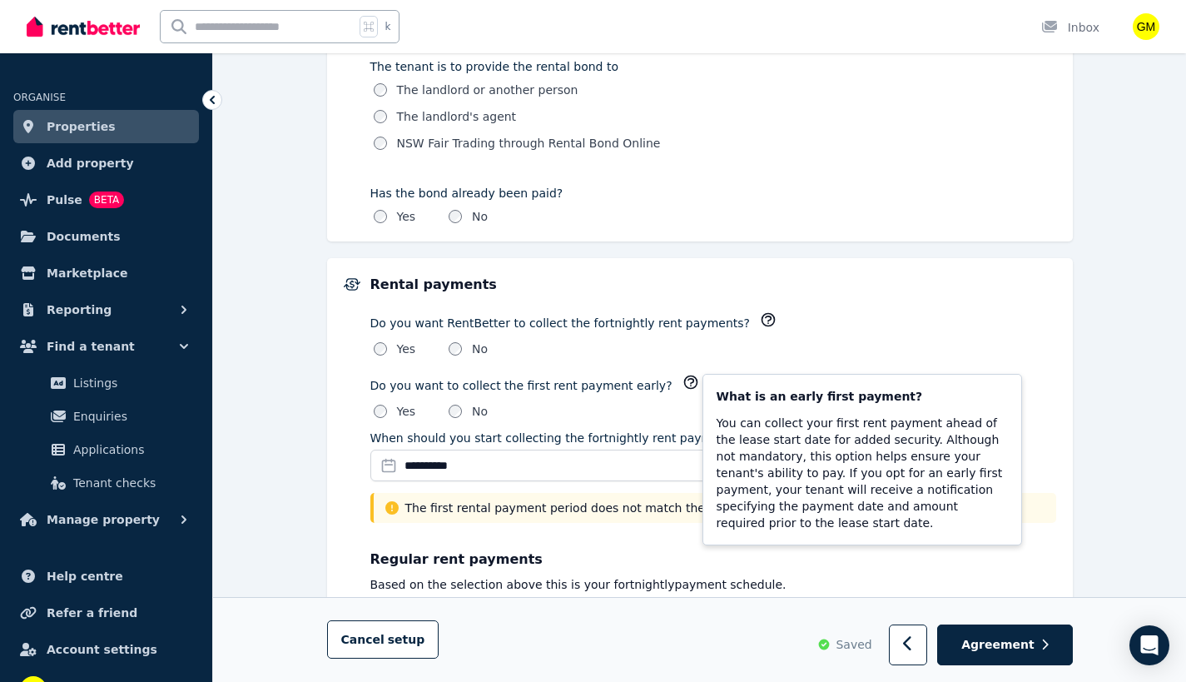
click at [1052, 462] on div "**********" at bounding box center [713, 459] width 686 height 58
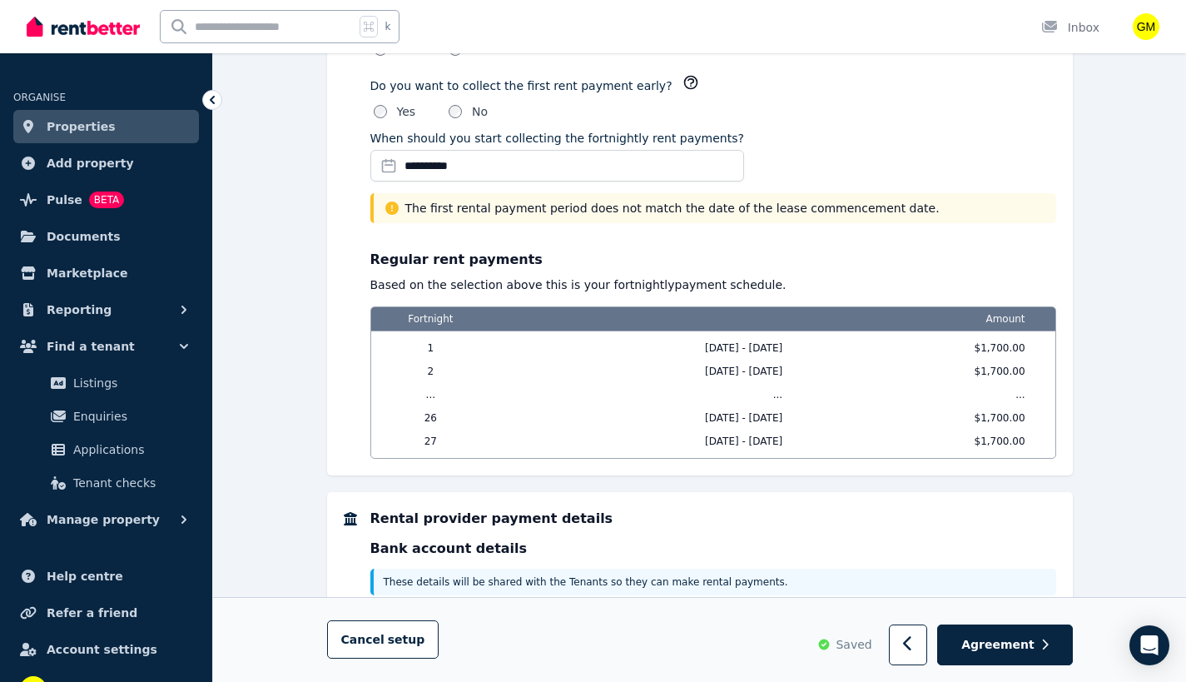
scroll to position [1495, 0]
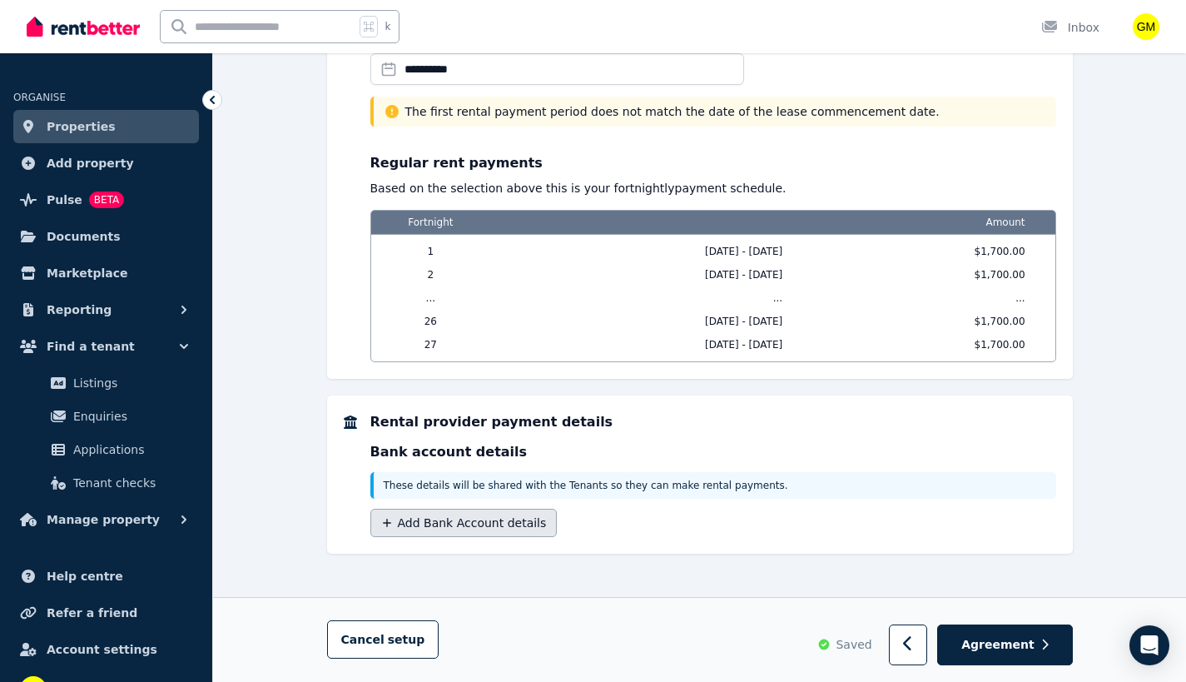
click at [474, 519] on button "Add Bank Account details" at bounding box center [463, 523] width 187 height 28
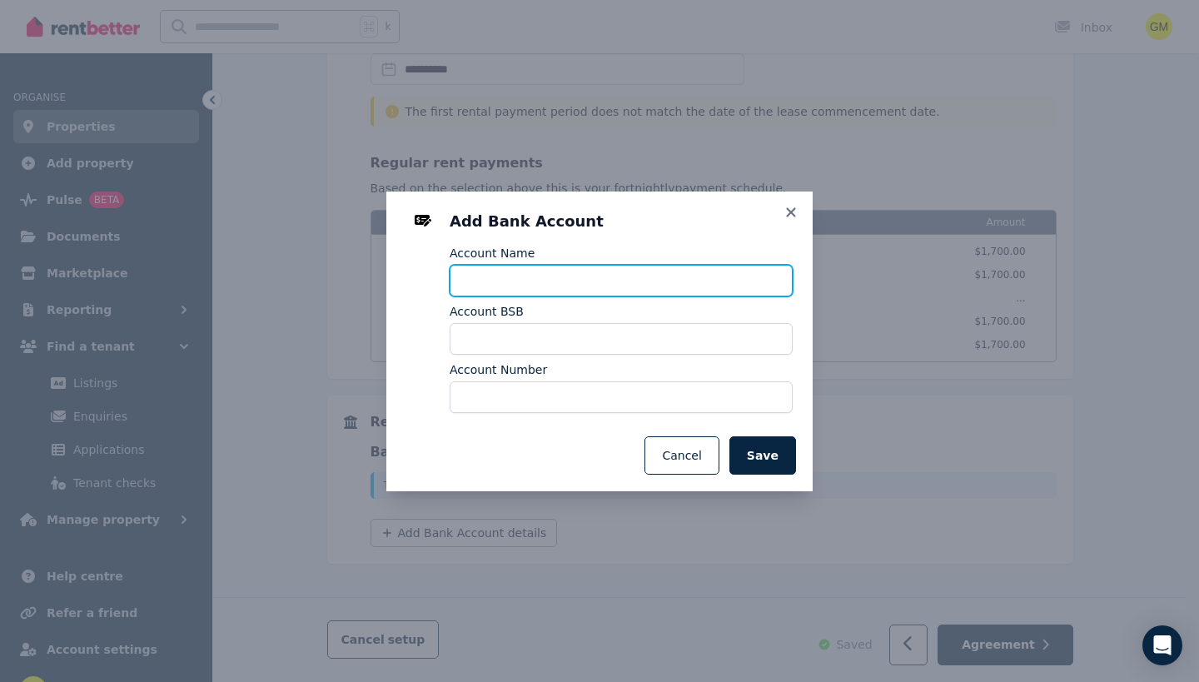
click at [557, 279] on input "Account Name" at bounding box center [621, 281] width 343 height 32
type input "**********"
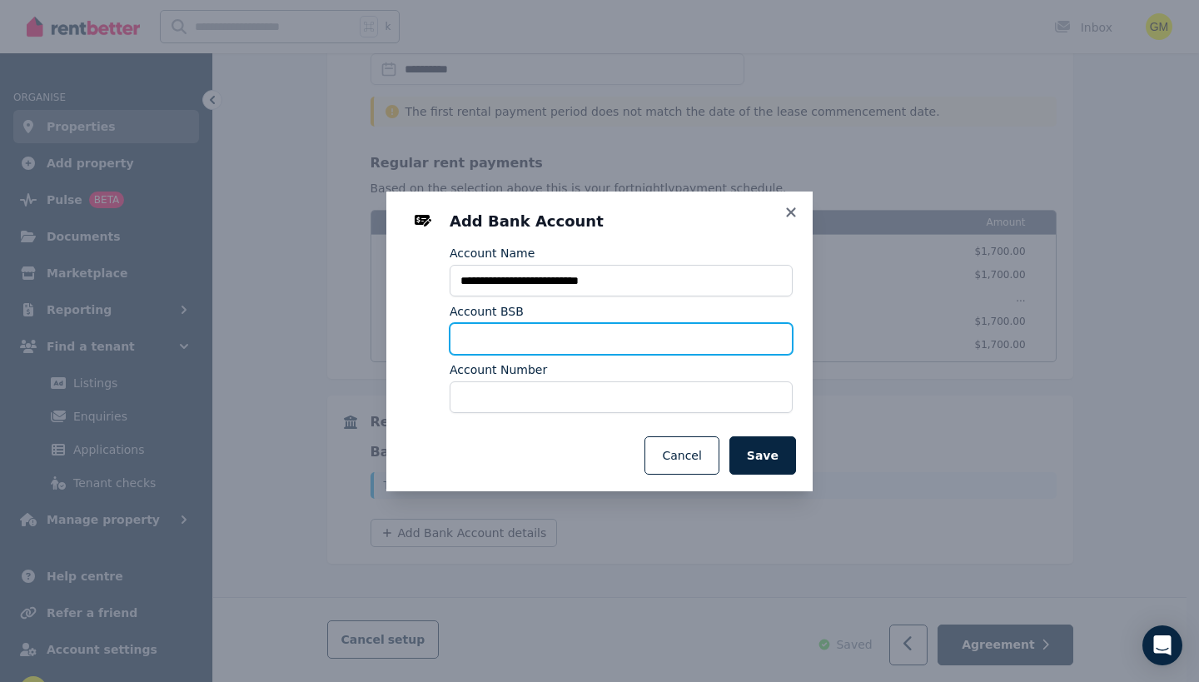
type input "*"
type input "******"
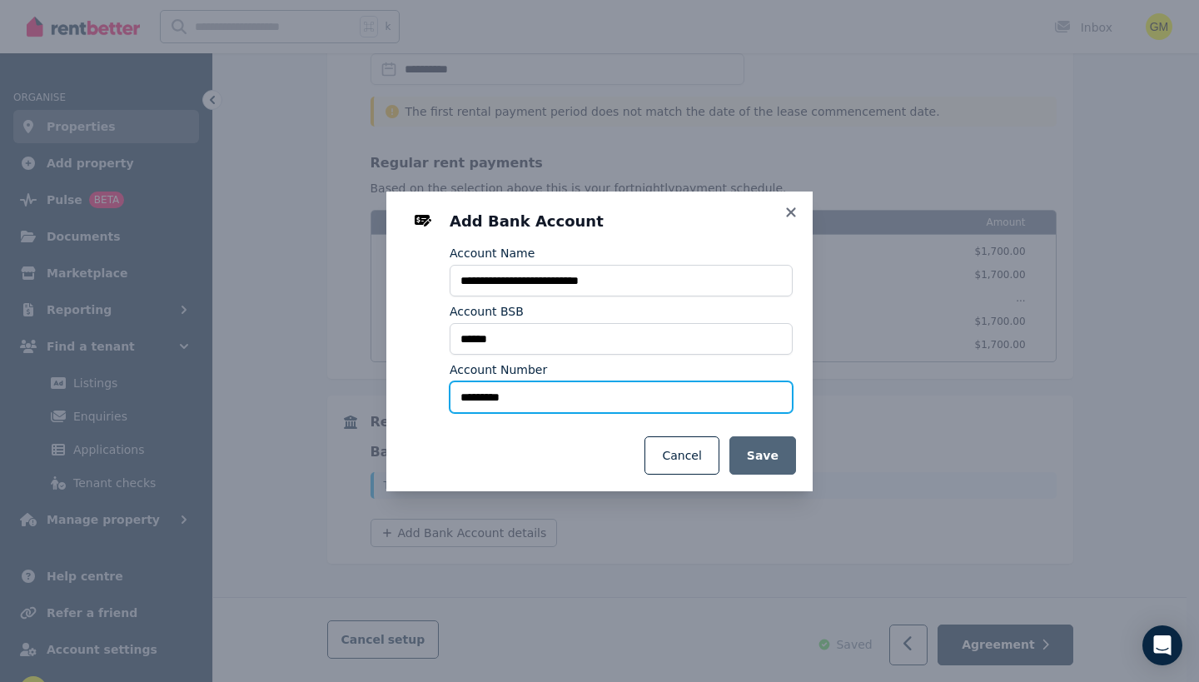
type input "*********"
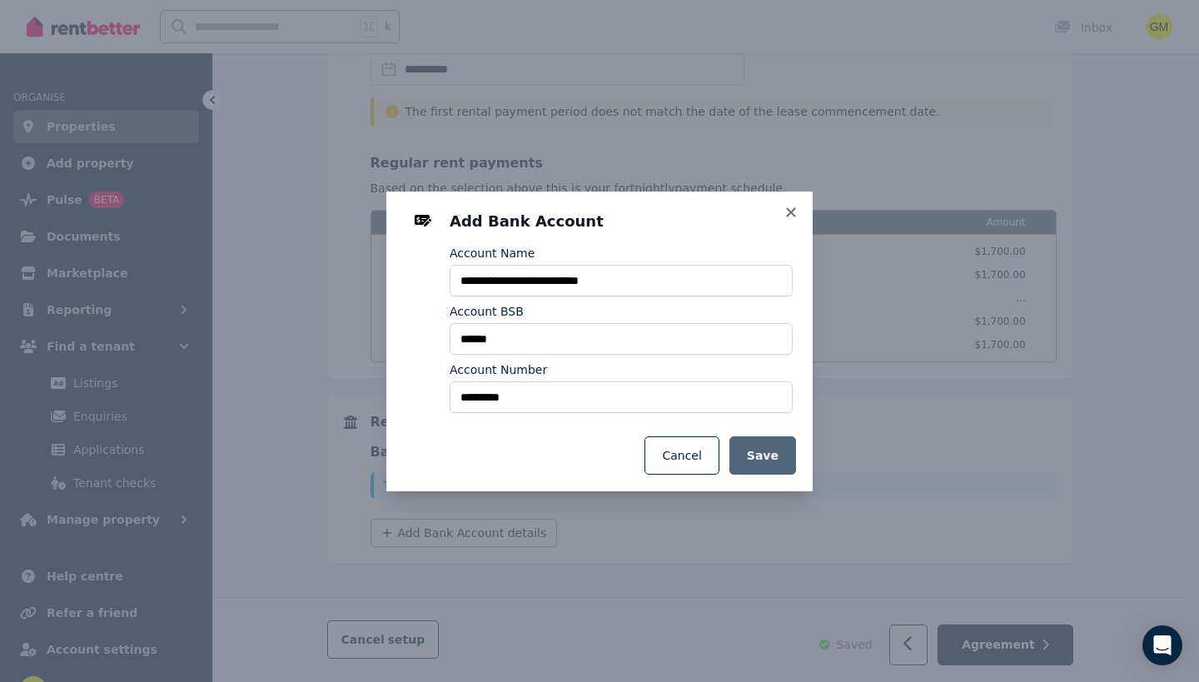
click at [773, 460] on button "Save" at bounding box center [762, 455] width 67 height 38
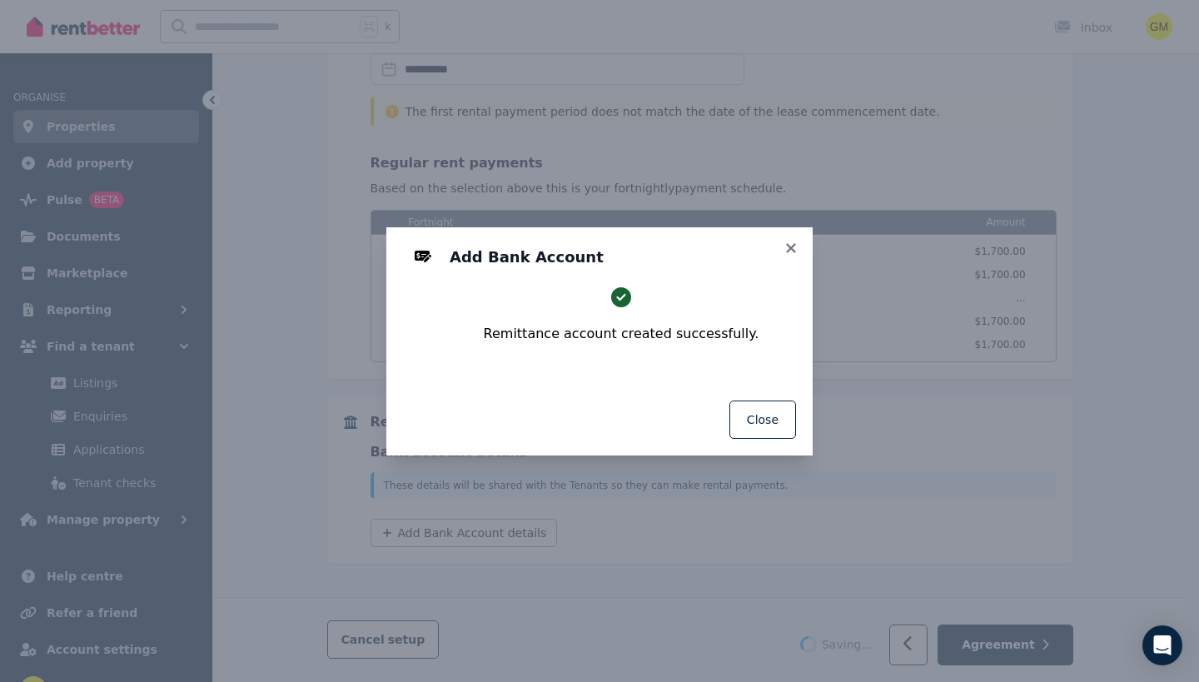
select select "**********"
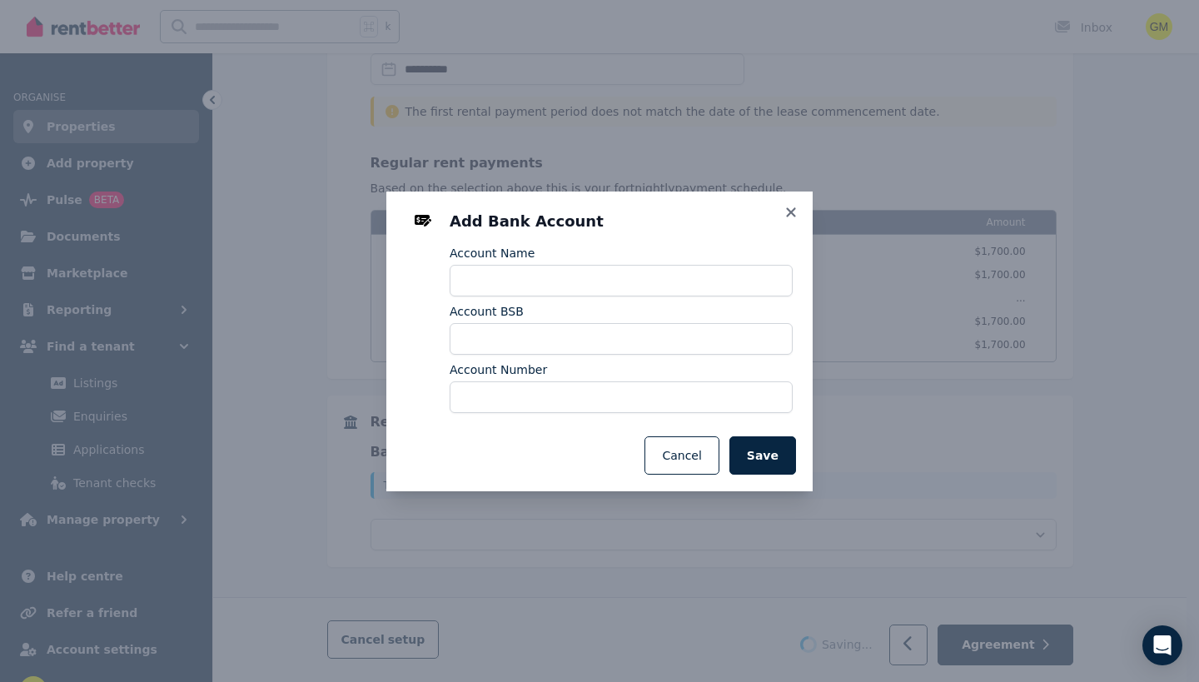
select select "**********"
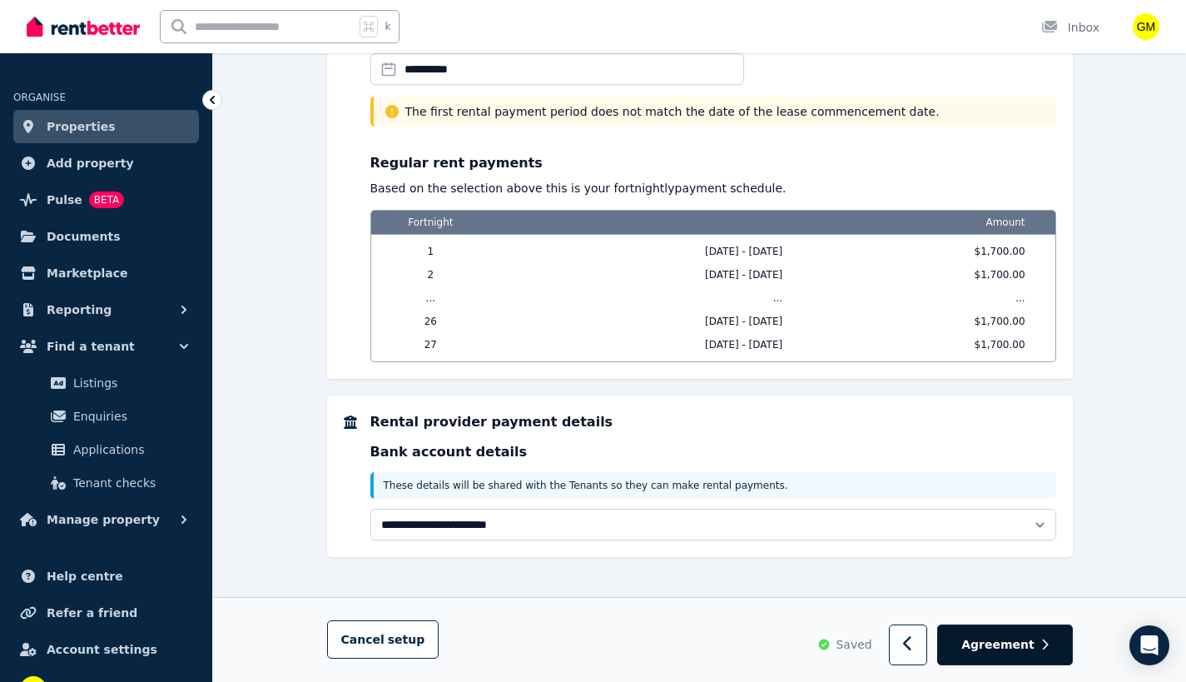
click at [1009, 640] on span "Agreement" at bounding box center [998, 645] width 73 height 17
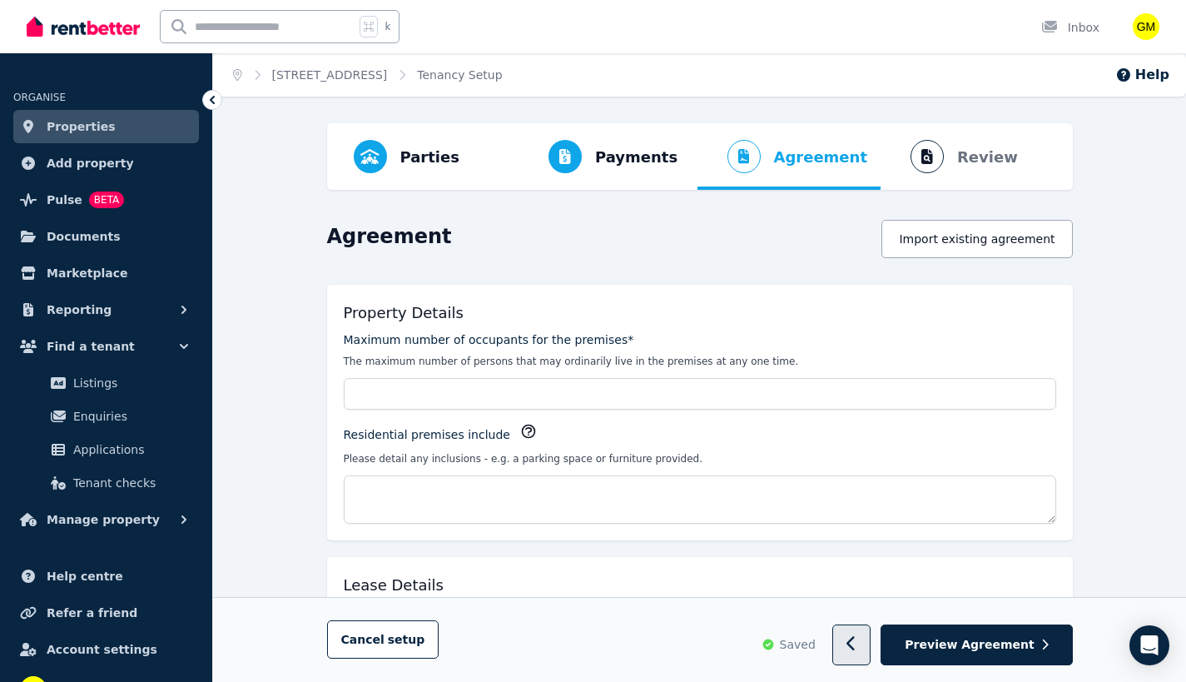
click at [855, 644] on icon "button" at bounding box center [851, 644] width 8 height 15
select select "**********"
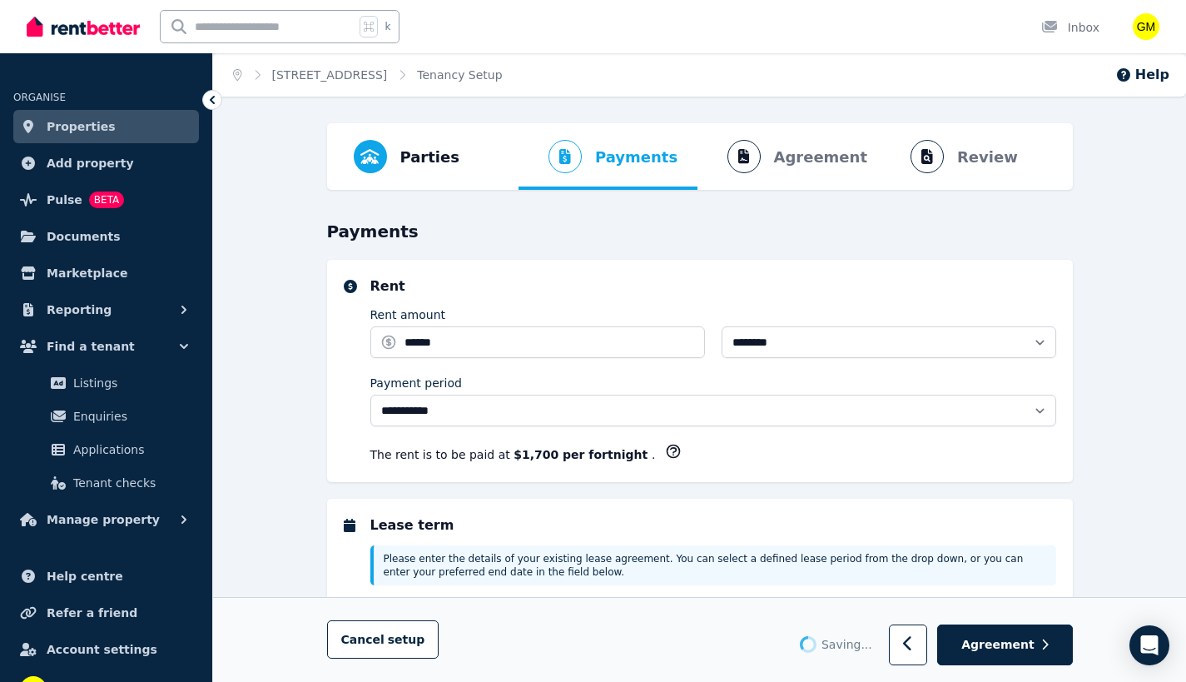
select select "**********"
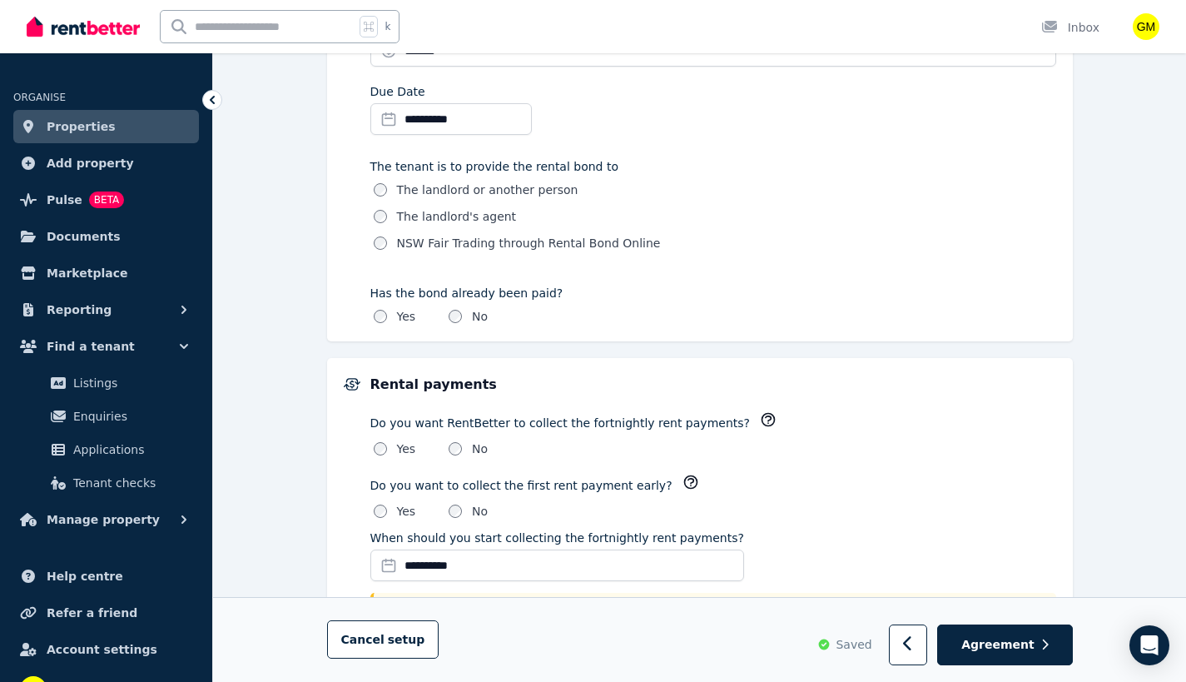
scroll to position [1099, 0]
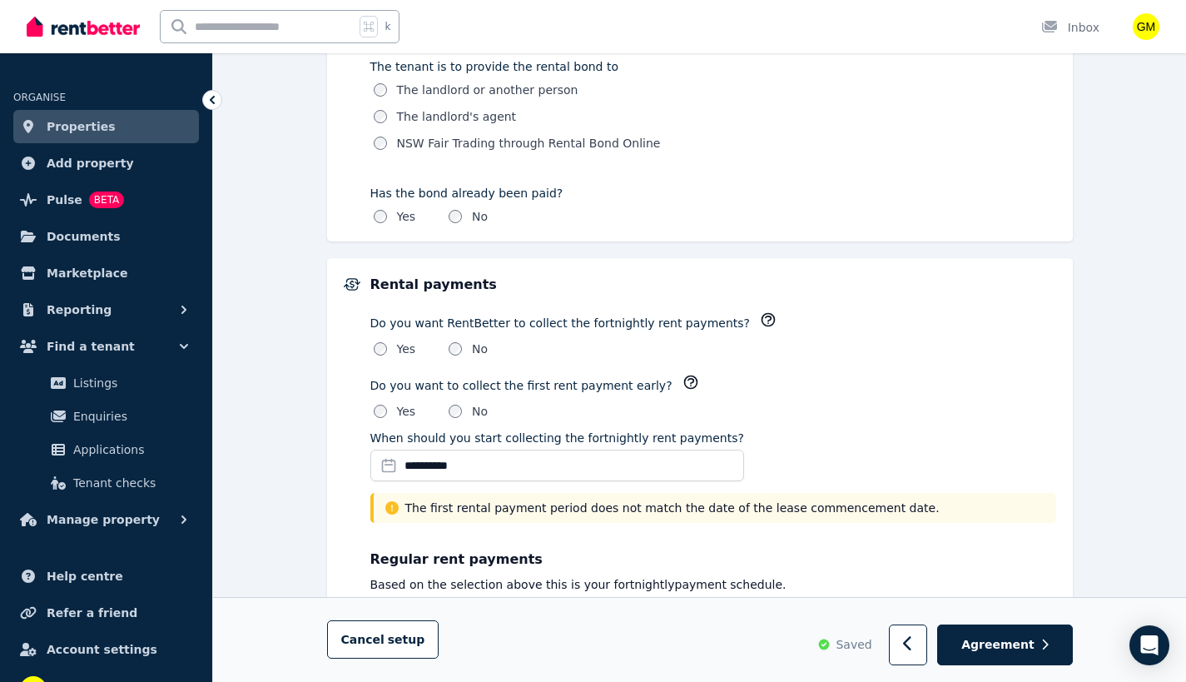
click at [477, 464] on input "**********" at bounding box center [557, 466] width 374 height 32
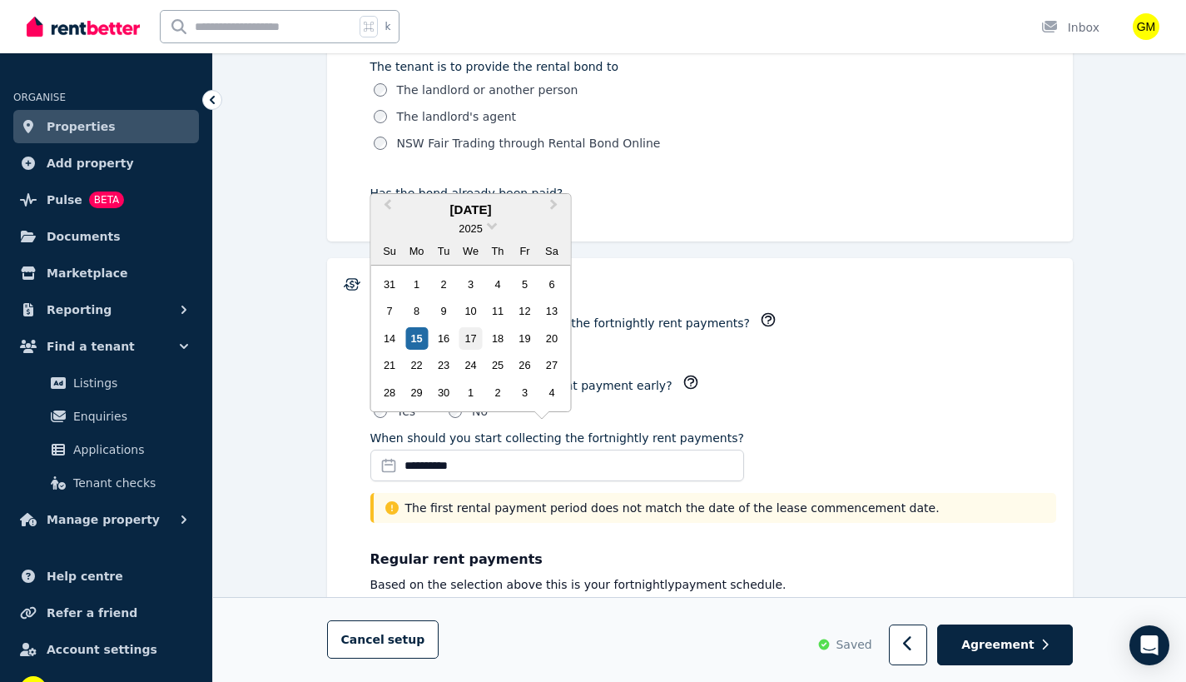
click at [463, 341] on div "17" at bounding box center [471, 338] width 22 height 22
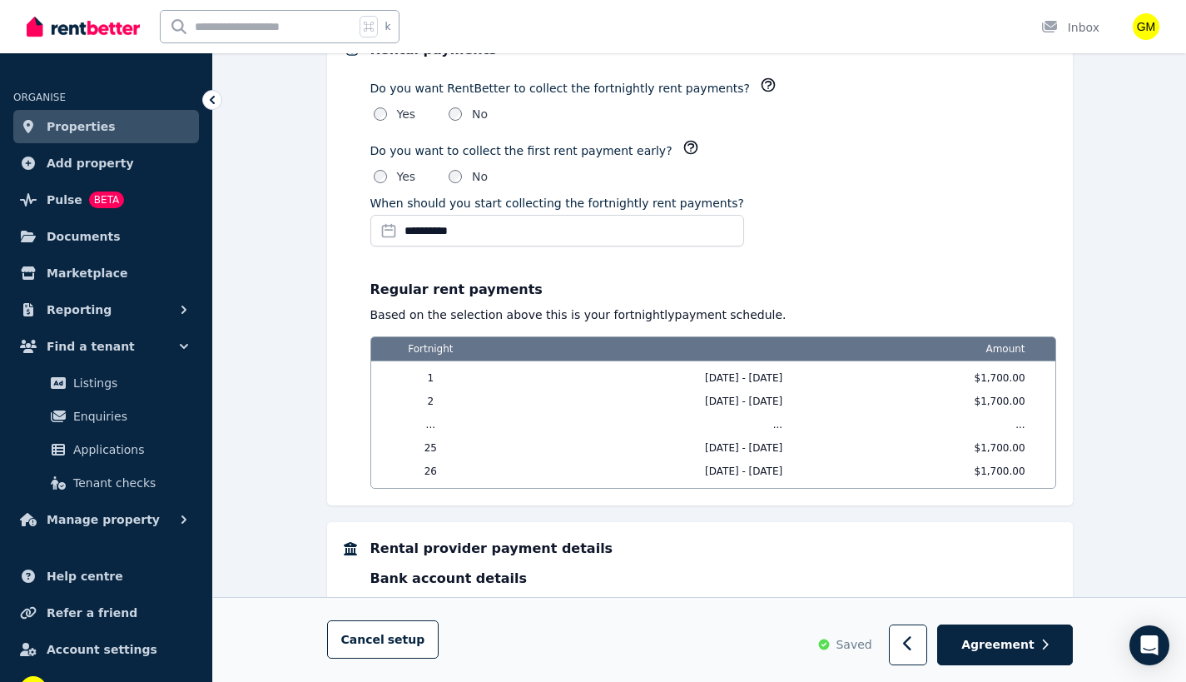
scroll to position [1429, 0]
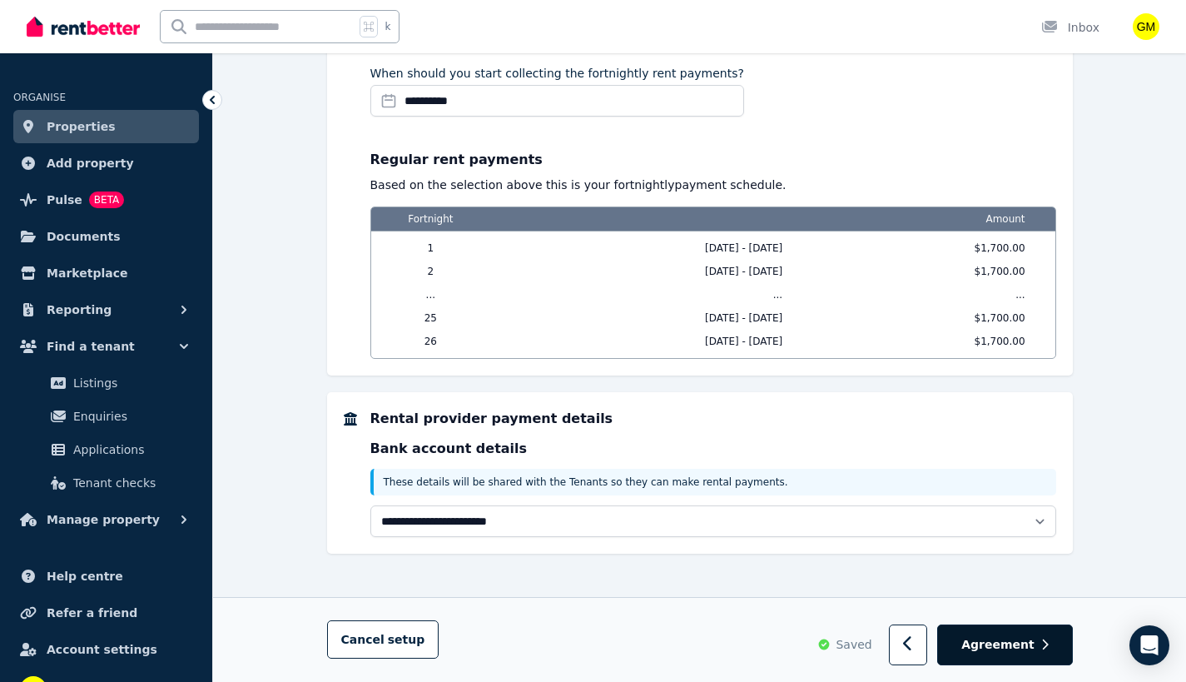
click at [1015, 645] on span "Agreement" at bounding box center [998, 645] width 73 height 17
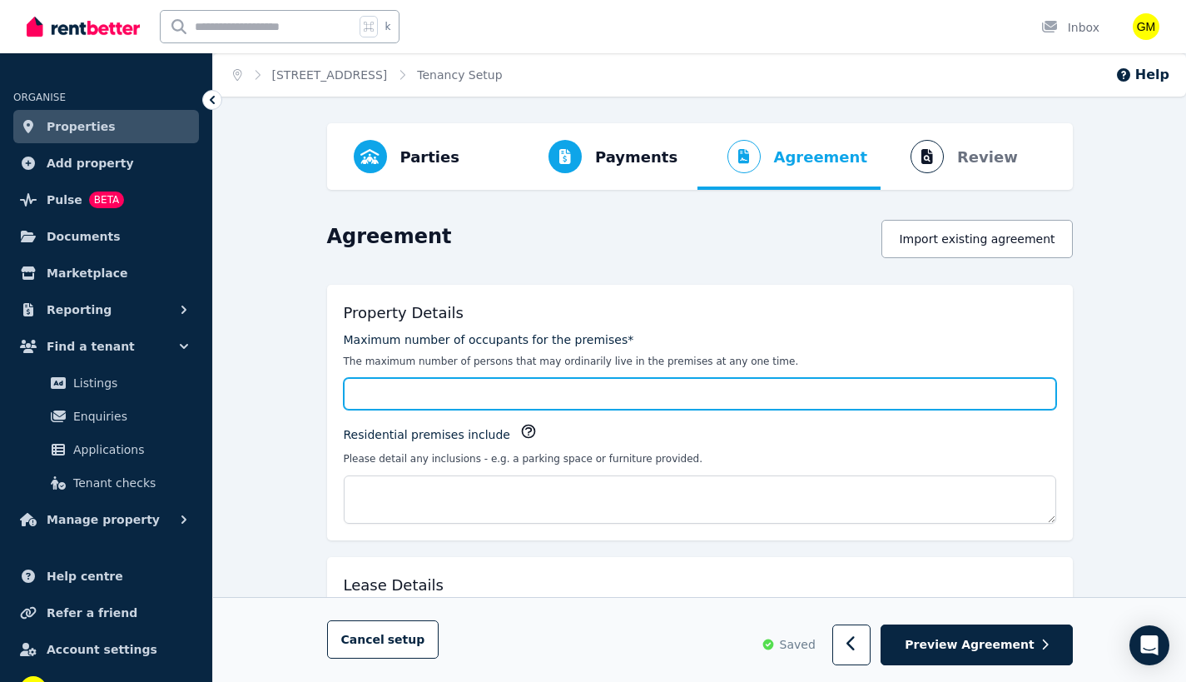
click at [547, 400] on input "Maximum number of occupants for the premises*" at bounding box center [700, 394] width 713 height 32
type input "*"
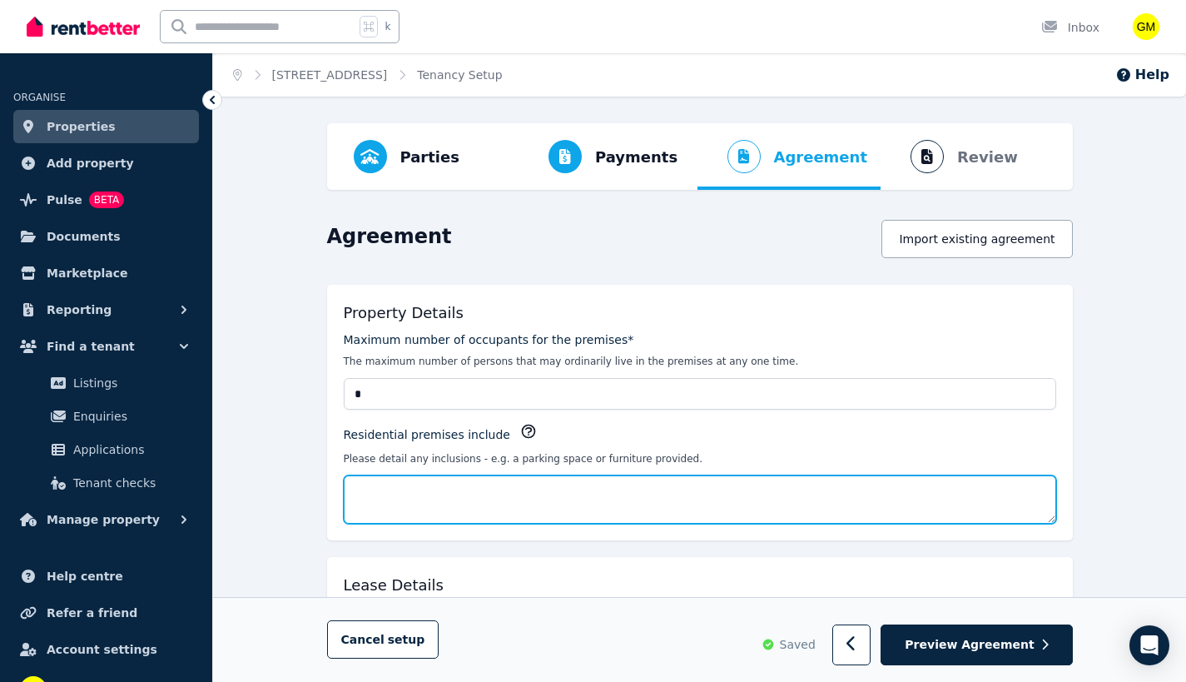
click at [423, 493] on textarea "Residential premises include" at bounding box center [700, 499] width 713 height 48
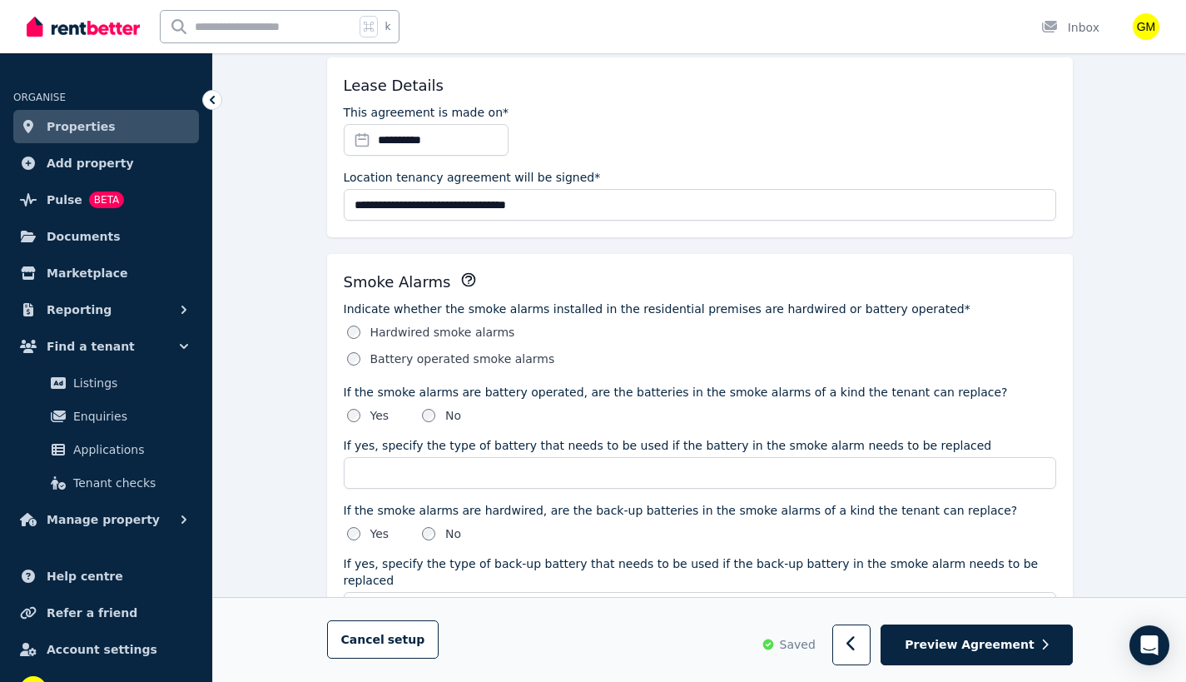
scroll to position [599, 0]
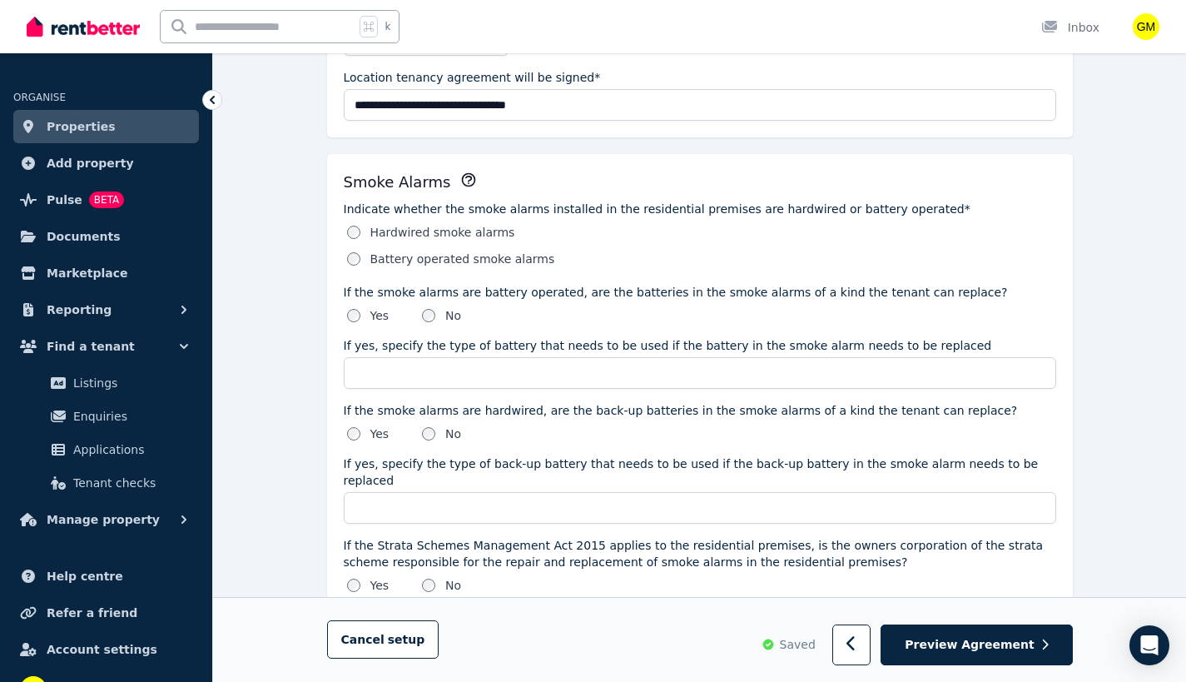
drag, startPoint x: 360, startPoint y: 316, endPoint x: 368, endPoint y: 321, distance: 8.6
click at [360, 317] on div "Yes" at bounding box center [368, 315] width 42 height 17
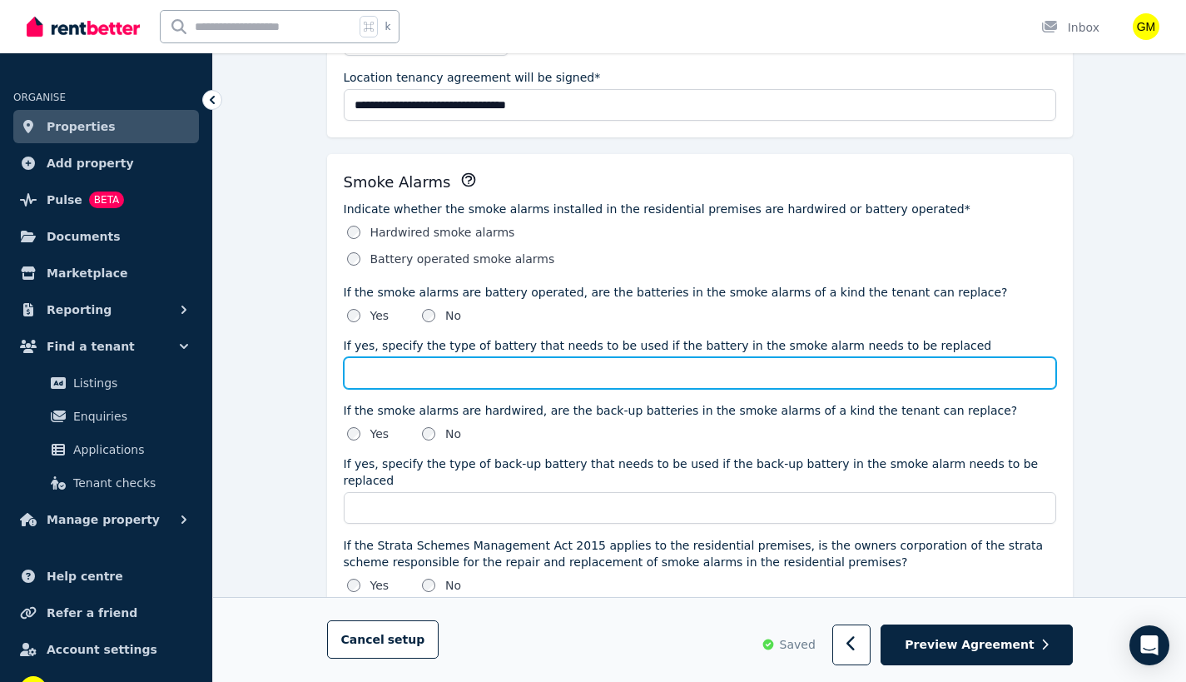
click at [439, 385] on input "If yes, specify the type of battery that needs to be used if the battery in the…" at bounding box center [700, 373] width 713 height 32
type input "**"
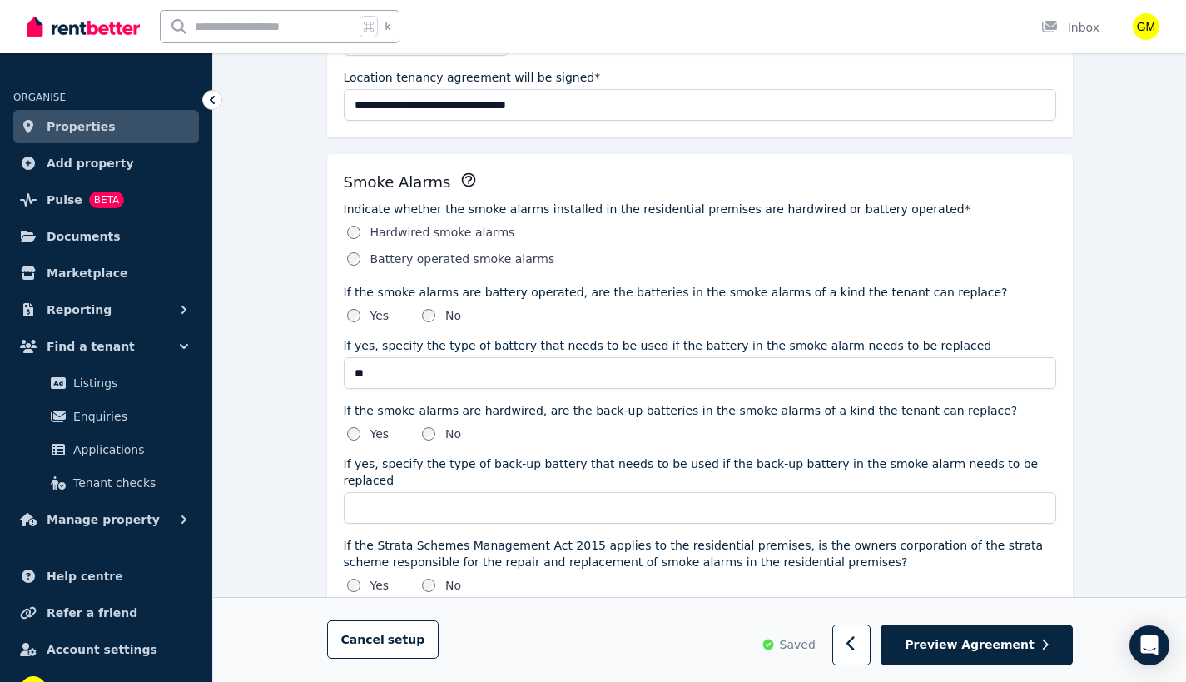
click at [447, 311] on label "No" at bounding box center [453, 315] width 16 height 17
click at [367, 314] on div "Yes" at bounding box center [368, 315] width 42 height 17
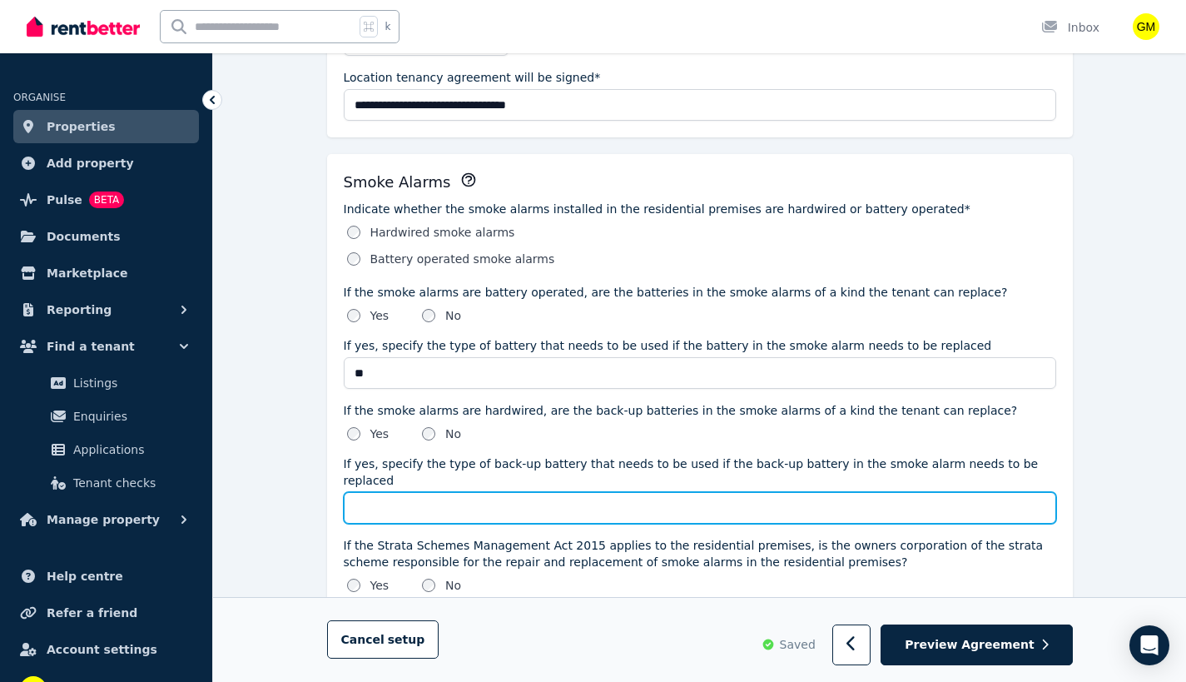
click at [391, 492] on input "If yes, specify the type of back-up battery that needs to be used if the back-u…" at bounding box center [700, 508] width 713 height 32
type input "**"
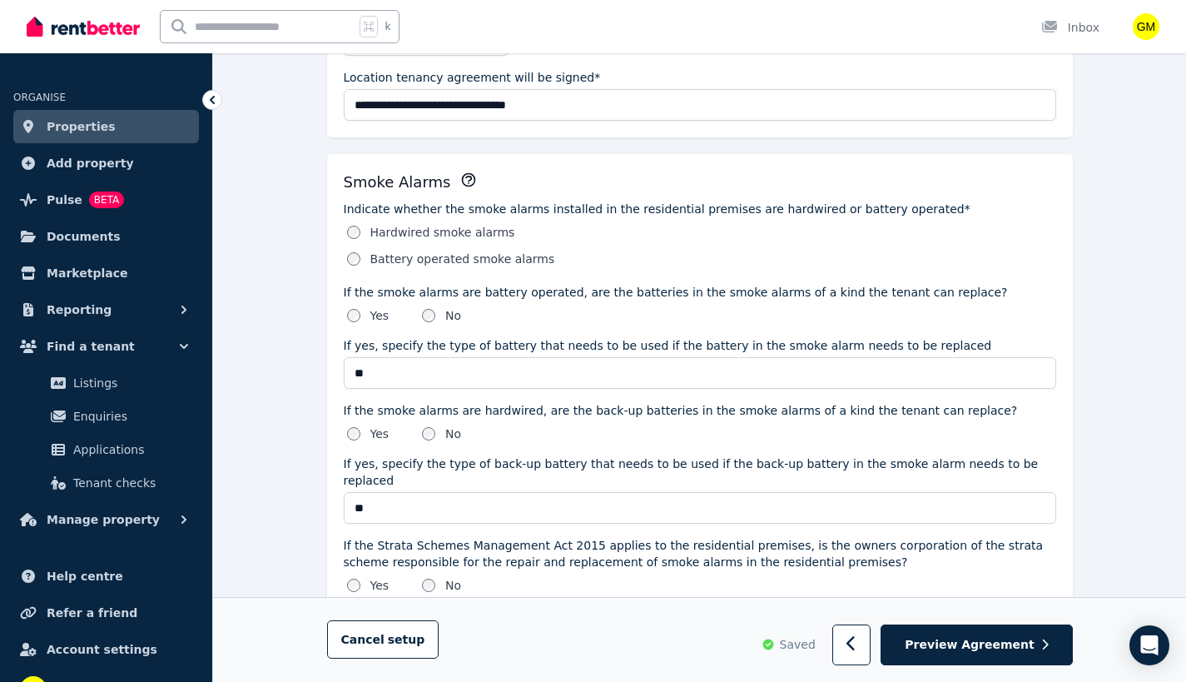
click at [580, 419] on div "If the smoke alarms are hardwired, are the back-up batteries in the smoke alarm…" at bounding box center [700, 422] width 713 height 40
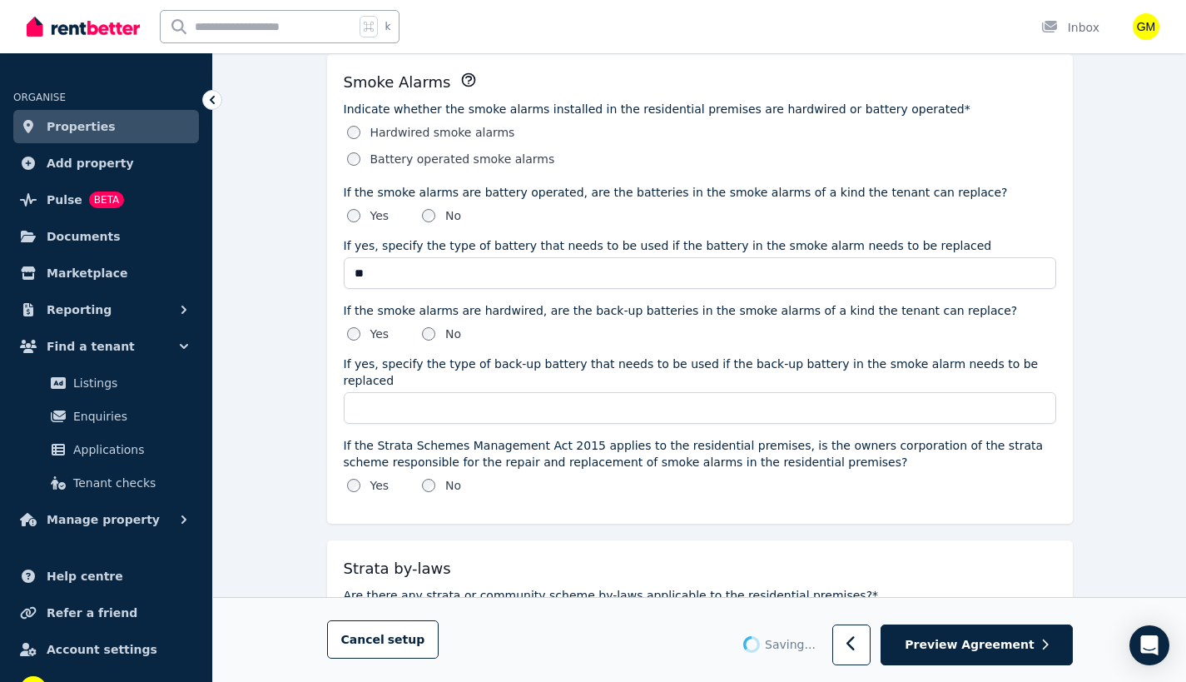
type input "**"
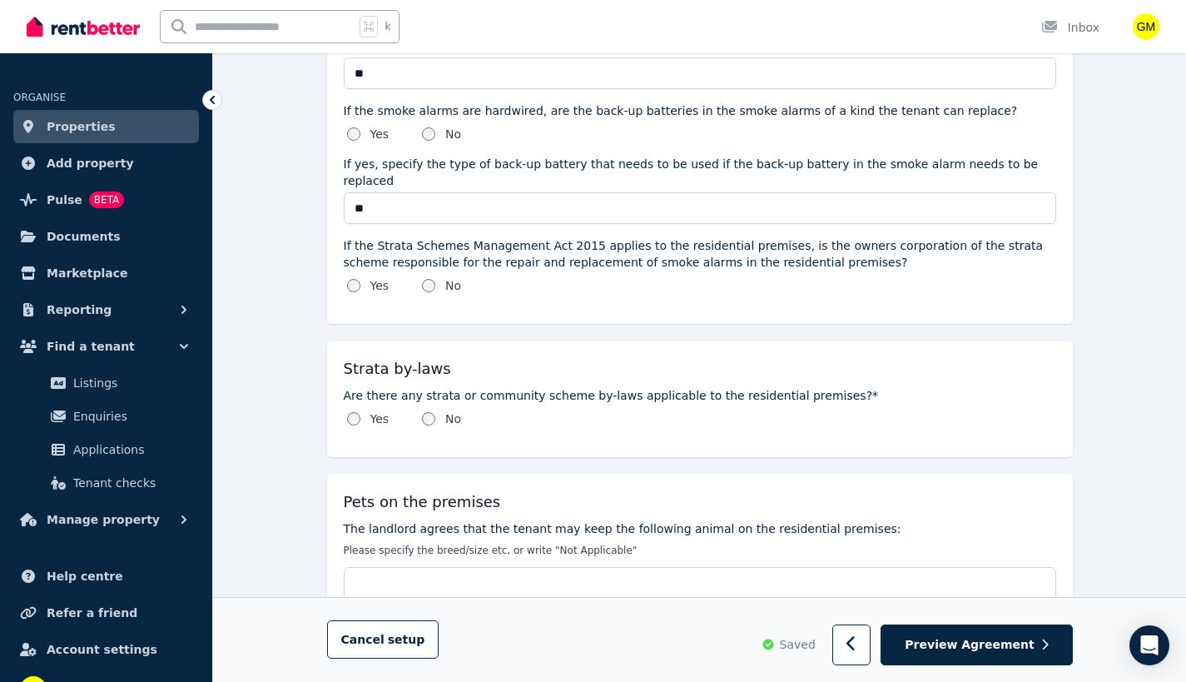
scroll to position [999, 0]
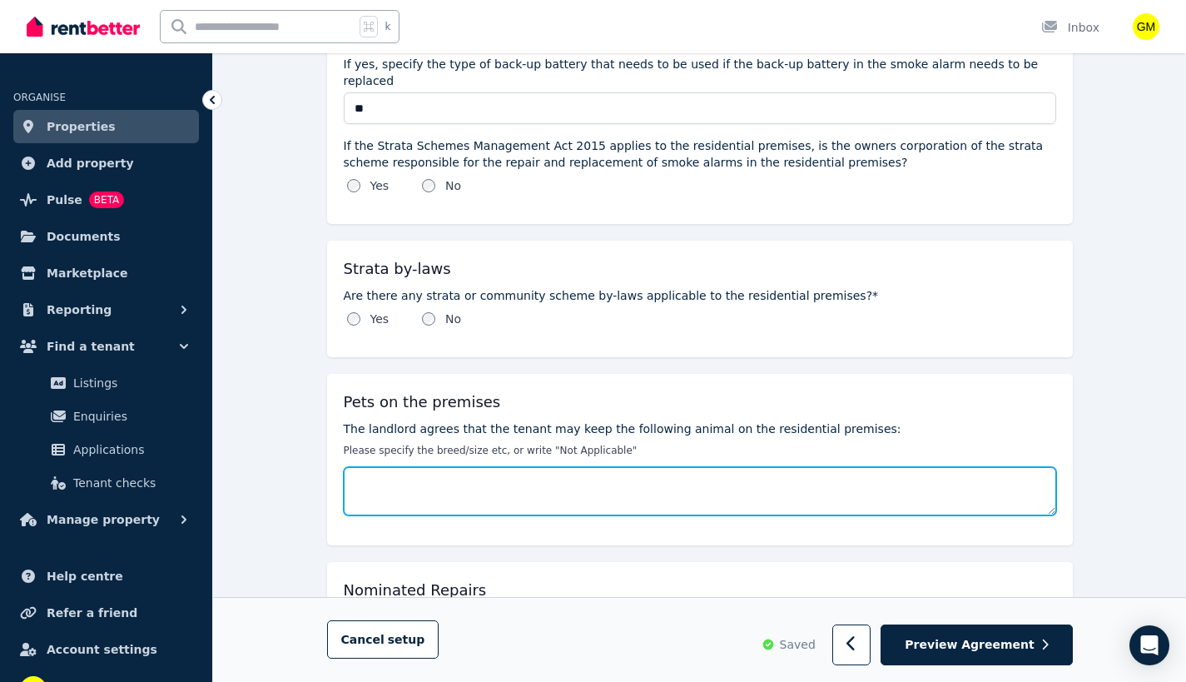
click at [475, 475] on textarea "The landlord agrees that the tenant may keep the following animal on the reside…" at bounding box center [700, 491] width 713 height 48
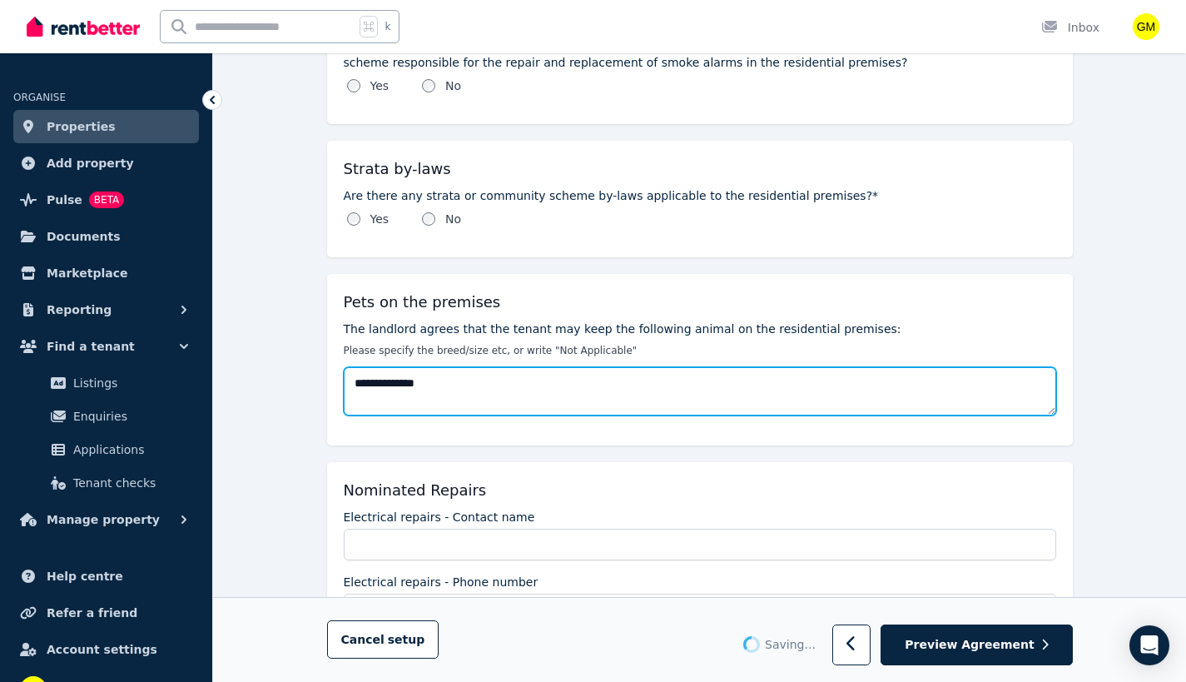
scroll to position [1199, 0]
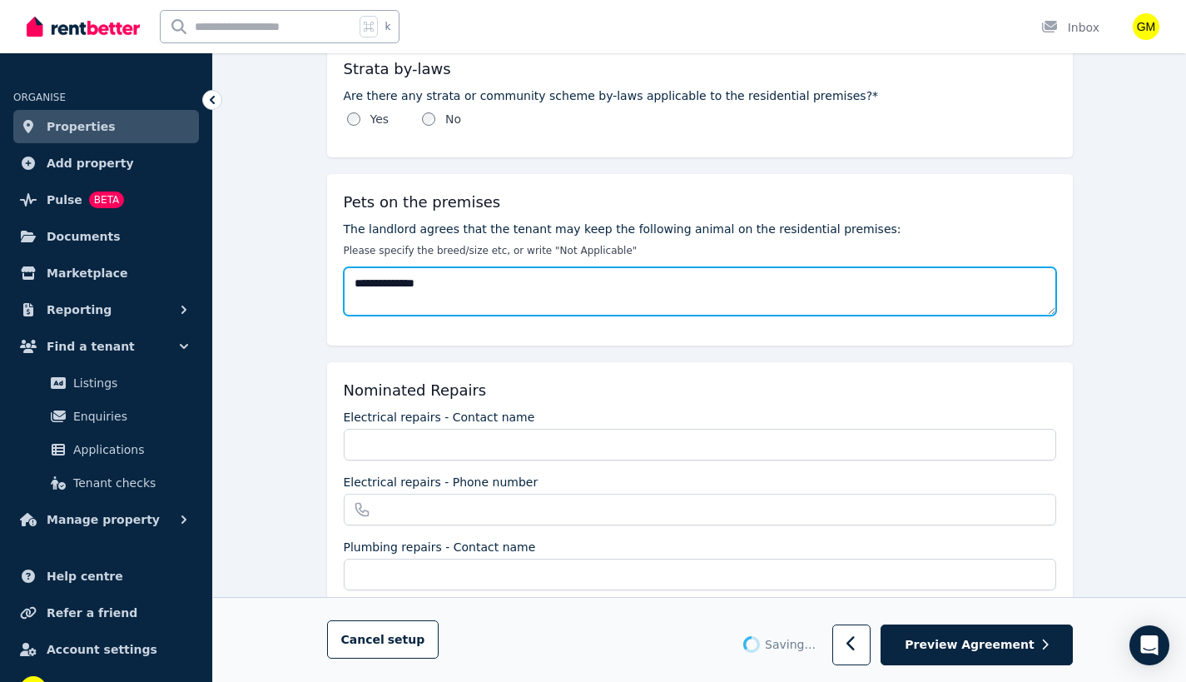
type textarea "**********"
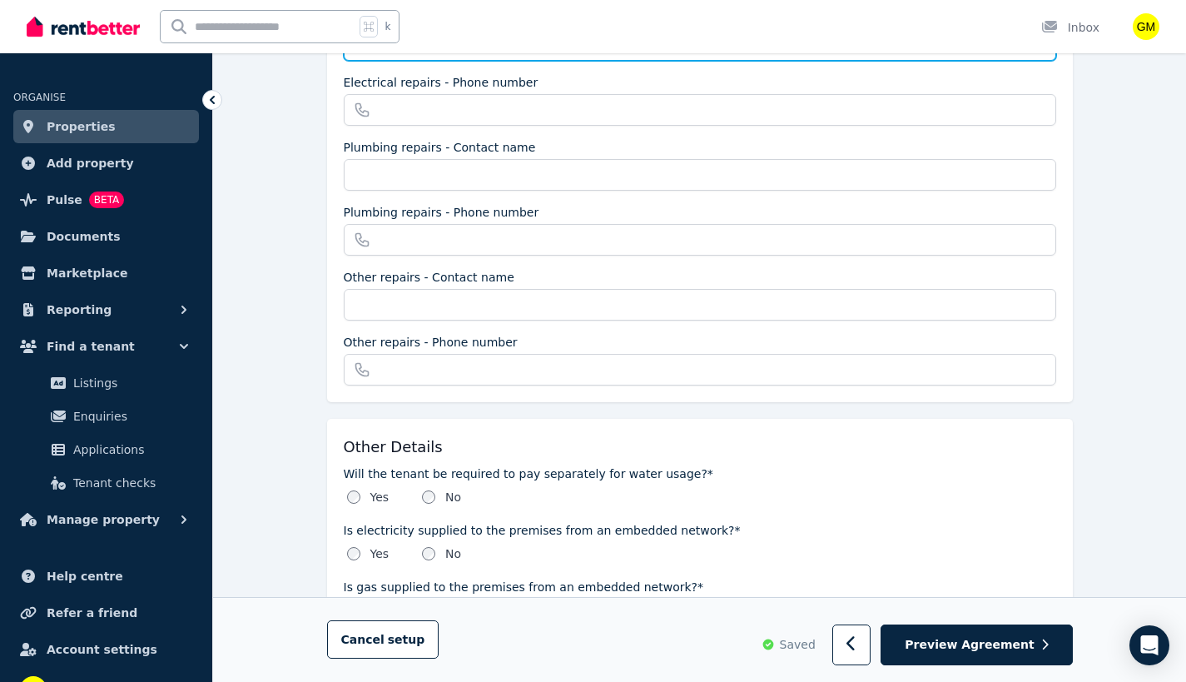
scroll to position [1698, 0]
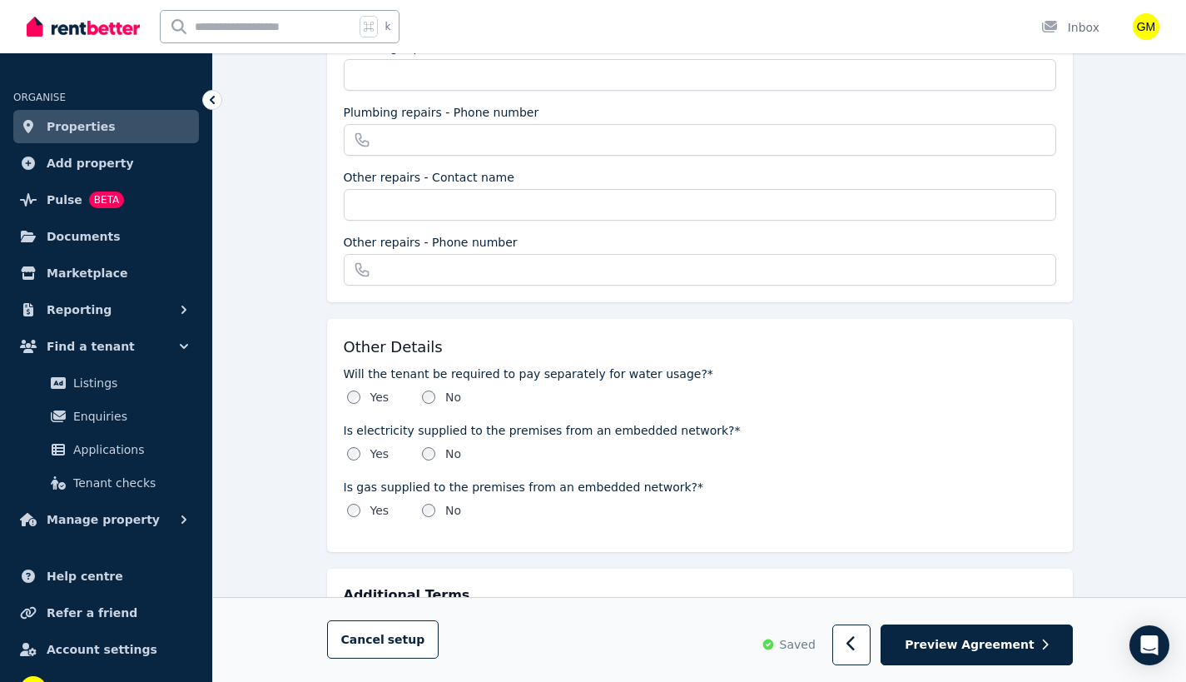
click at [448, 445] on label "No" at bounding box center [453, 453] width 16 height 17
click at [440, 483] on div "Is gas supplied to the premises from an embedded network?* Yes No" at bounding box center [700, 499] width 713 height 40
click at [436, 502] on div "No" at bounding box center [441, 510] width 39 height 17
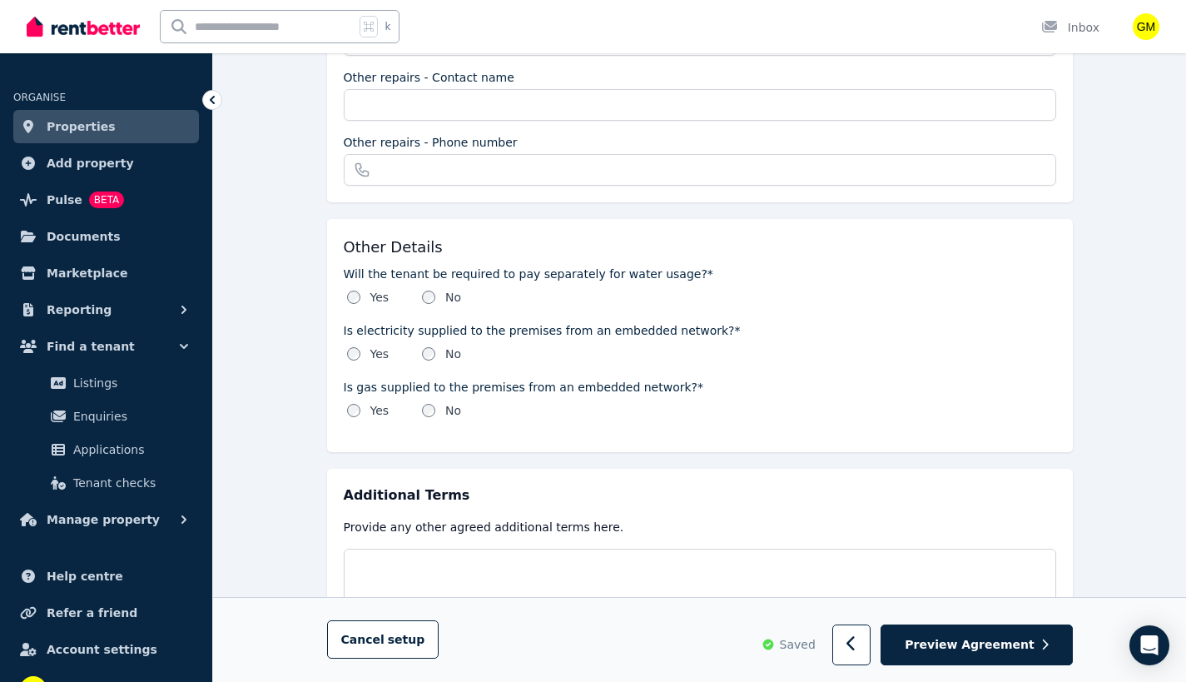
scroll to position [1891, 0]
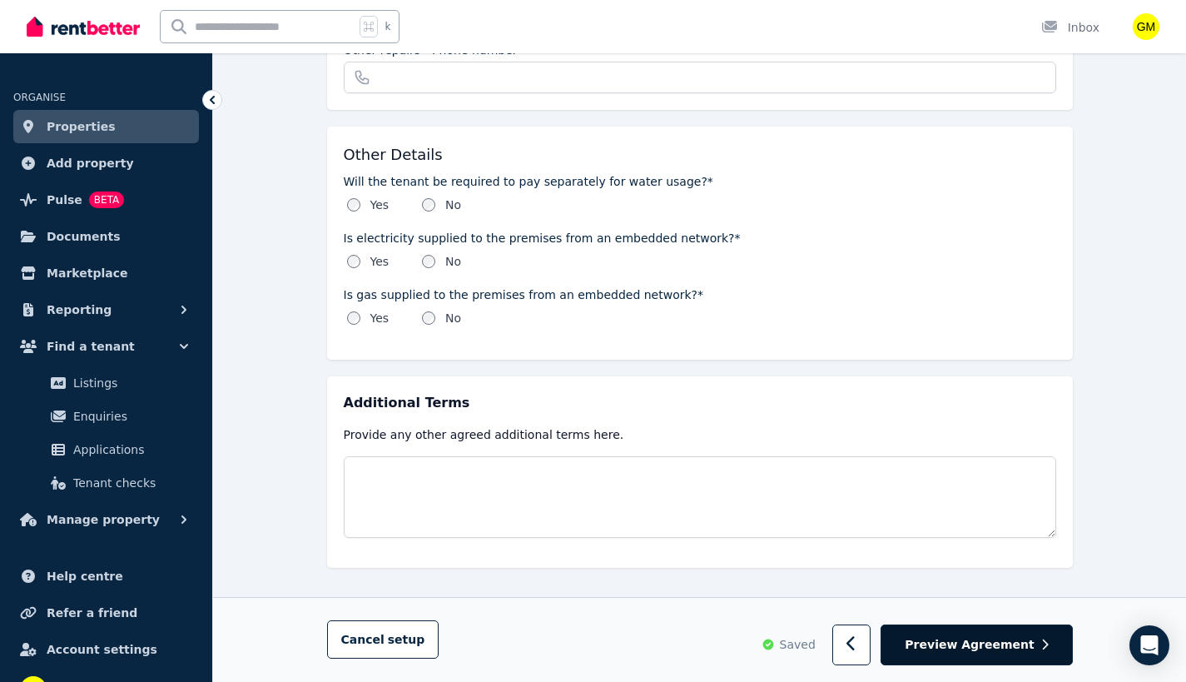
click at [1022, 654] on button "Preview Agreement" at bounding box center [976, 645] width 191 height 41
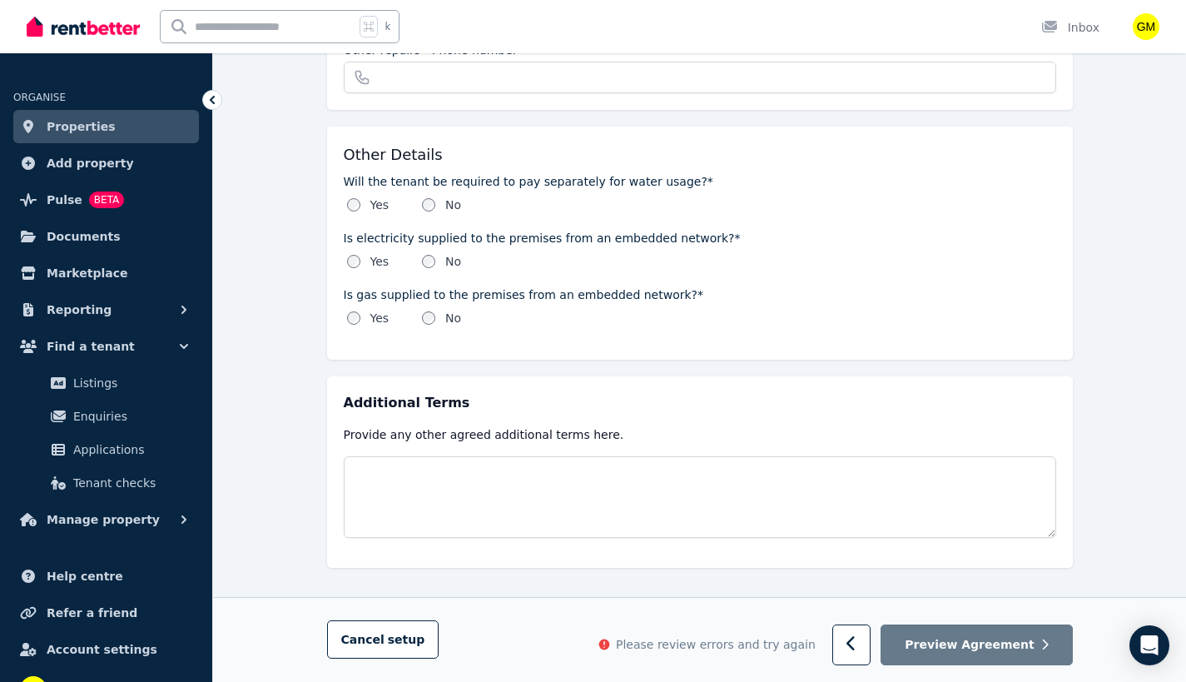
click at [813, 547] on div "Additional Terms Provide any other agreed additional terms here." at bounding box center [700, 471] width 746 height 191
click at [940, 632] on button "Preview Agreement" at bounding box center [976, 645] width 191 height 41
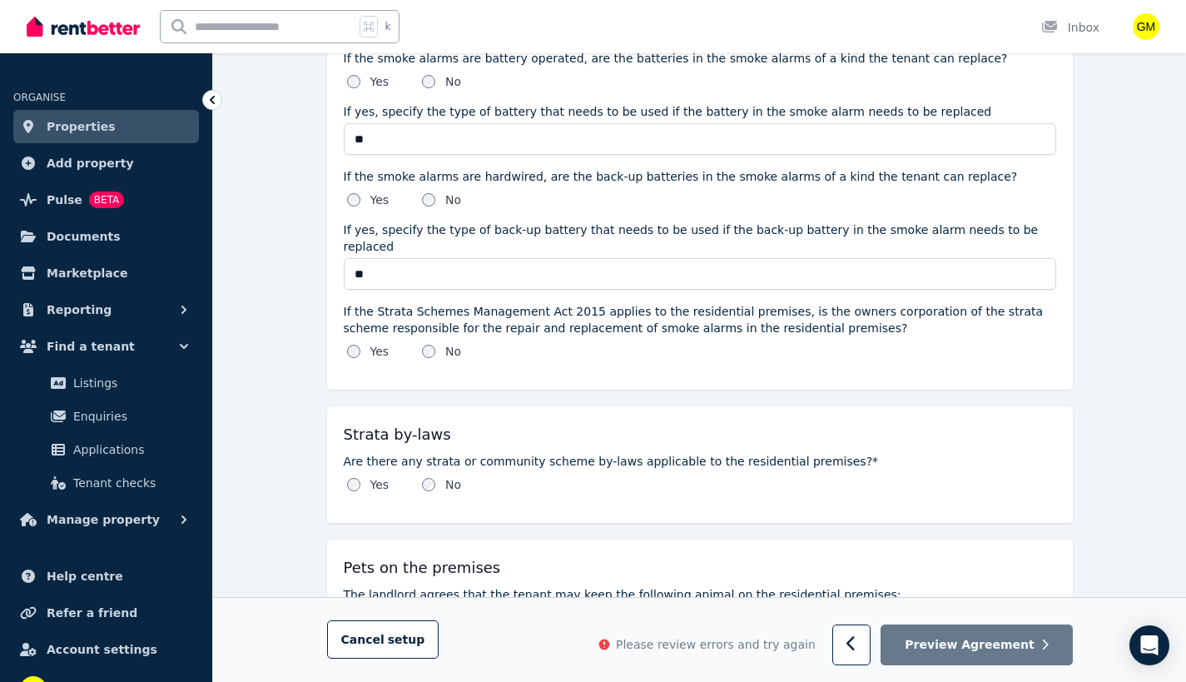
scroll to position [1825, 0]
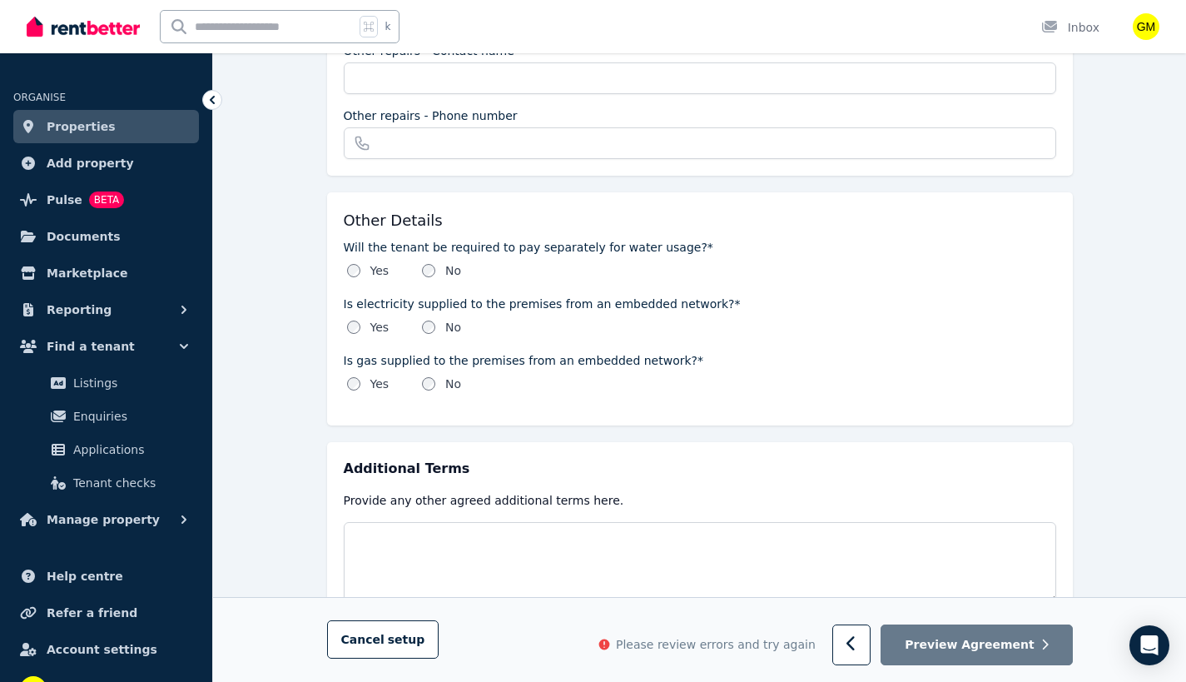
click at [752, 643] on span "Please review errors and try again" at bounding box center [716, 645] width 200 height 17
click at [634, 645] on div "Cancel setup Please review errors and try again Preview Agreement" at bounding box center [700, 640] width 746 height 51
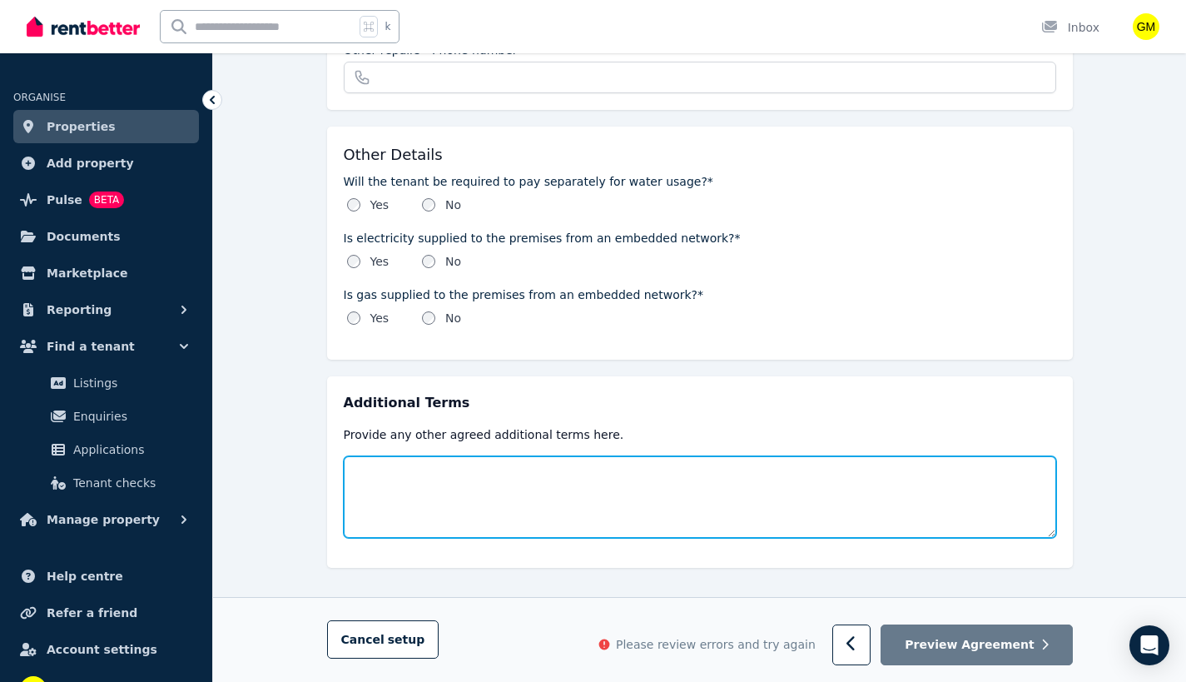
click at [457, 494] on textarea at bounding box center [700, 497] width 713 height 82
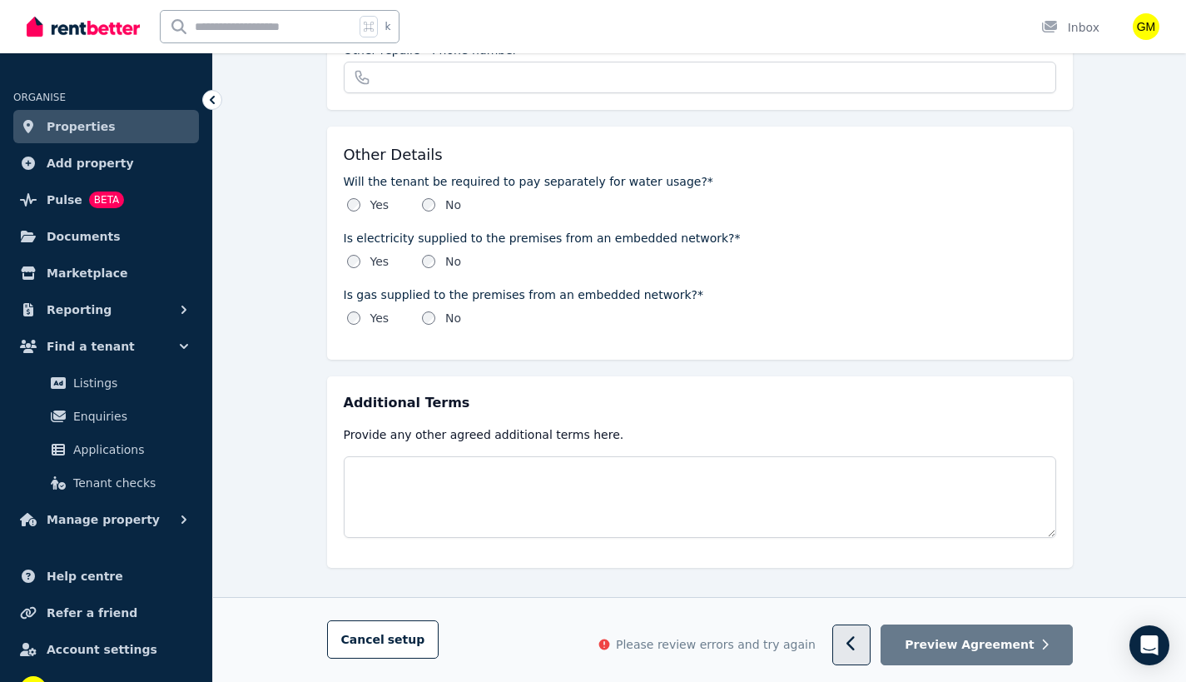
click at [872, 632] on button "button" at bounding box center [852, 645] width 39 height 41
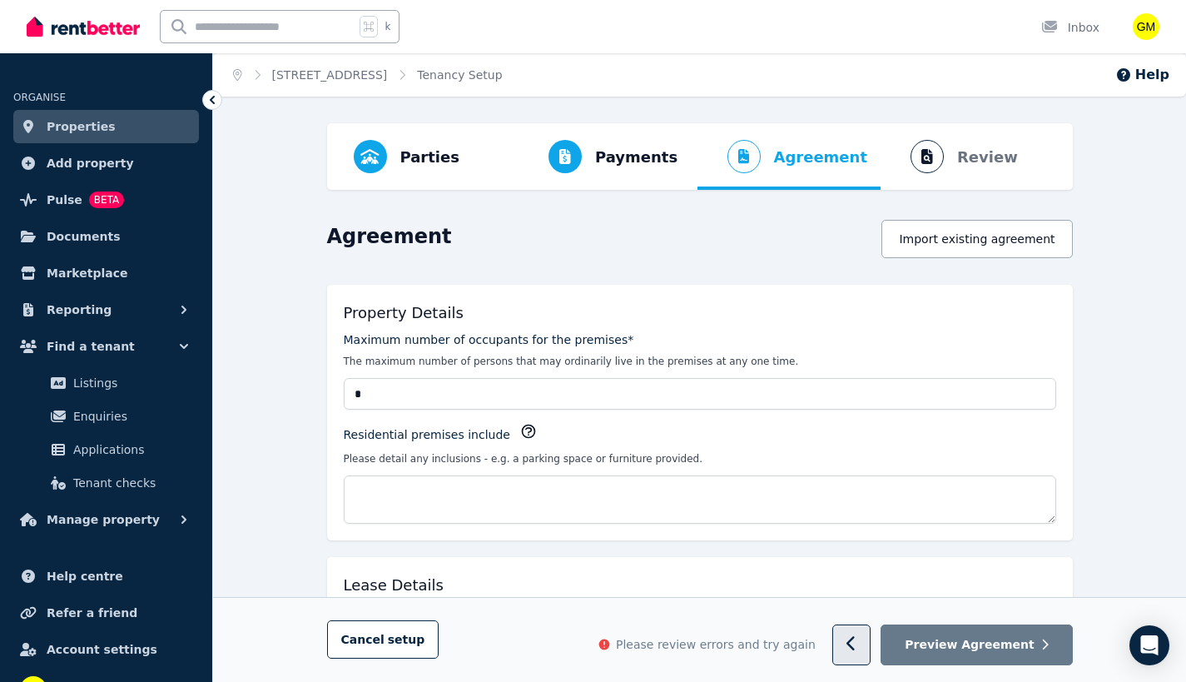
select select "**********"
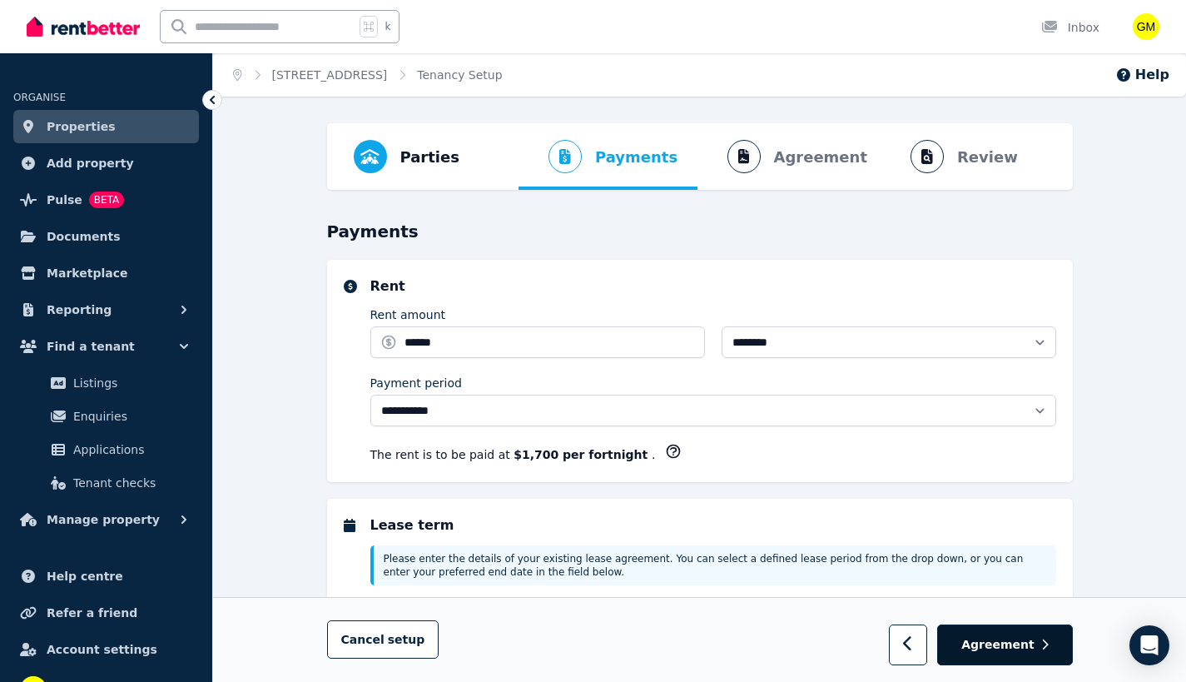
select select "**********"
click at [997, 644] on span "Agreement" at bounding box center [998, 645] width 73 height 17
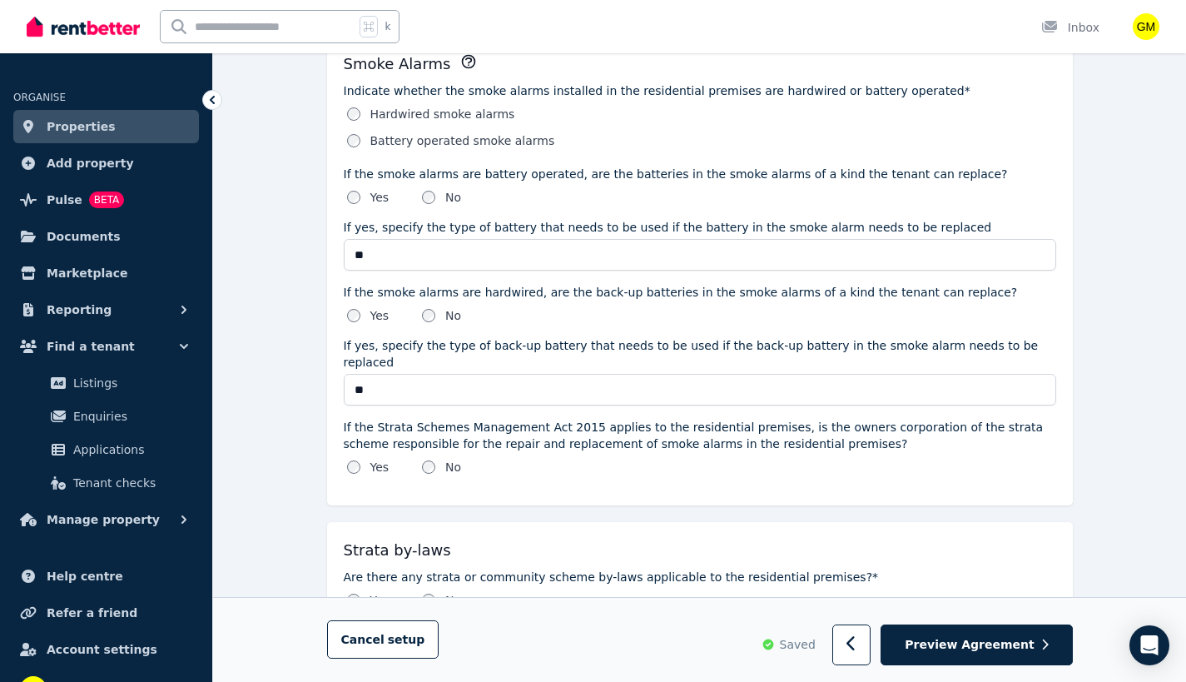
scroll to position [1891, 0]
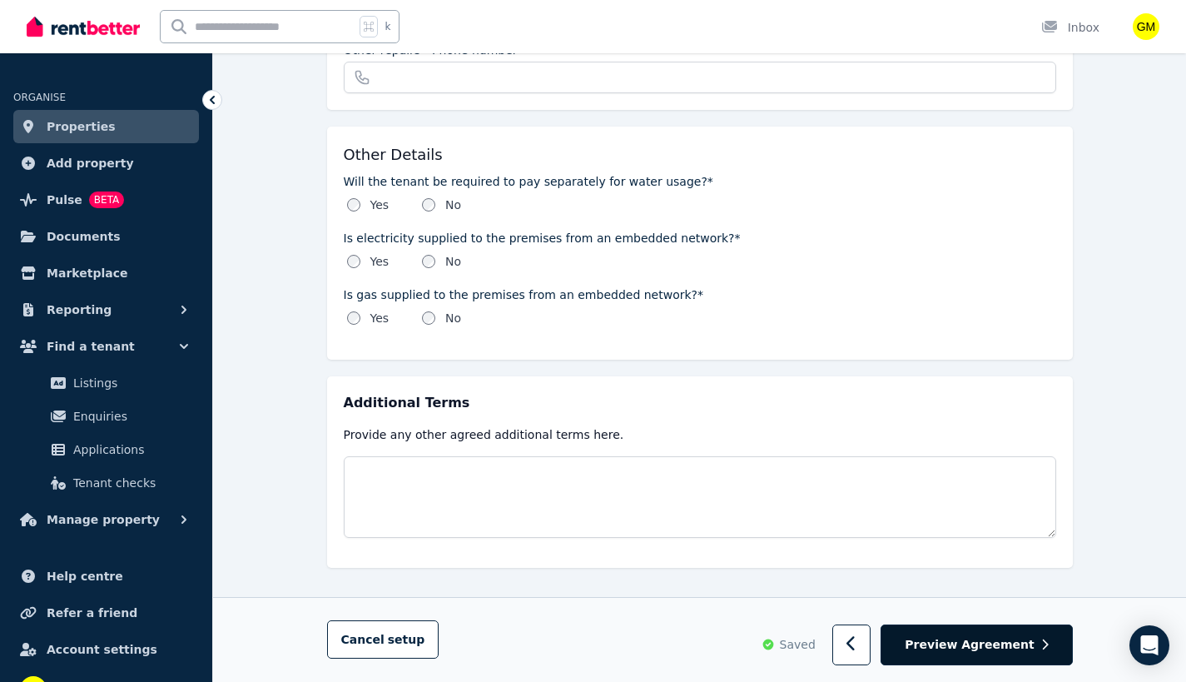
click at [951, 640] on span "Preview Agreement" at bounding box center [969, 645] width 129 height 17
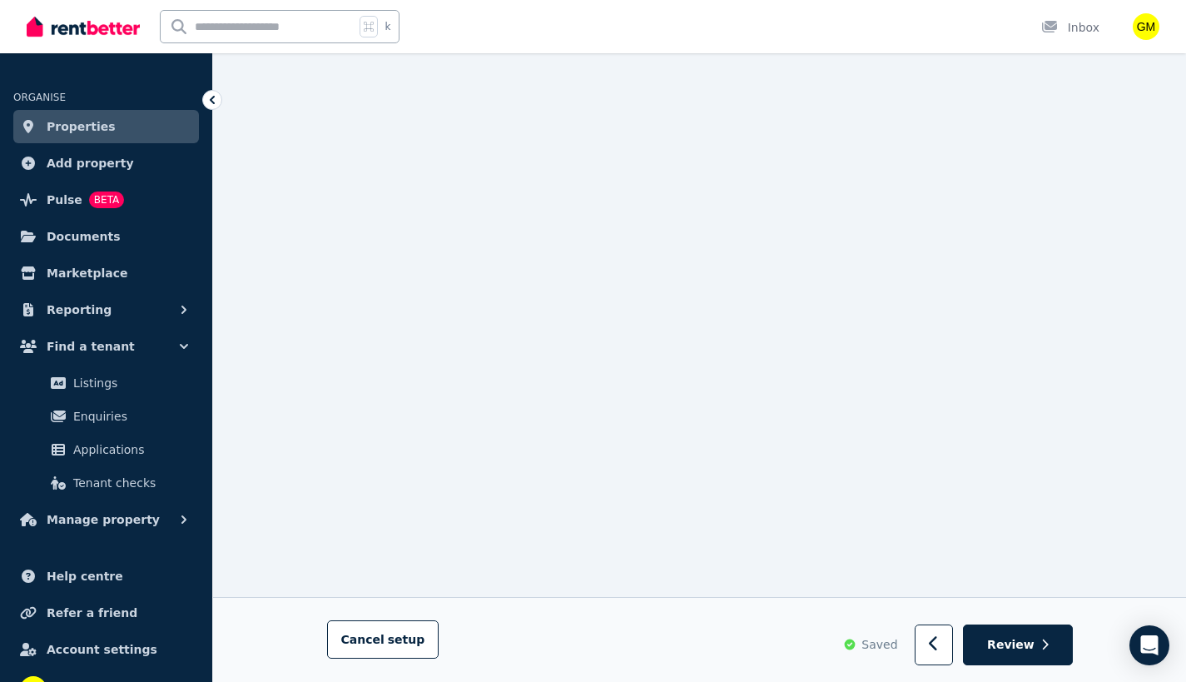
scroll to position [6051, 0]
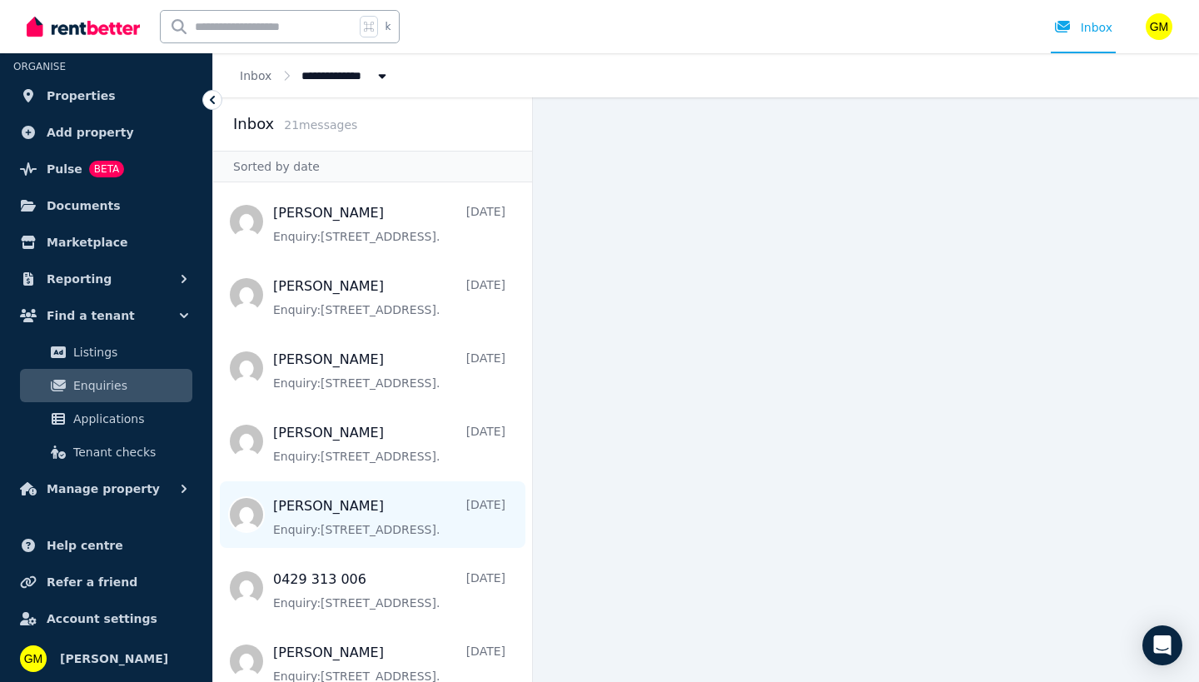
scroll to position [983, 0]
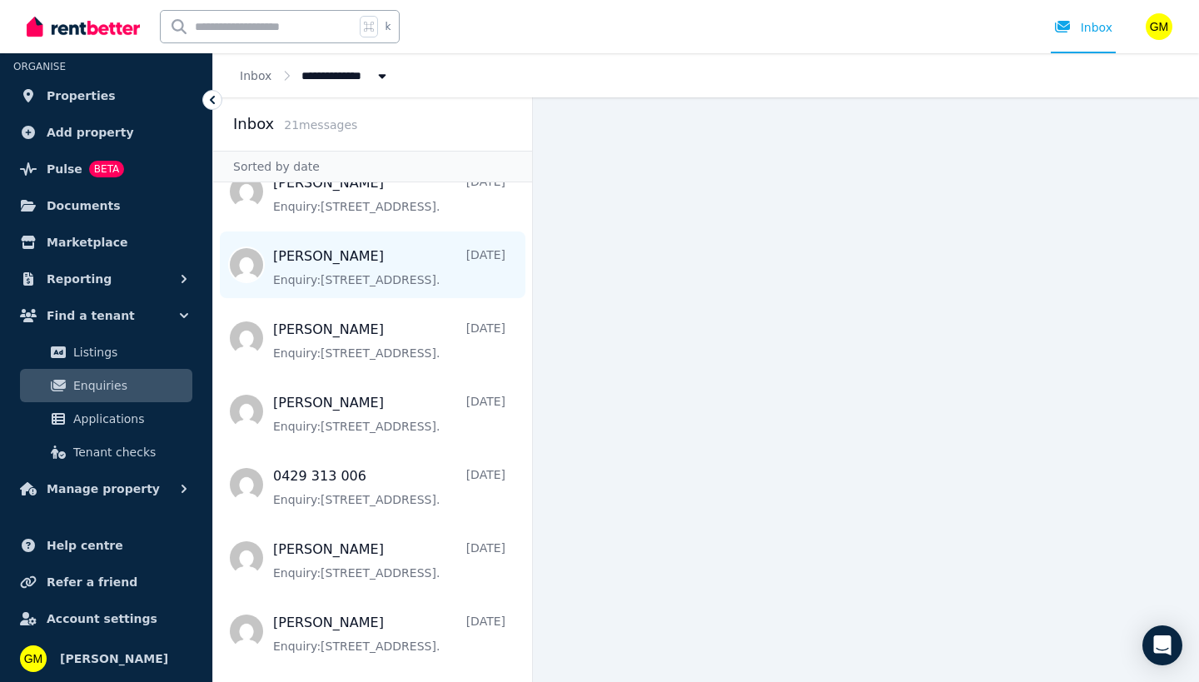
click at [341, 243] on span "Message list" at bounding box center [372, 264] width 319 height 67
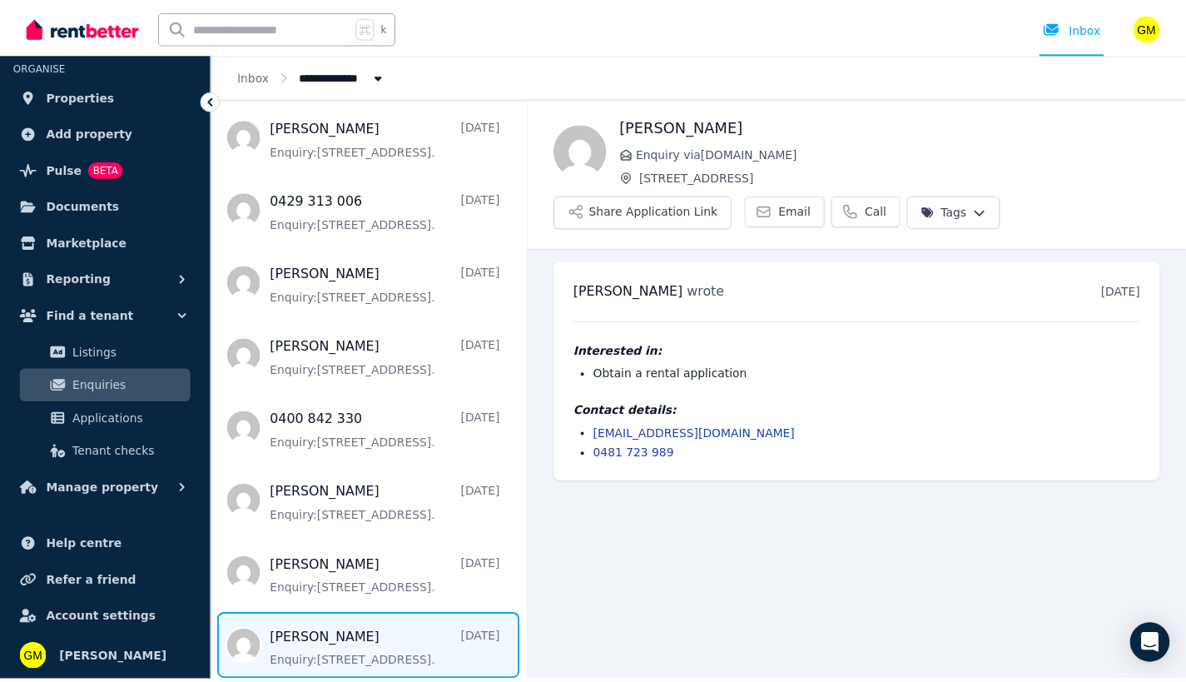
scroll to position [699, 0]
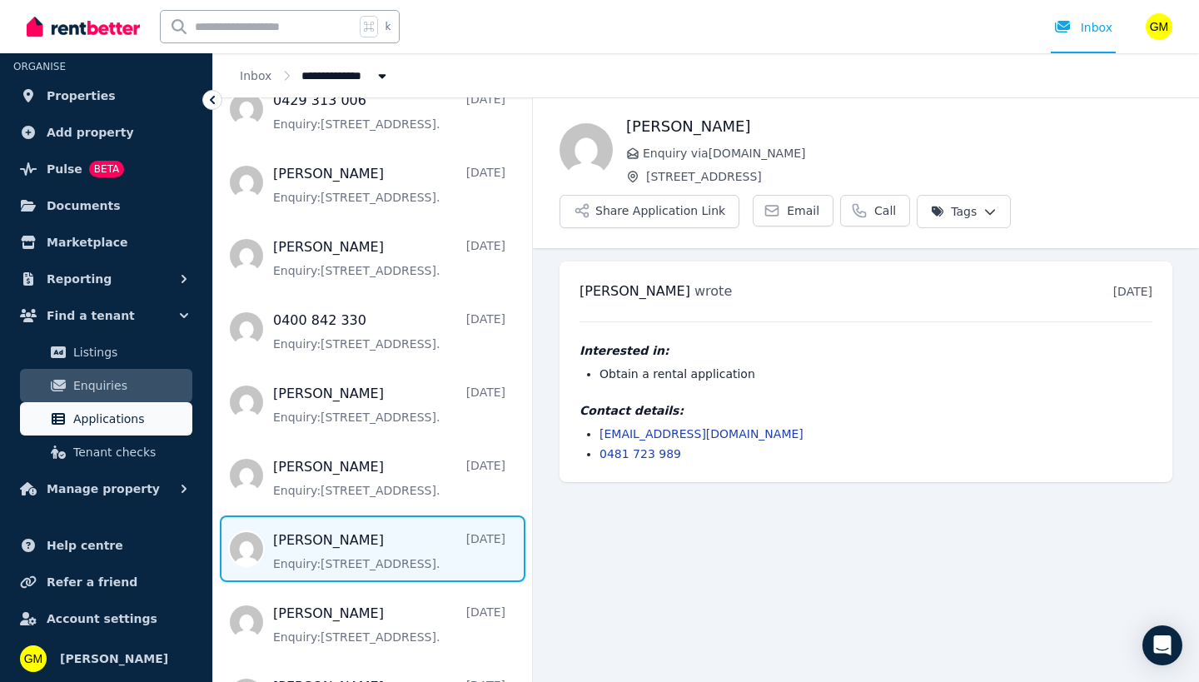
click at [87, 420] on span "Applications" at bounding box center [129, 419] width 112 height 20
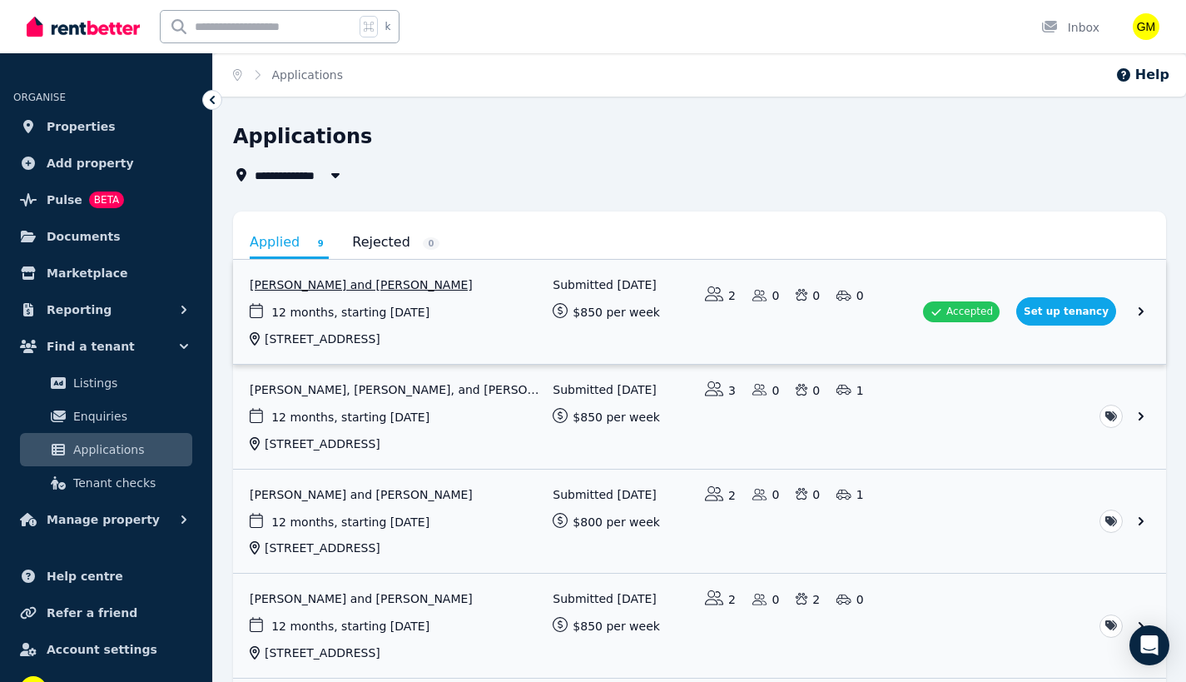
click at [411, 294] on link "View application: Marcus Kjaer and Freya Lawrence" at bounding box center [699, 312] width 933 height 104
